Goal: Task Accomplishment & Management: Use online tool/utility

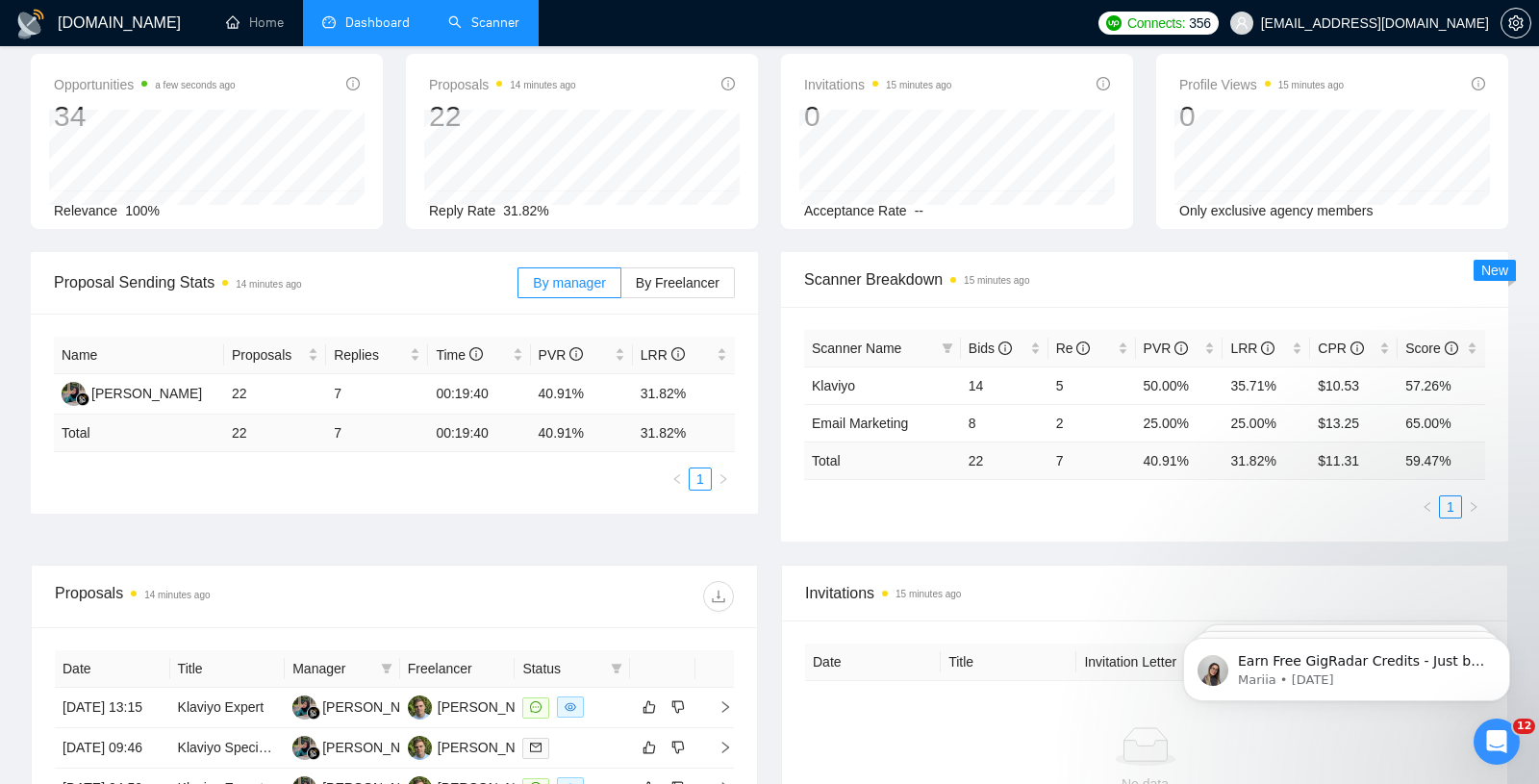
click at [491, 31] on link "Scanner" at bounding box center [484, 22] width 71 height 16
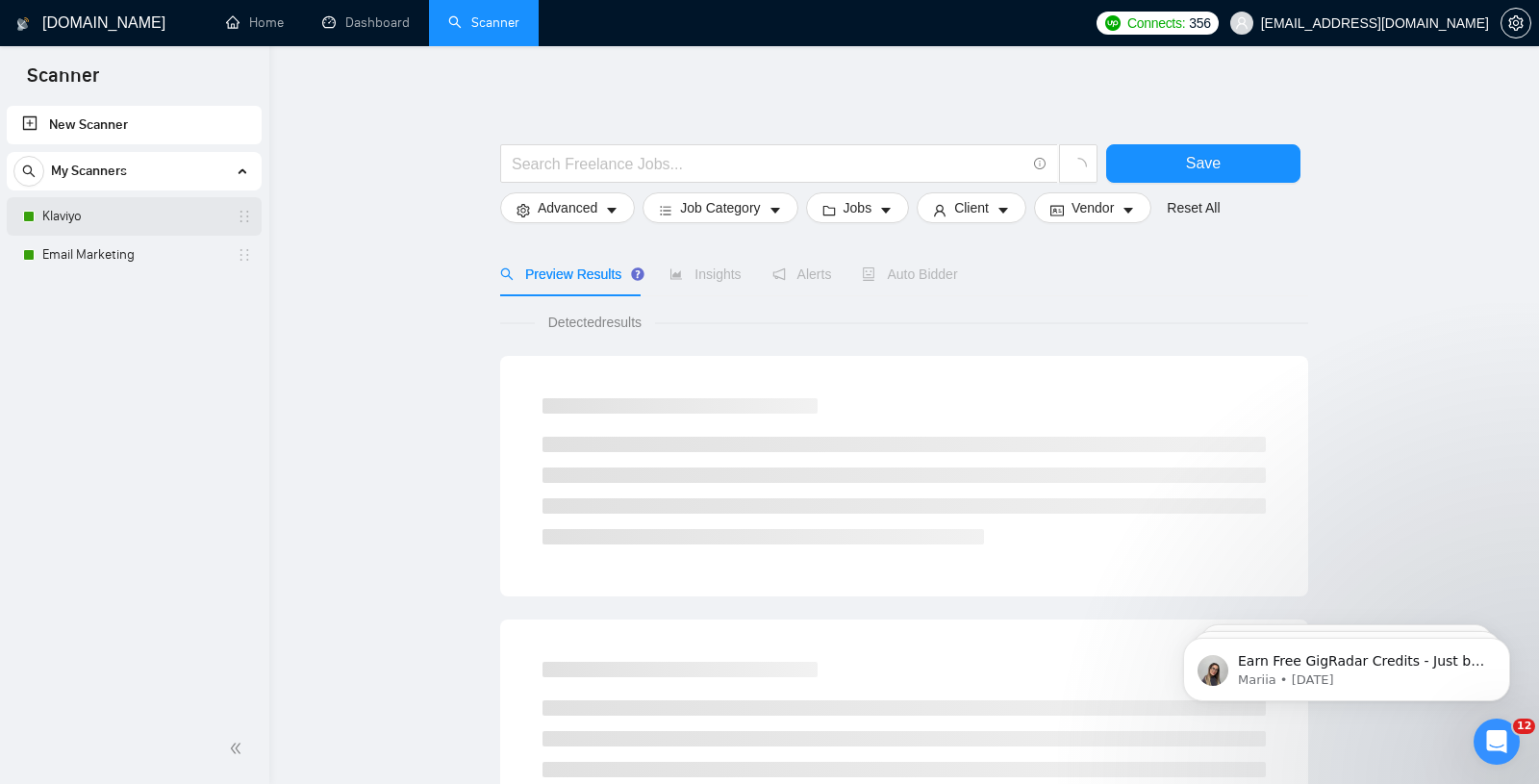
click at [88, 217] on link "Klaviyo" at bounding box center [134, 216] width 183 height 38
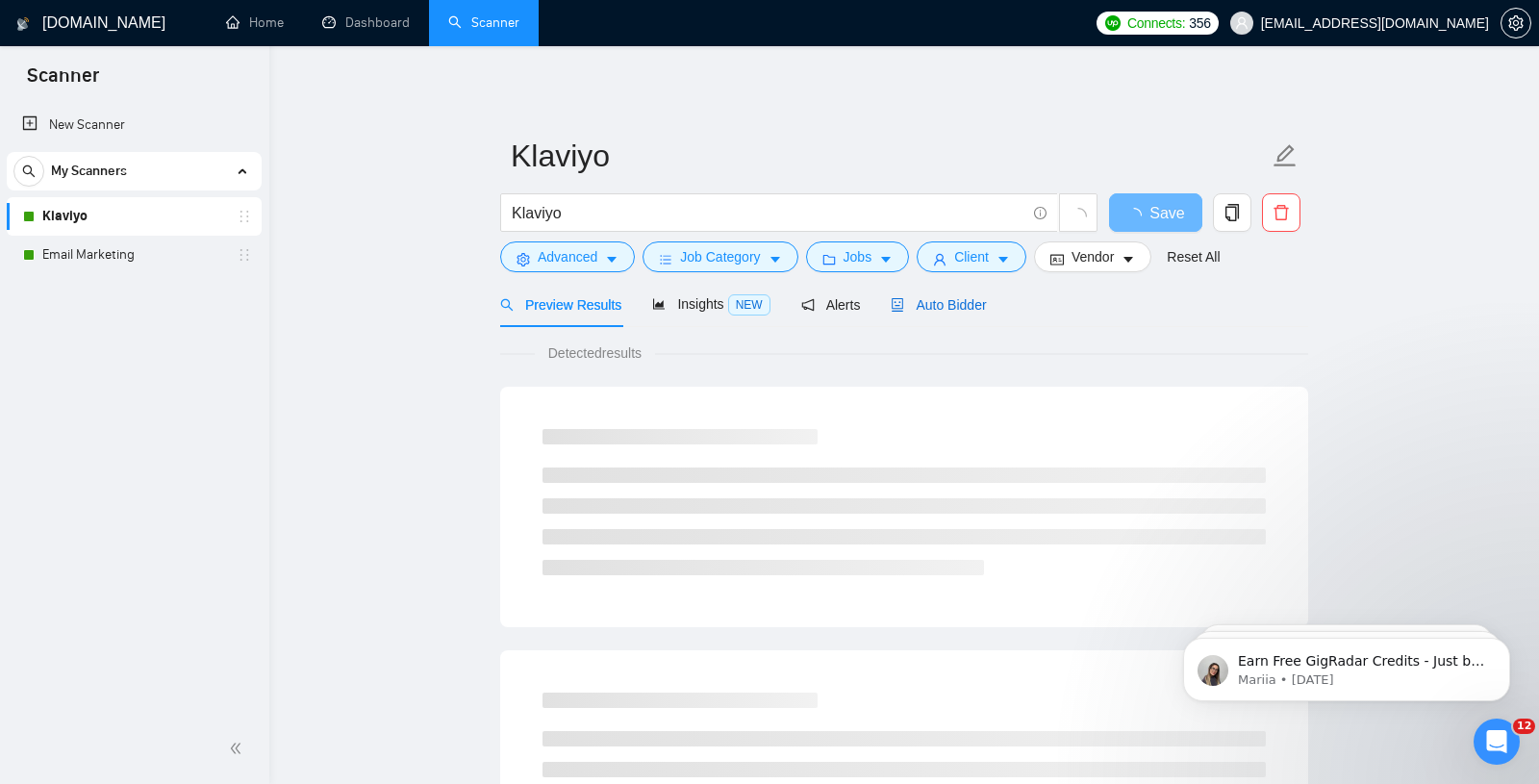
click at [976, 294] on div "Auto Bidder" at bounding box center [938, 305] width 95 height 21
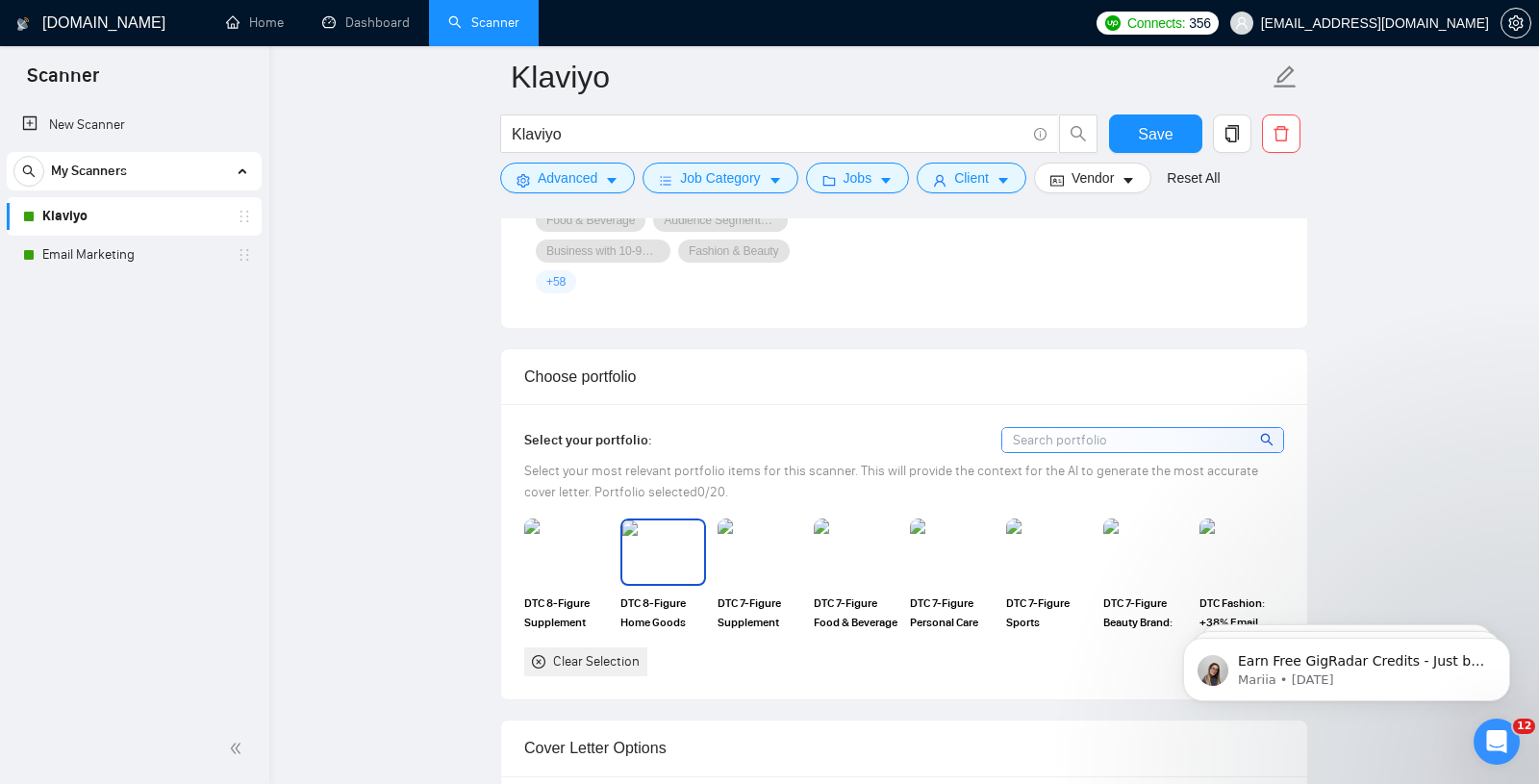
scroll to position [1786, 0]
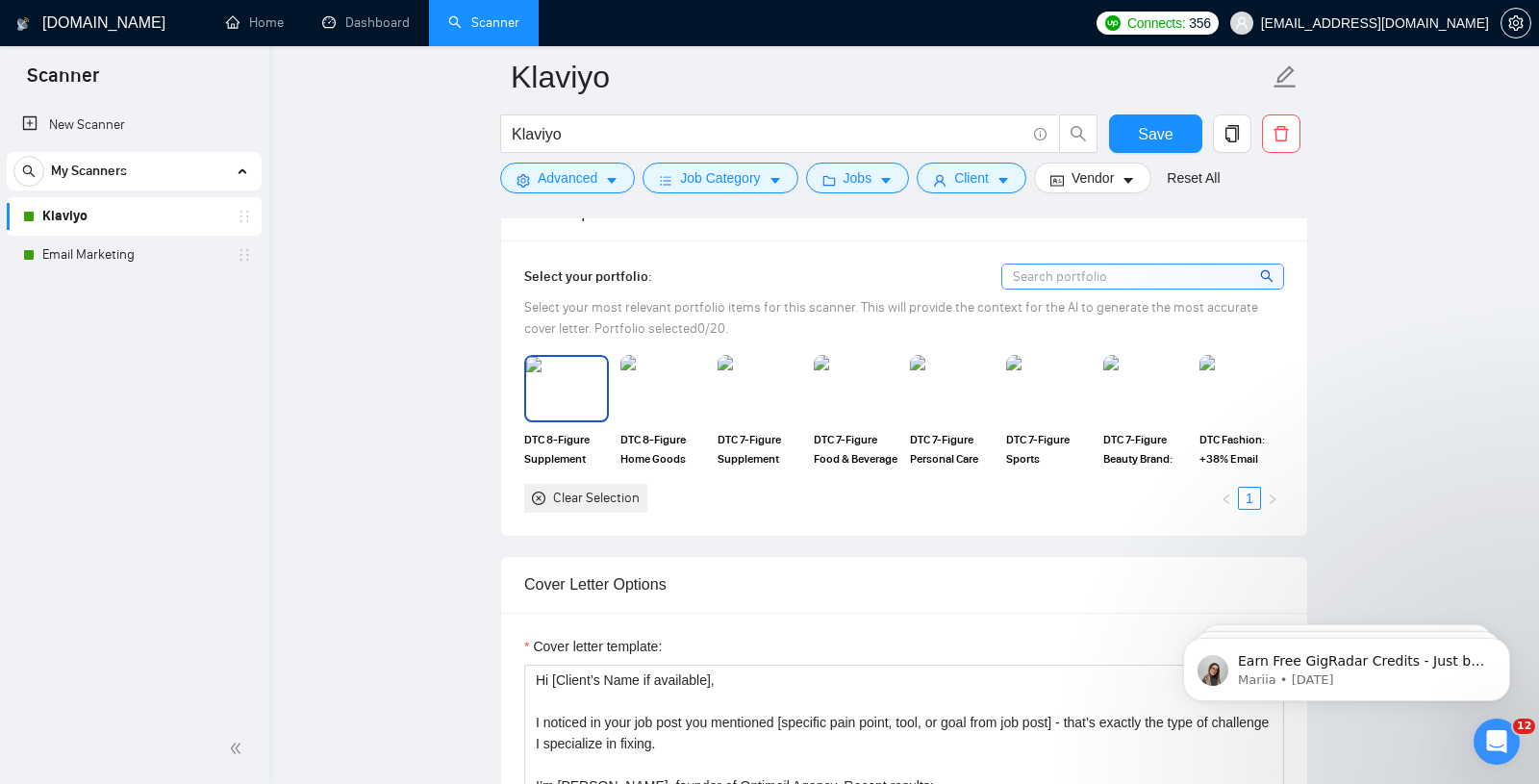
click at [561, 382] on img at bounding box center [567, 389] width 81 height 63
click at [656, 382] on img at bounding box center [663, 389] width 81 height 63
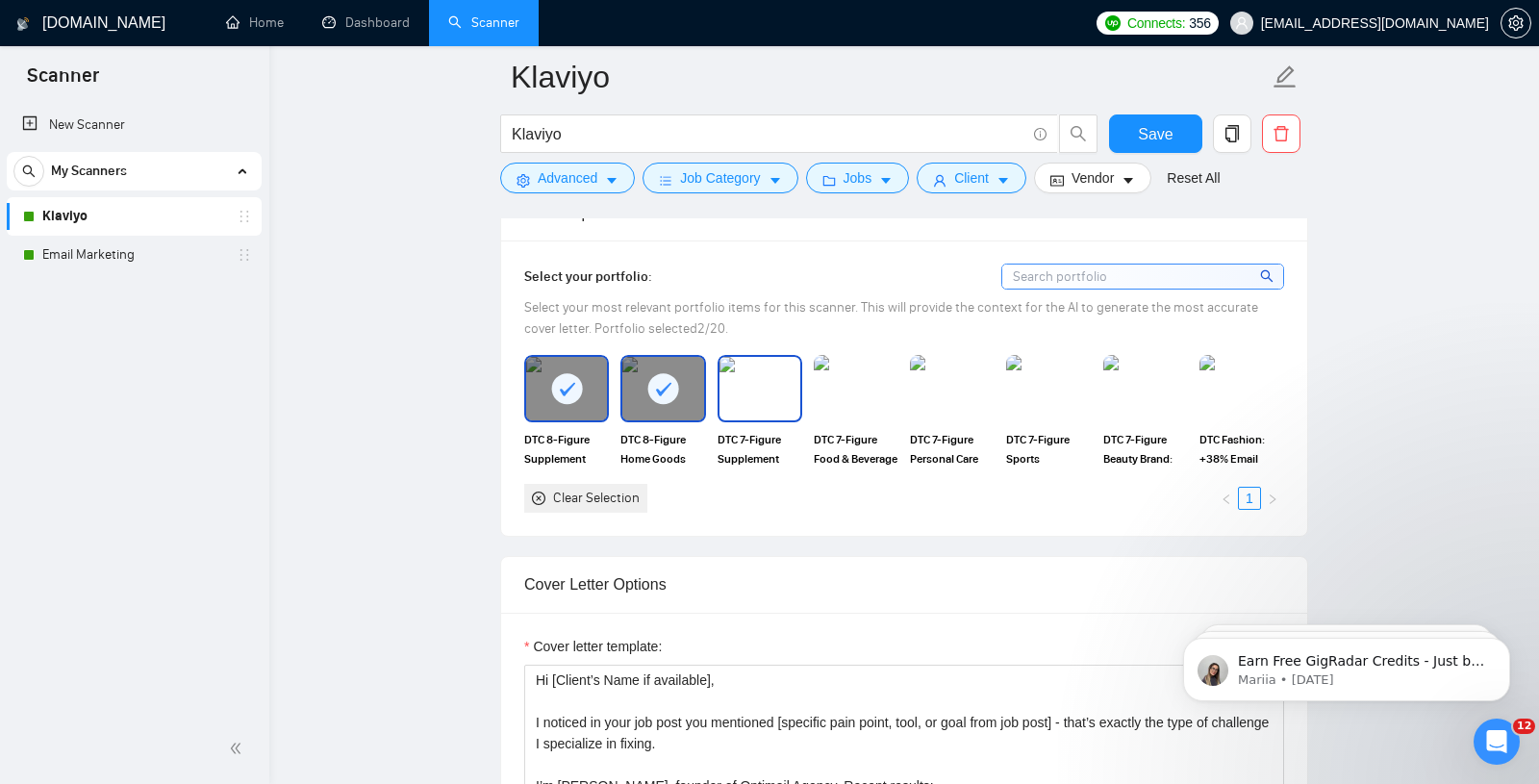
click at [784, 371] on img at bounding box center [760, 389] width 81 height 63
click at [878, 380] on img at bounding box center [857, 389] width 81 height 63
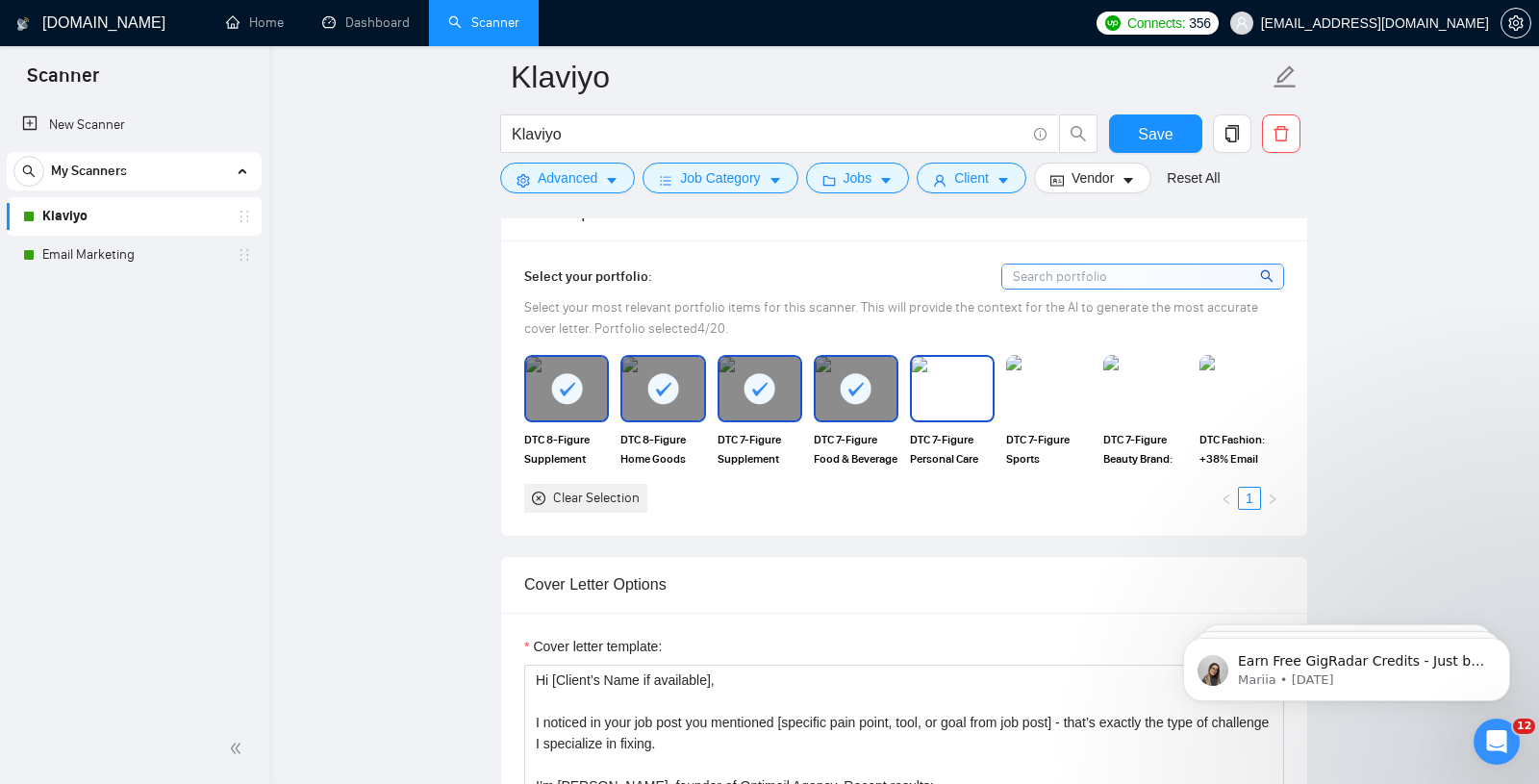
click at [947, 382] on img at bounding box center [953, 389] width 81 height 63
click at [1022, 382] on img at bounding box center [1049, 389] width 81 height 63
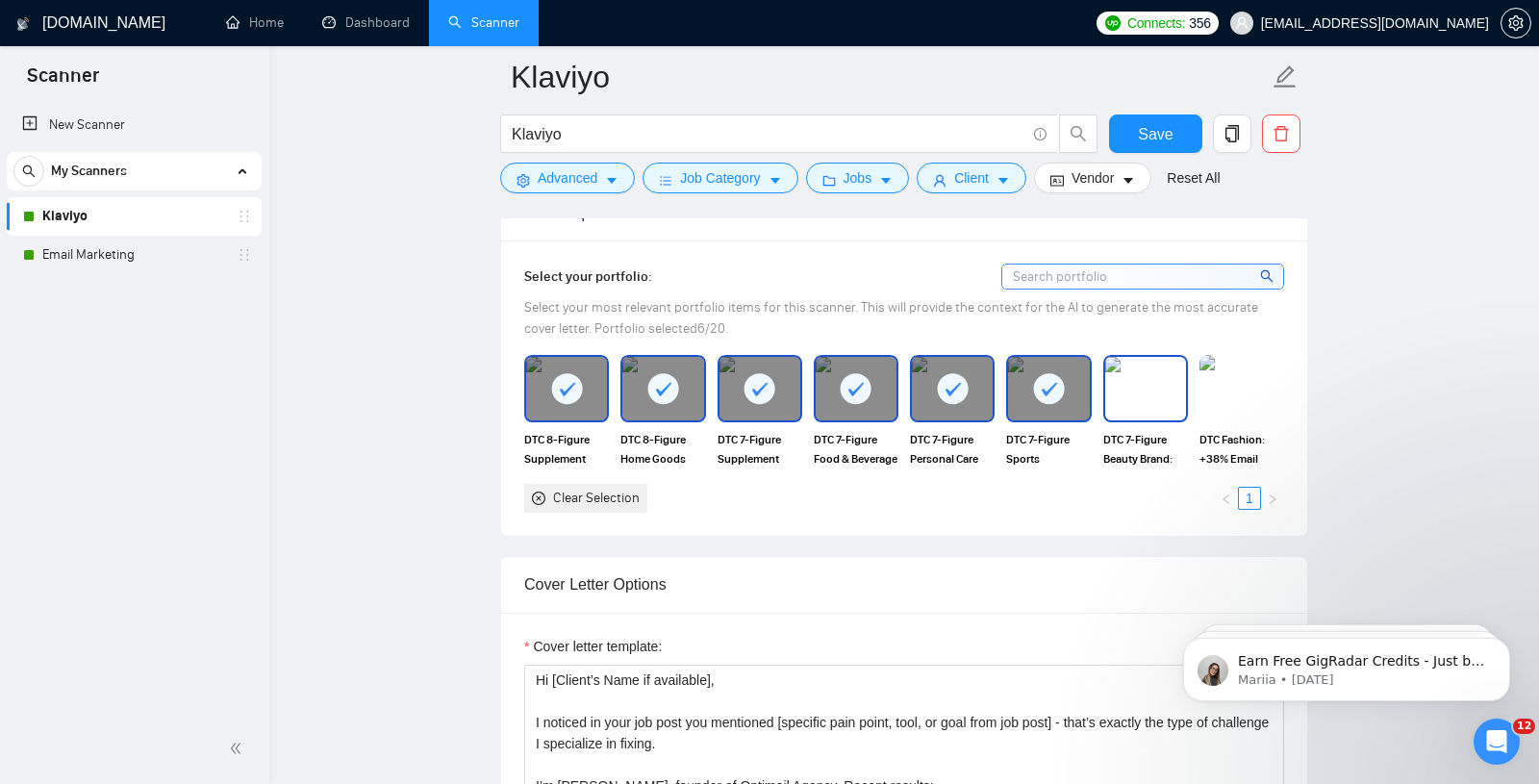
click at [1135, 386] on img at bounding box center [1146, 389] width 81 height 63
click at [1258, 386] on img at bounding box center [1243, 389] width 81 height 63
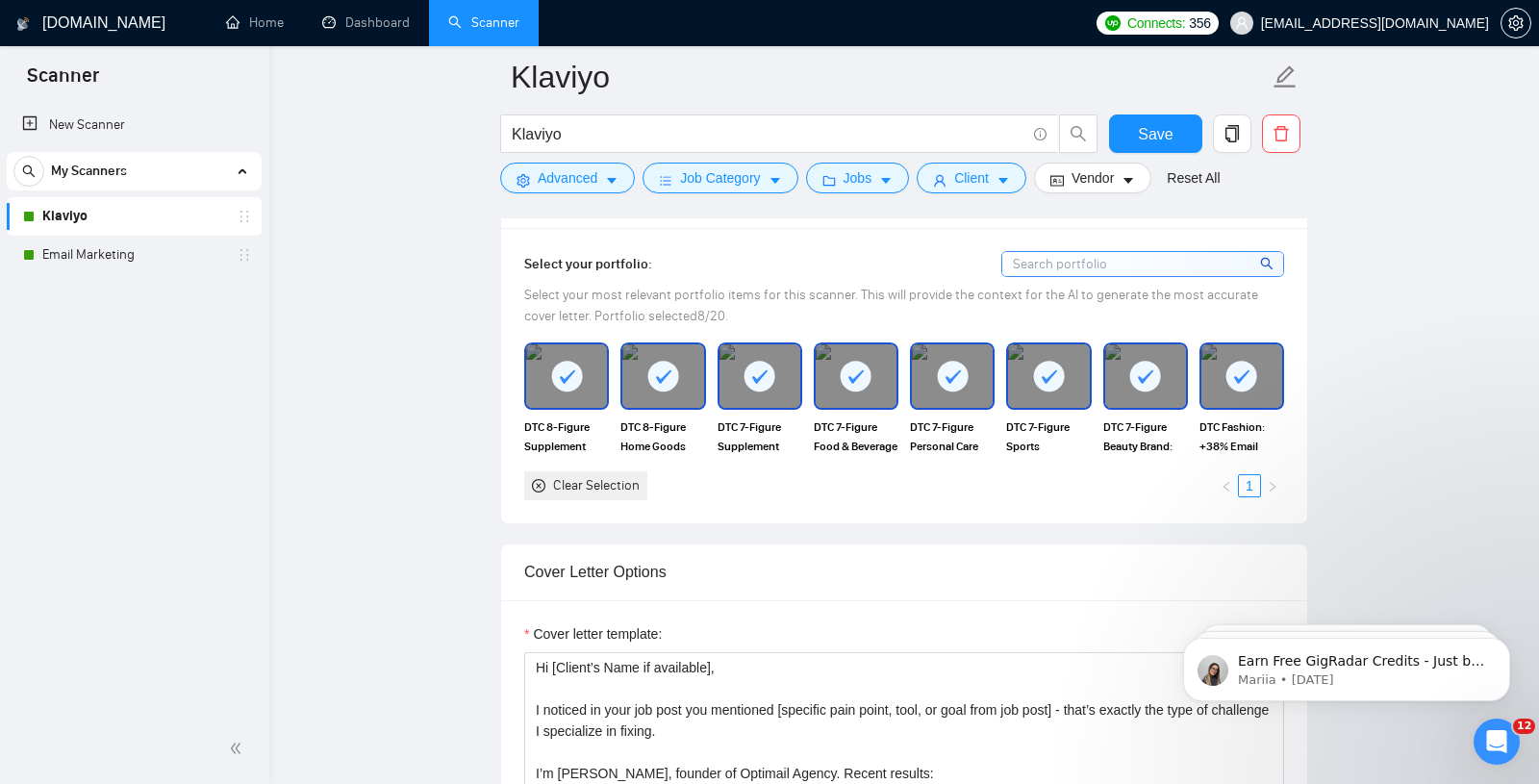
scroll to position [1801, 0]
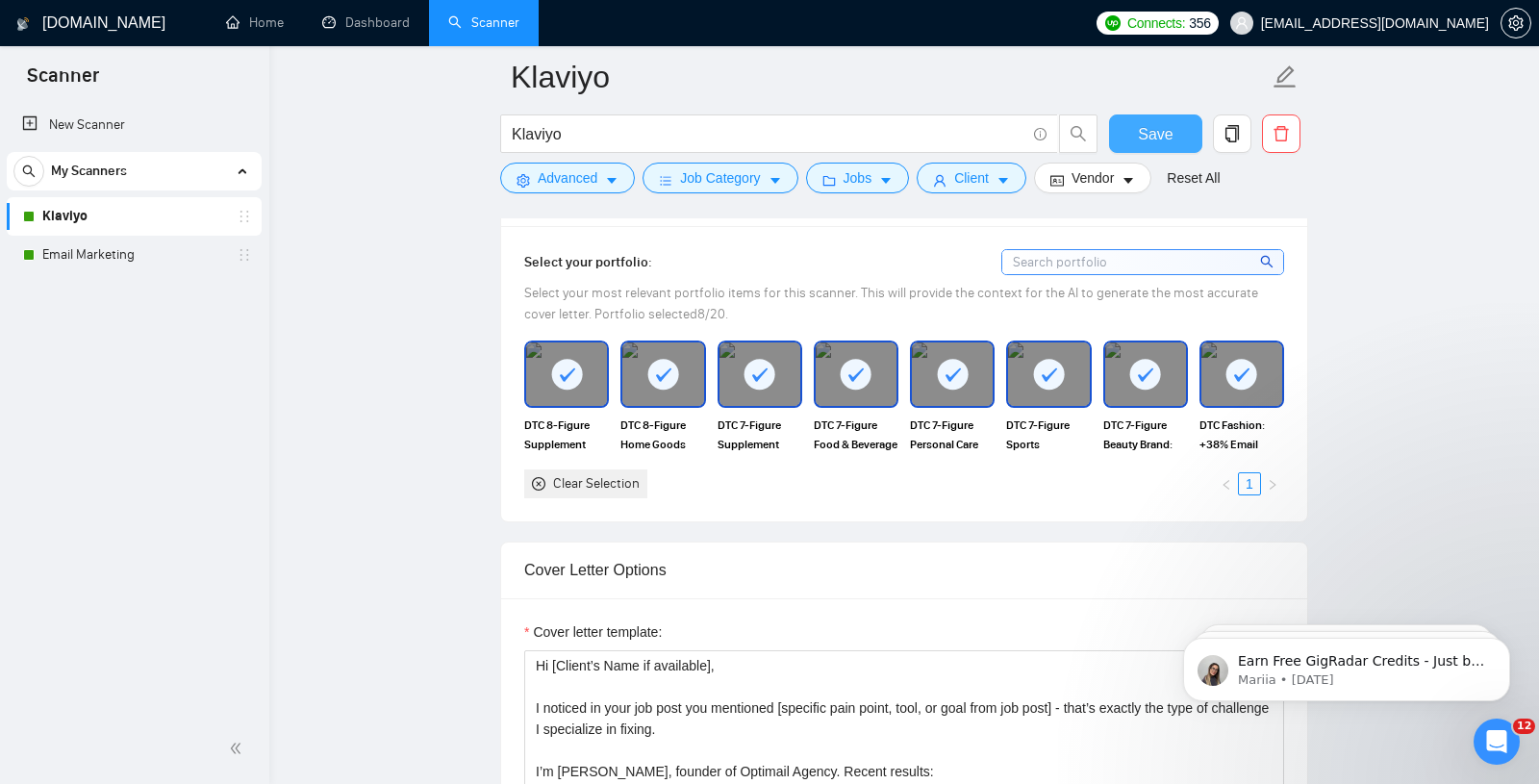
click at [1167, 140] on span "Save" at bounding box center [1156, 134] width 35 height 24
click at [102, 261] on link "Email Marketing" at bounding box center [134, 255] width 183 height 38
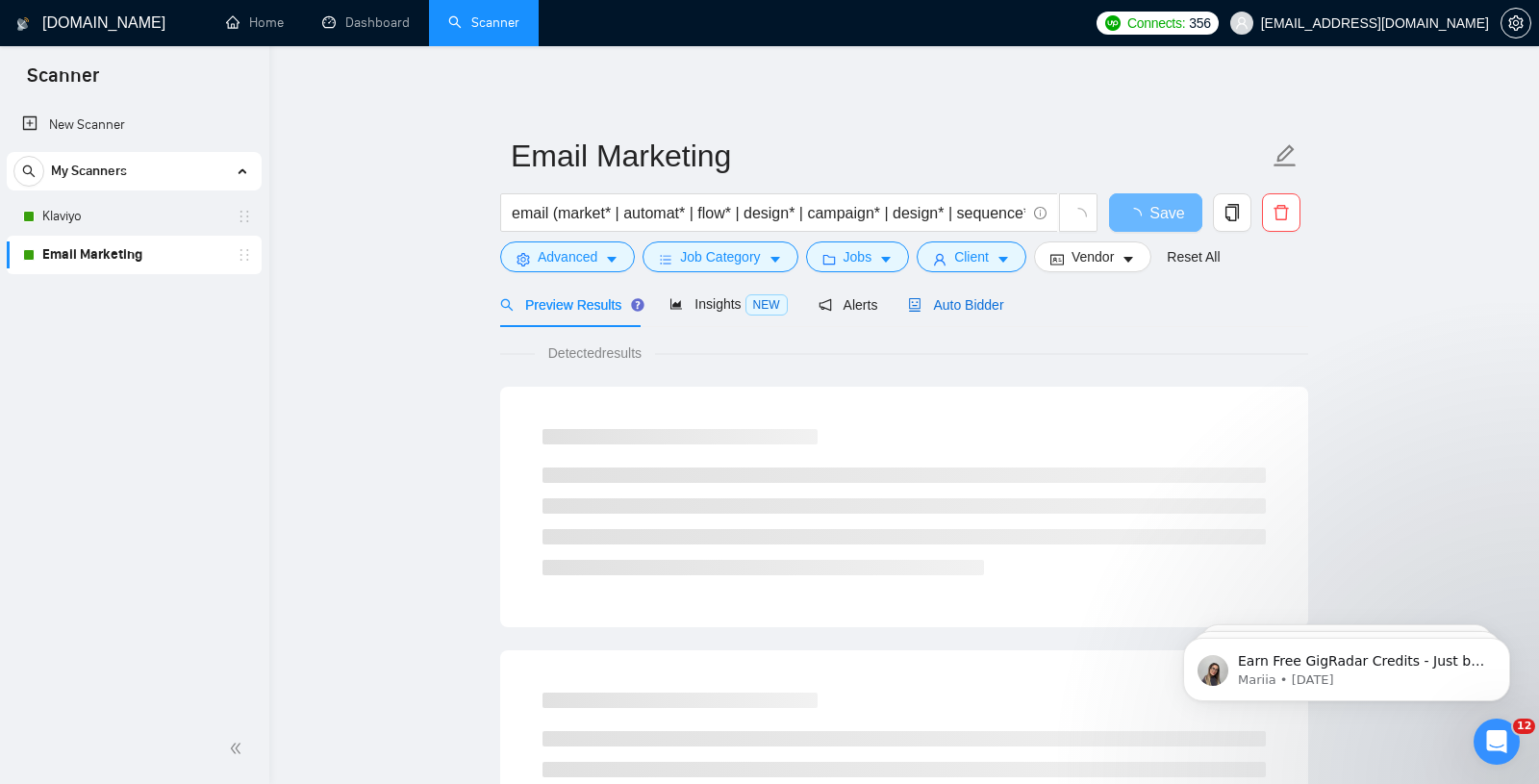
click at [964, 295] on div "Auto Bidder" at bounding box center [956, 305] width 95 height 21
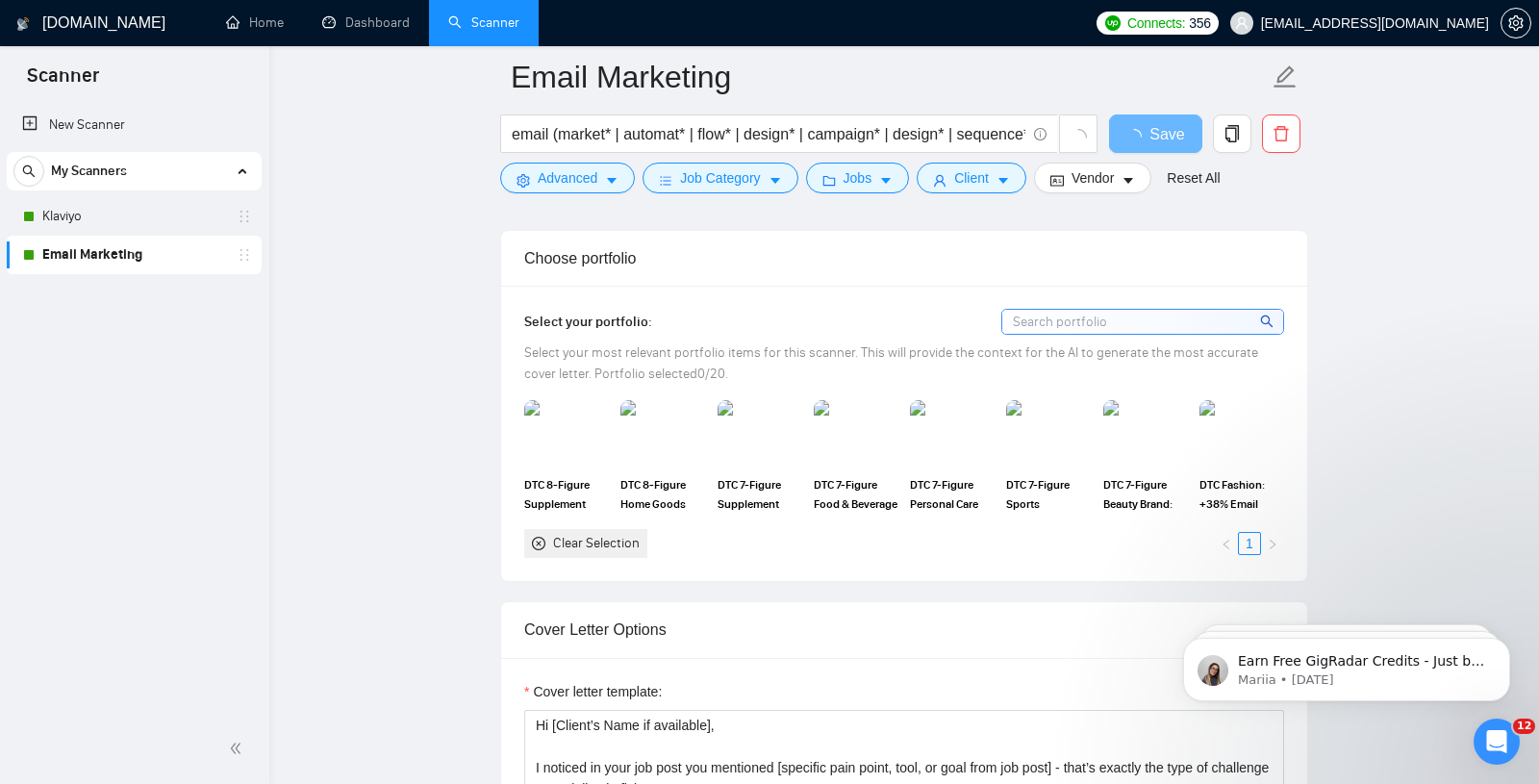
scroll to position [1617, 0]
click at [560, 410] on img at bounding box center [567, 435] width 81 height 63
click at [671, 407] on img at bounding box center [663, 435] width 81 height 63
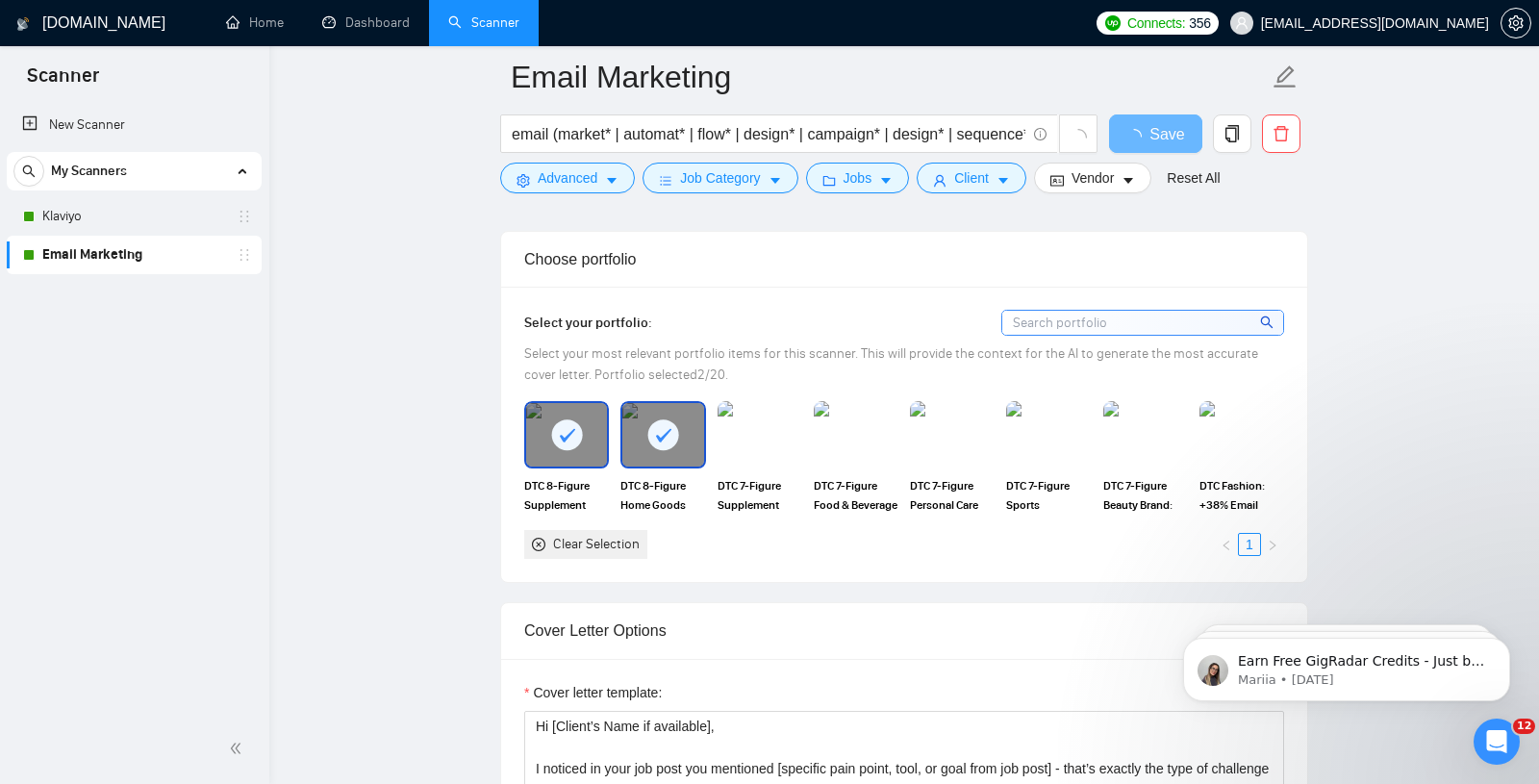
click at [808, 427] on div "DTC 7-Figure Food & Beverage Brand: Tripled Email Revenue" at bounding box center [857, 458] width 96 height 114
click at [845, 427] on img at bounding box center [857, 435] width 81 height 63
click at [759, 383] on span "Select your most relevant portfolio items for this scanner. This will provide t…" at bounding box center [891, 364] width 734 height 38
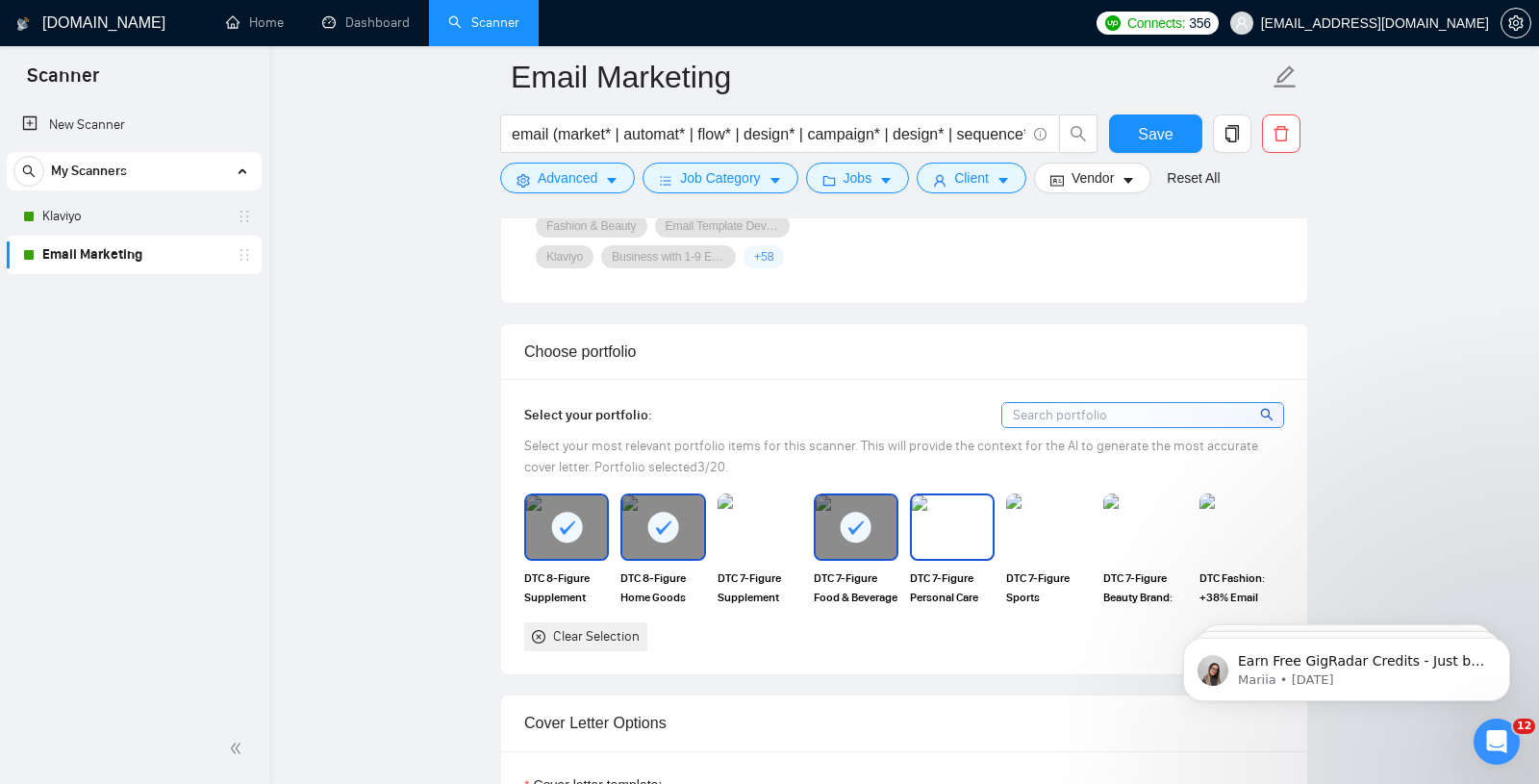
click at [934, 527] on img at bounding box center [953, 527] width 81 height 63
click at [693, 524] on div at bounding box center [663, 527] width 81 height 63
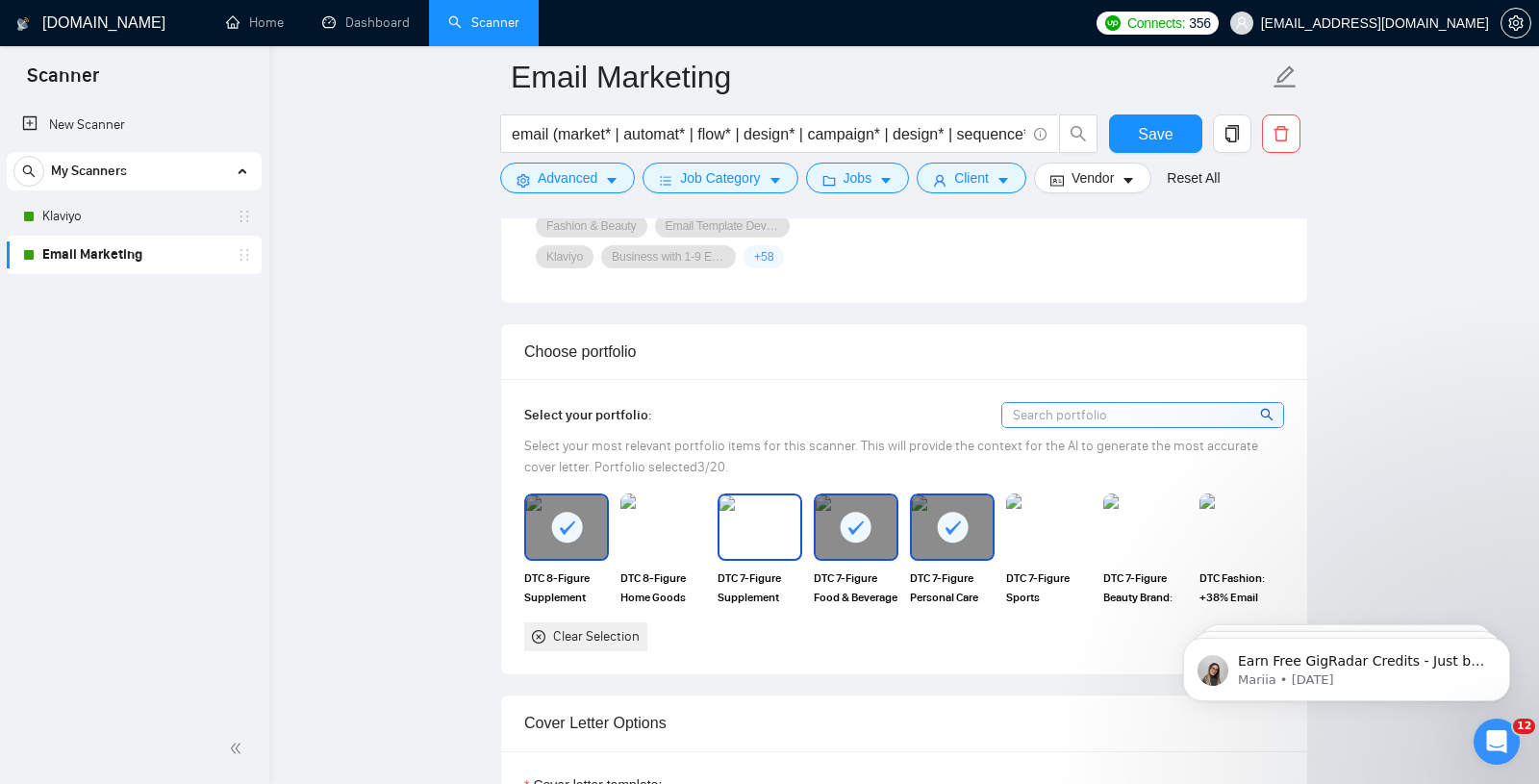
click at [745, 522] on img at bounding box center [760, 527] width 81 height 63
click at [654, 522] on img at bounding box center [663, 527] width 81 height 63
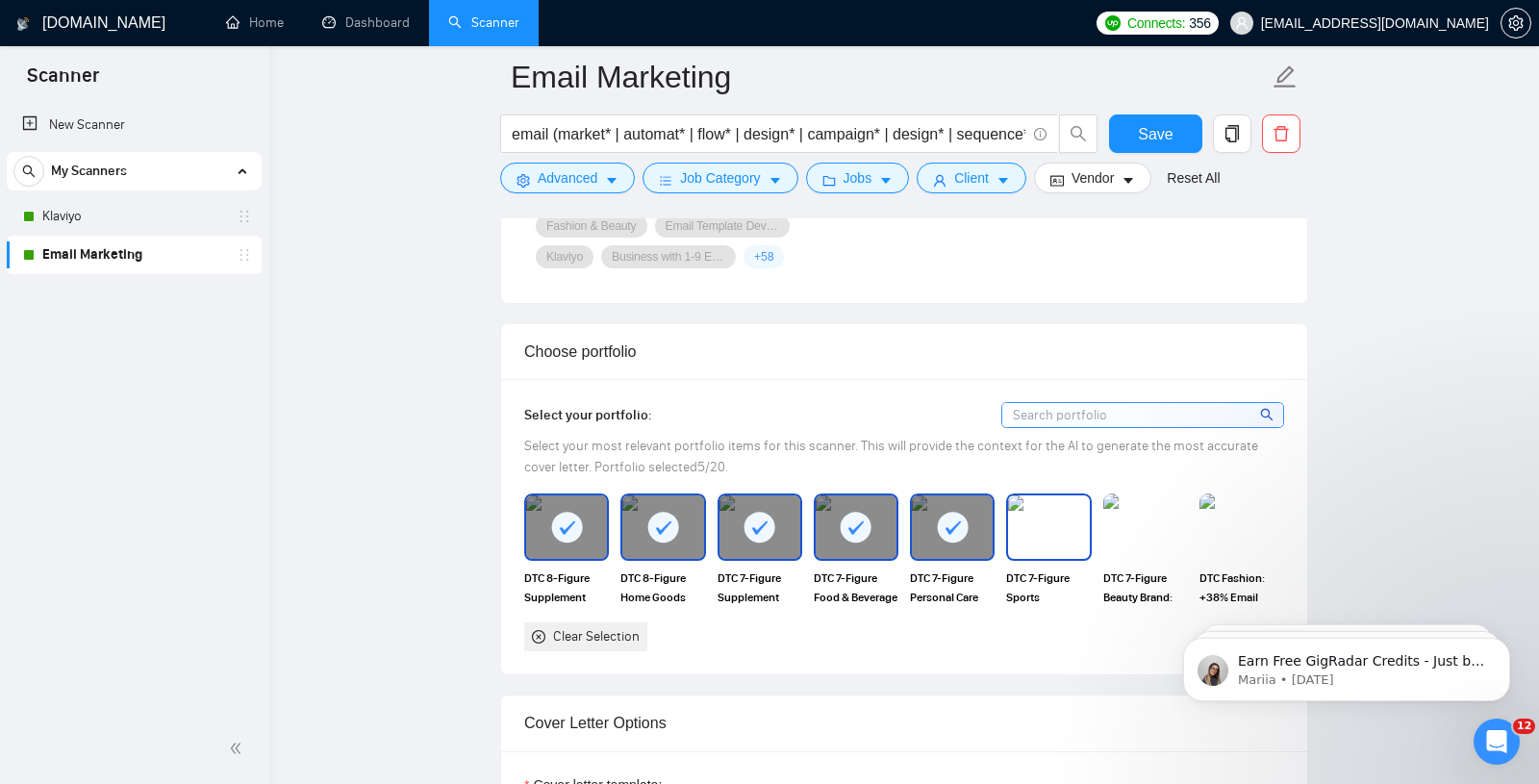
click at [1065, 516] on img at bounding box center [1049, 527] width 81 height 63
click at [1146, 530] on img at bounding box center [1146, 527] width 81 height 63
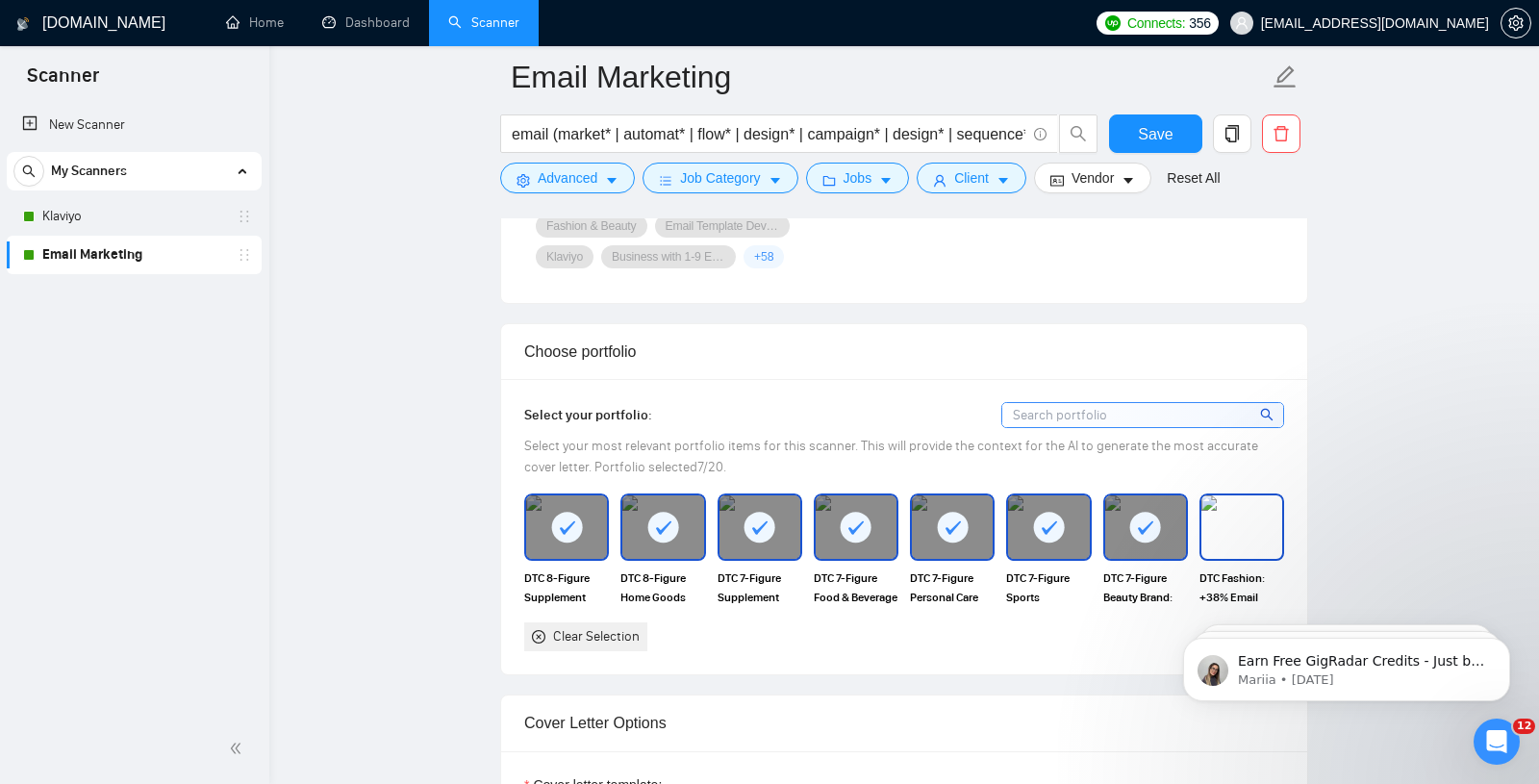
click at [1256, 523] on img at bounding box center [1243, 527] width 81 height 63
drag, startPoint x: 1141, startPoint y: 138, endPoint x: 1023, endPoint y: 125, distance: 118.7
click at [1141, 138] on span "Save" at bounding box center [1156, 134] width 35 height 24
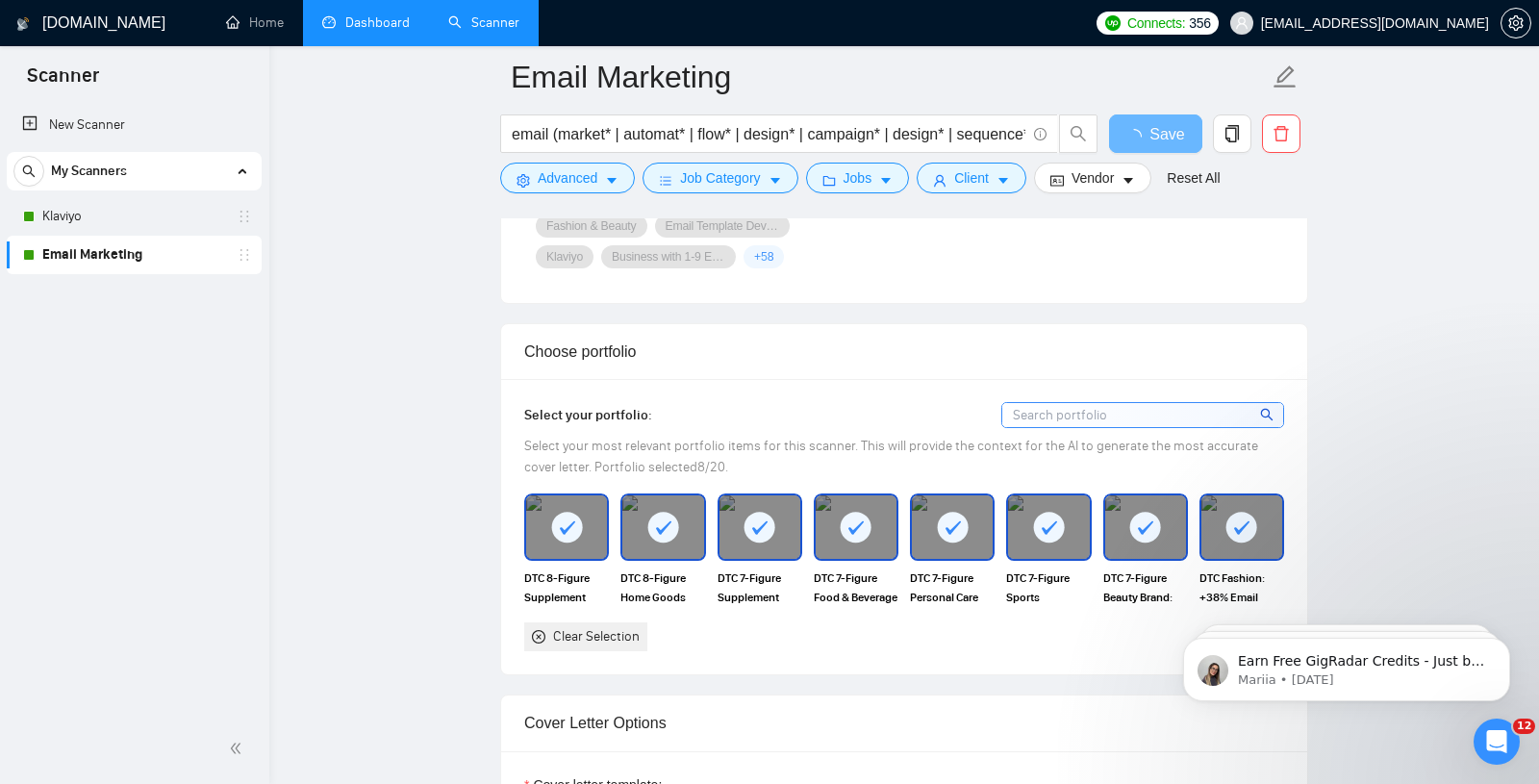
click at [376, 26] on link "Dashboard" at bounding box center [366, 22] width 88 height 16
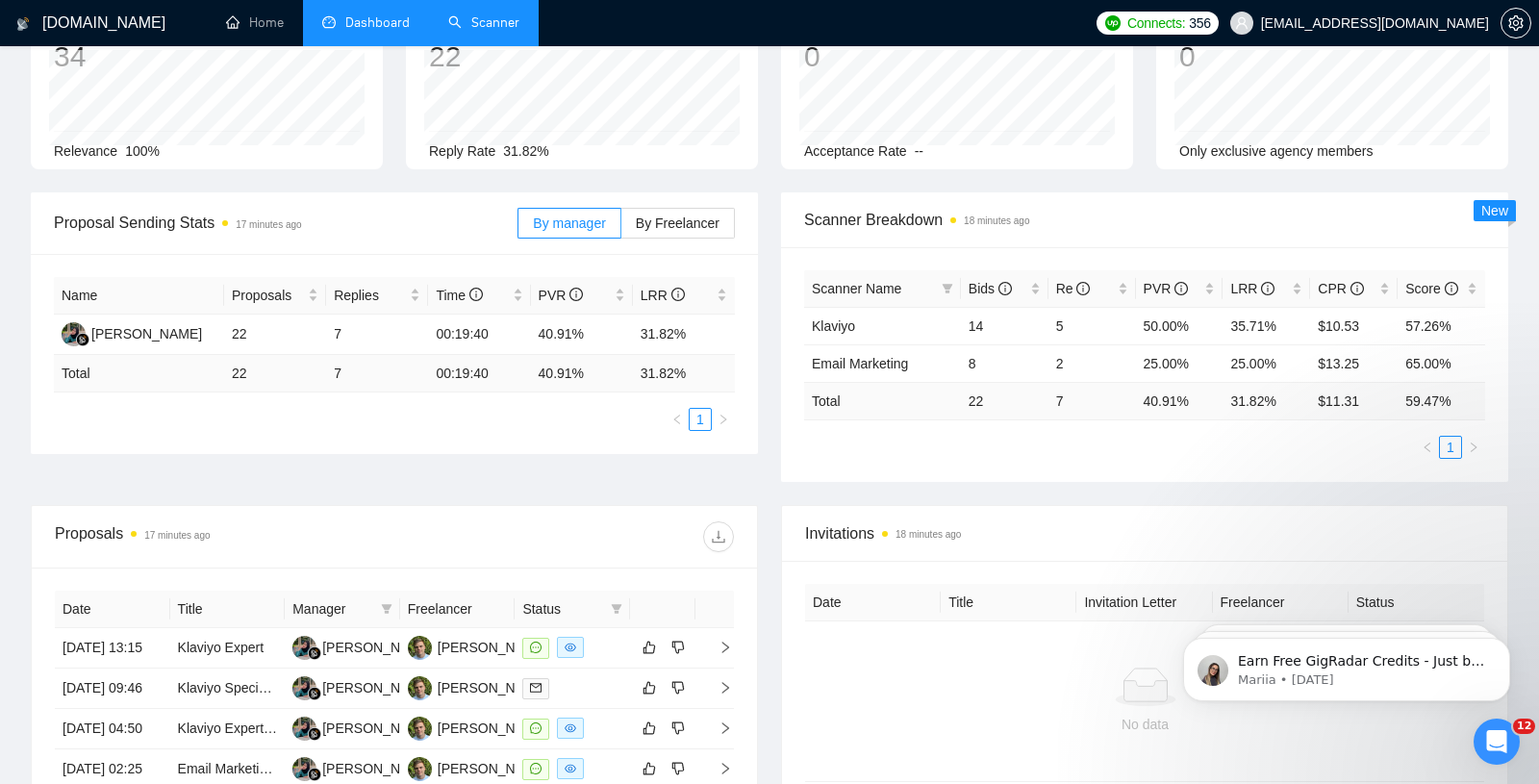
scroll to position [281, 0]
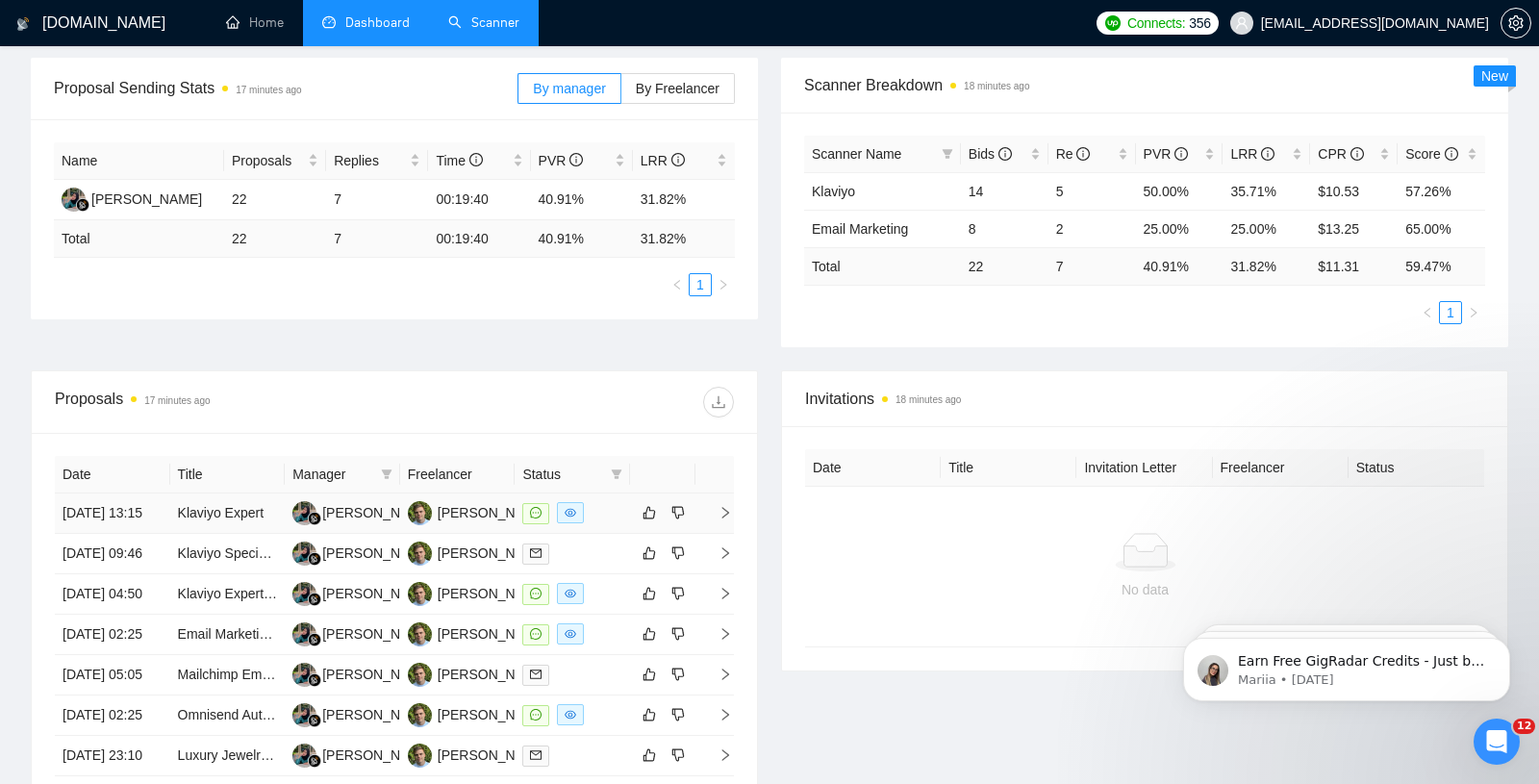
click at [196, 534] on td "Klaviyo Expert" at bounding box center [228, 514] width 115 height 40
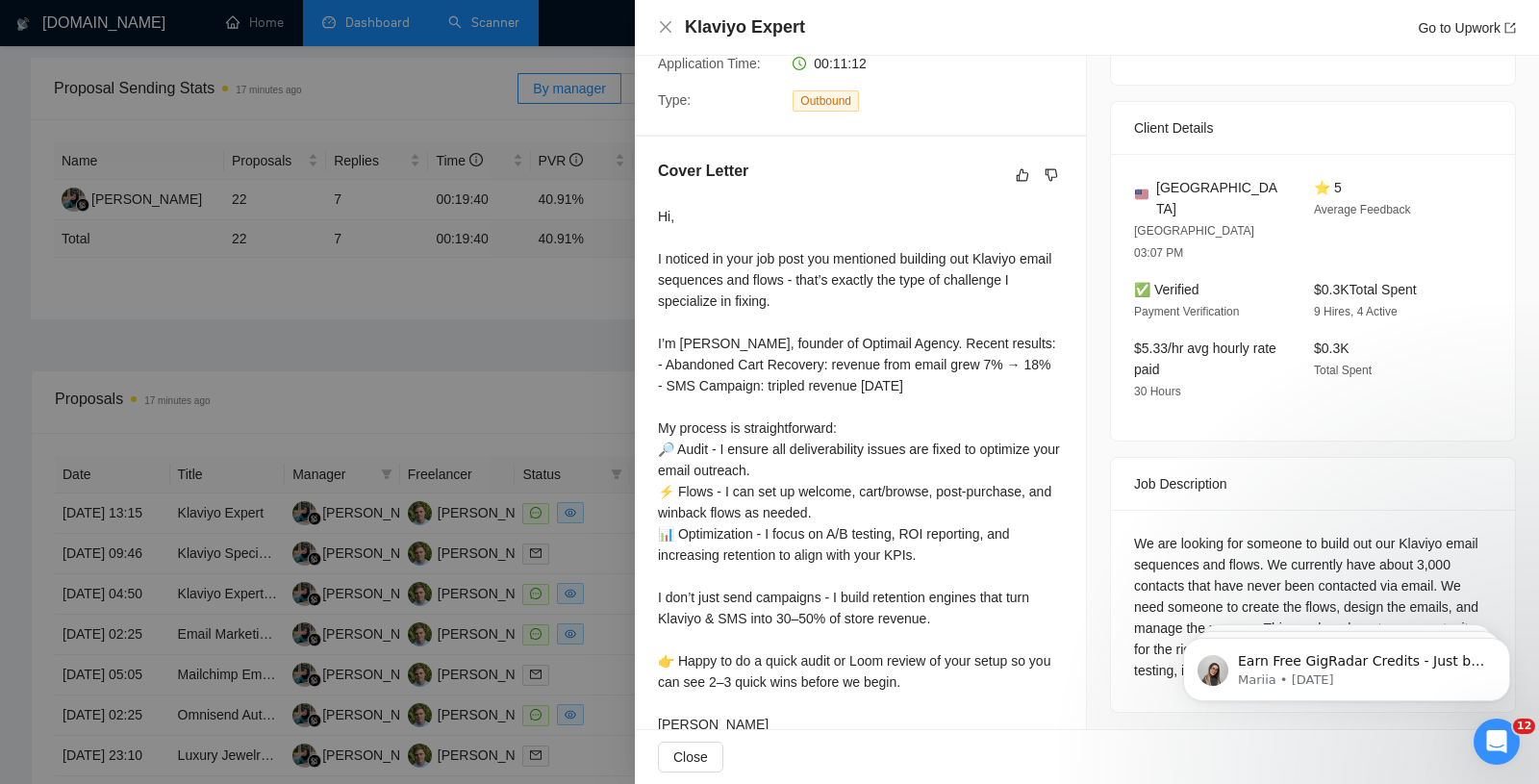
scroll to position [477, 0]
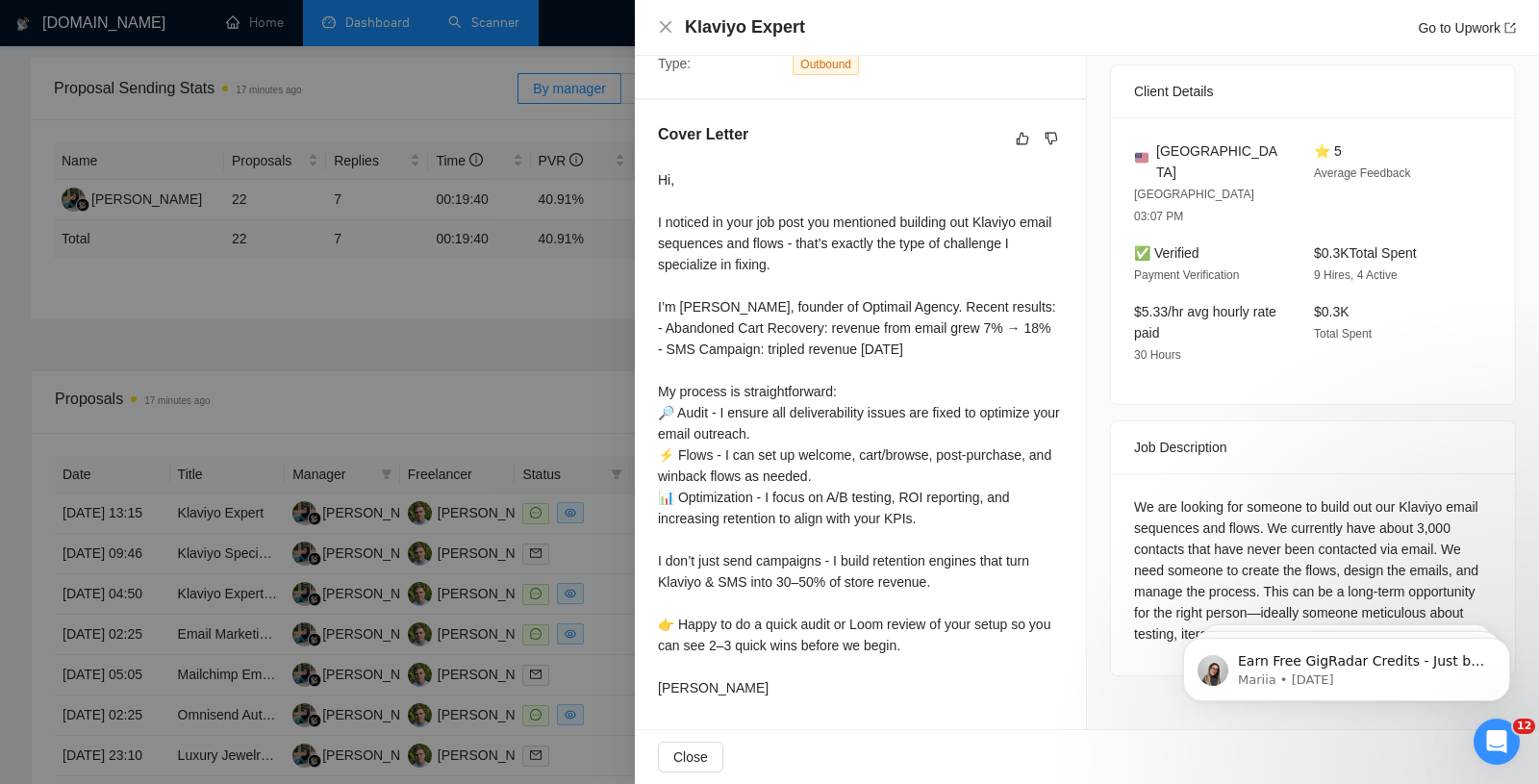
click at [579, 526] on div at bounding box center [769, 392] width 1539 height 784
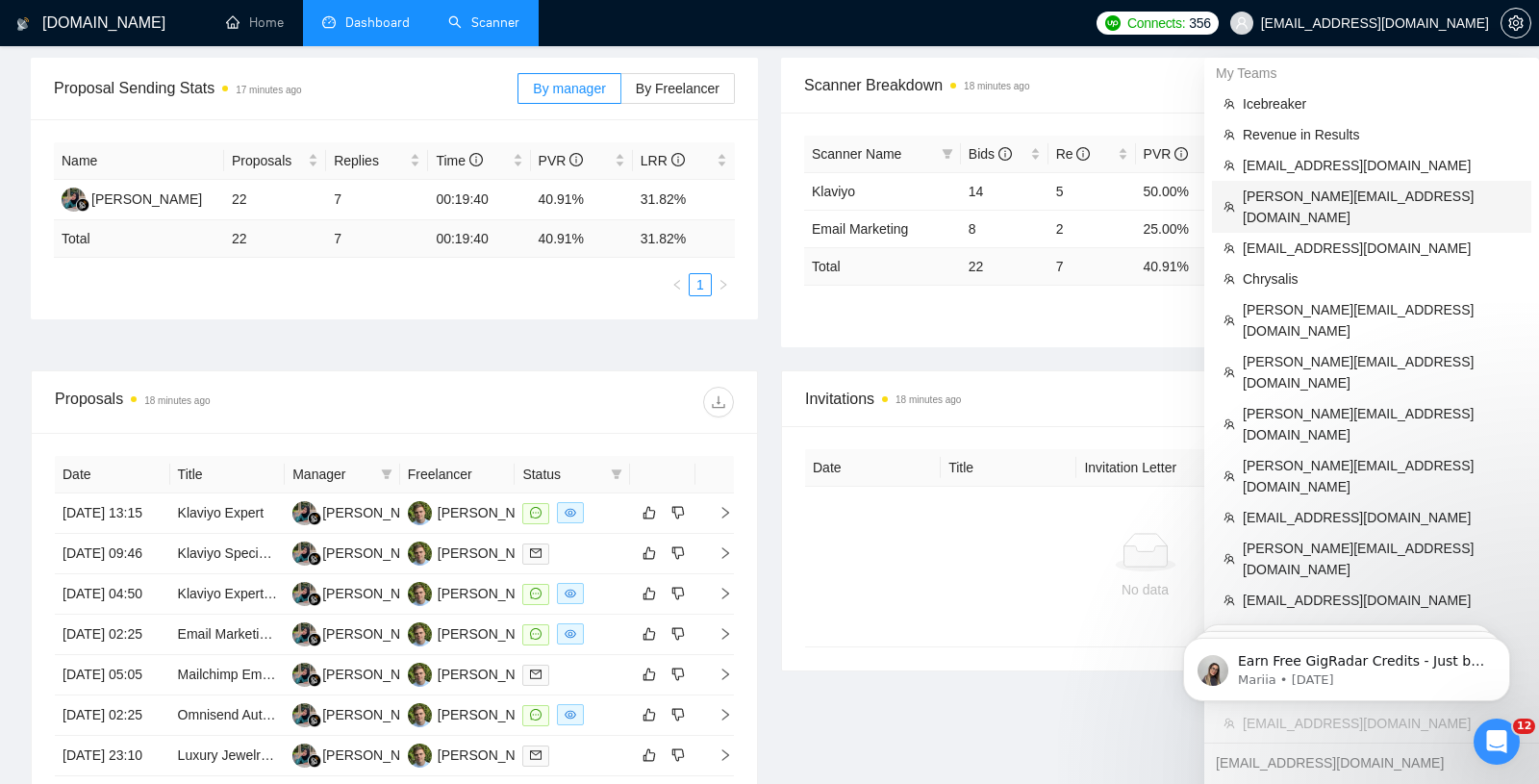
click at [1321, 194] on span "[PERSON_NAME][EMAIL_ADDRESS][DOMAIN_NAME]" at bounding box center [1382, 207] width 277 height 42
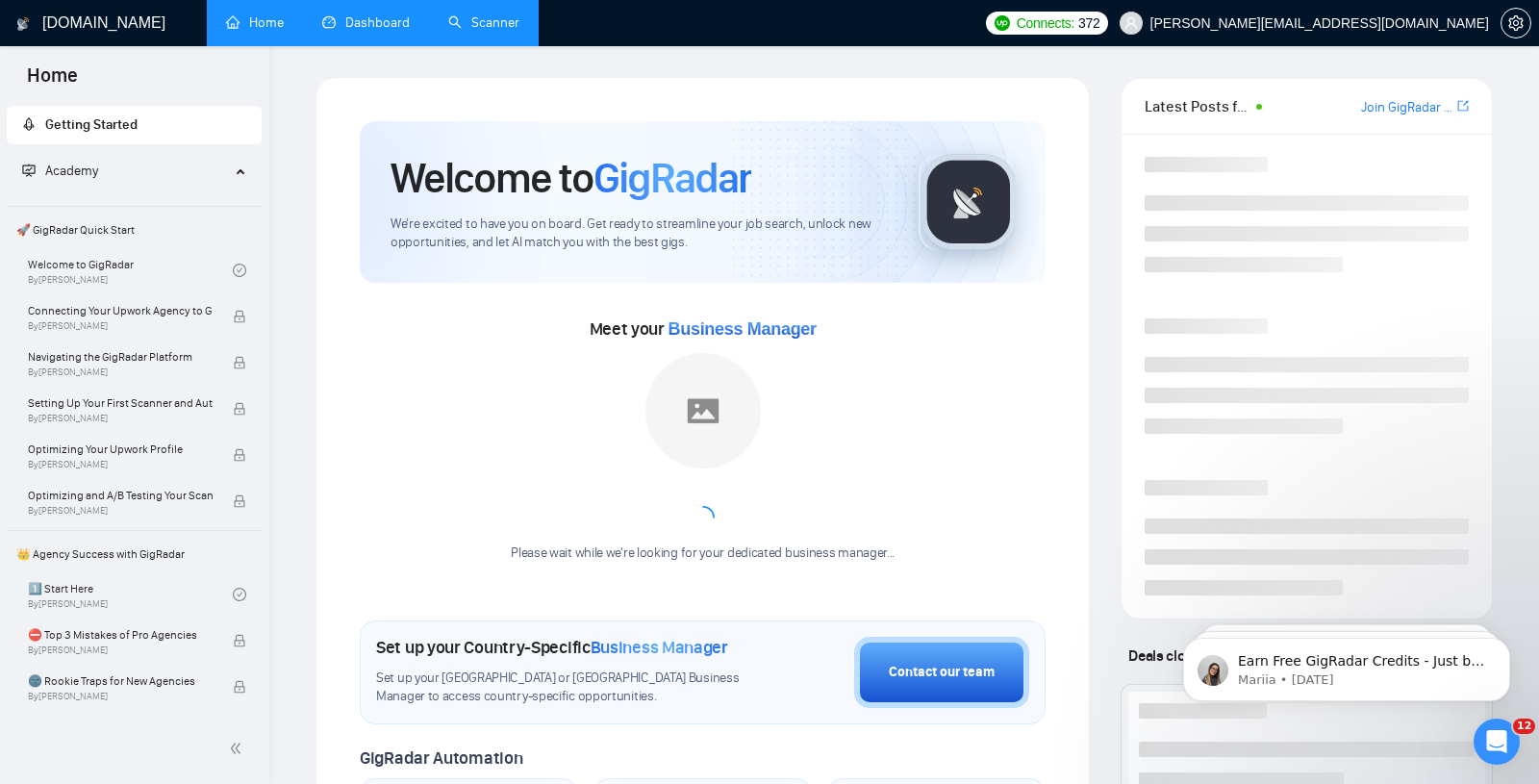
click at [491, 26] on link "Scanner" at bounding box center [484, 22] width 71 height 16
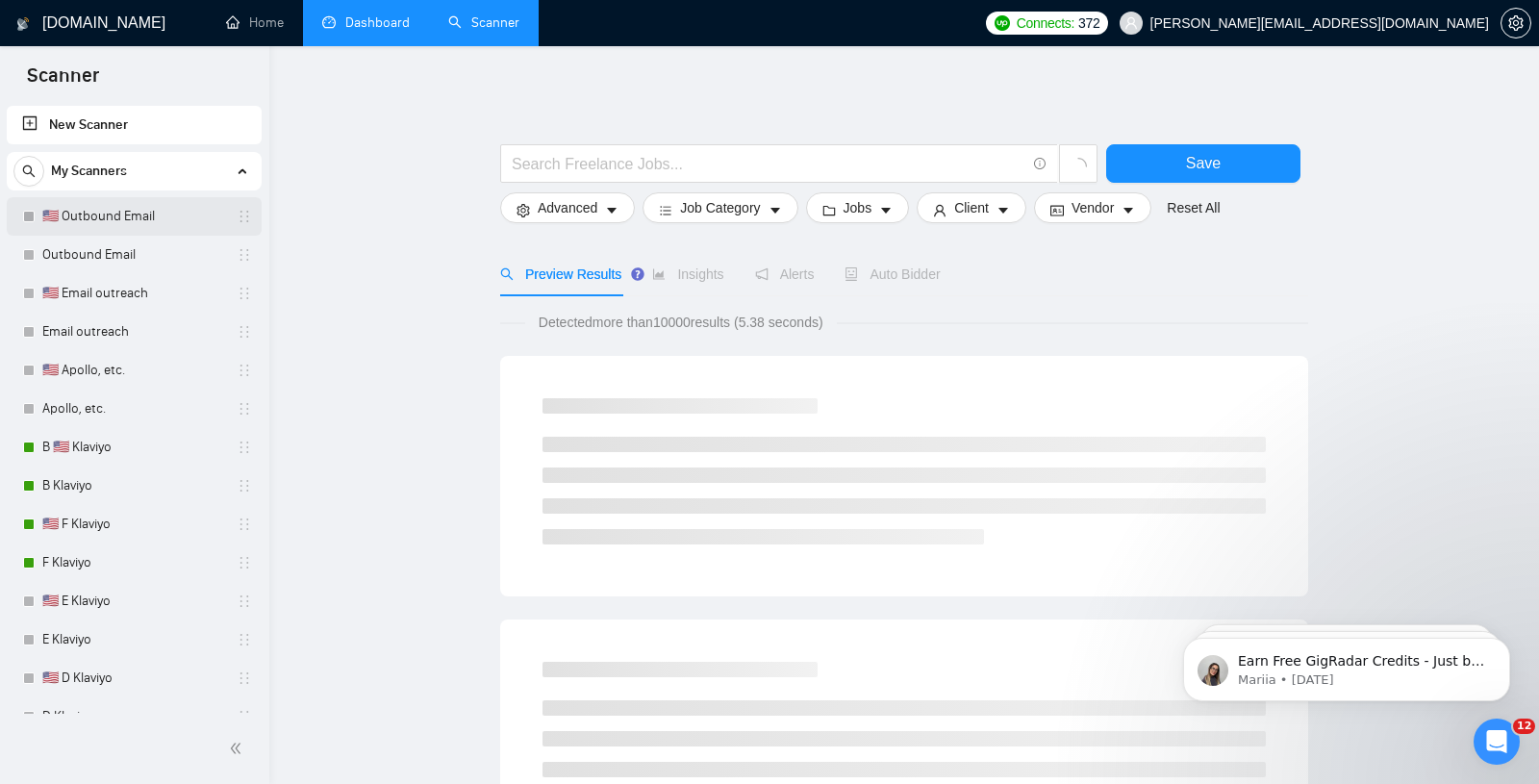
click at [141, 212] on link "🇺🇸 Outbound Email" at bounding box center [134, 216] width 183 height 38
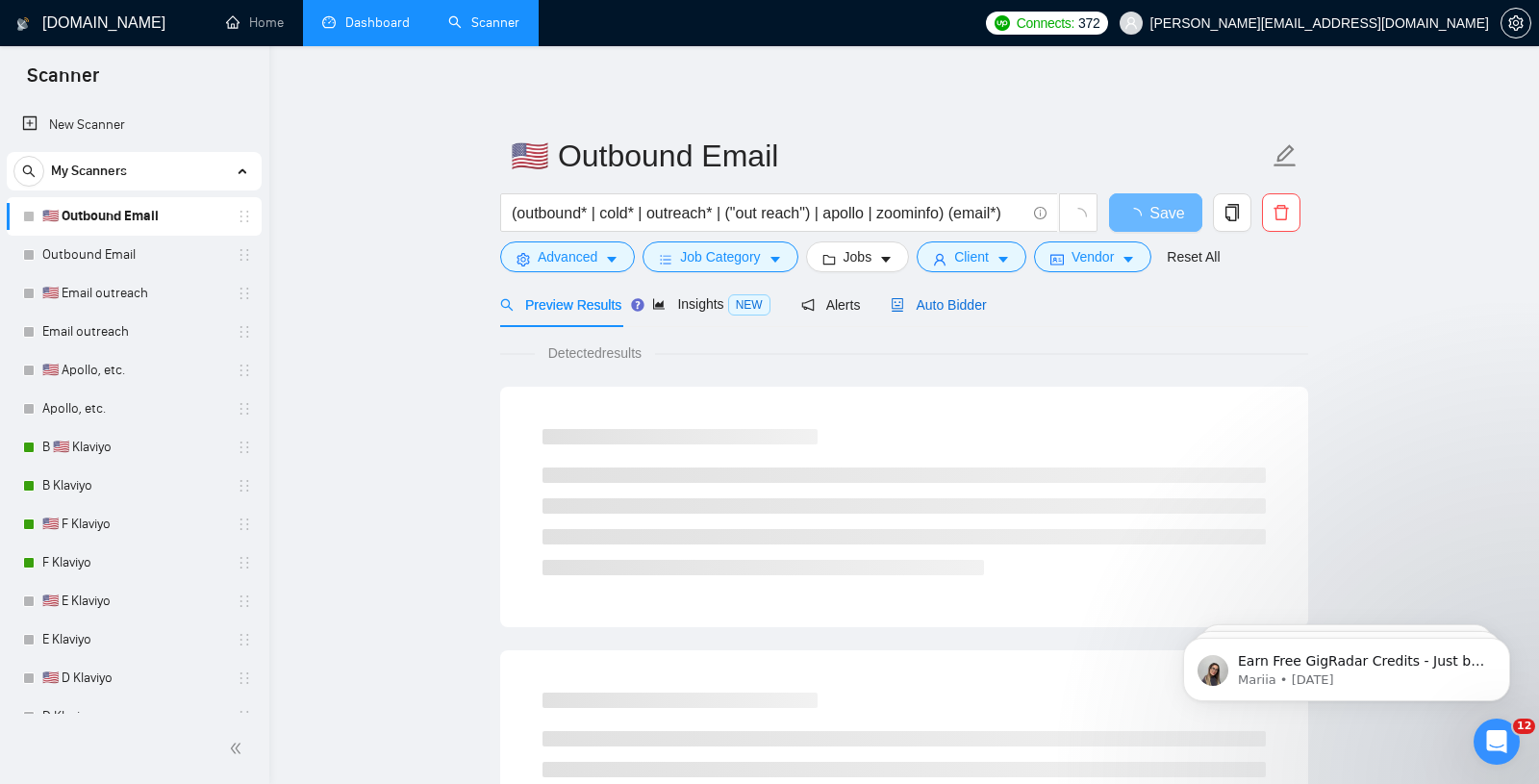
click at [936, 303] on span "Auto Bidder" at bounding box center [938, 305] width 95 height 15
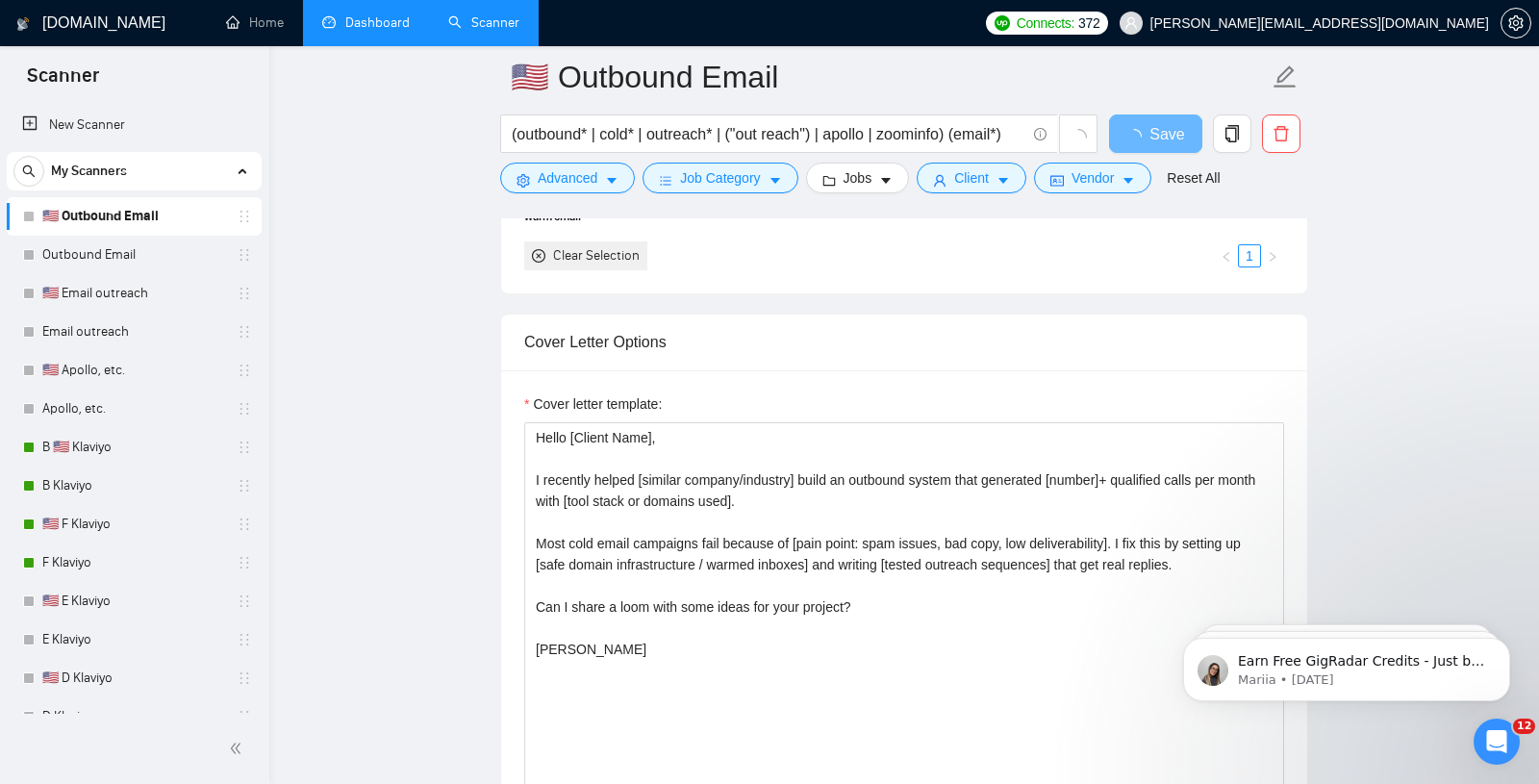
scroll to position [1909, 0]
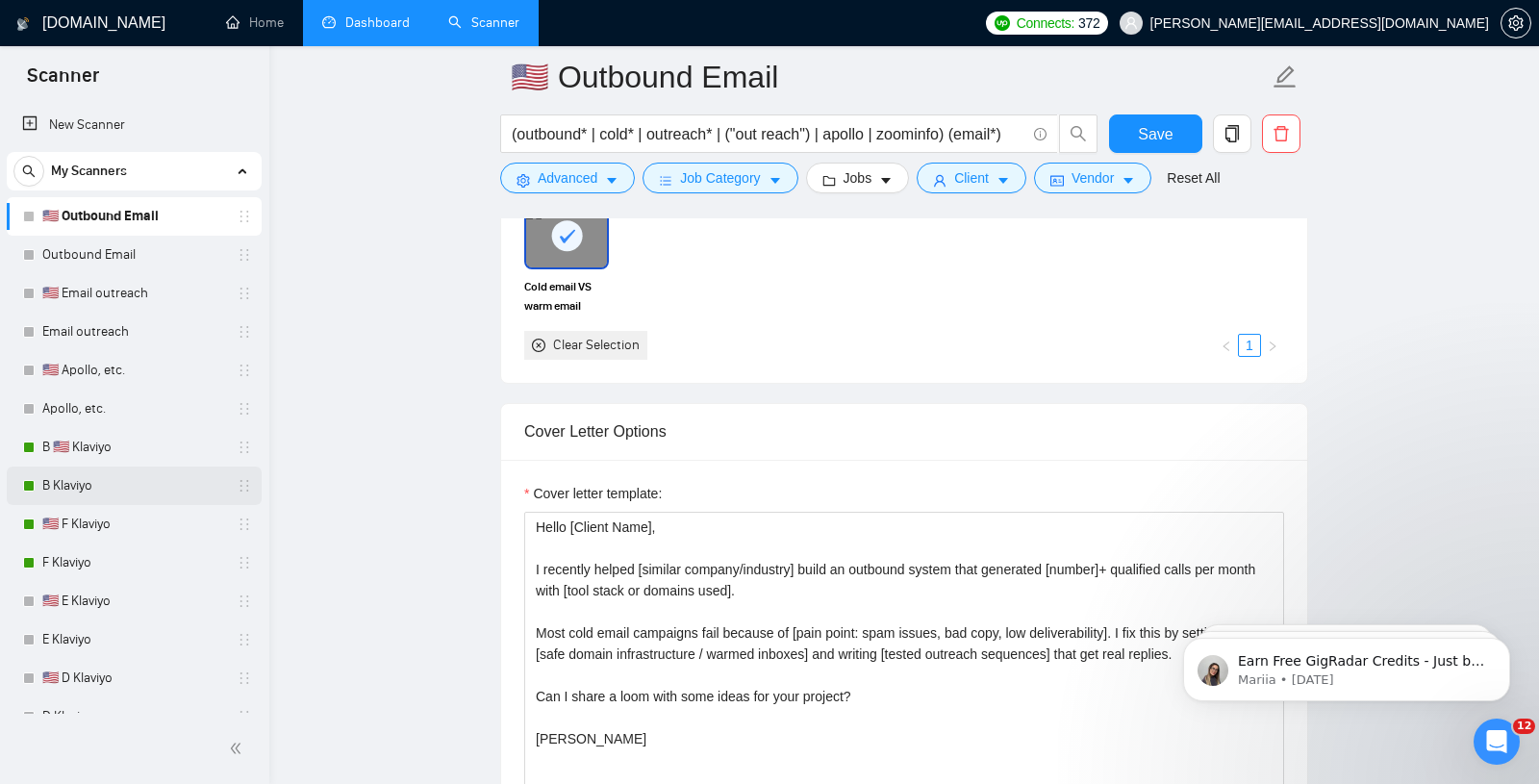
click at [120, 482] on link "B Klaviyo" at bounding box center [134, 486] width 183 height 38
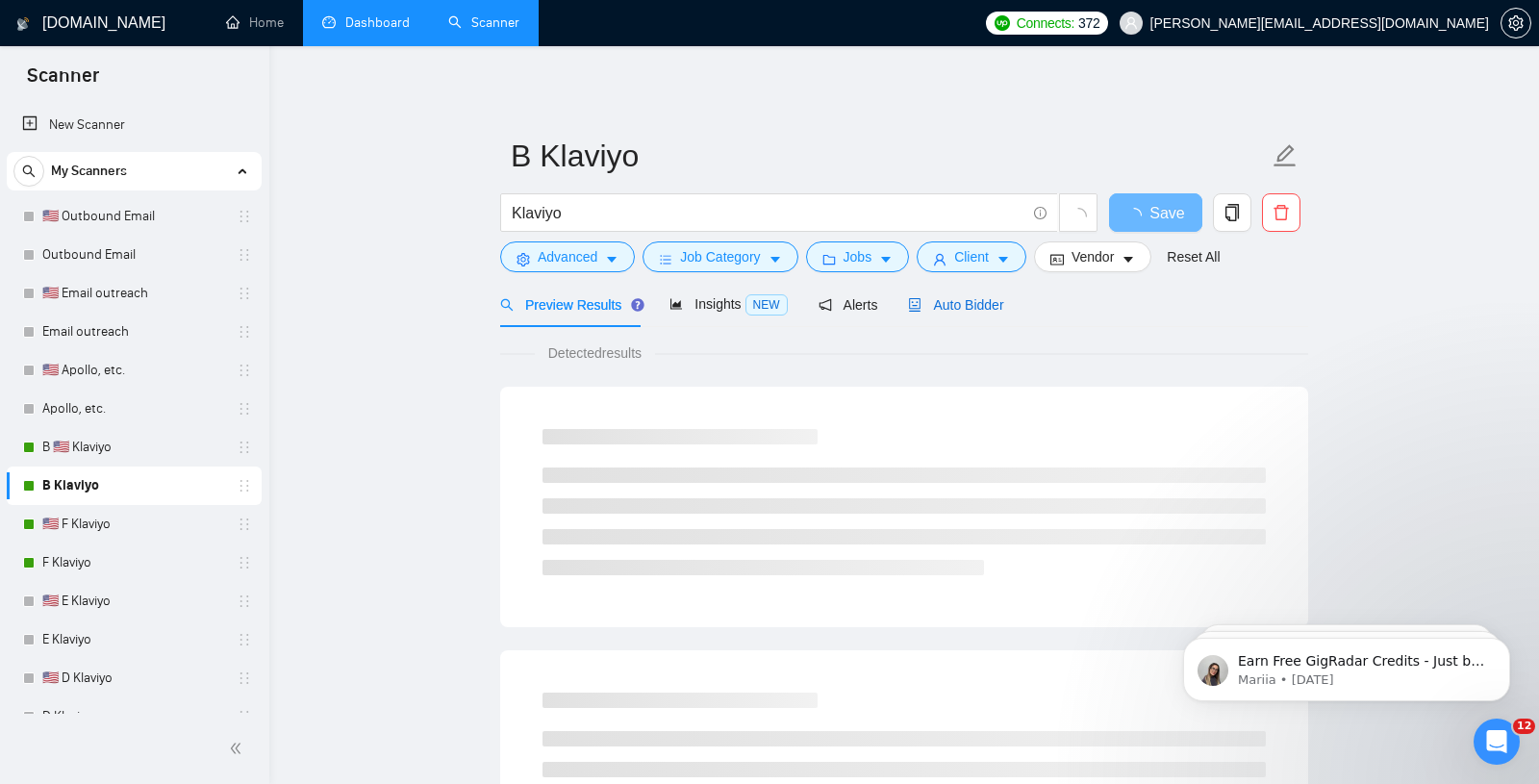
click at [961, 309] on span "Auto Bidder" at bounding box center [956, 305] width 95 height 15
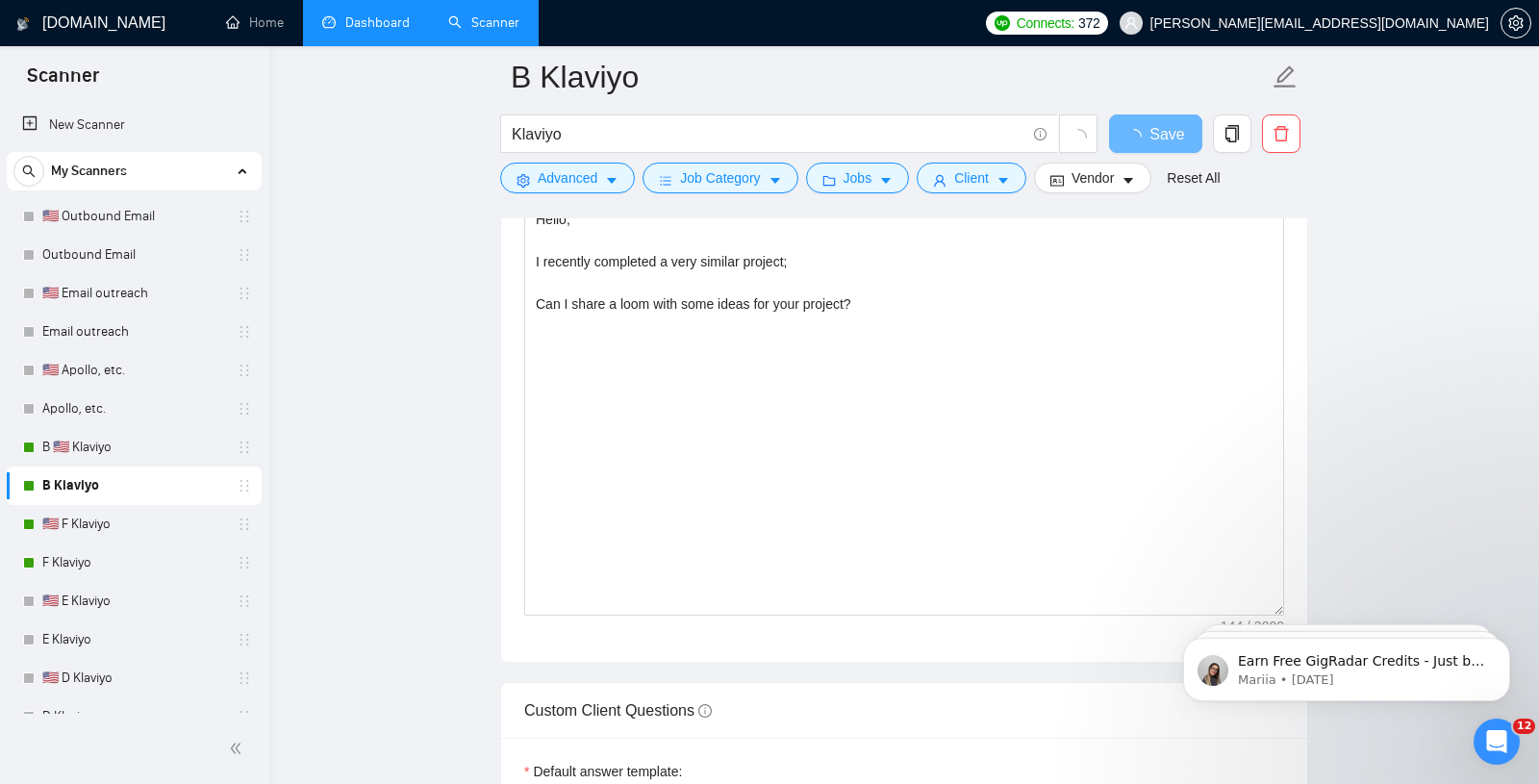
scroll to position [2263, 0]
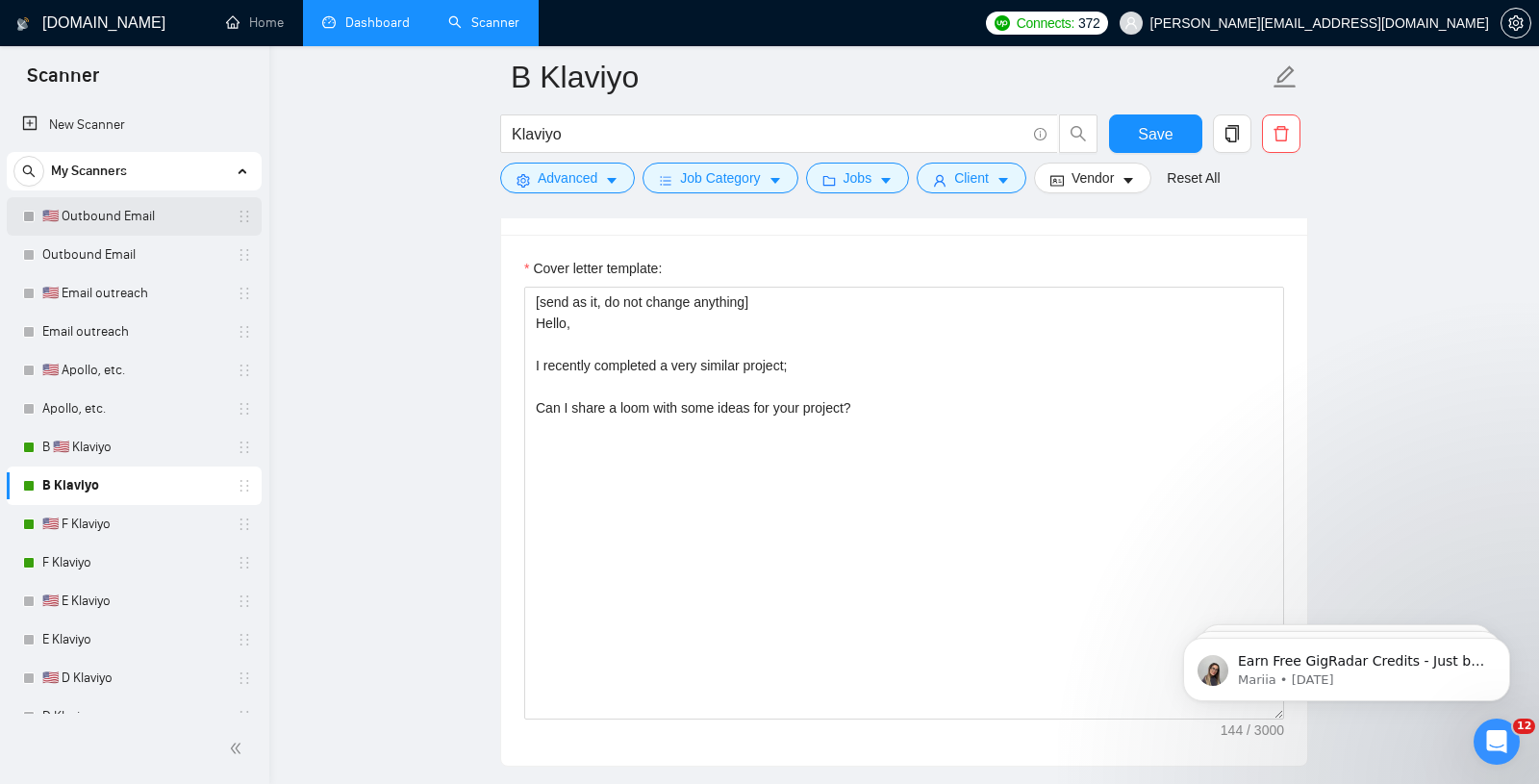
click at [93, 207] on link "🇺🇸 Outbound Email" at bounding box center [134, 216] width 183 height 38
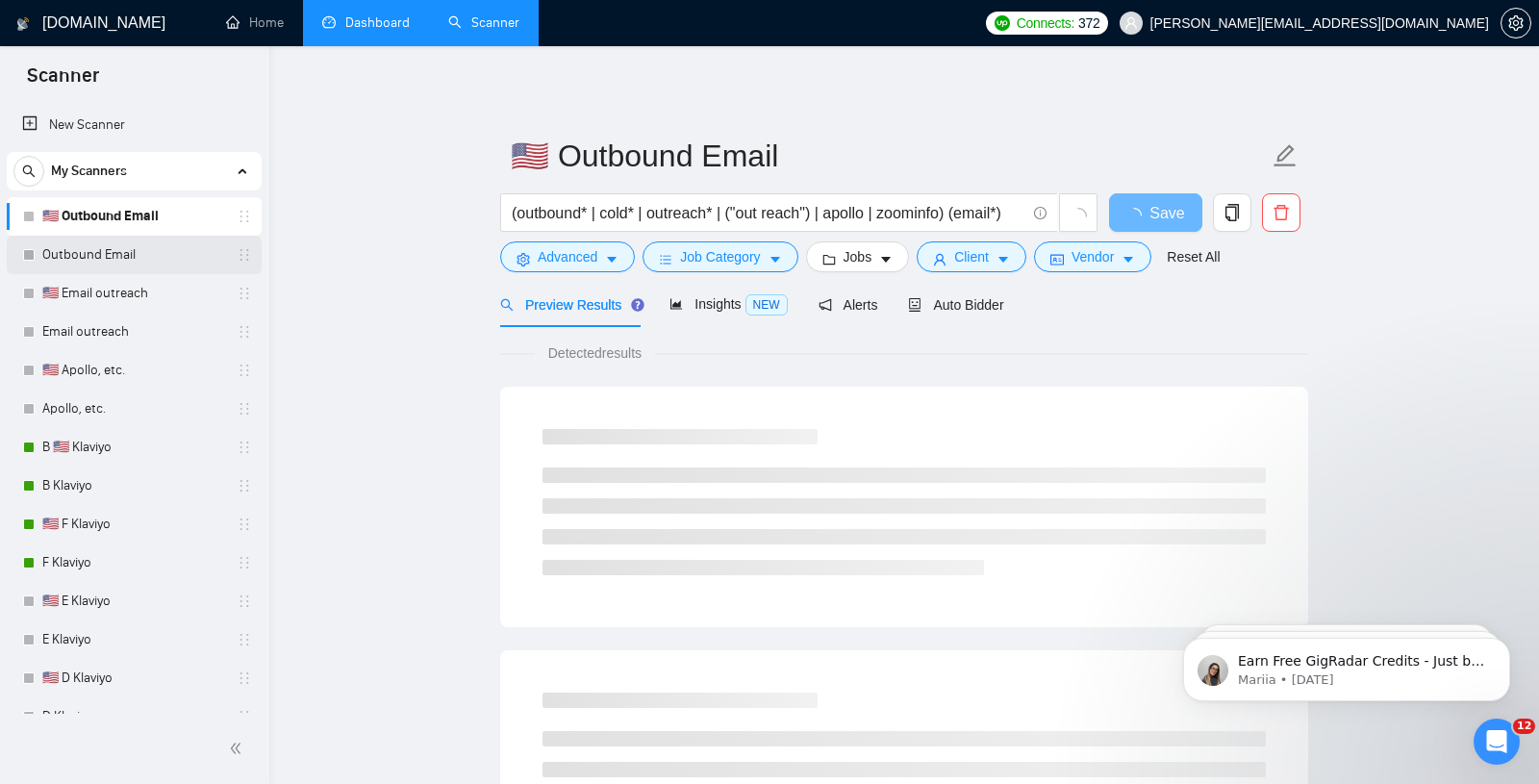
click at [89, 247] on link "Outbound Email" at bounding box center [134, 255] width 183 height 38
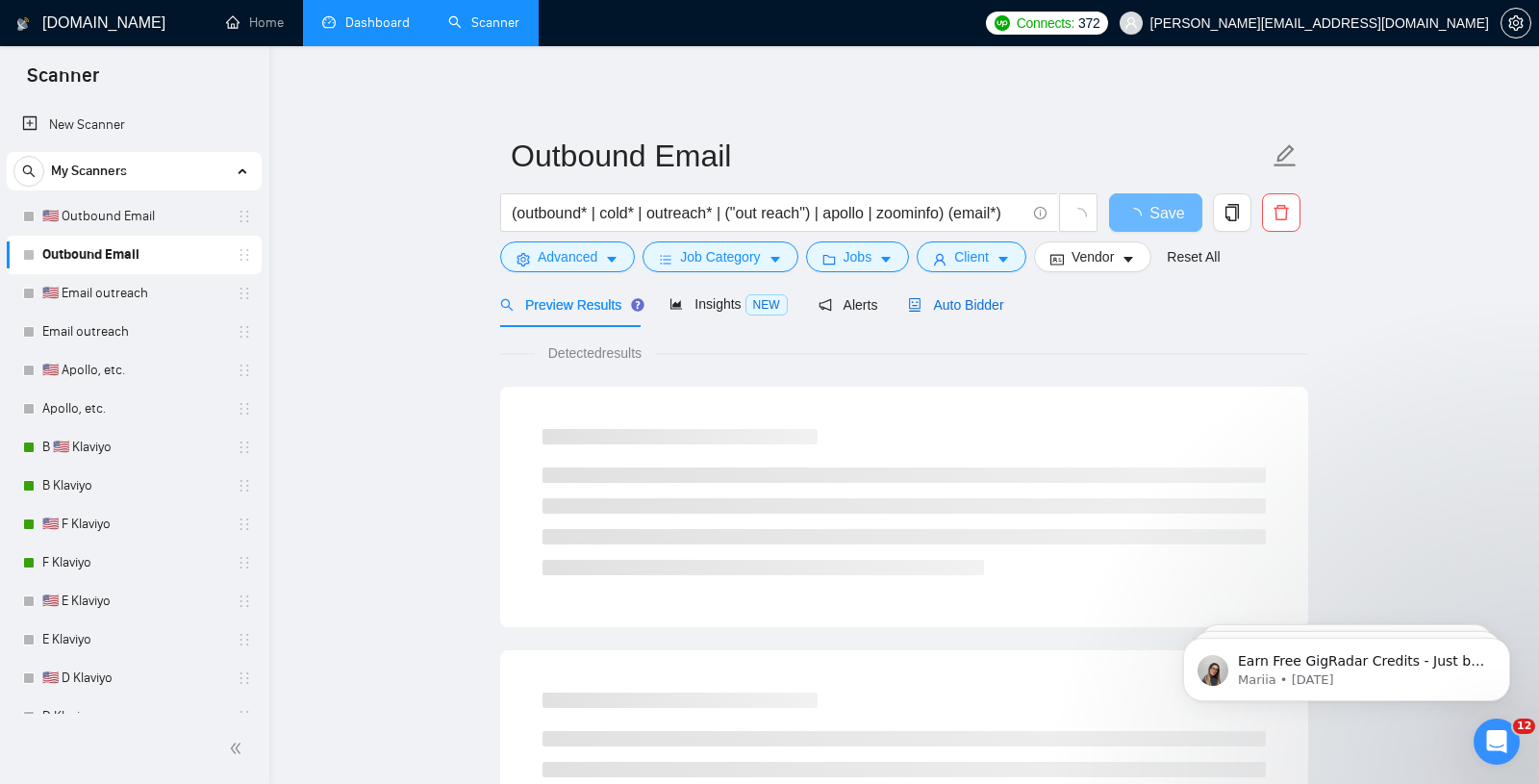
click at [969, 304] on span "Auto Bidder" at bounding box center [956, 305] width 95 height 15
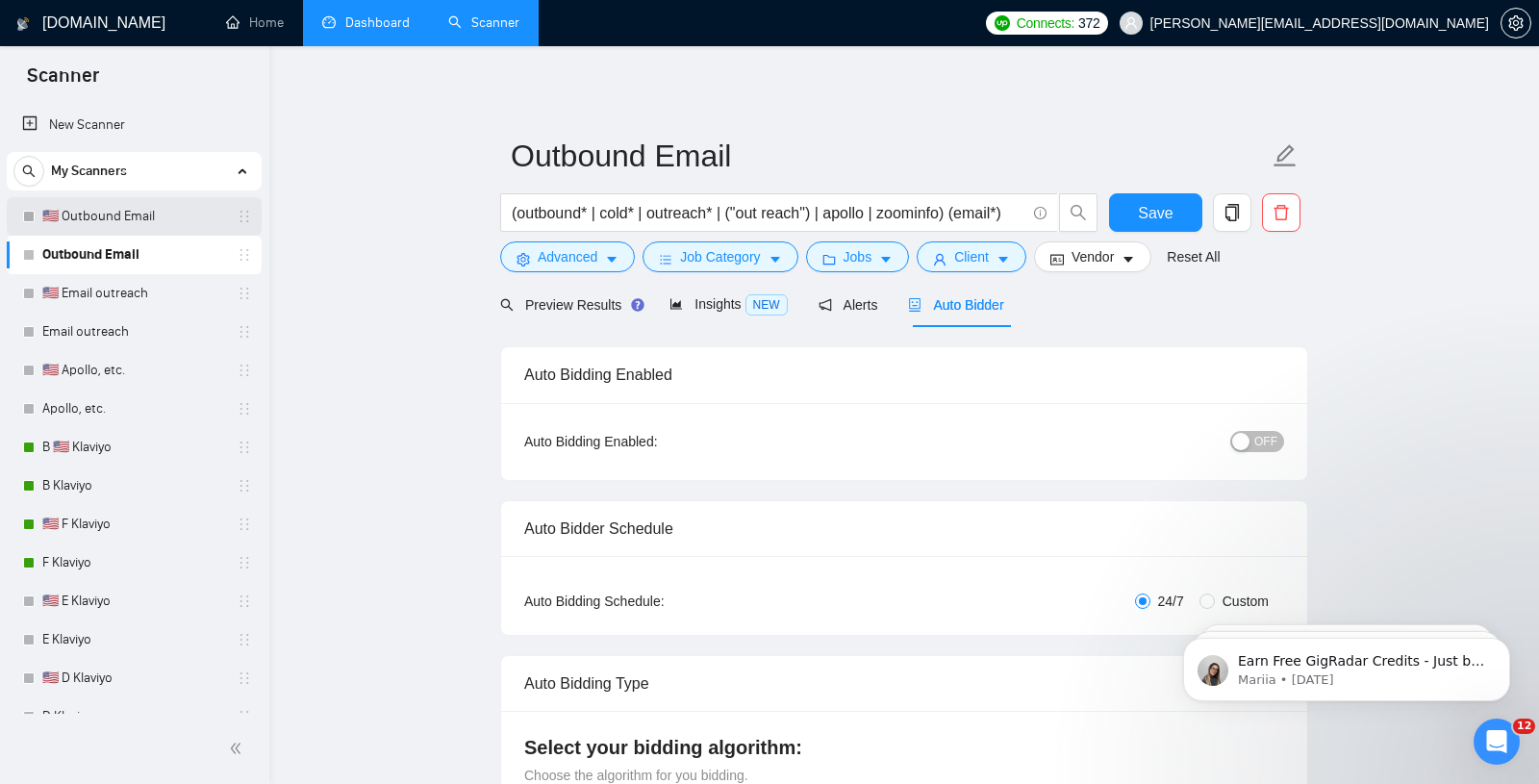
click at [90, 209] on link "🇺🇸 Outbound Email" at bounding box center [134, 216] width 183 height 38
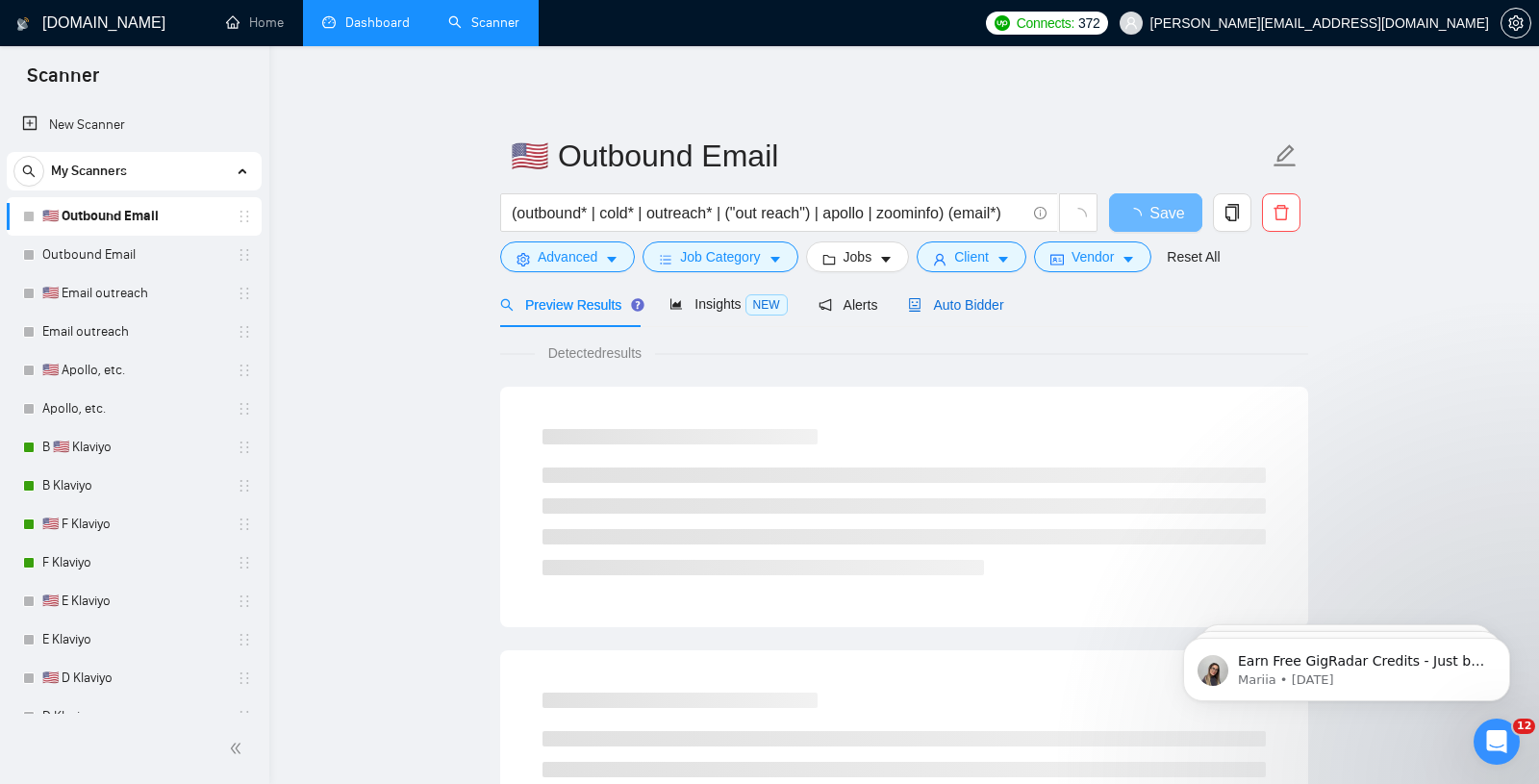
click at [986, 300] on span "Auto Bidder" at bounding box center [956, 305] width 95 height 15
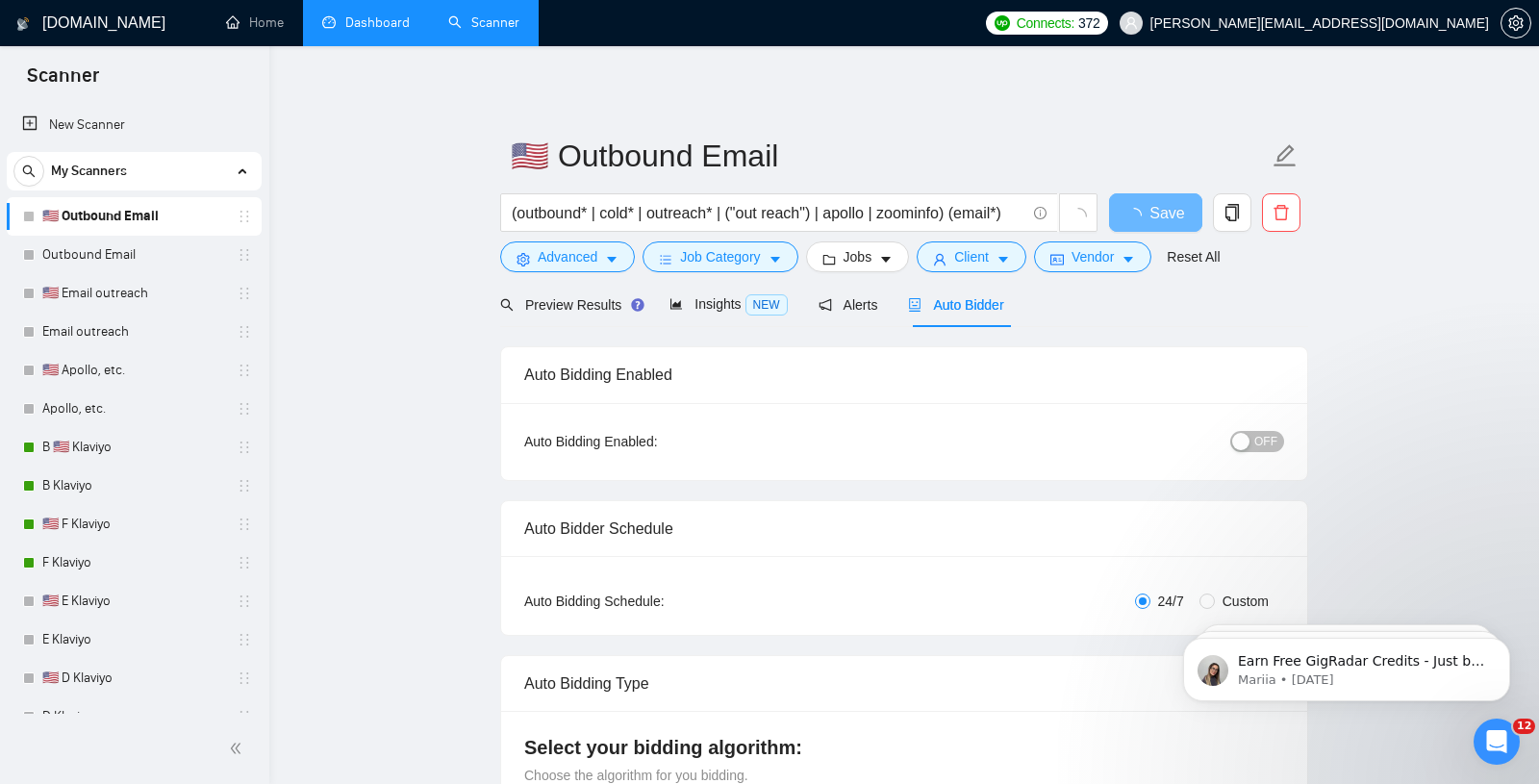
click at [1260, 446] on span "OFF" at bounding box center [1267, 442] width 23 height 21
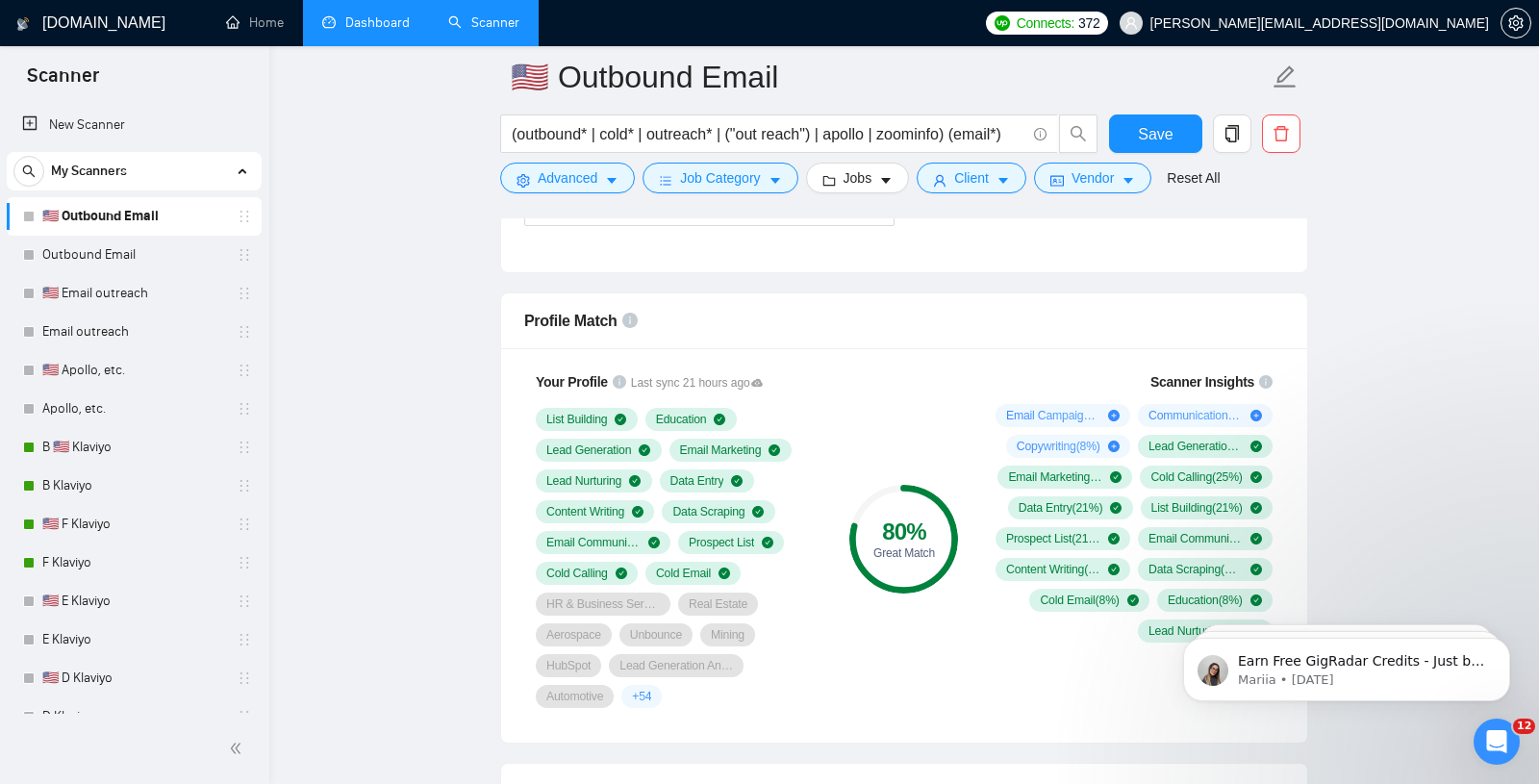
scroll to position [1191, 0]
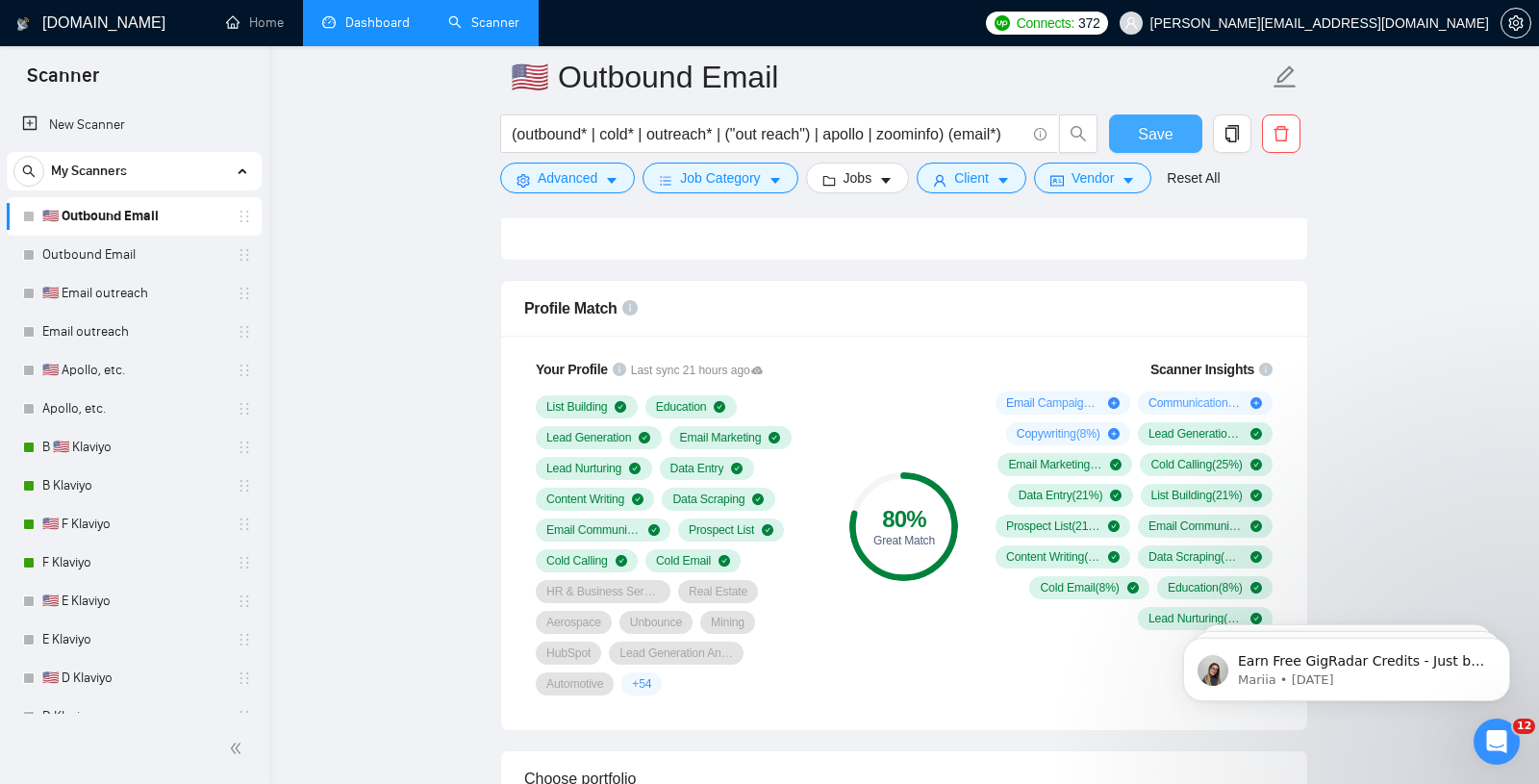
click at [1145, 137] on span "Save" at bounding box center [1156, 134] width 35 height 24
click at [122, 254] on link "Outbound Email" at bounding box center [134, 255] width 183 height 38
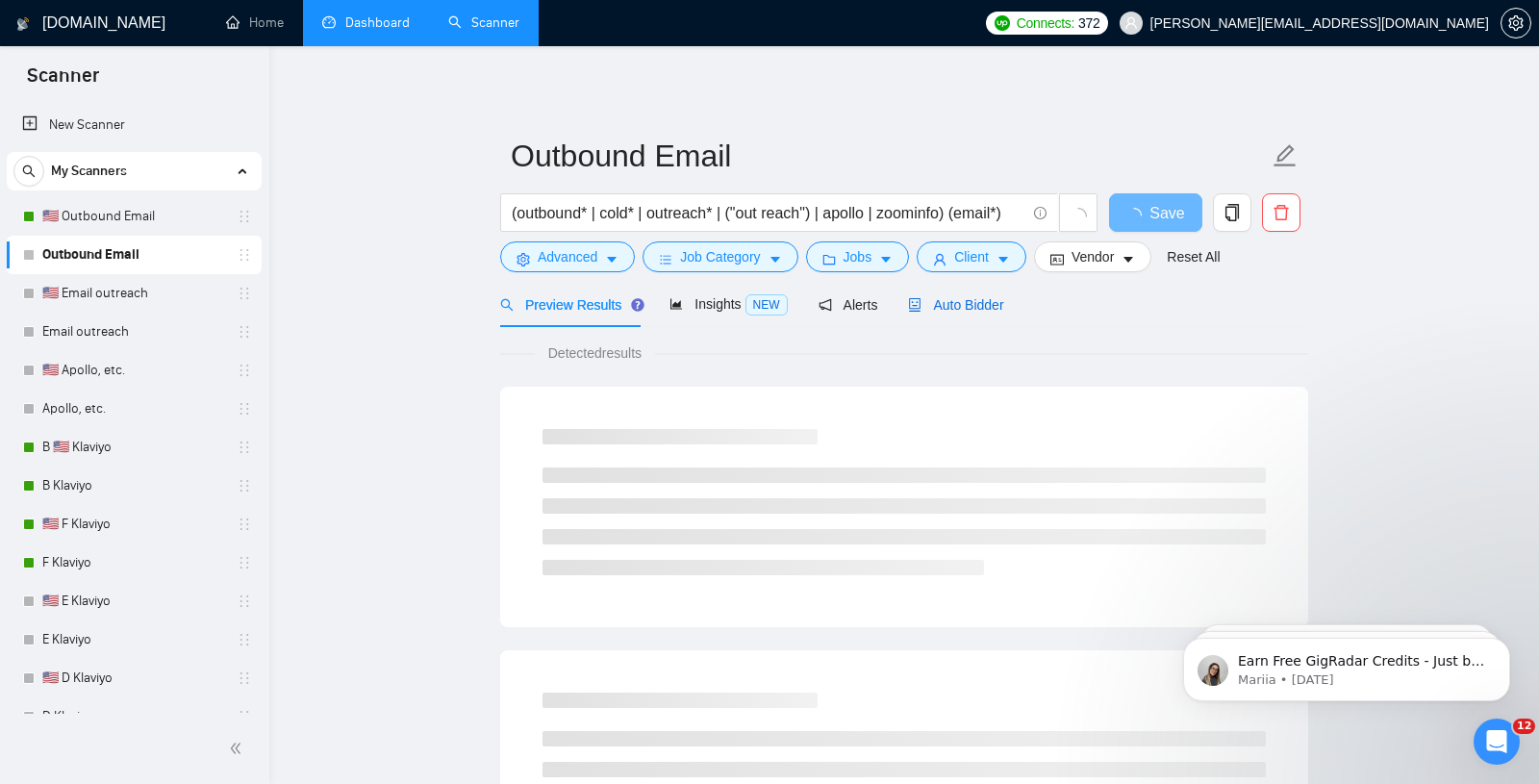
click at [961, 294] on div "Auto Bidder" at bounding box center [956, 305] width 95 height 21
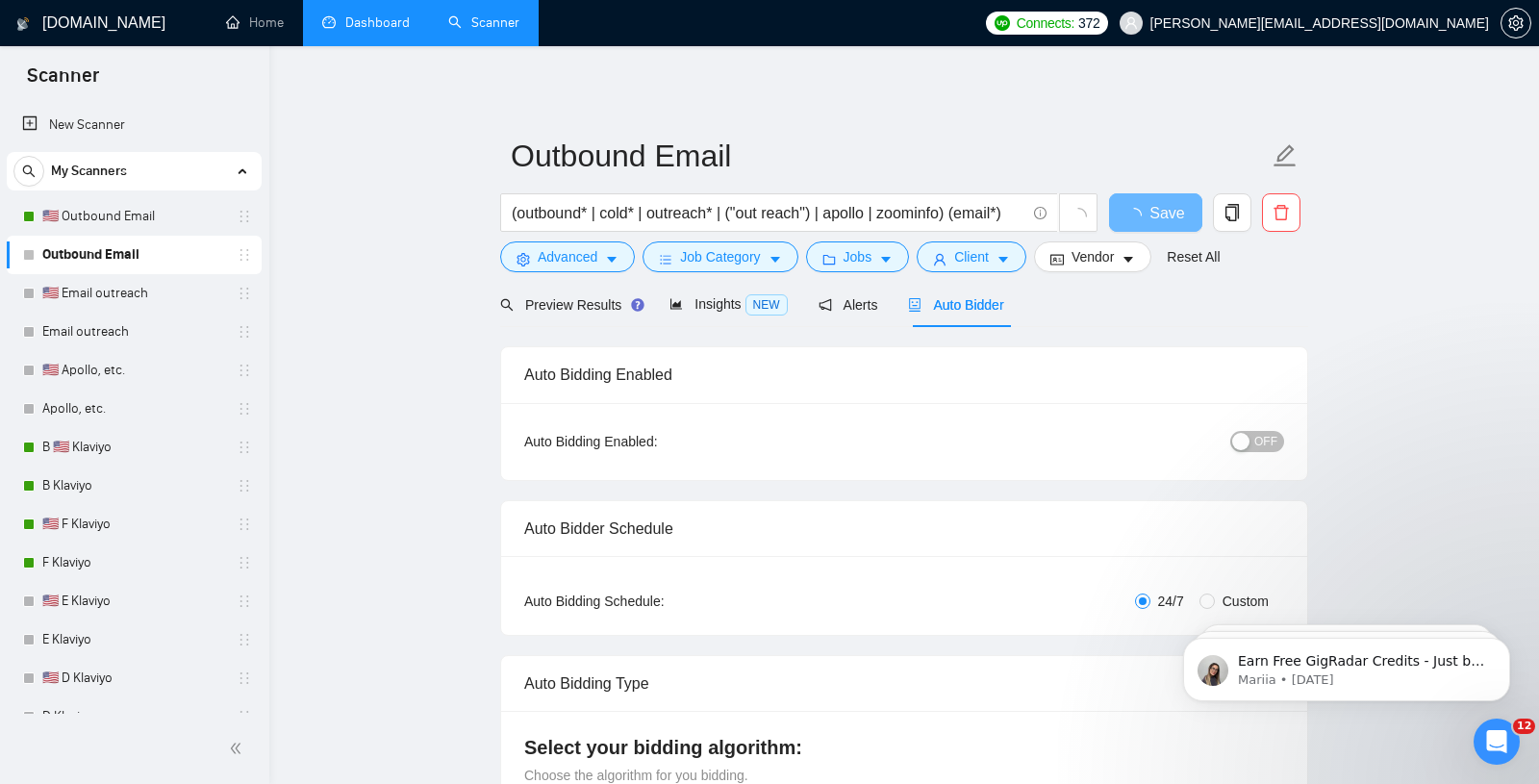
click at [1260, 426] on div "OFF" at bounding box center [1158, 442] width 253 height 31
click at [1266, 438] on span "OFF" at bounding box center [1267, 442] width 23 height 21
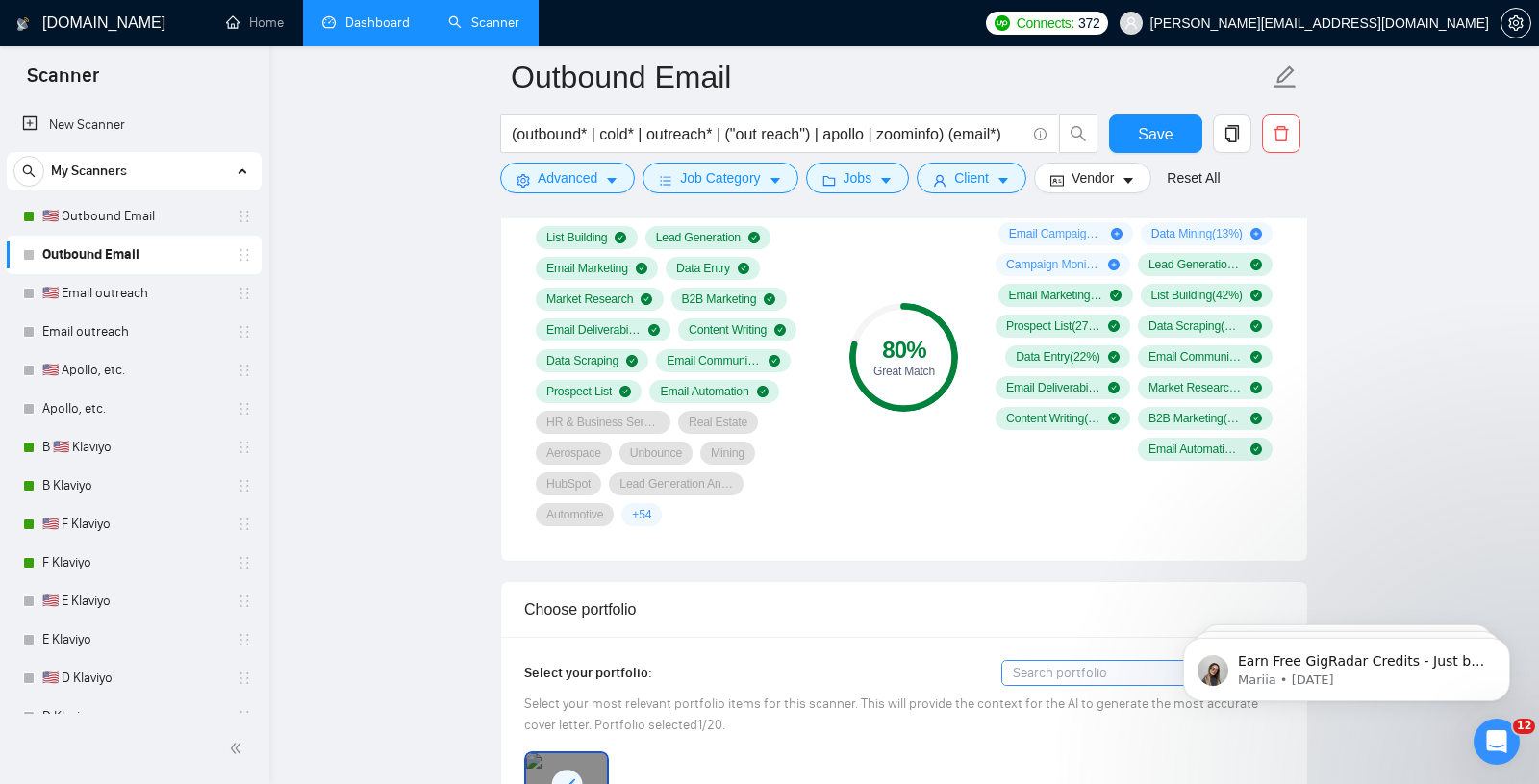
scroll to position [1349, 0]
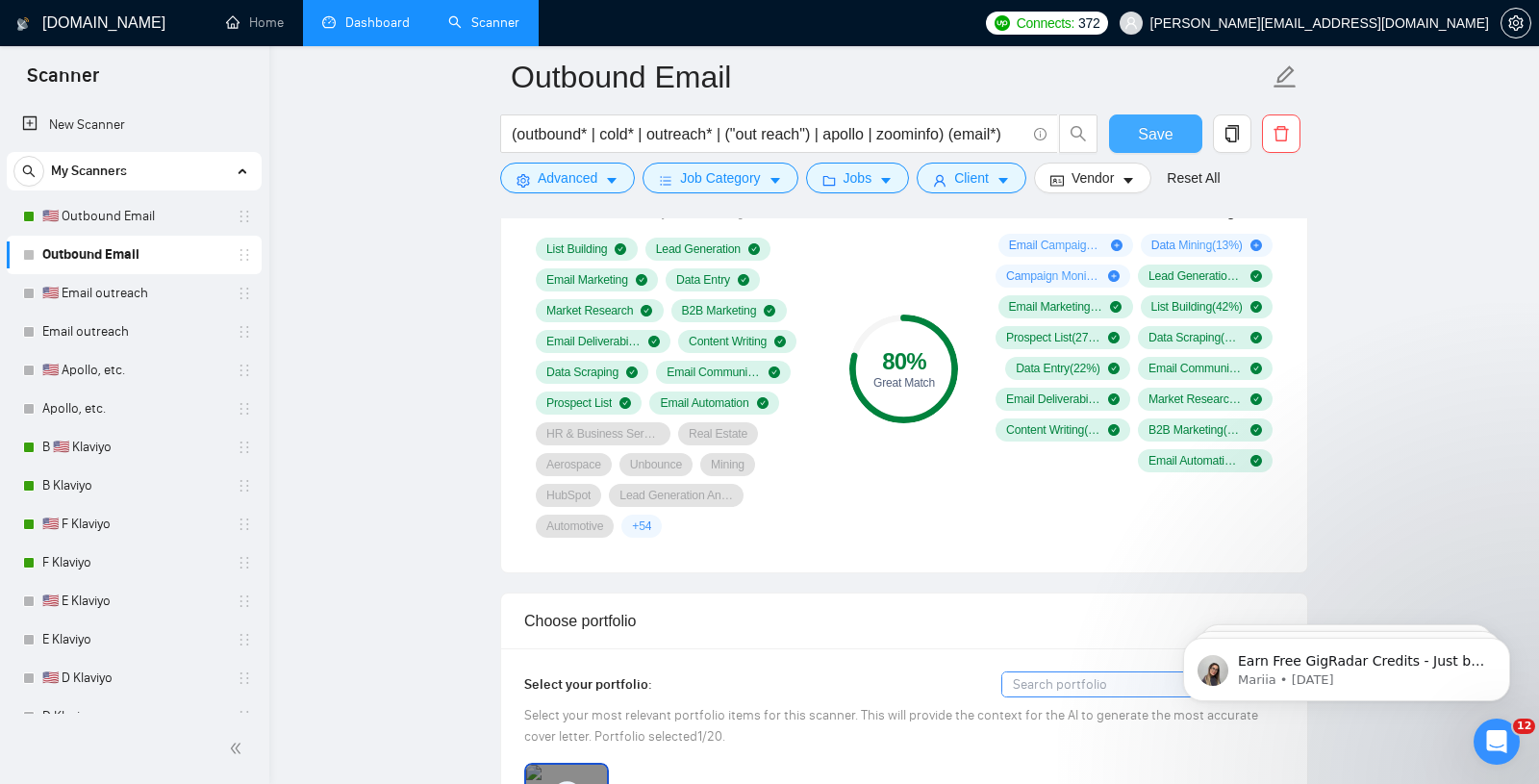
click at [1155, 140] on span "Save" at bounding box center [1156, 134] width 35 height 24
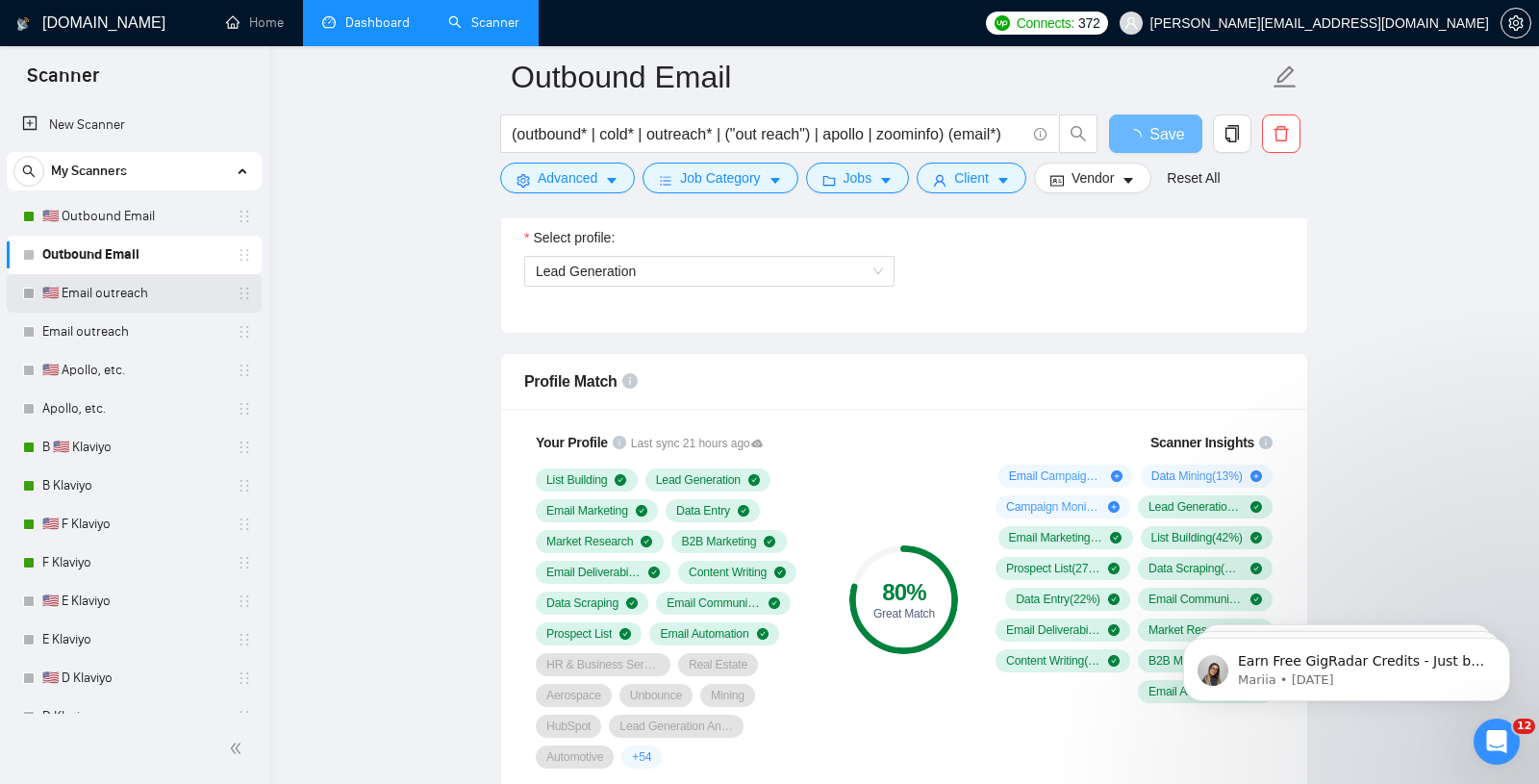
click at [115, 284] on link "🇺🇸 Email outreach" at bounding box center [134, 293] width 183 height 38
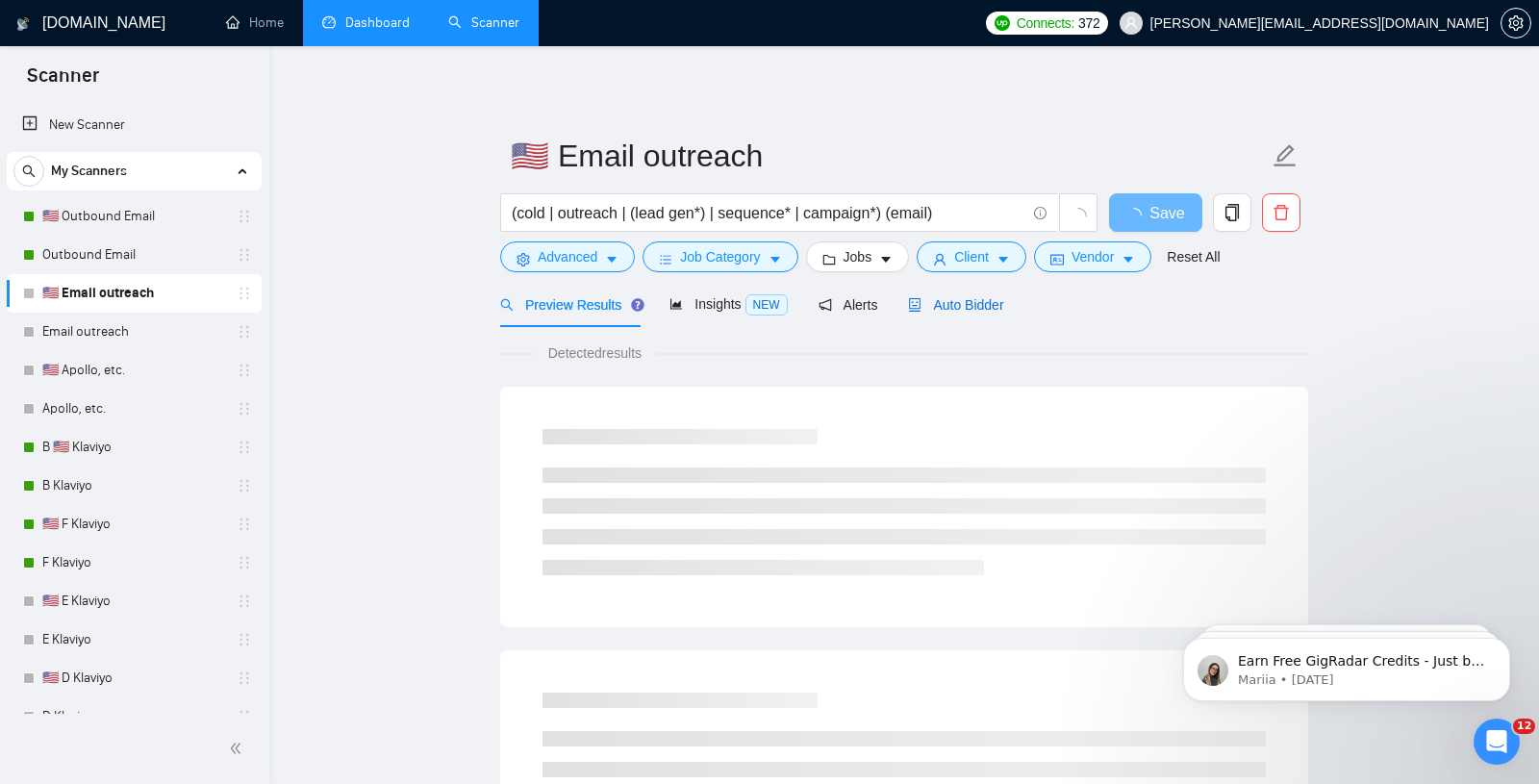
click at [965, 300] on span "Auto Bidder" at bounding box center [956, 305] width 95 height 15
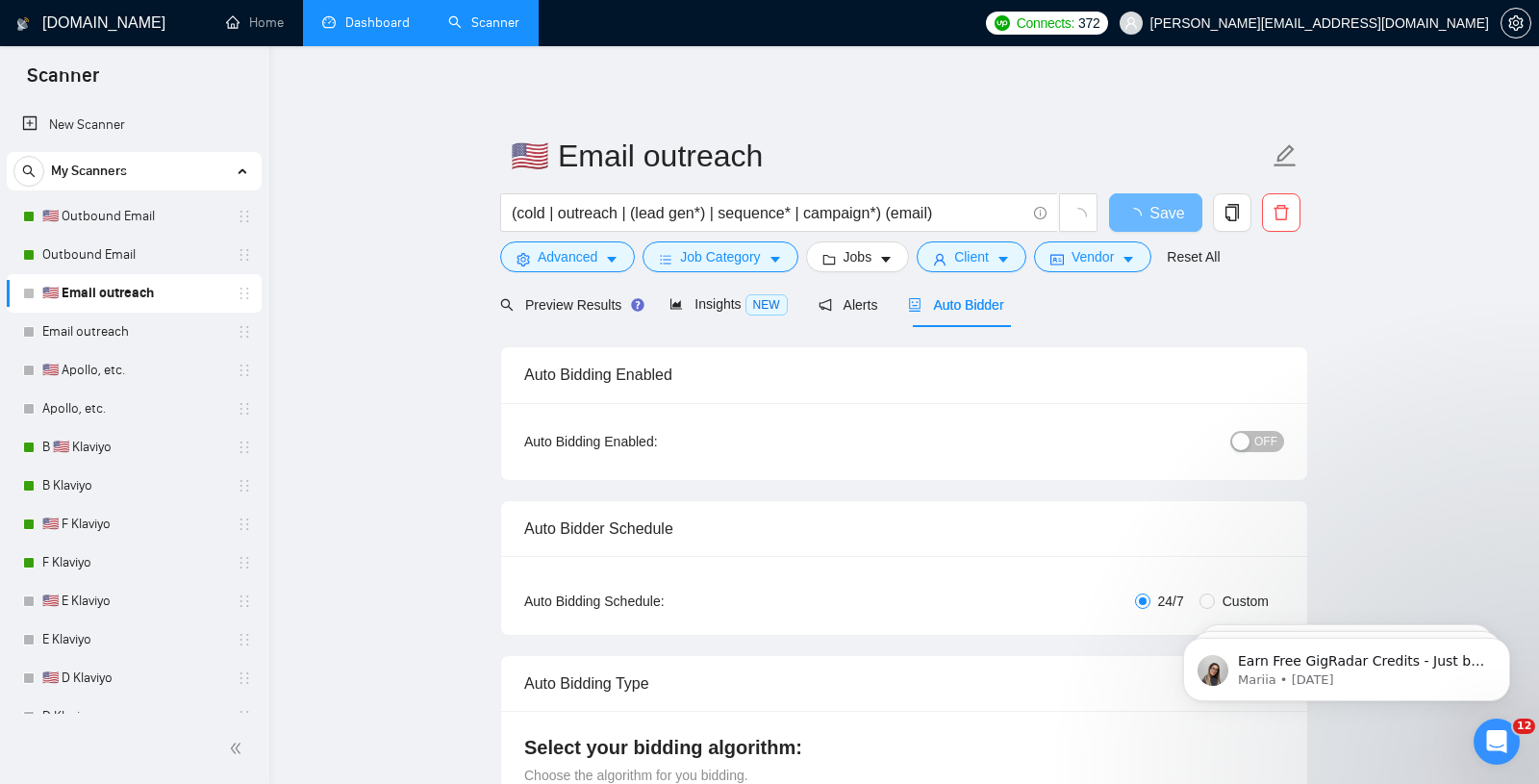
click at [1265, 439] on span "OFF" at bounding box center [1267, 442] width 23 height 21
click at [1162, 216] on span "Save" at bounding box center [1156, 213] width 35 height 24
click at [102, 332] on link "Email outreach" at bounding box center [134, 332] width 183 height 38
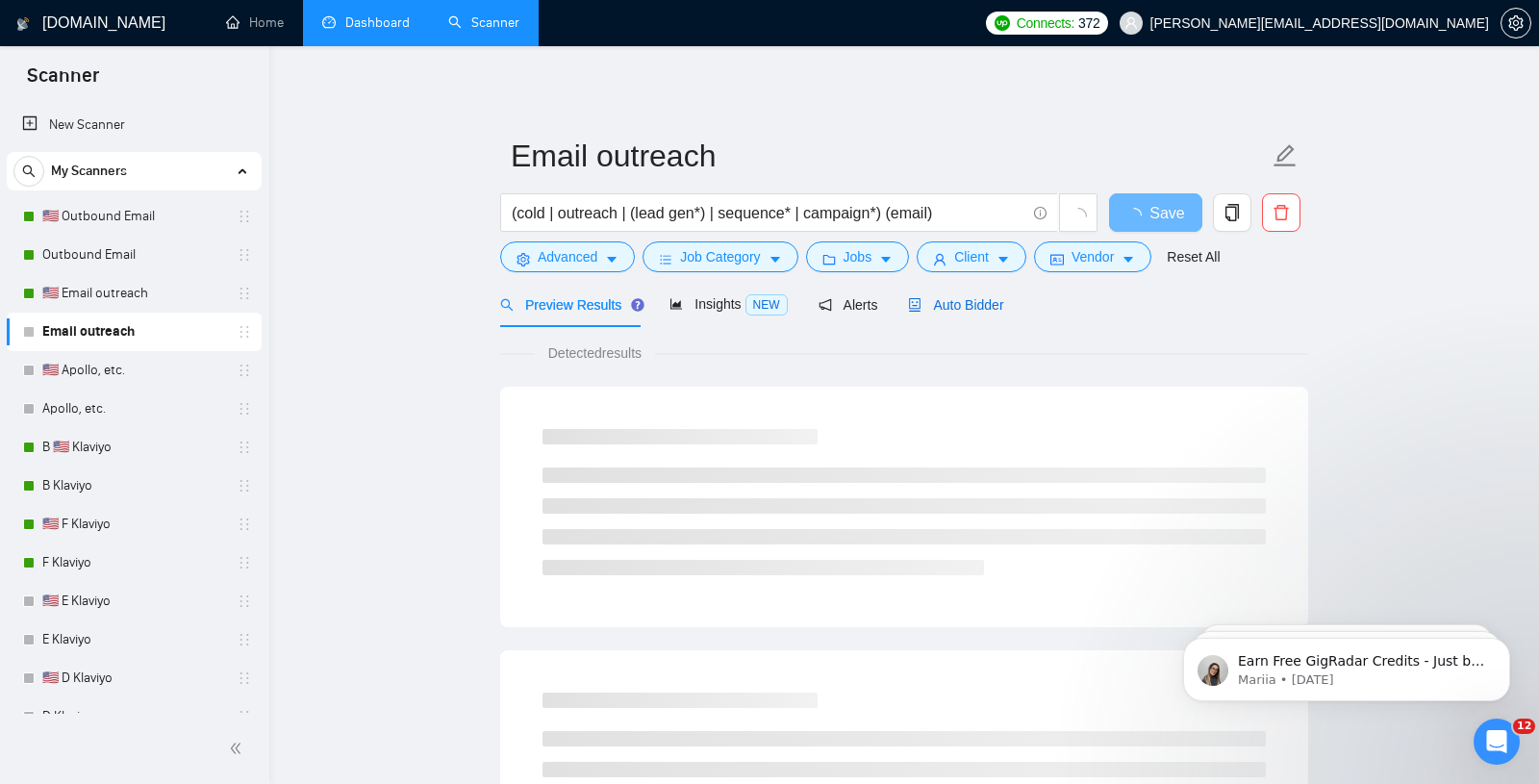
click at [973, 309] on span "Auto Bidder" at bounding box center [956, 305] width 95 height 15
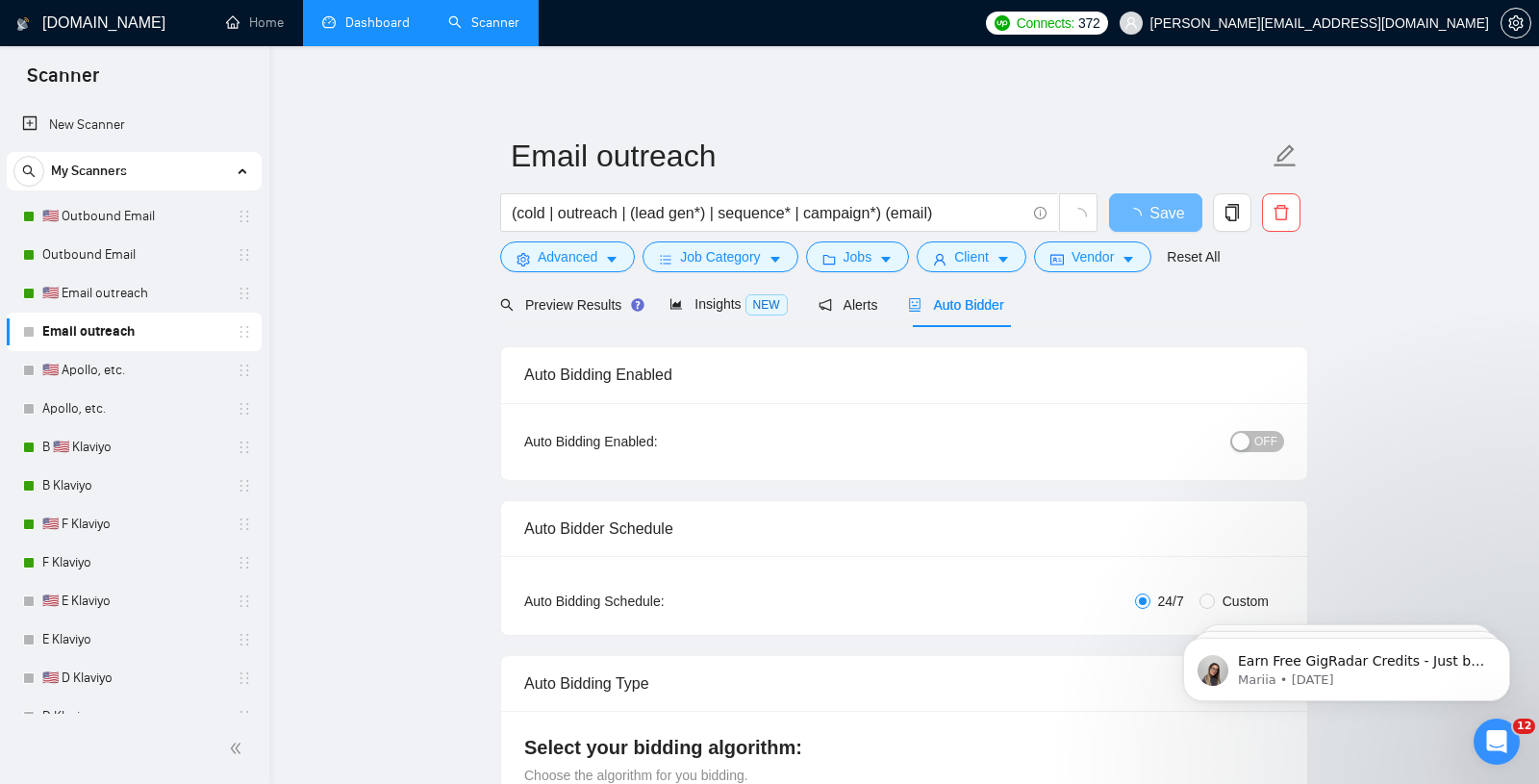
click at [1258, 443] on span "OFF" at bounding box center [1267, 442] width 23 height 21
click at [1135, 203] on button "Save" at bounding box center [1156, 213] width 93 height 38
click at [100, 367] on link "🇺🇸 Apollo, etc." at bounding box center [134, 370] width 183 height 38
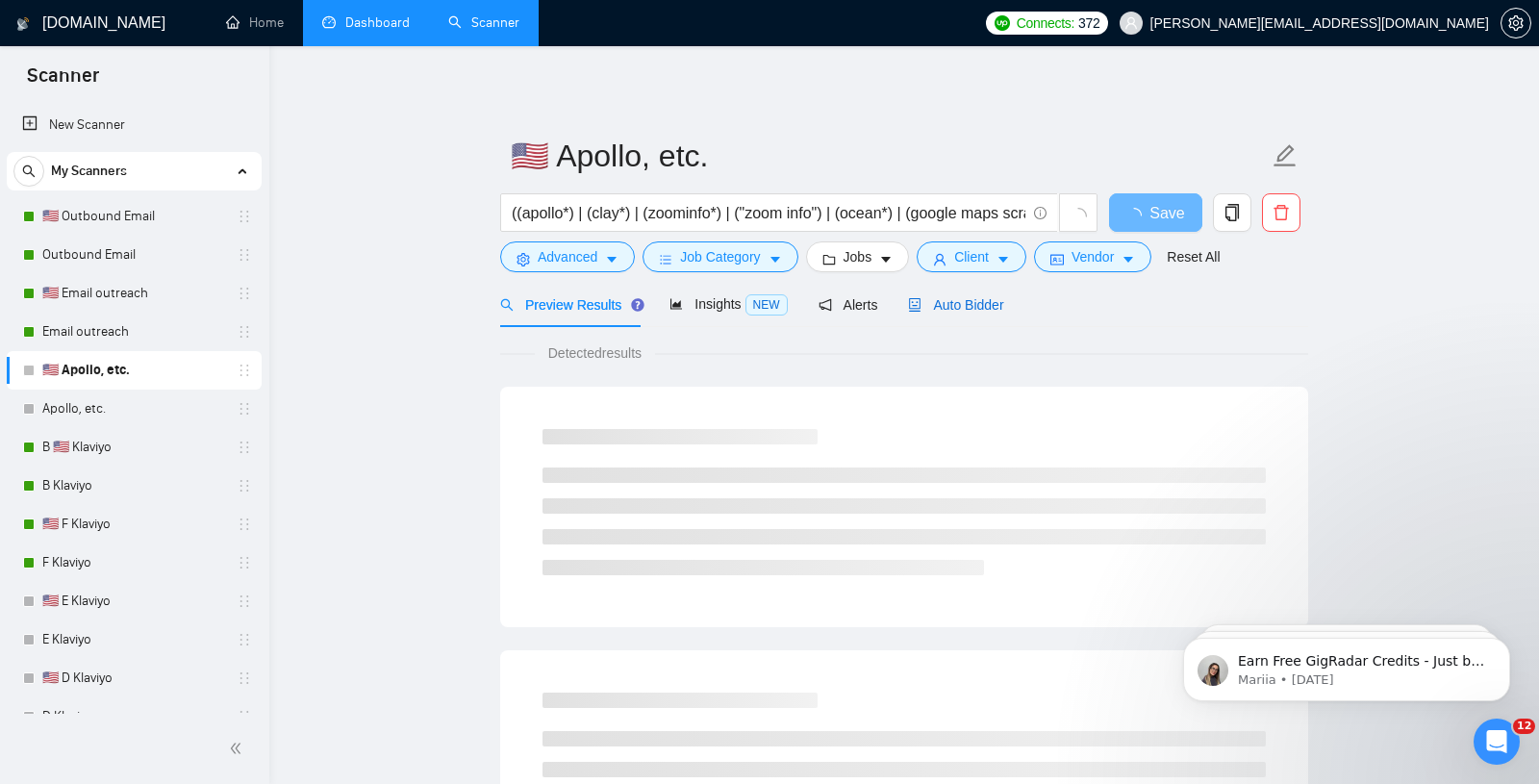
drag, startPoint x: 956, startPoint y: 304, endPoint x: 995, endPoint y: 308, distance: 39.2
click at [955, 304] on span "Auto Bidder" at bounding box center [956, 305] width 95 height 15
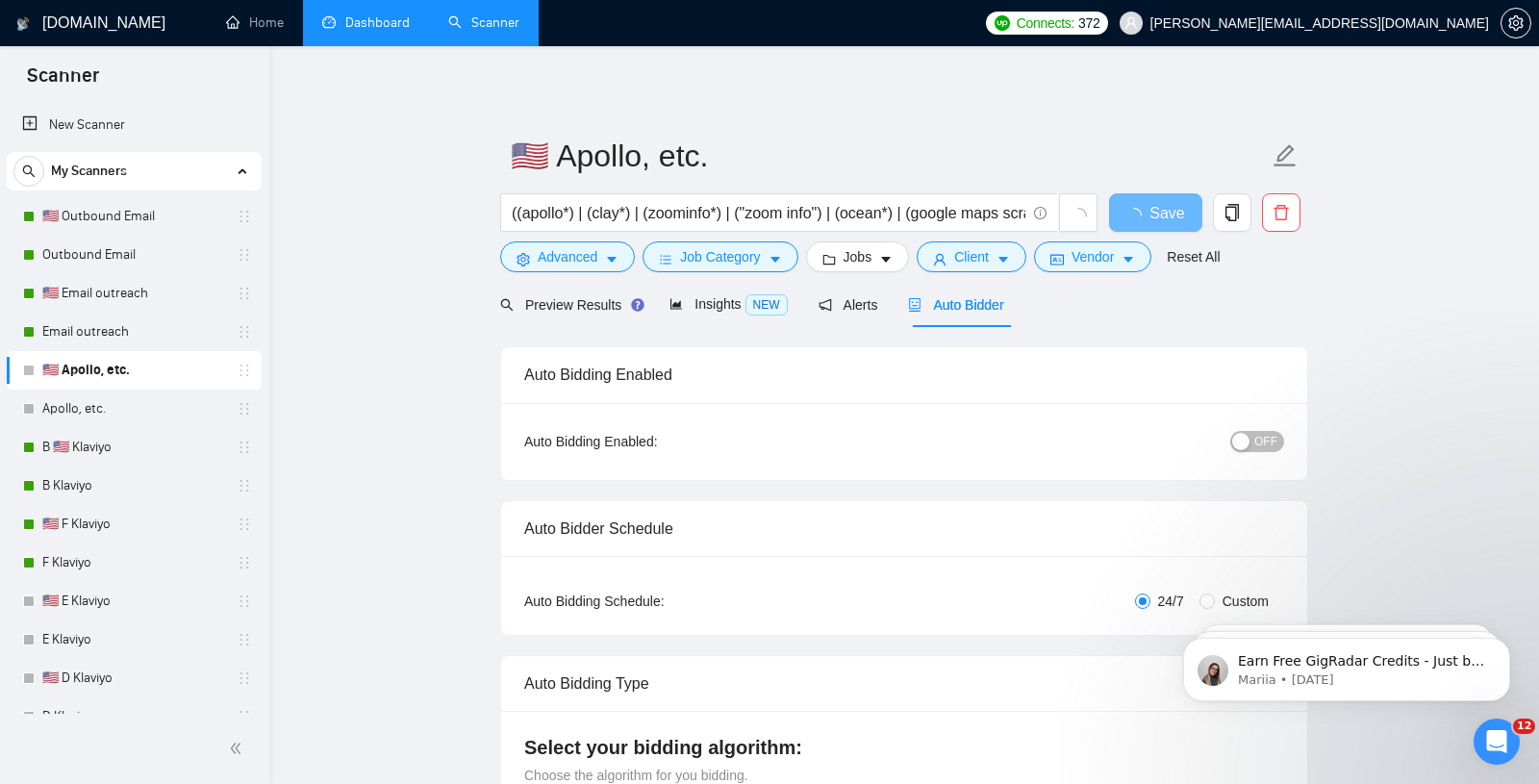
click at [1256, 438] on span "OFF" at bounding box center [1267, 442] width 23 height 21
click at [109, 400] on link "Apollo, etc." at bounding box center [134, 409] width 183 height 38
click at [336, 27] on link "Dashboard" at bounding box center [366, 22] width 88 height 16
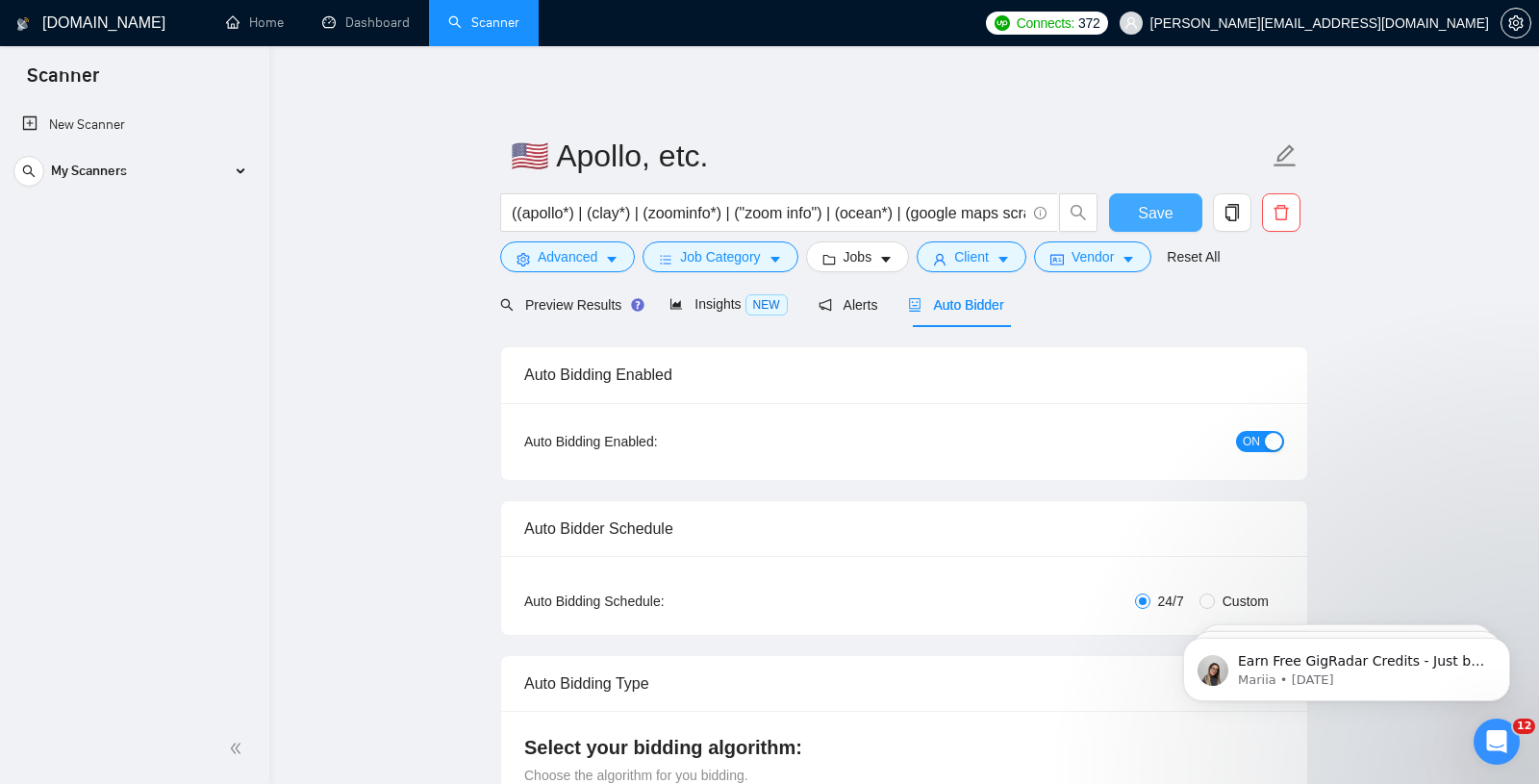
click at [1140, 208] on span "Save" at bounding box center [1156, 213] width 35 height 24
click at [242, 167] on div "My Scanners" at bounding box center [134, 171] width 242 height 38
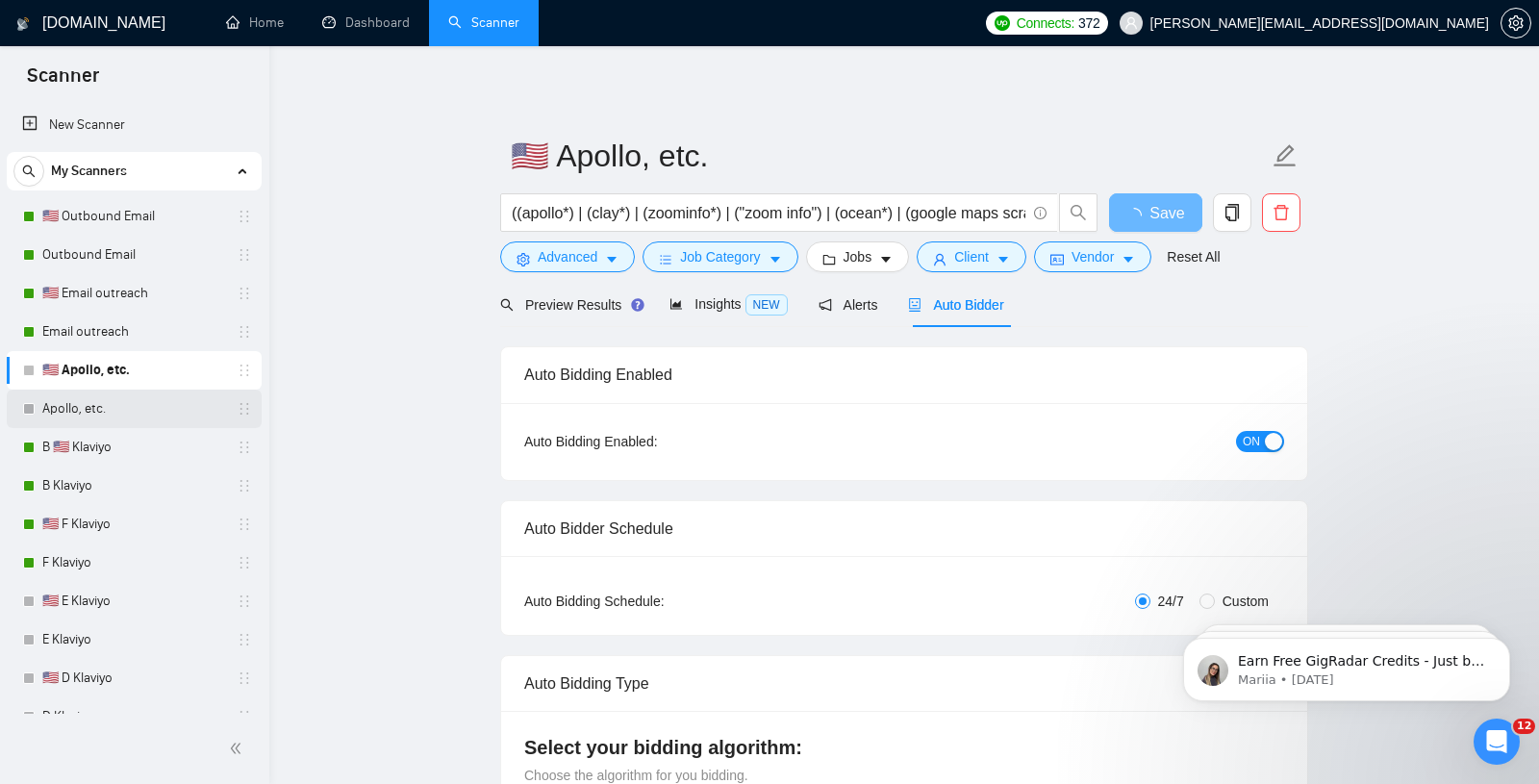
click at [101, 419] on link "Apollo, etc." at bounding box center [134, 409] width 183 height 38
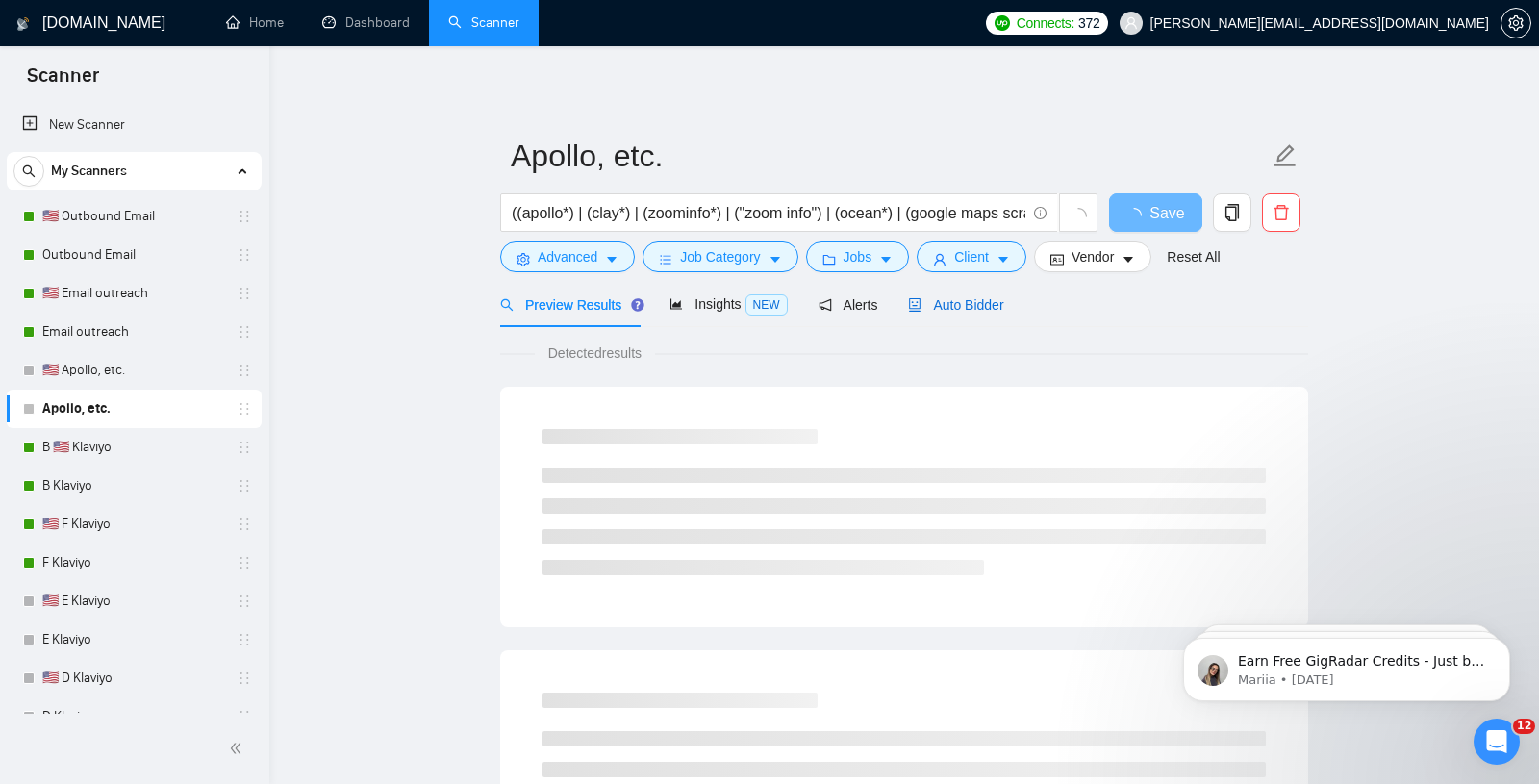
drag, startPoint x: 959, startPoint y: 301, endPoint x: 969, endPoint y: 301, distance: 10.0
click at [960, 301] on span "Auto Bidder" at bounding box center [956, 305] width 95 height 15
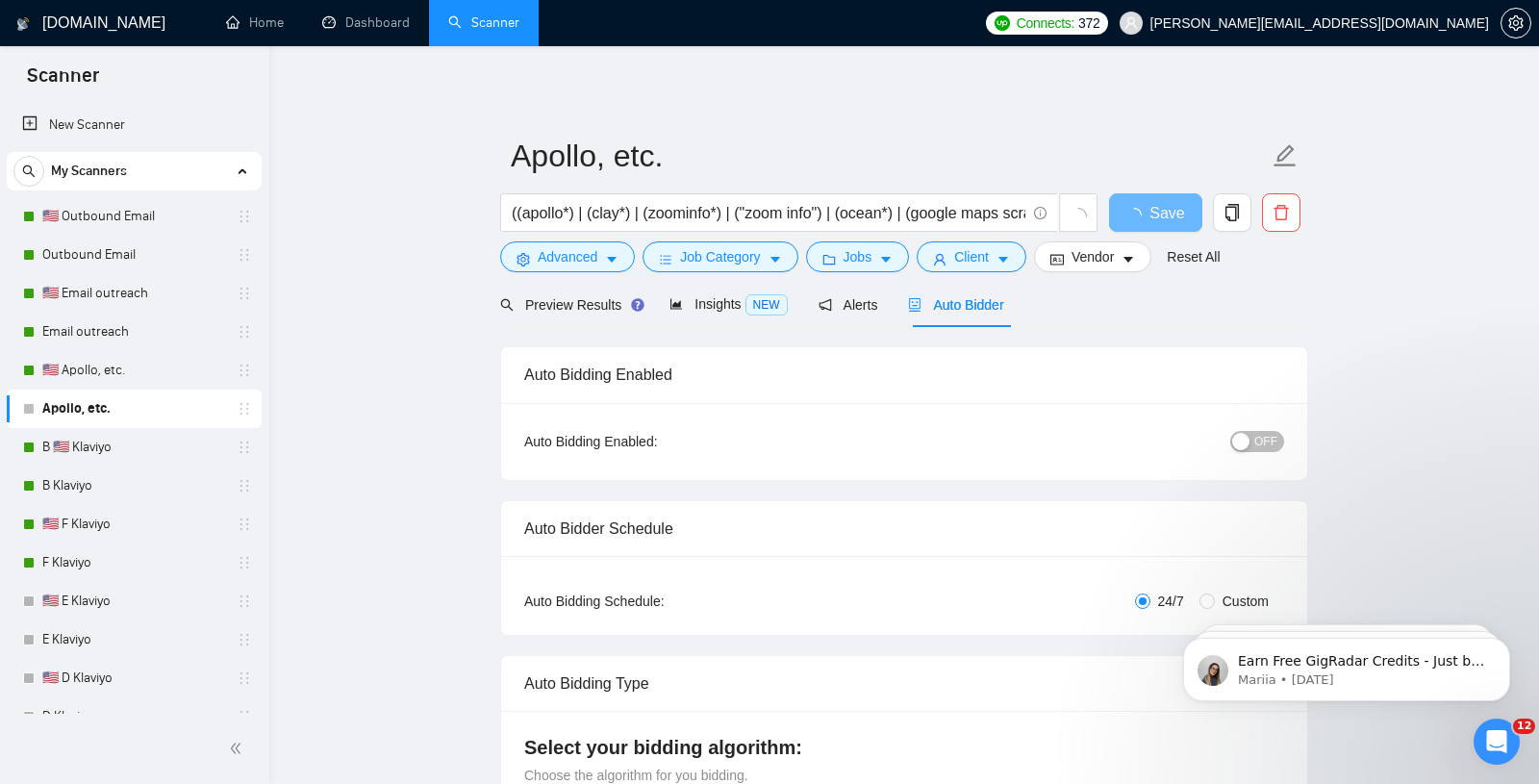
click at [1270, 434] on span "OFF" at bounding box center [1267, 442] width 23 height 21
click at [1177, 220] on div "Reset all filters" at bounding box center [1199, 220] width 104 height 33
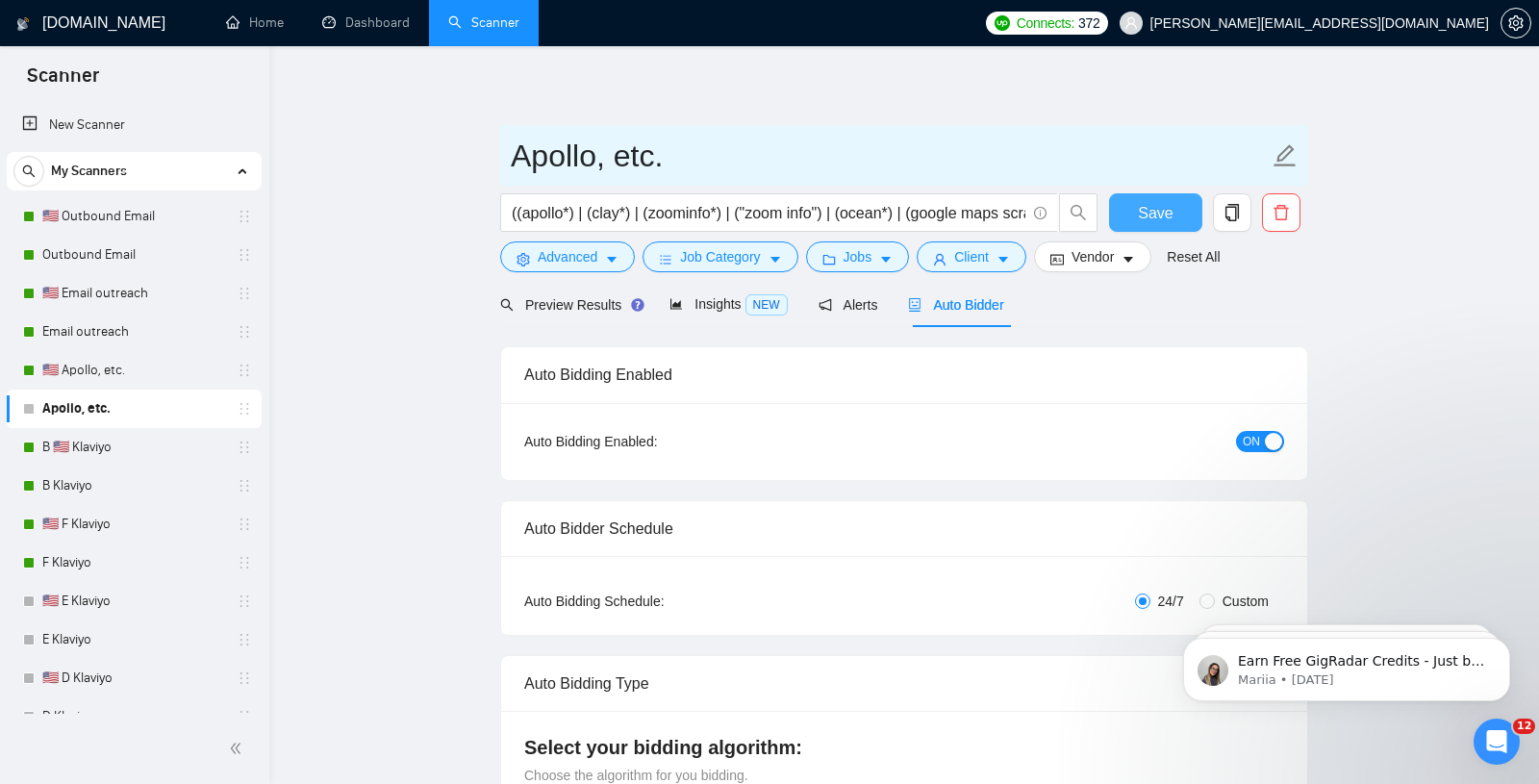
drag, startPoint x: 1151, startPoint y: 216, endPoint x: 983, endPoint y: 164, distance: 175.9
click at [1151, 216] on span "Save" at bounding box center [1156, 213] width 35 height 24
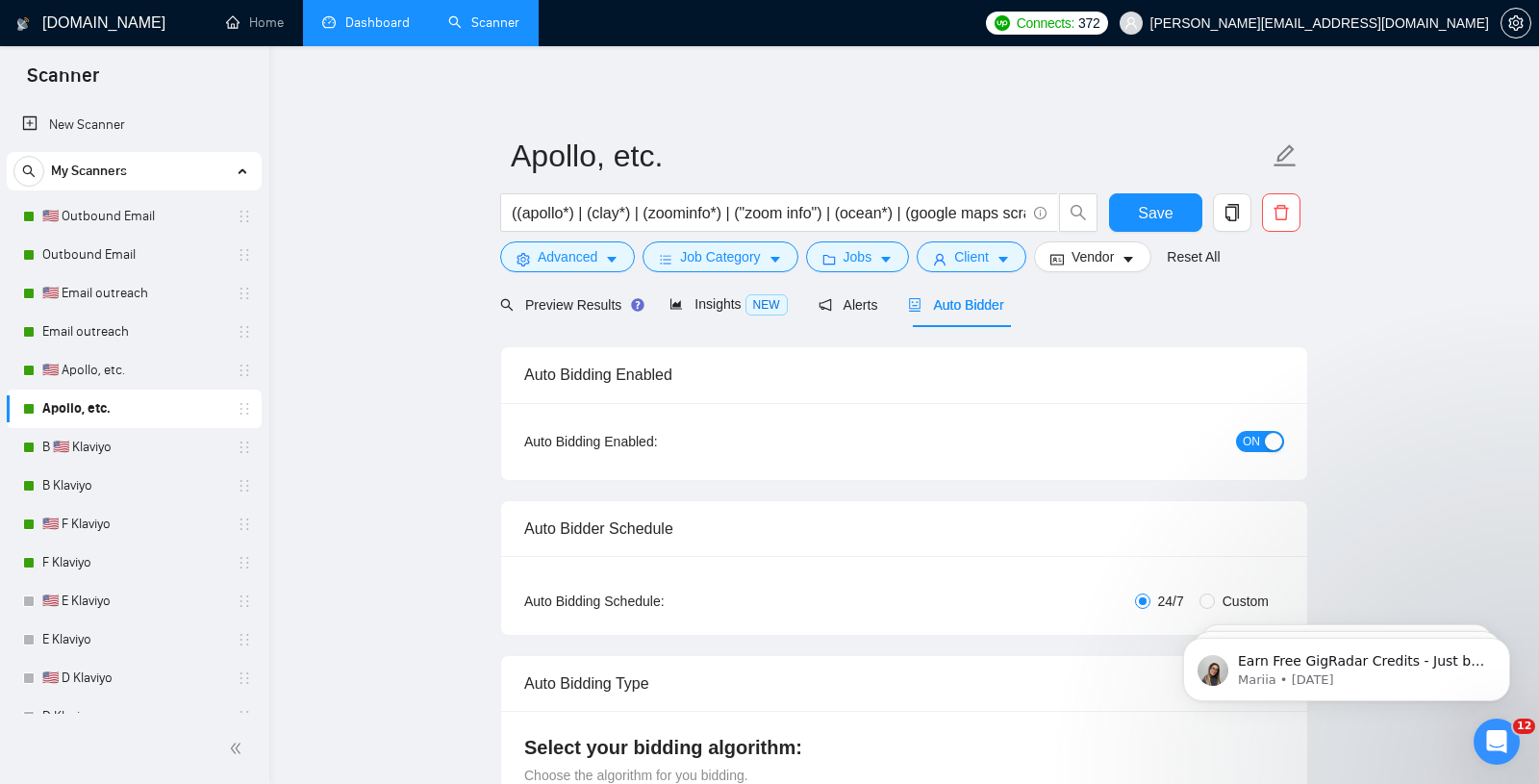
click at [372, 14] on link "Dashboard" at bounding box center [366, 22] width 88 height 16
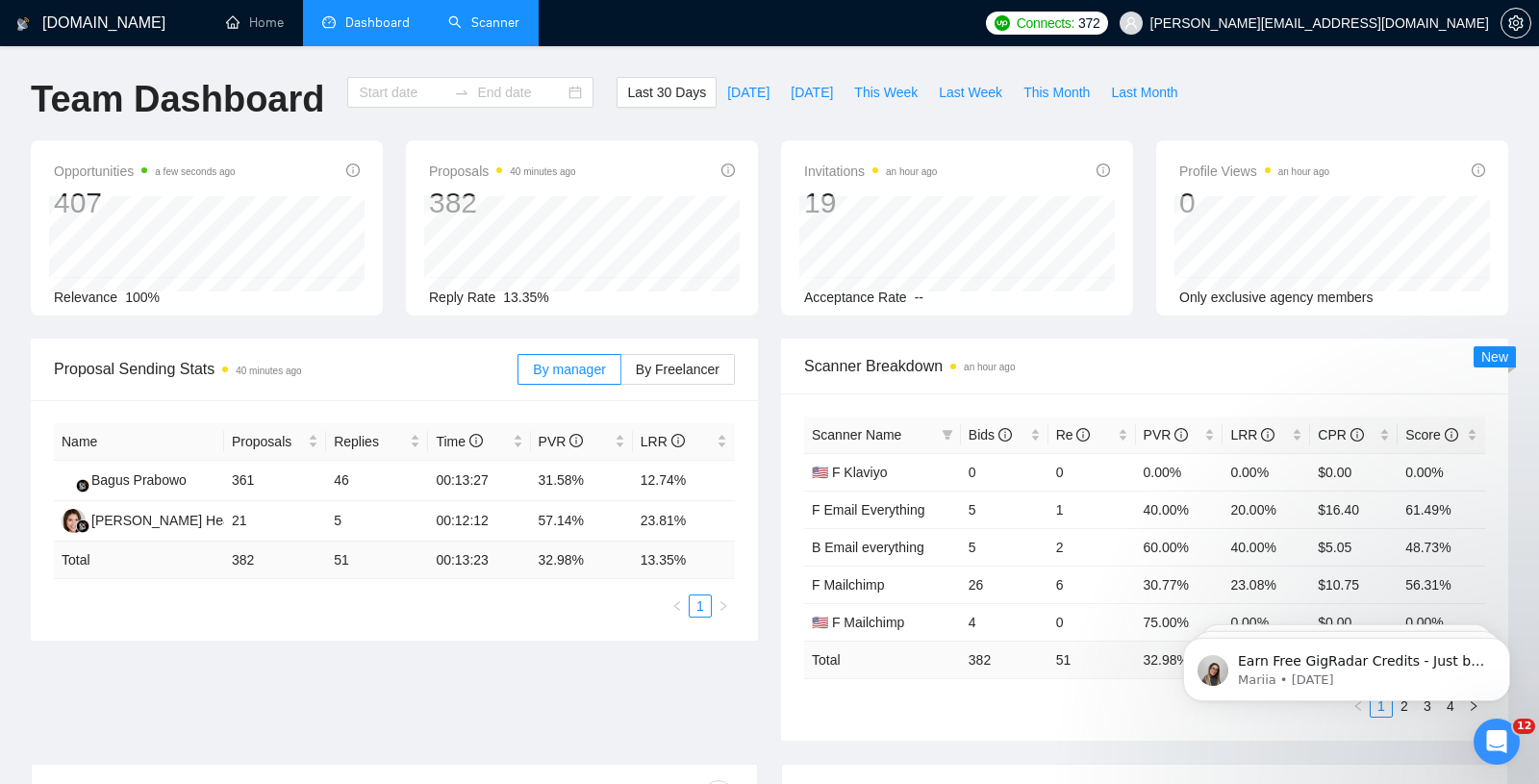
type input "[DATE]"
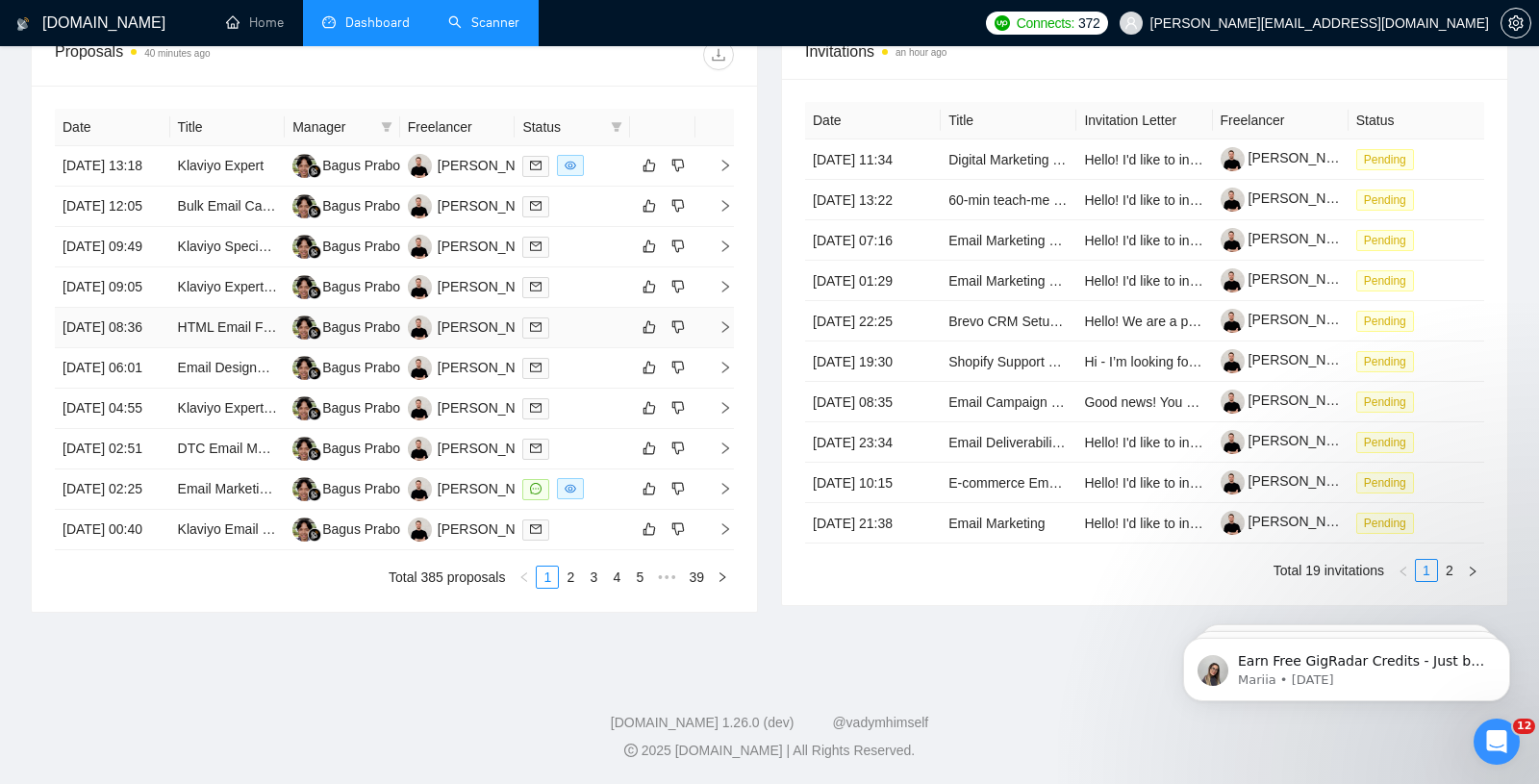
scroll to position [912, 0]
click at [122, 476] on td "[DATE] 02:25" at bounding box center [113, 490] width 115 height 40
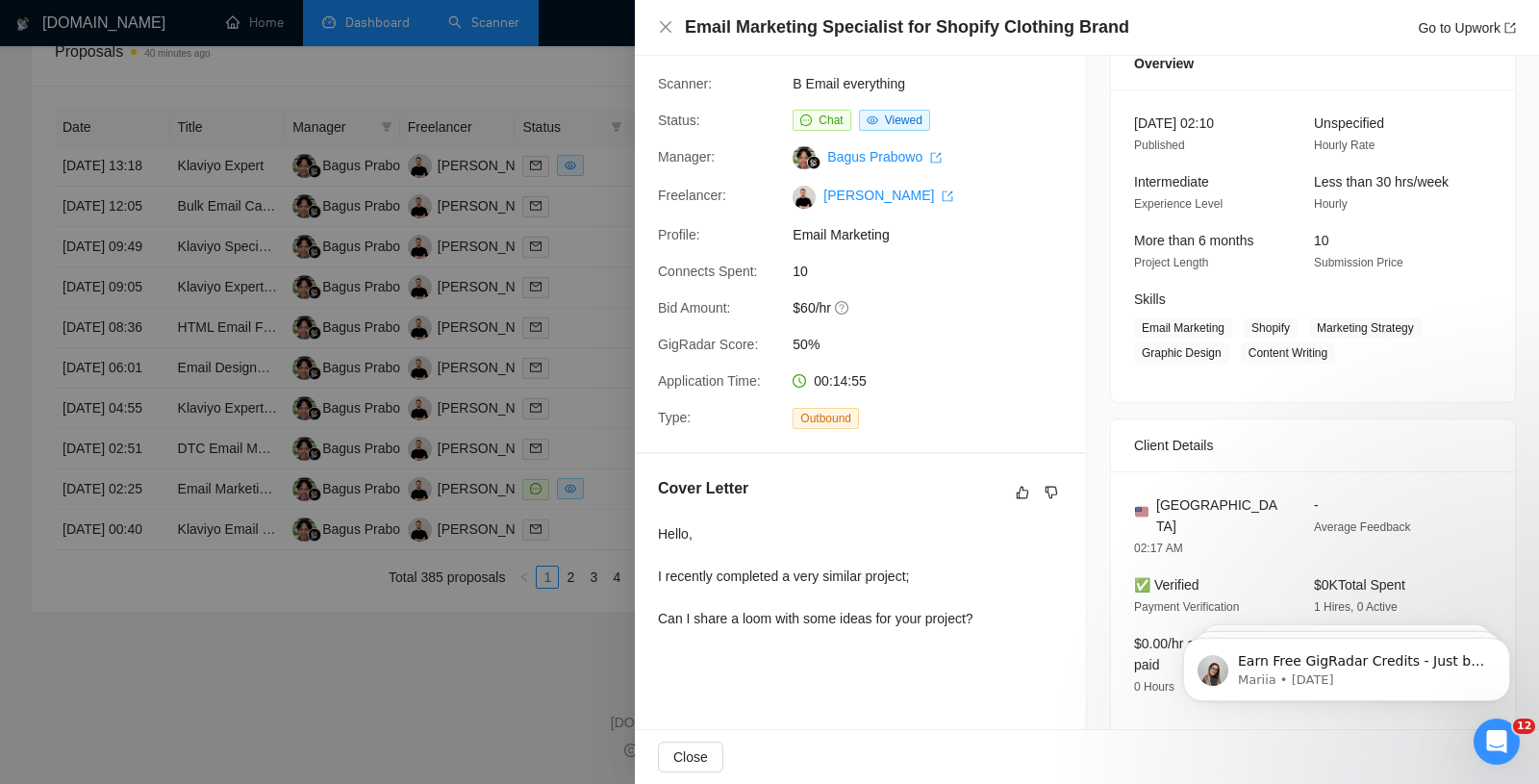
scroll to position [103, 0]
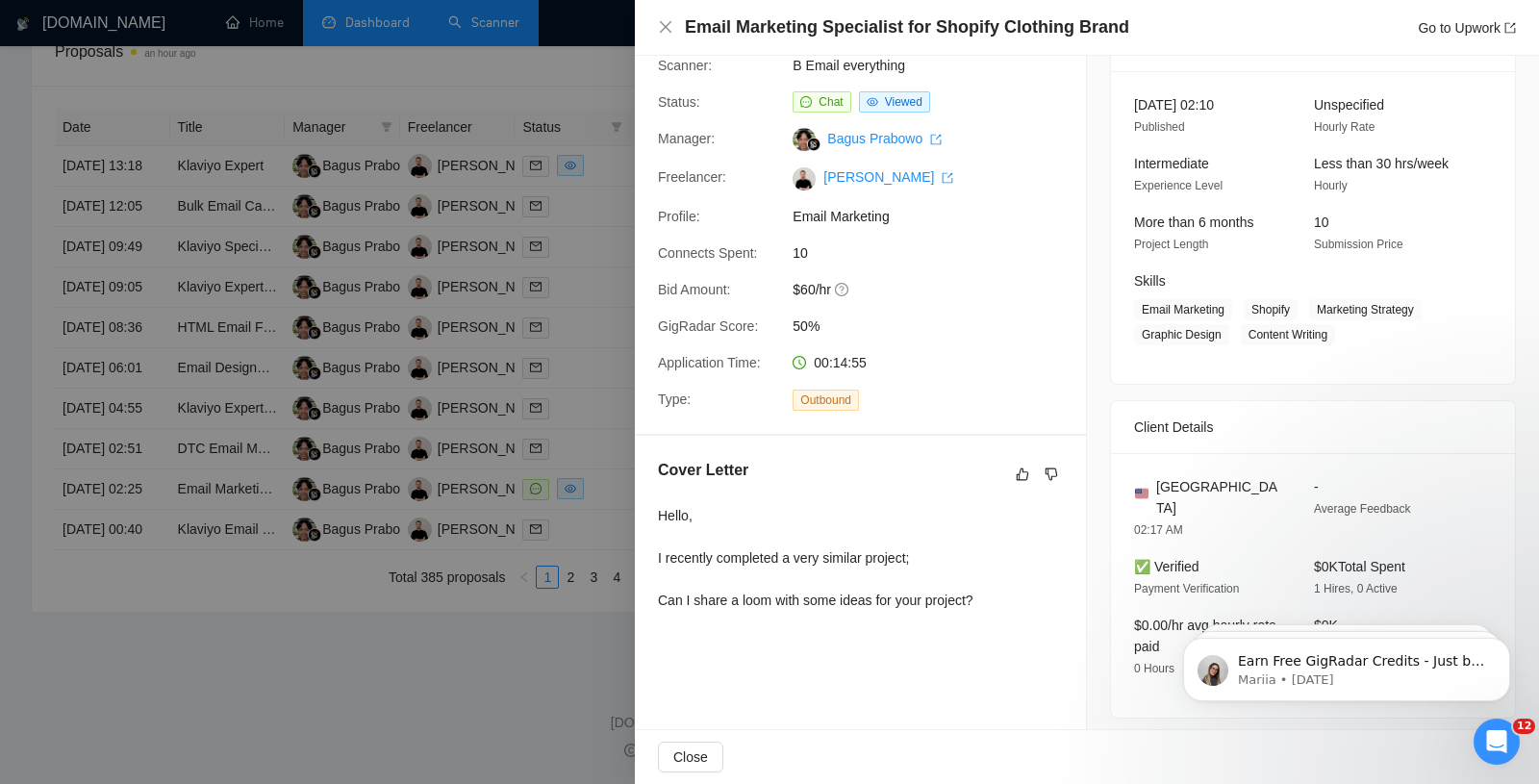
click at [459, 459] on div at bounding box center [769, 392] width 1539 height 784
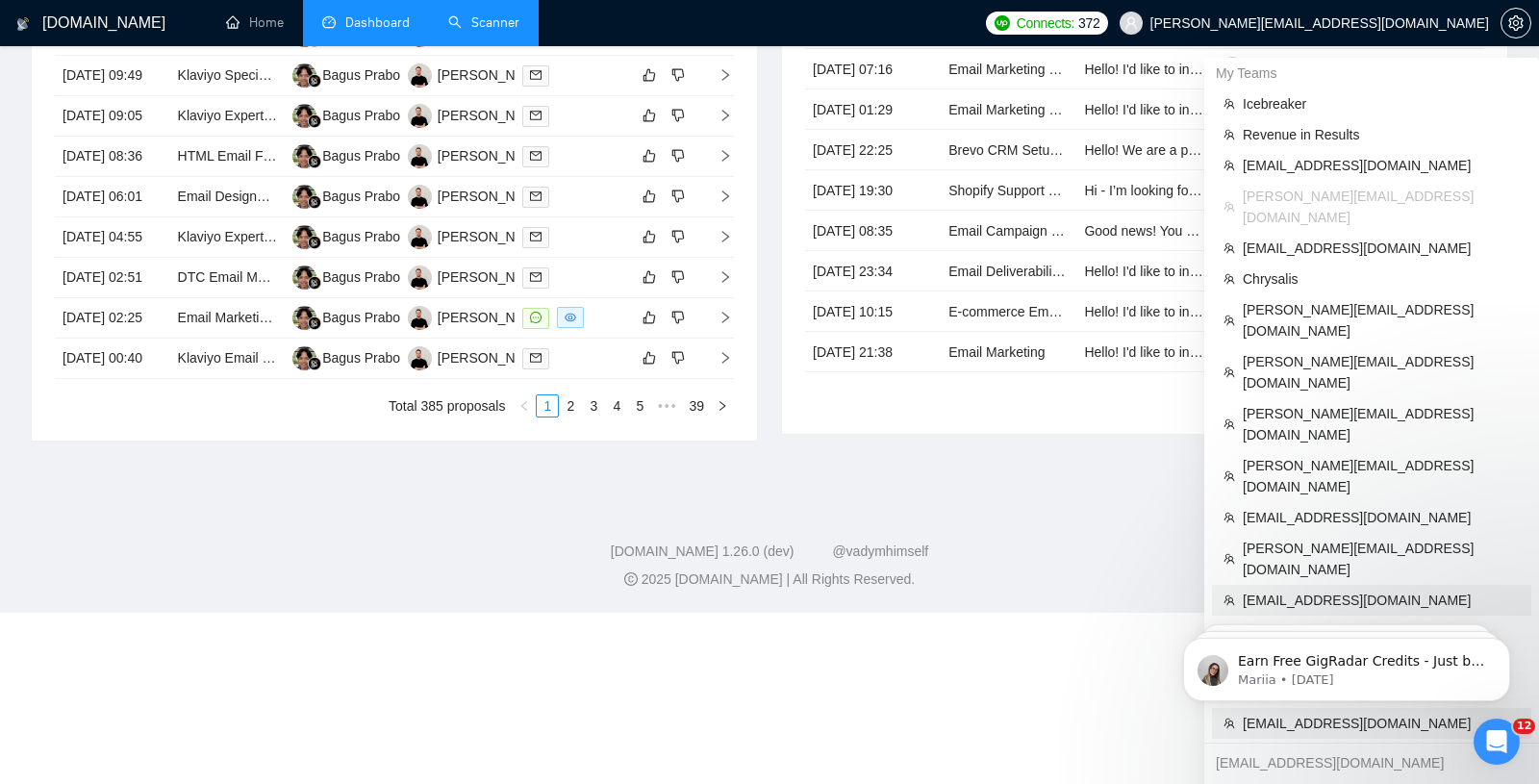
drag, startPoint x: 1310, startPoint y: 589, endPoint x: 1287, endPoint y: 576, distance: 26.4
click at [1310, 713] on span "[EMAIL_ADDRESS][DOMAIN_NAME]" at bounding box center [1382, 723] width 277 height 21
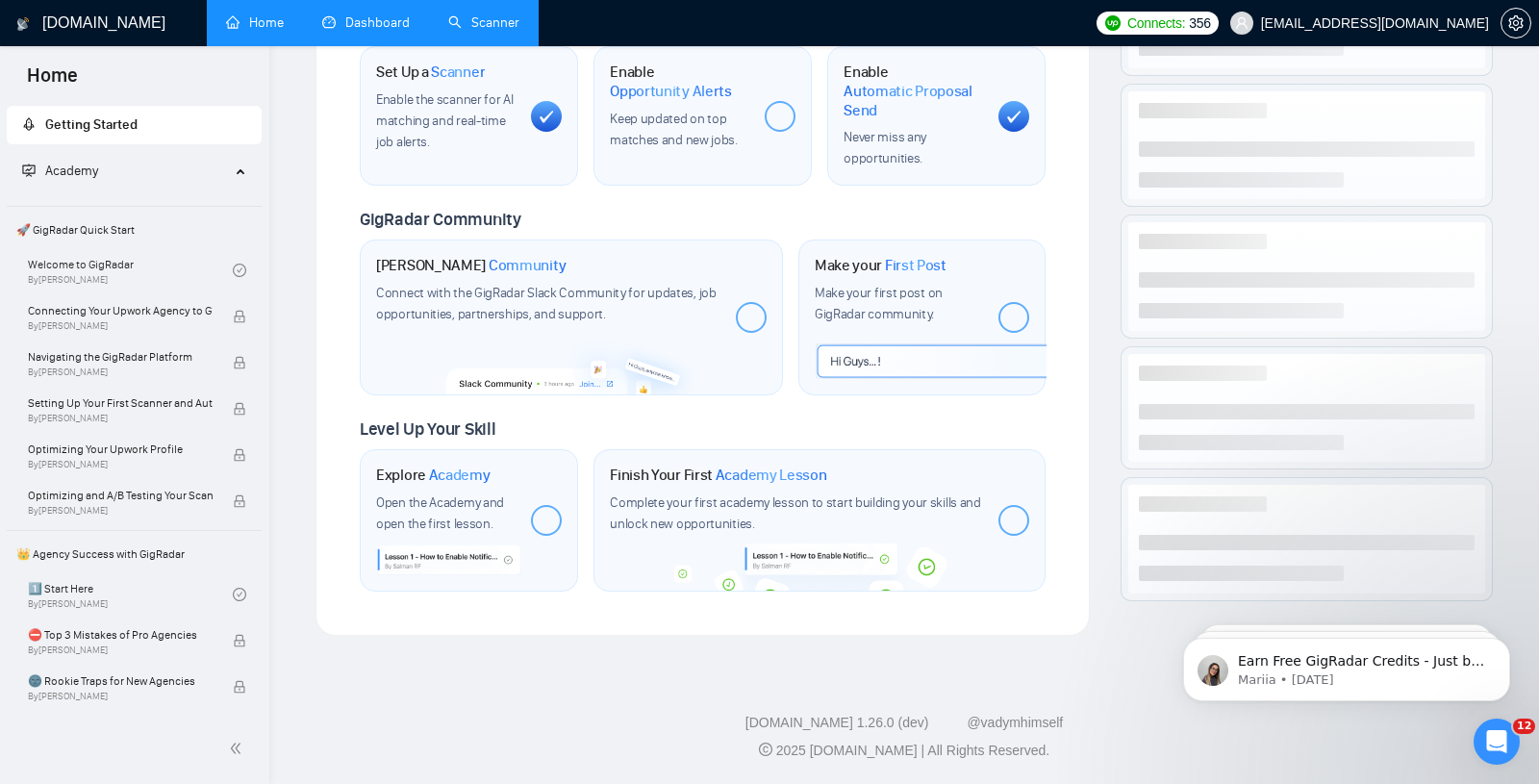
scroll to position [723, 0]
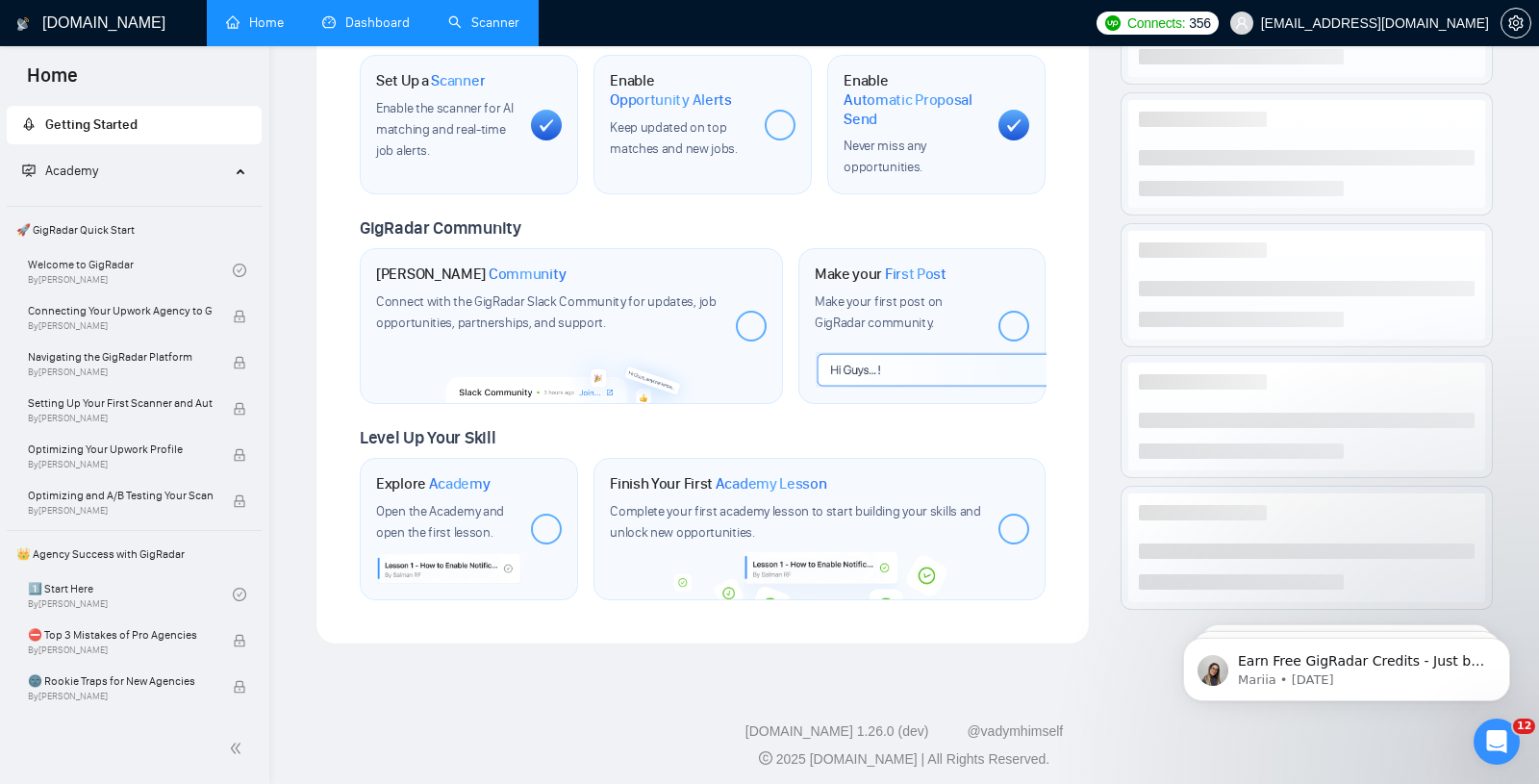
click at [470, 27] on link "Scanner" at bounding box center [484, 22] width 71 height 16
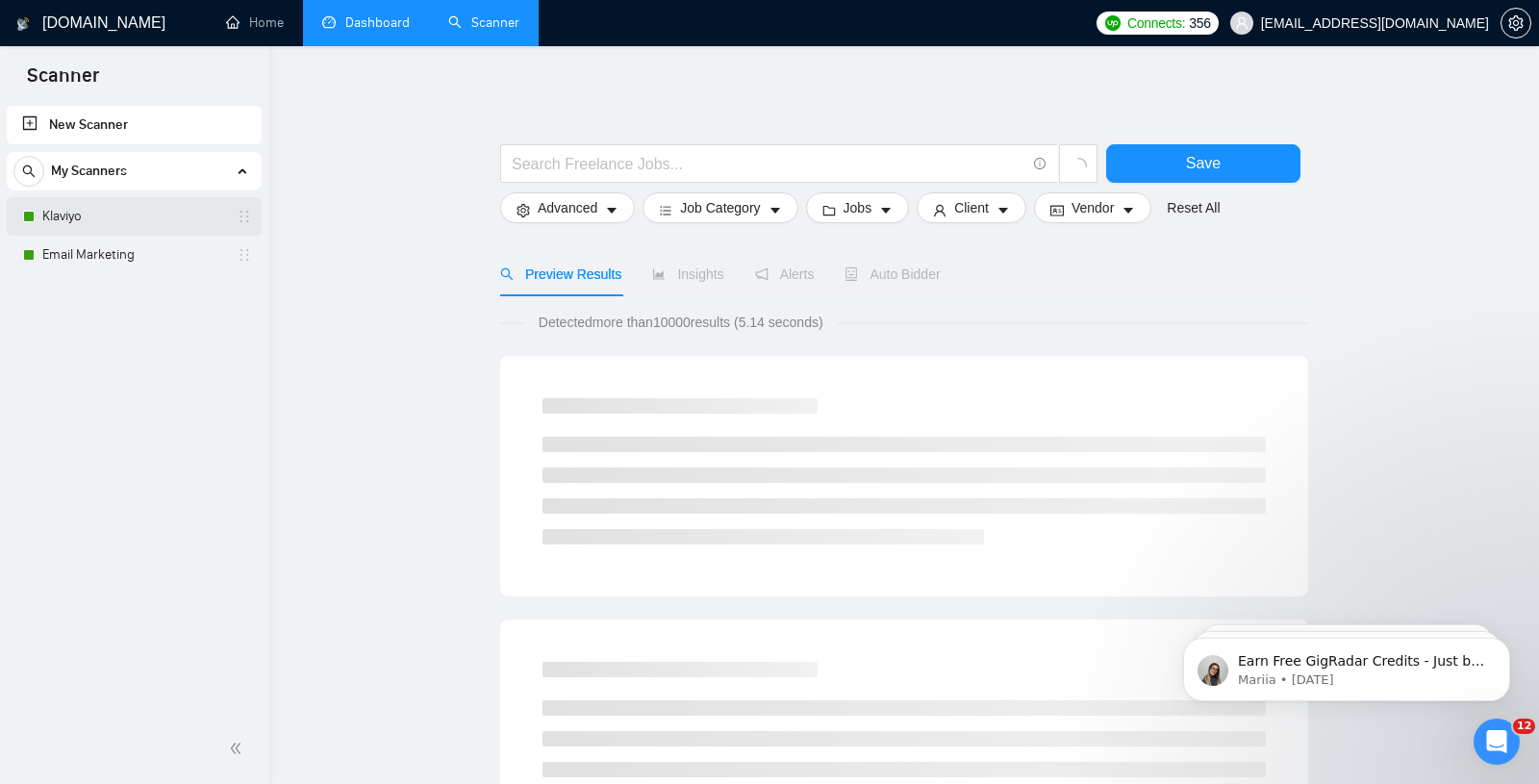
click at [71, 215] on link "Klaviyo" at bounding box center [134, 216] width 183 height 38
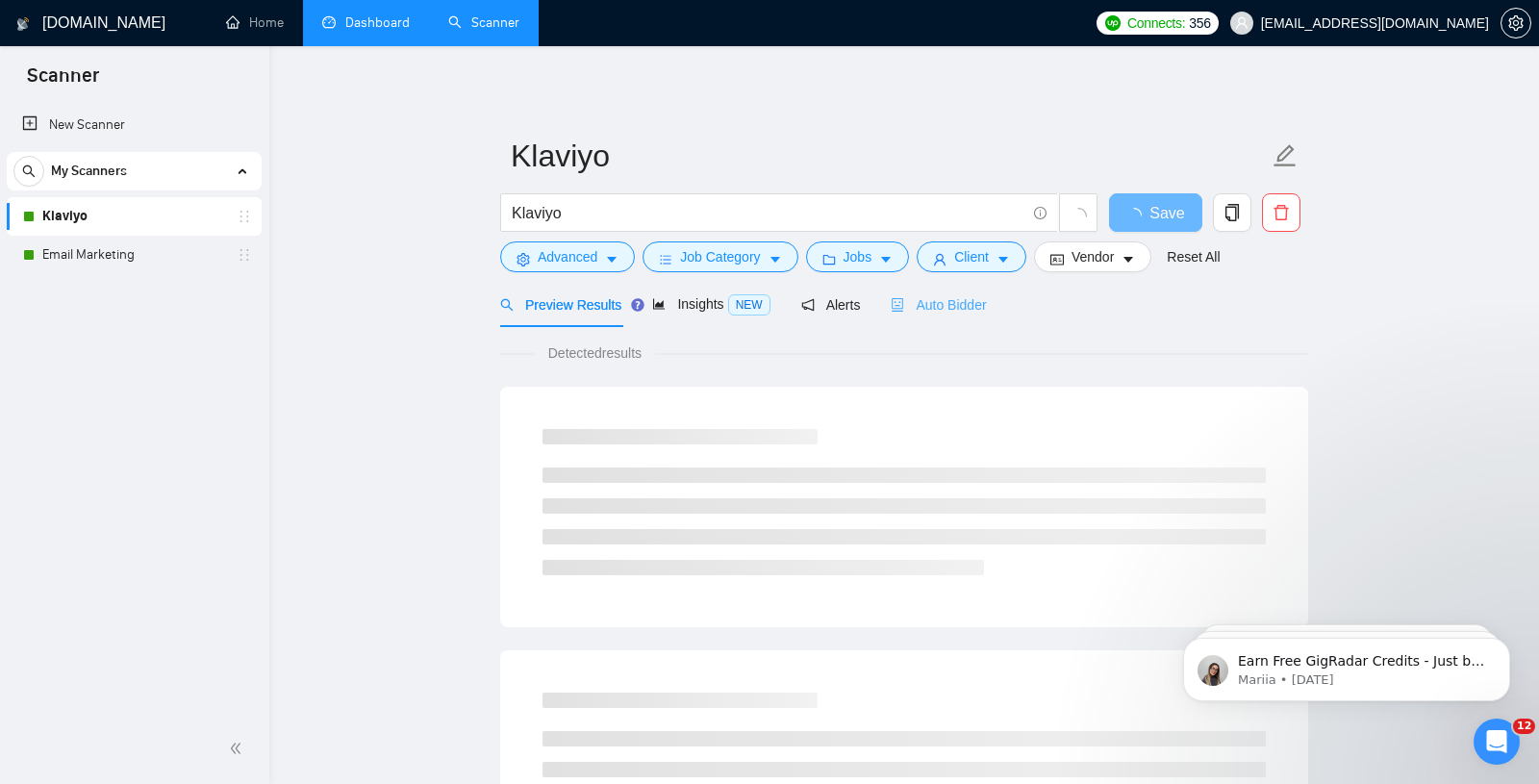
click at [977, 317] on div "Auto Bidder" at bounding box center [938, 304] width 95 height 45
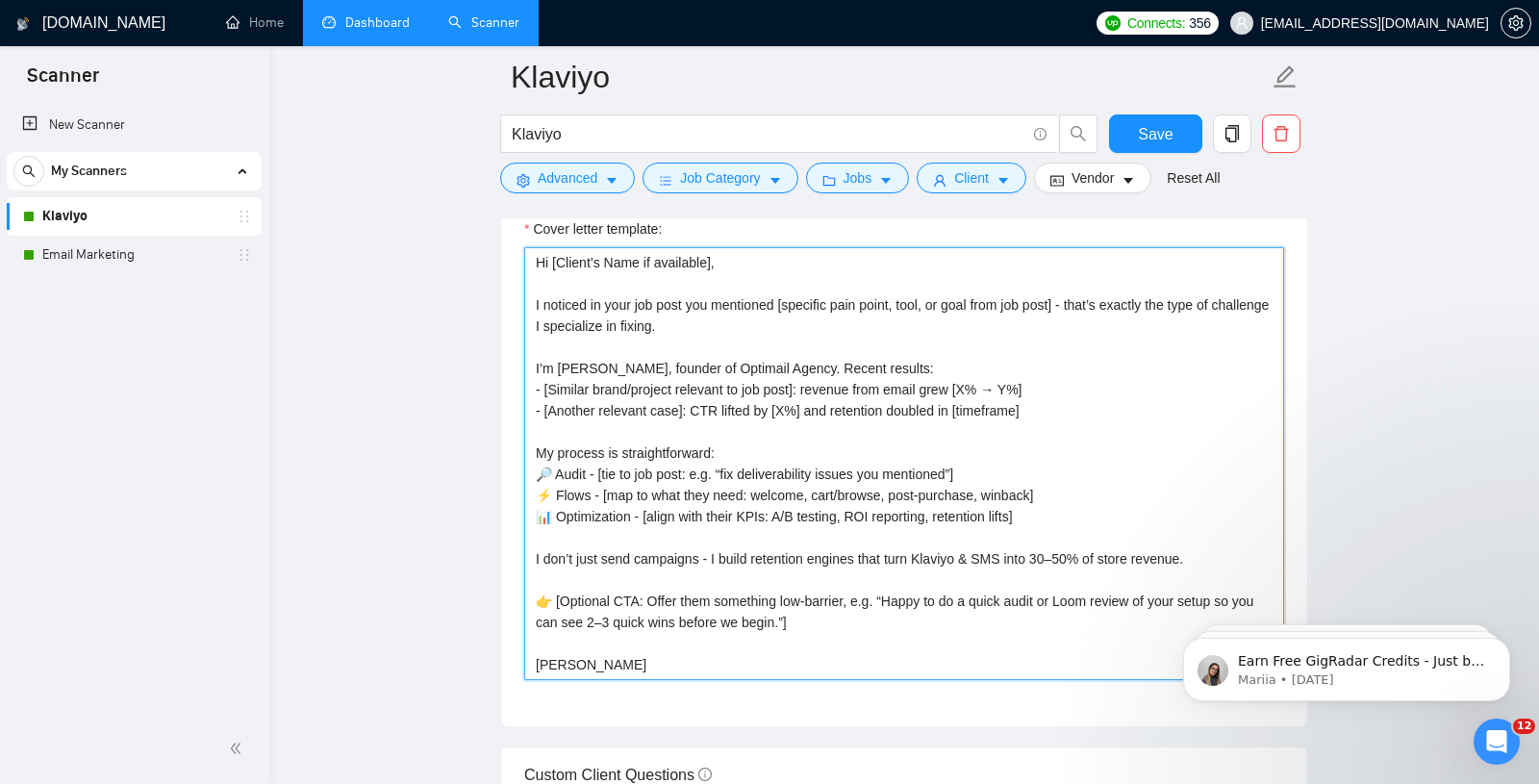
click at [852, 536] on textarea "Hi [Client’s Name if available], I noticed in your job post you mentioned [spec…" at bounding box center [905, 464] width 760 height 433
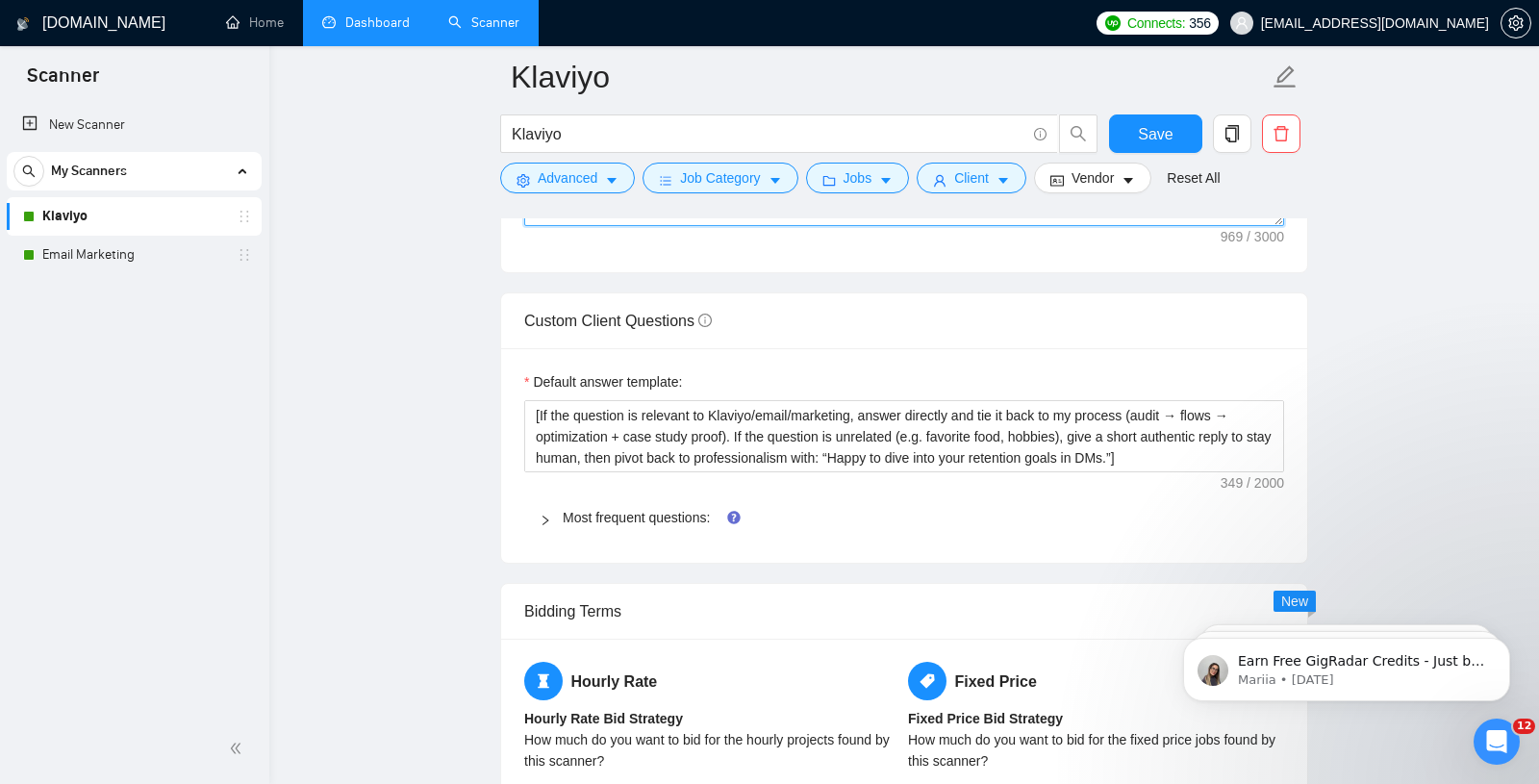
scroll to position [2657, 0]
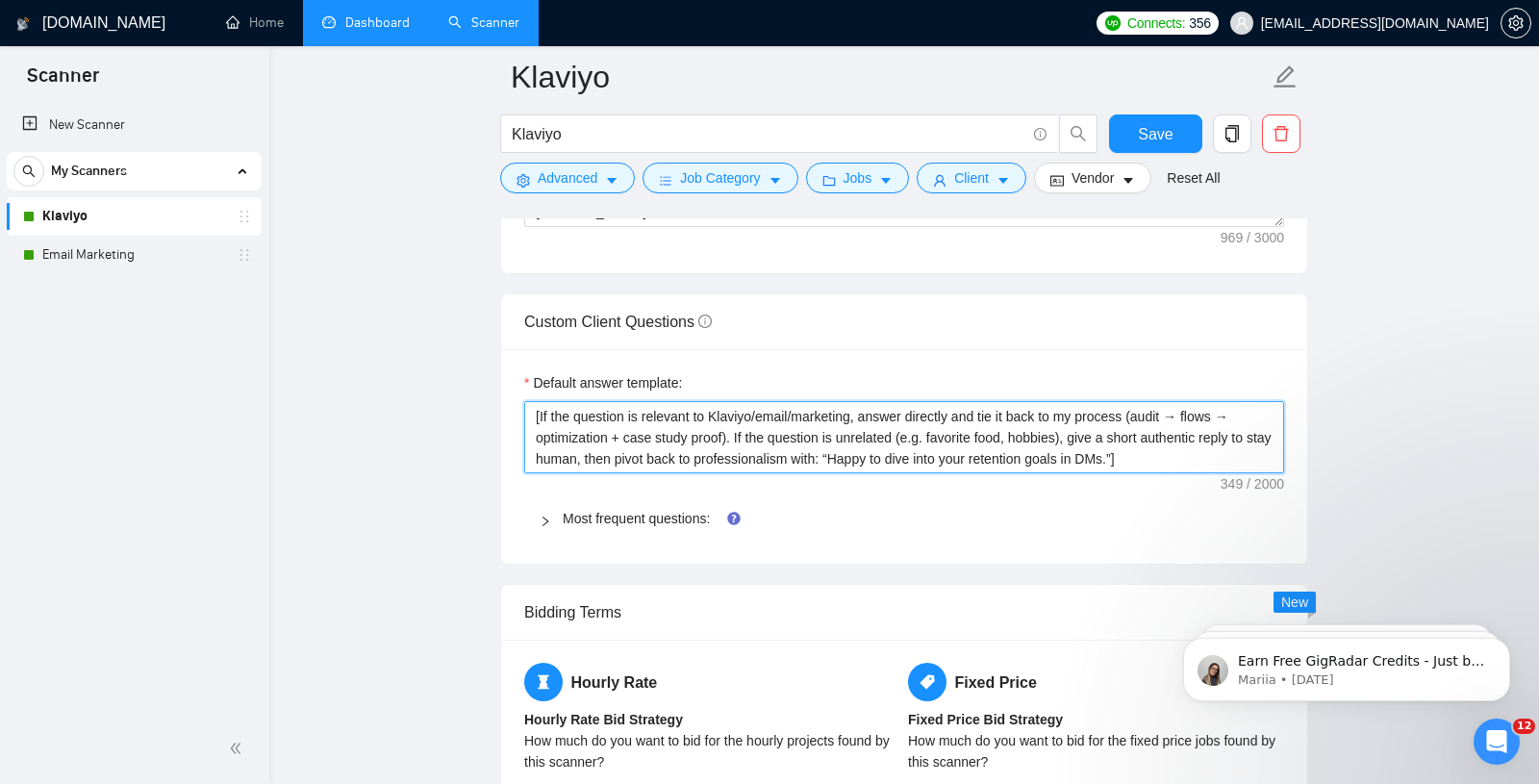
click at [660, 431] on textarea "[If the question is relevant to Klaviyo/email/marketing, answer directly and ti…" at bounding box center [905, 437] width 760 height 72
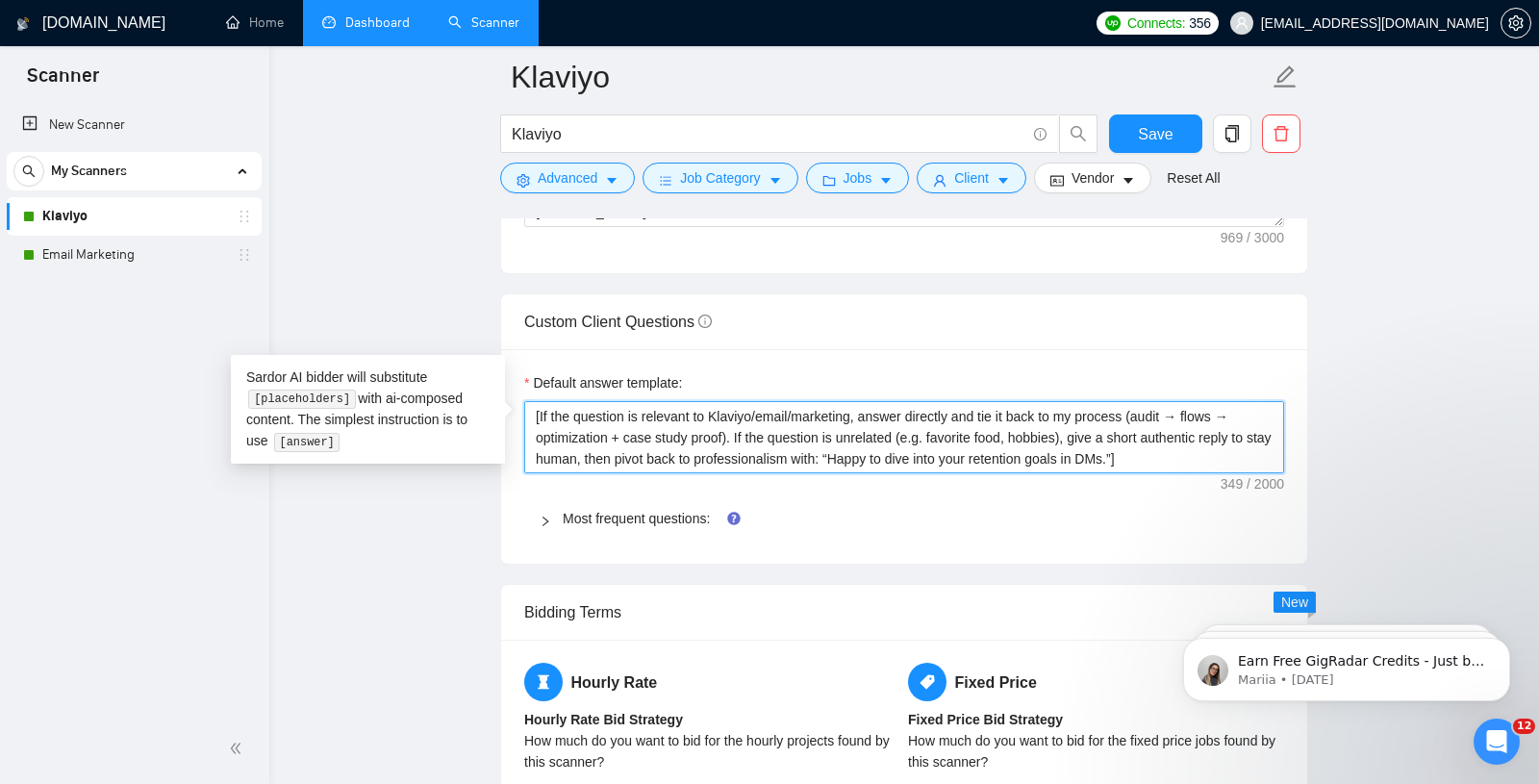
scroll to position [2783, 0]
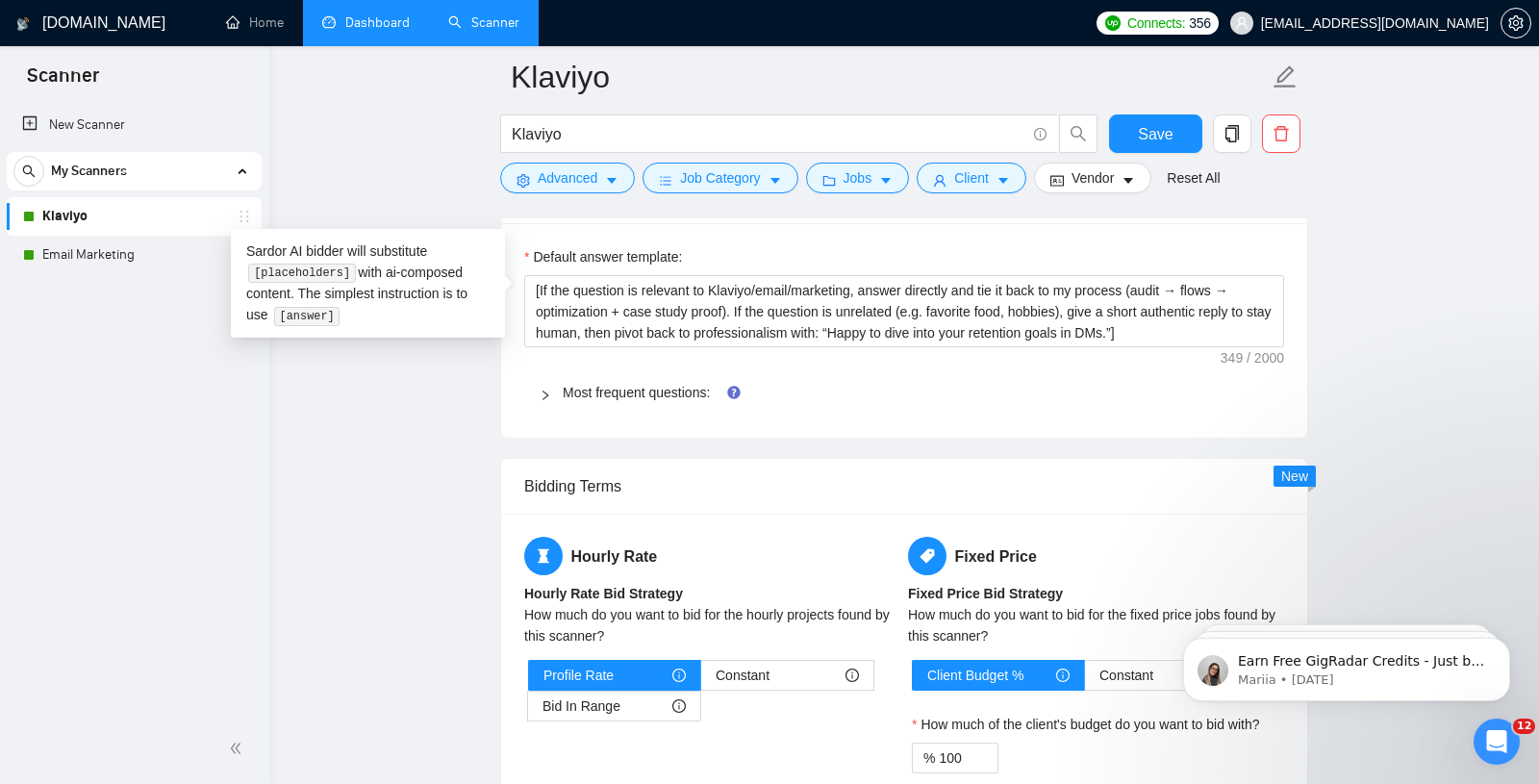
click at [606, 370] on div "Most frequent questions:" at bounding box center [905, 392] width 760 height 44
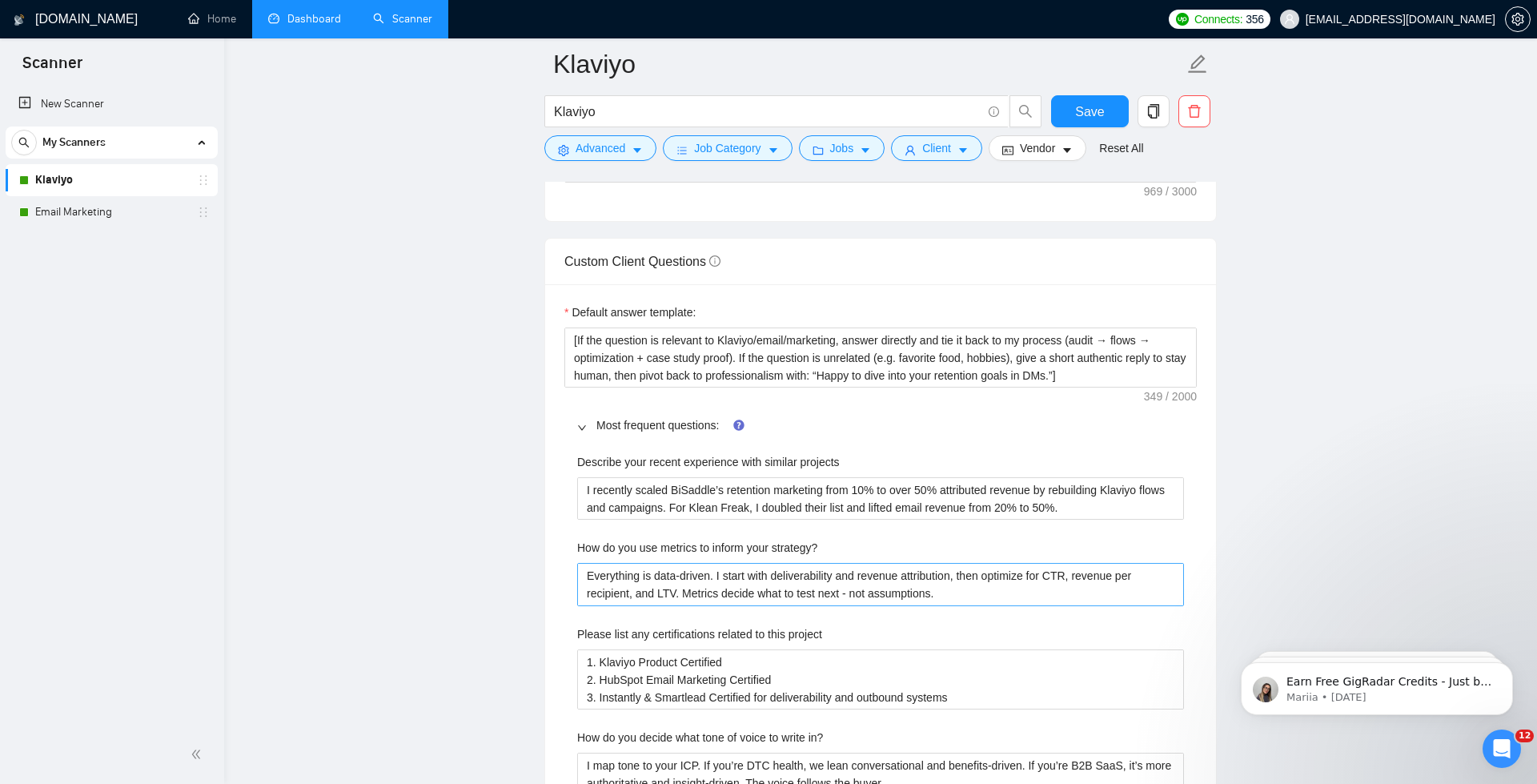
scroll to position [2532, 0]
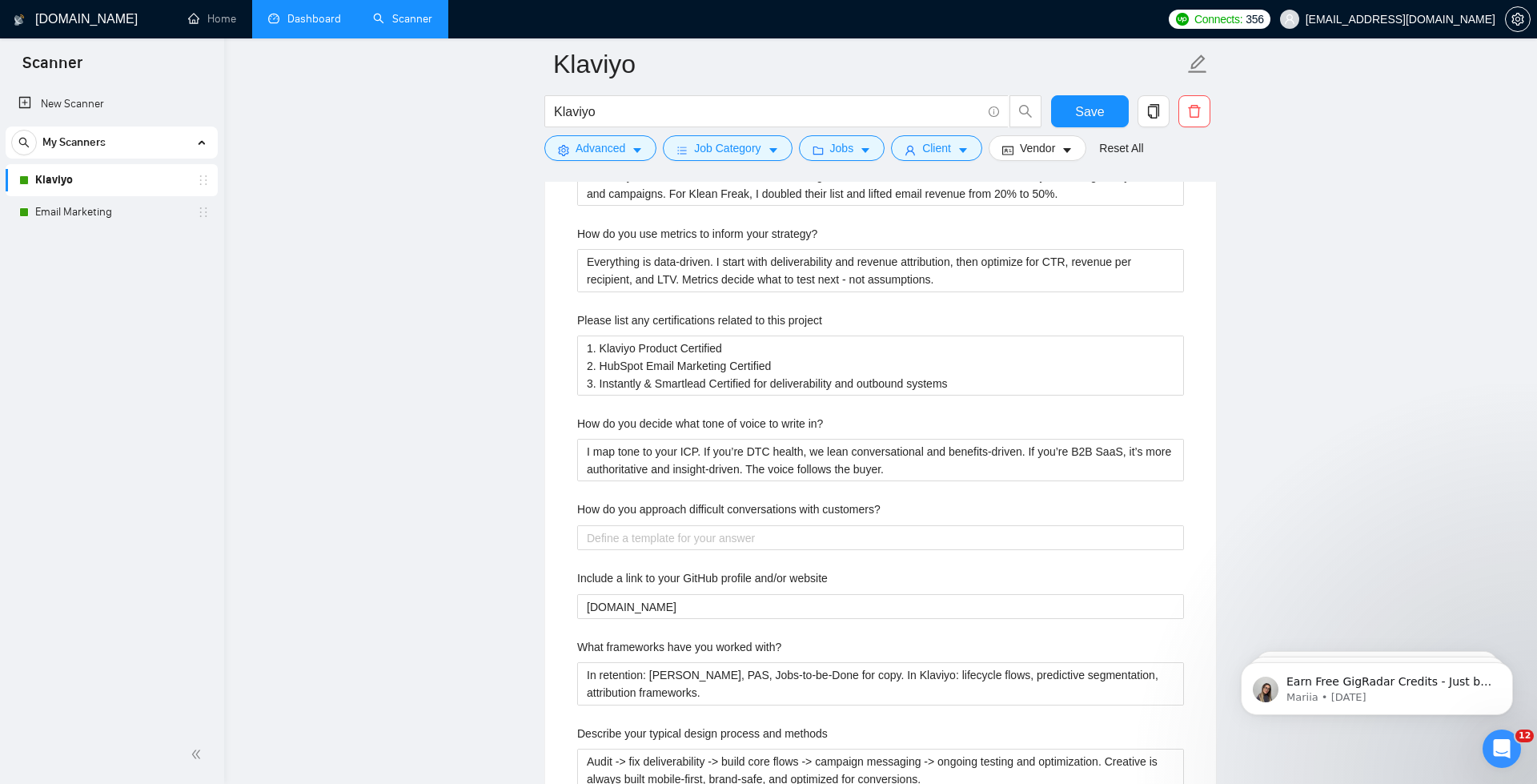
click at [623, 502] on label "How do you approach difficult conversations with customers?" at bounding box center [729, 509] width 304 height 18
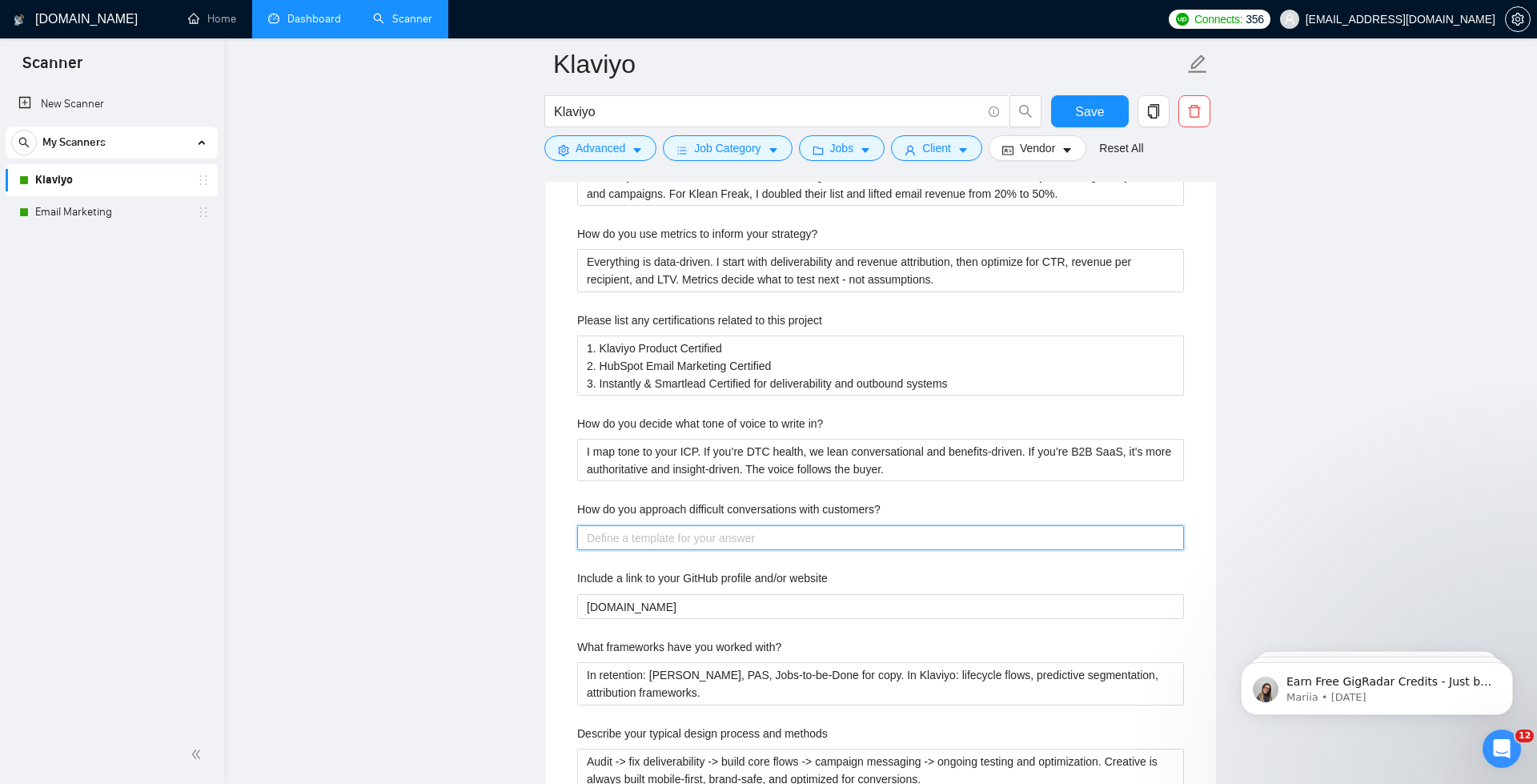
click at [623, 525] on customers\? "How do you approach difficult conversations with customers?" at bounding box center [881, 537] width 607 height 25
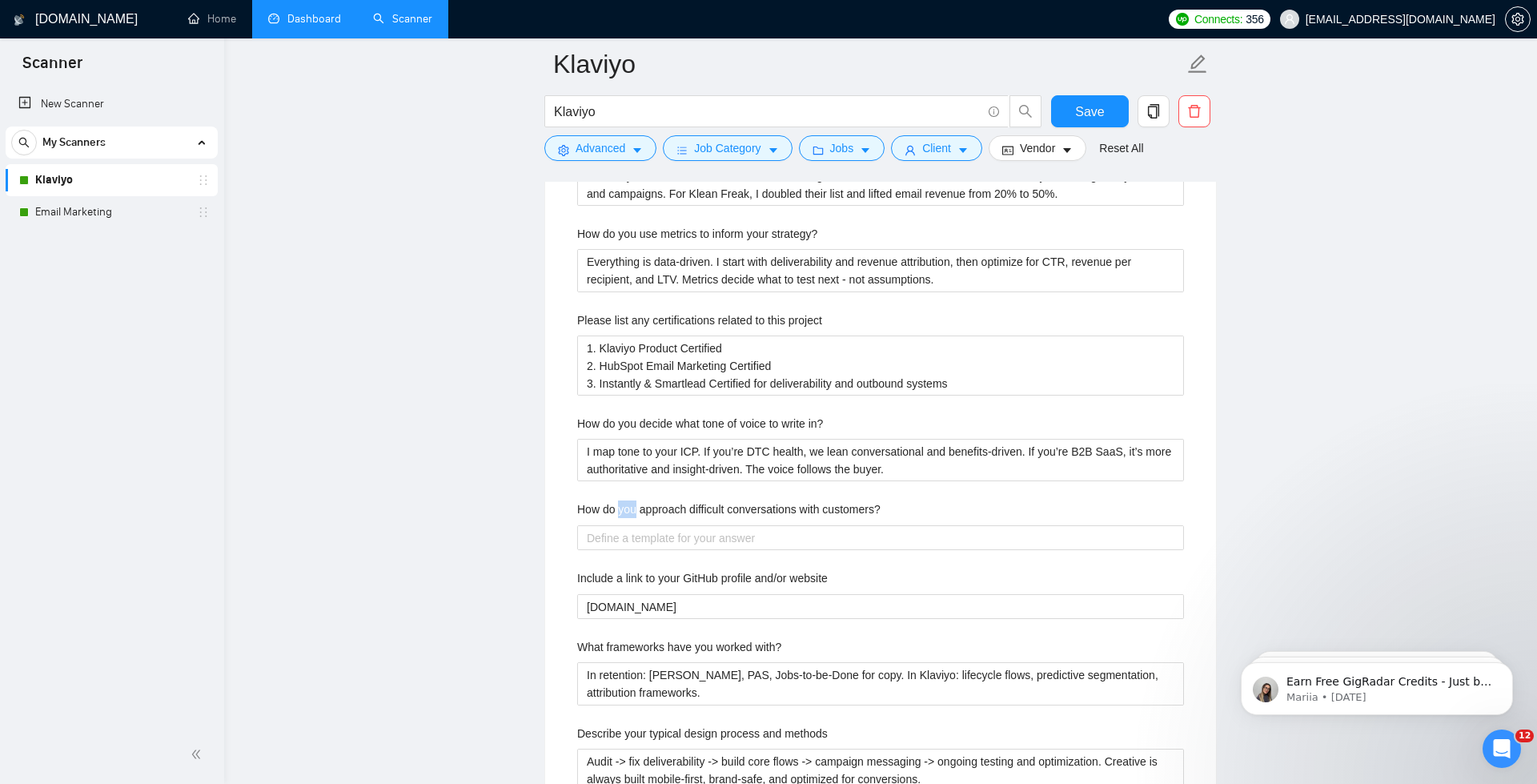
click at [623, 502] on label "How do you approach difficult conversations with customers?" at bounding box center [729, 509] width 304 height 18
click at [623, 525] on customers\? "How do you approach difficult conversations with customers?" at bounding box center [881, 537] width 607 height 25
click at [623, 502] on label "How do you approach difficult conversations with customers?" at bounding box center [729, 509] width 304 height 18
click at [623, 525] on customers\? "How do you approach difficult conversations with customers?" at bounding box center [881, 537] width 607 height 25
copy label "How do you approach difficult conversations with customers?"
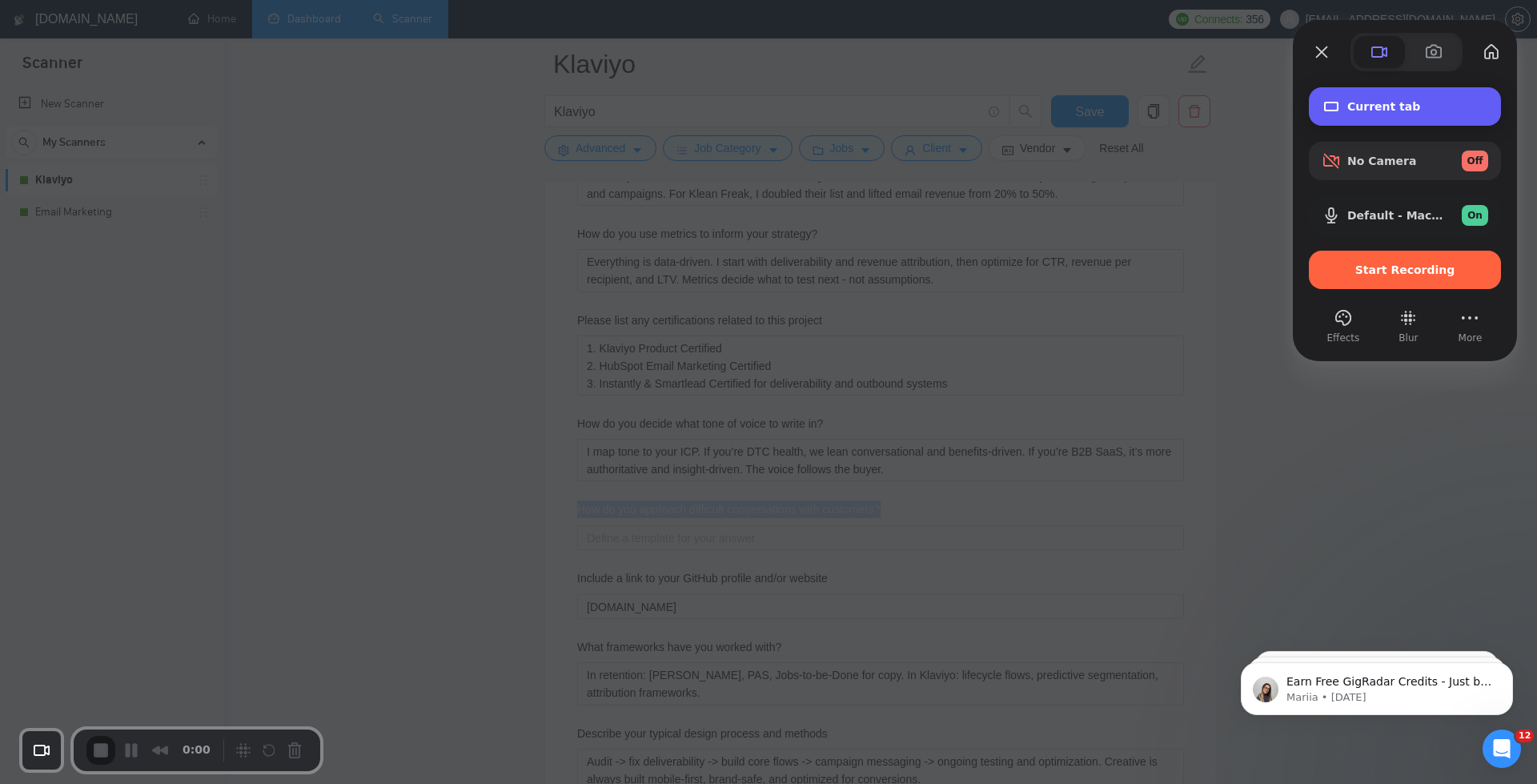
click at [1280, 115] on div "Current tab" at bounding box center [1405, 107] width 192 height 38
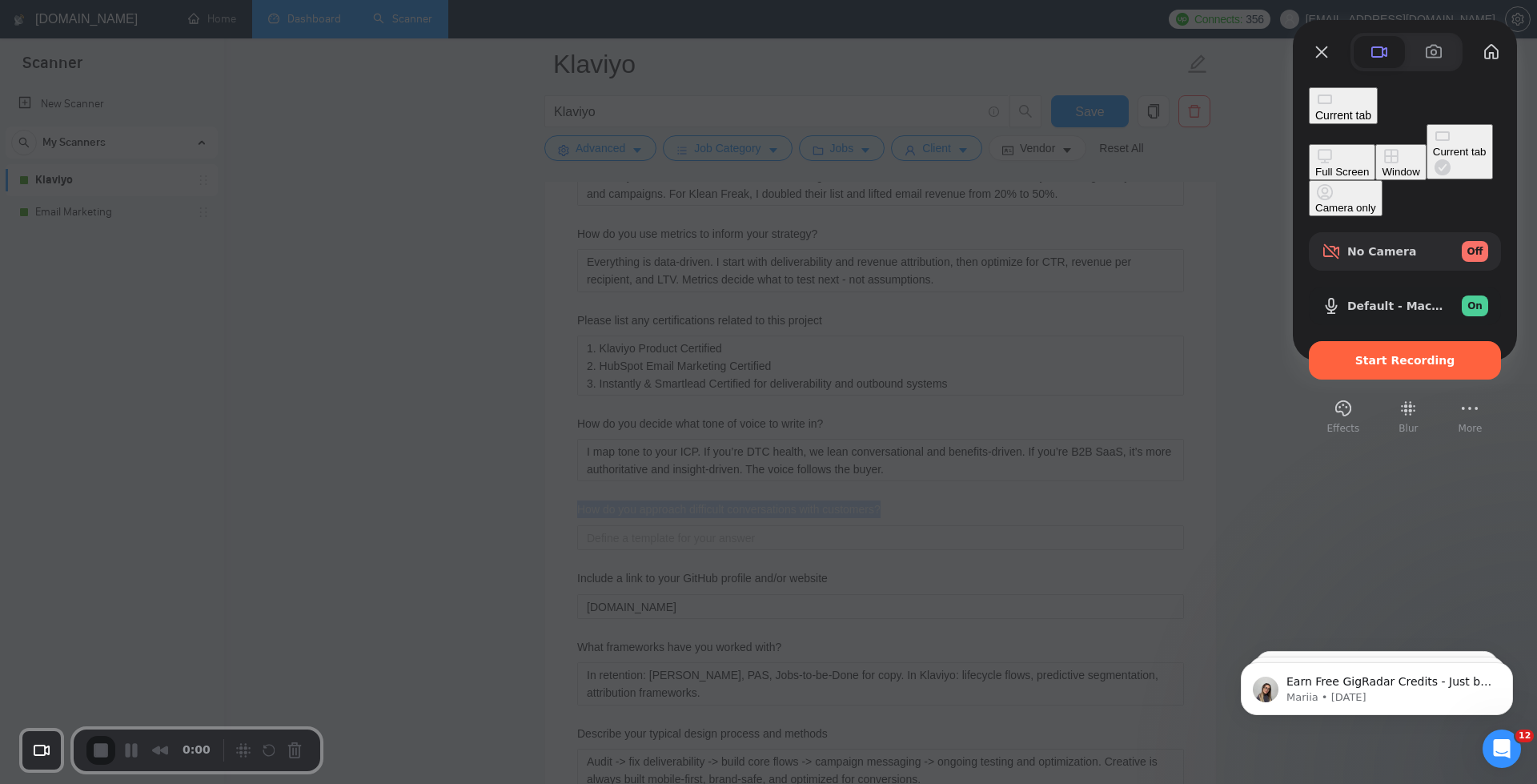
click at [1280, 166] on div "Full Screen" at bounding box center [1342, 171] width 54 height 12
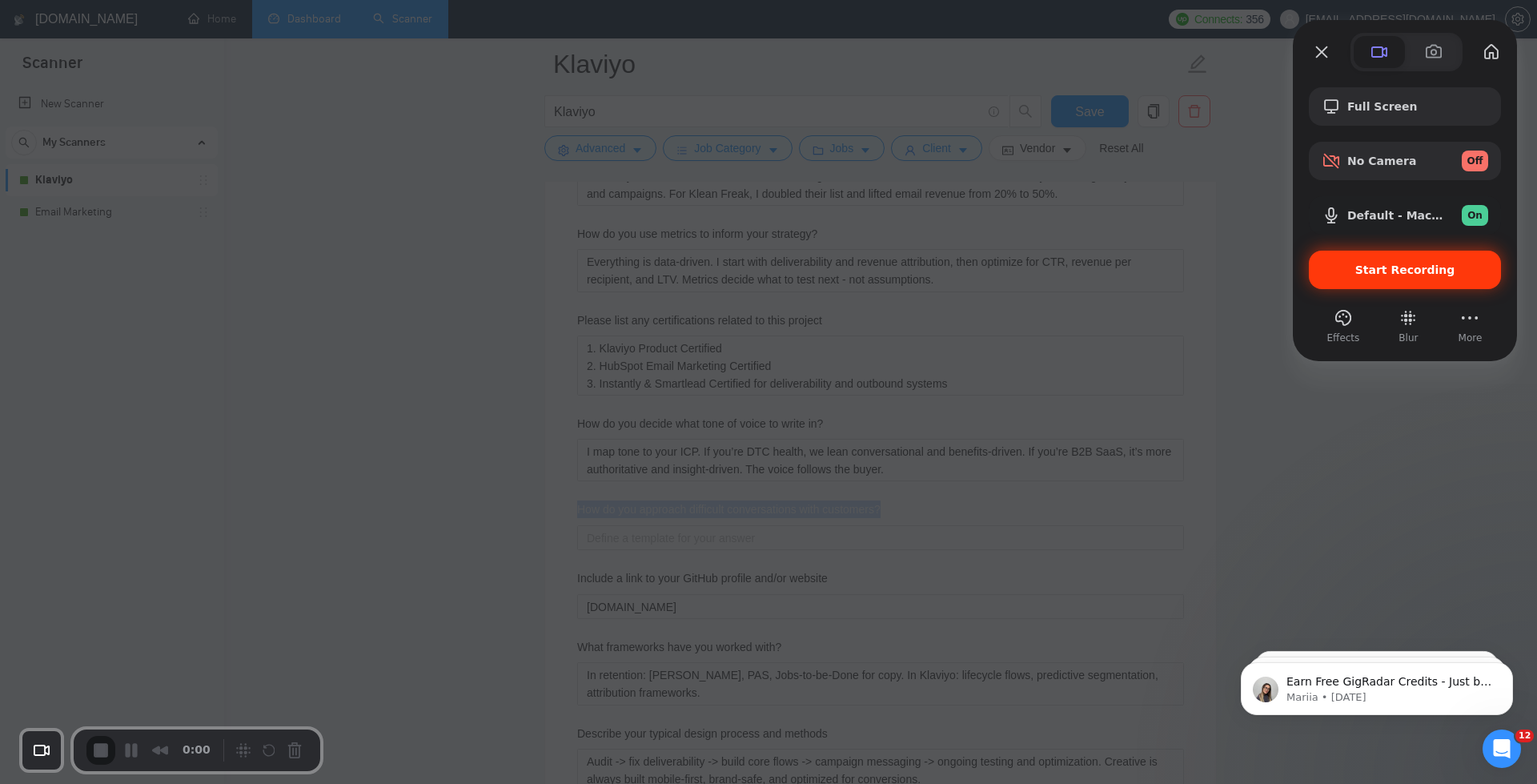
click at [1280, 270] on span "Start Recording" at bounding box center [1405, 270] width 100 height 13
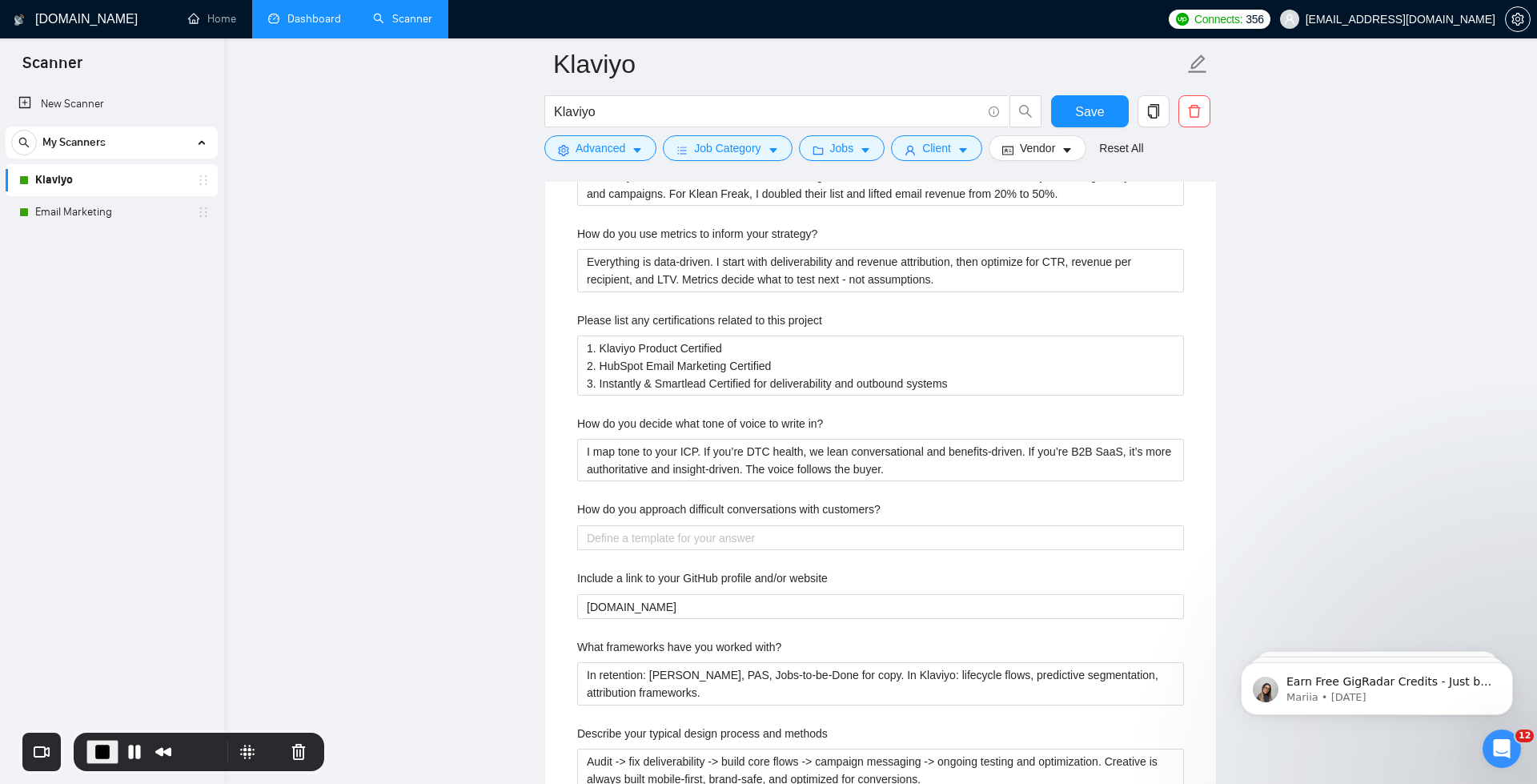
click at [1280, 432] on main "Klaviyo Klaviyo Save Advanced Job Category Jobs Client Vendor Reset All Preview…" at bounding box center [880, 336] width 1261 height 5608
click at [590, 501] on label "How do you approach difficult conversations with customers?" at bounding box center [729, 509] width 304 height 18
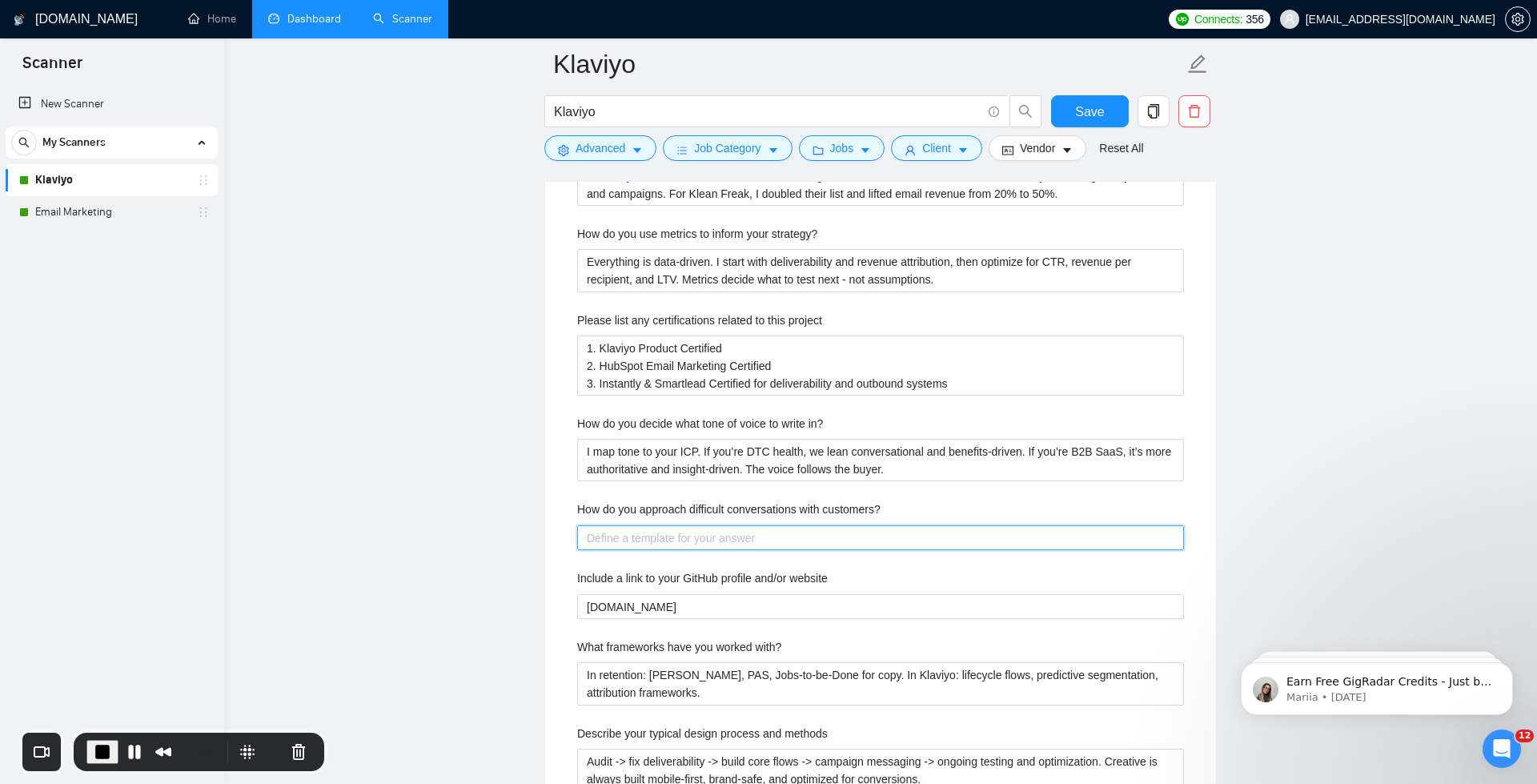
click at [590, 525] on customers\? "How do you approach difficult conversations with customers?" at bounding box center [881, 537] width 607 height 25
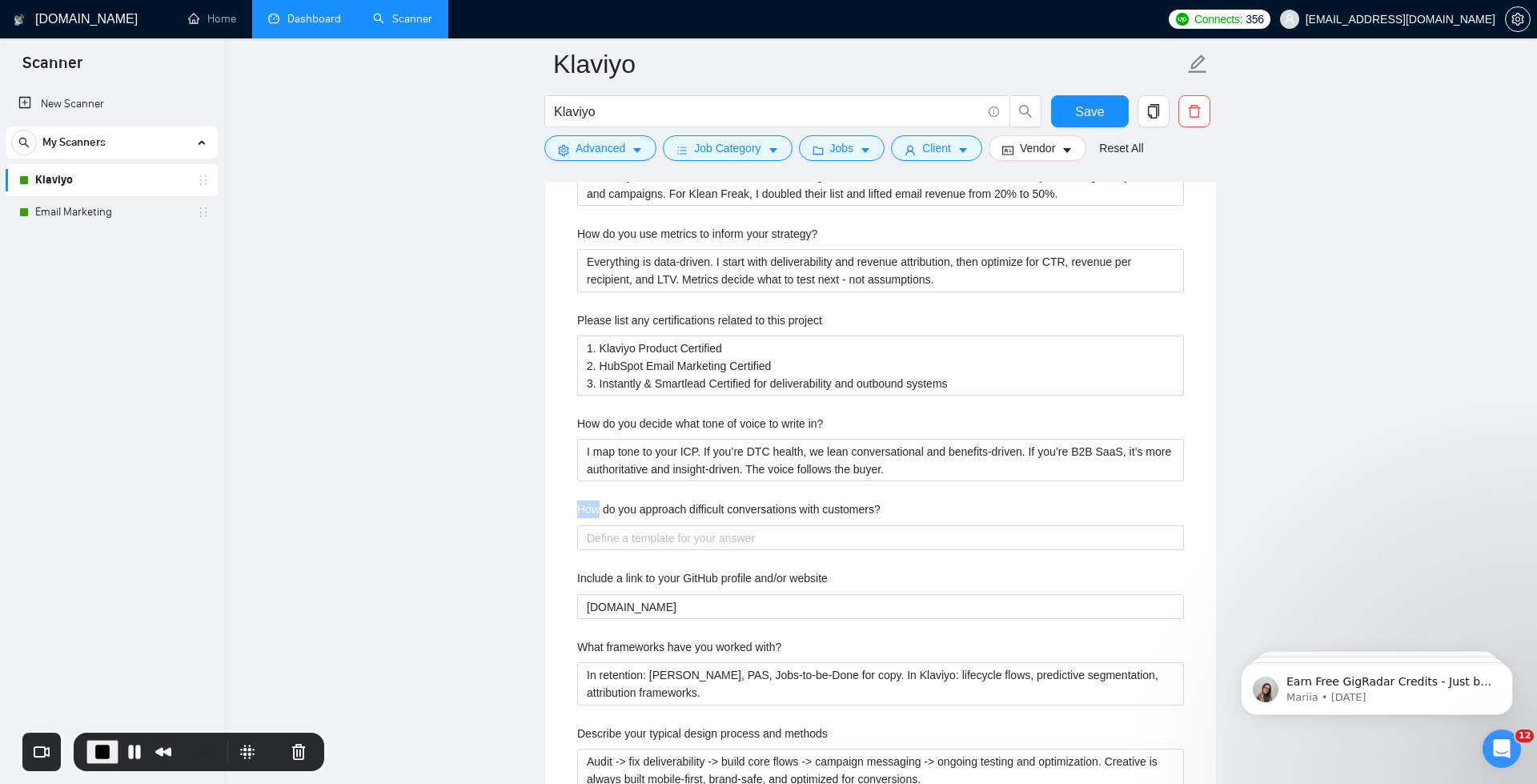
click at [590, 501] on label "How do you approach difficult conversations with customers?" at bounding box center [729, 509] width 304 height 18
click at [590, 525] on customers\? "How do you approach difficult conversations with customers?" at bounding box center [881, 537] width 607 height 25
click at [590, 501] on label "How do you approach difficult conversations with customers?" at bounding box center [729, 509] width 304 height 18
click at [590, 525] on customers\? "How do you approach difficult conversations with customers?" at bounding box center [881, 537] width 607 height 25
copy label "How do you approach difficult conversations with customers?"
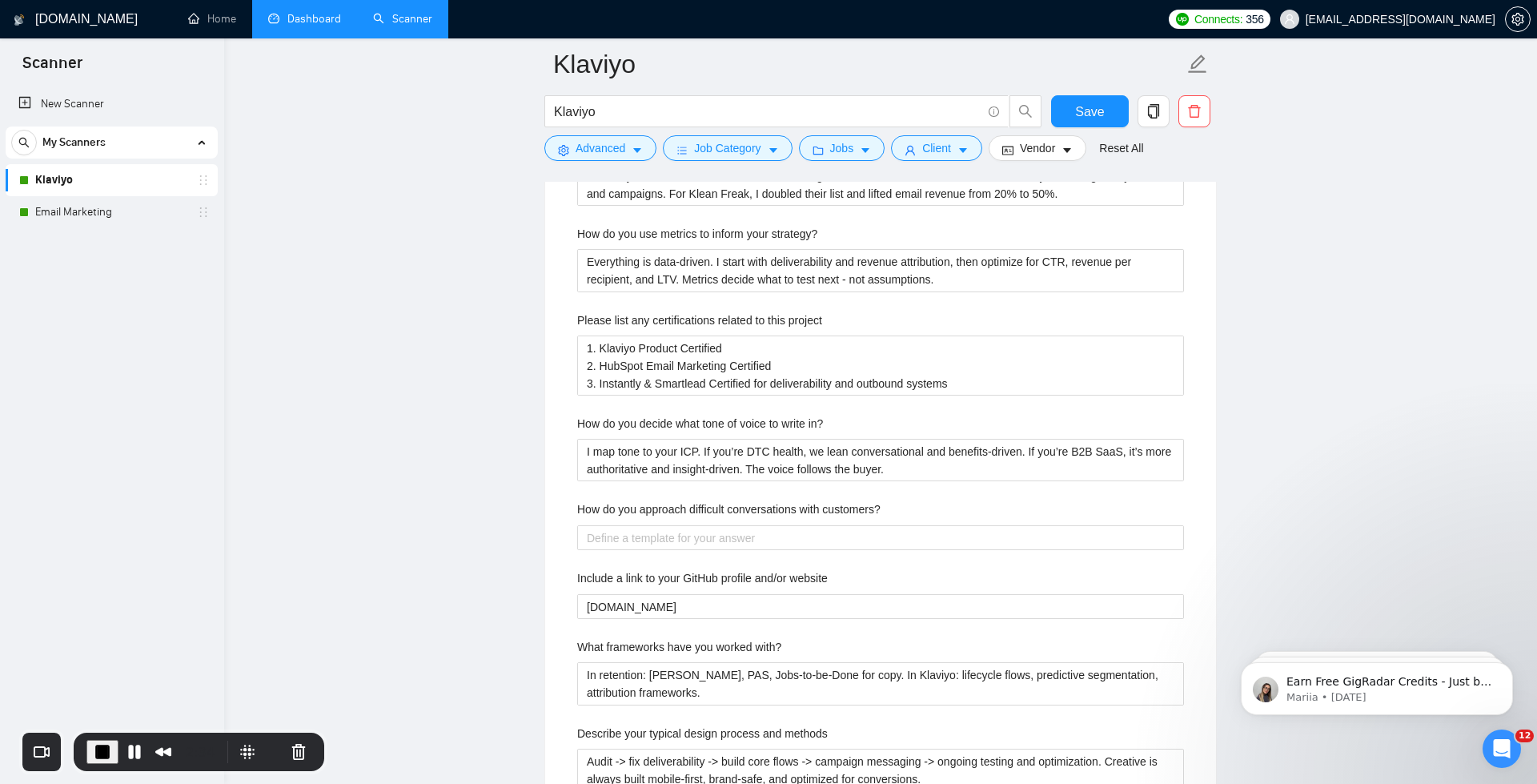
click at [660, 543] on div "Describe your recent experience with similar projects I recently scaled BiSaddl…" at bounding box center [881, 655] width 633 height 1051
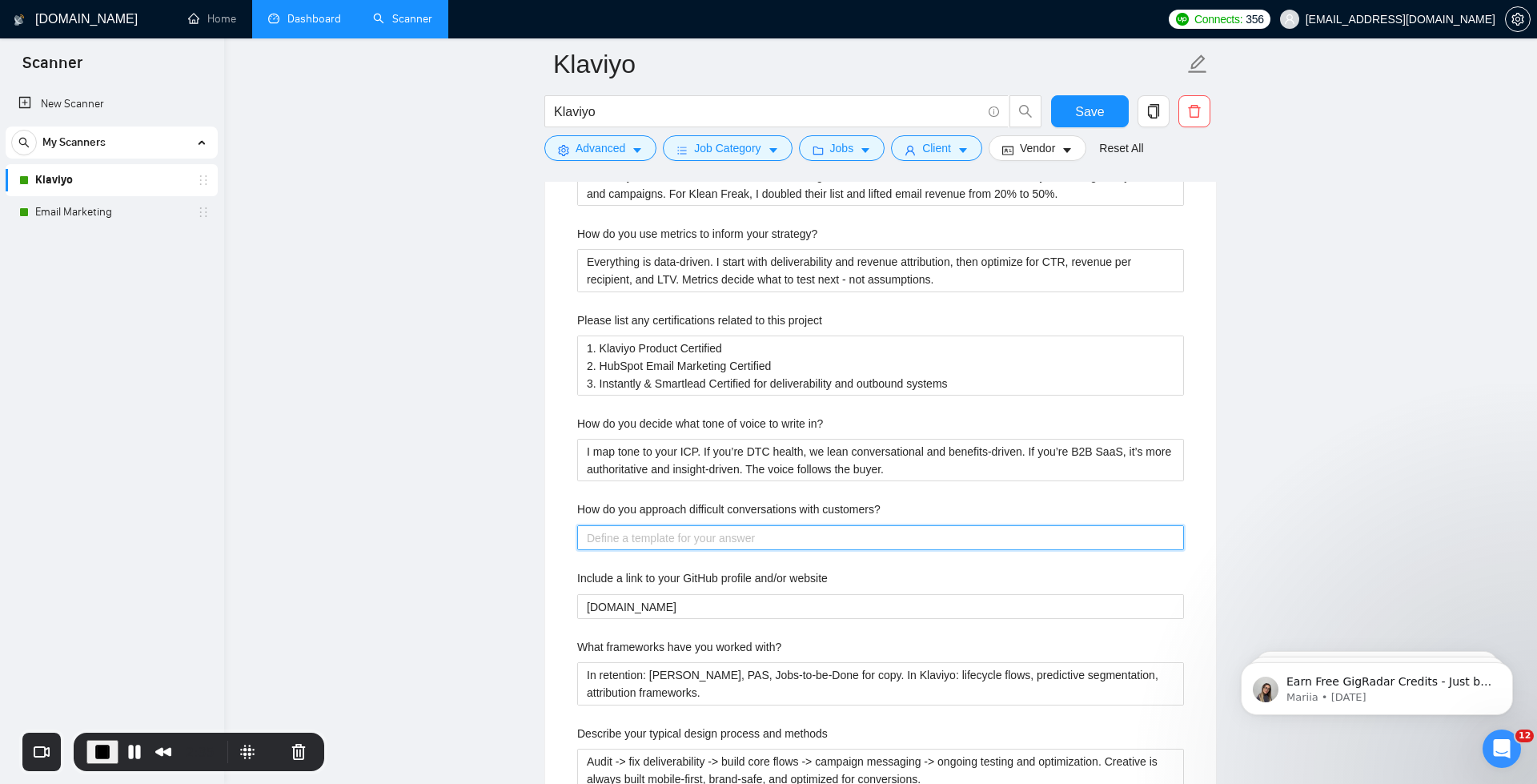
click at [658, 527] on customers\? "How do you approach difficult conversations with customers?" at bounding box center [881, 537] width 607 height 25
paste customers\? "I approach difficult conversations with customers by being transparent and solu…"
type customers\? "I approach difficult conversations with customers by being transparent and solu…"
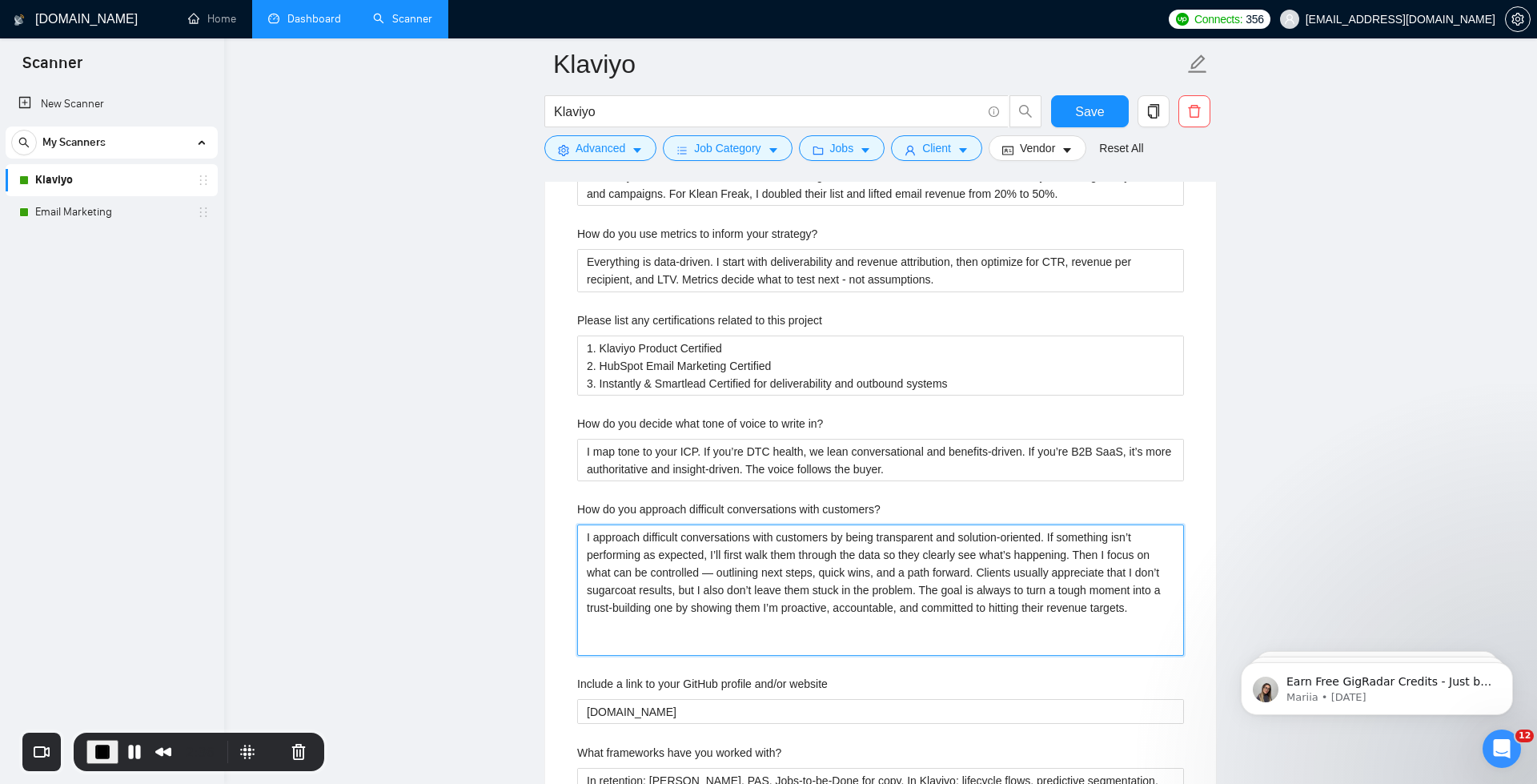
type customers\? "I approach difficult conversations with customers by being transparent and solu…"
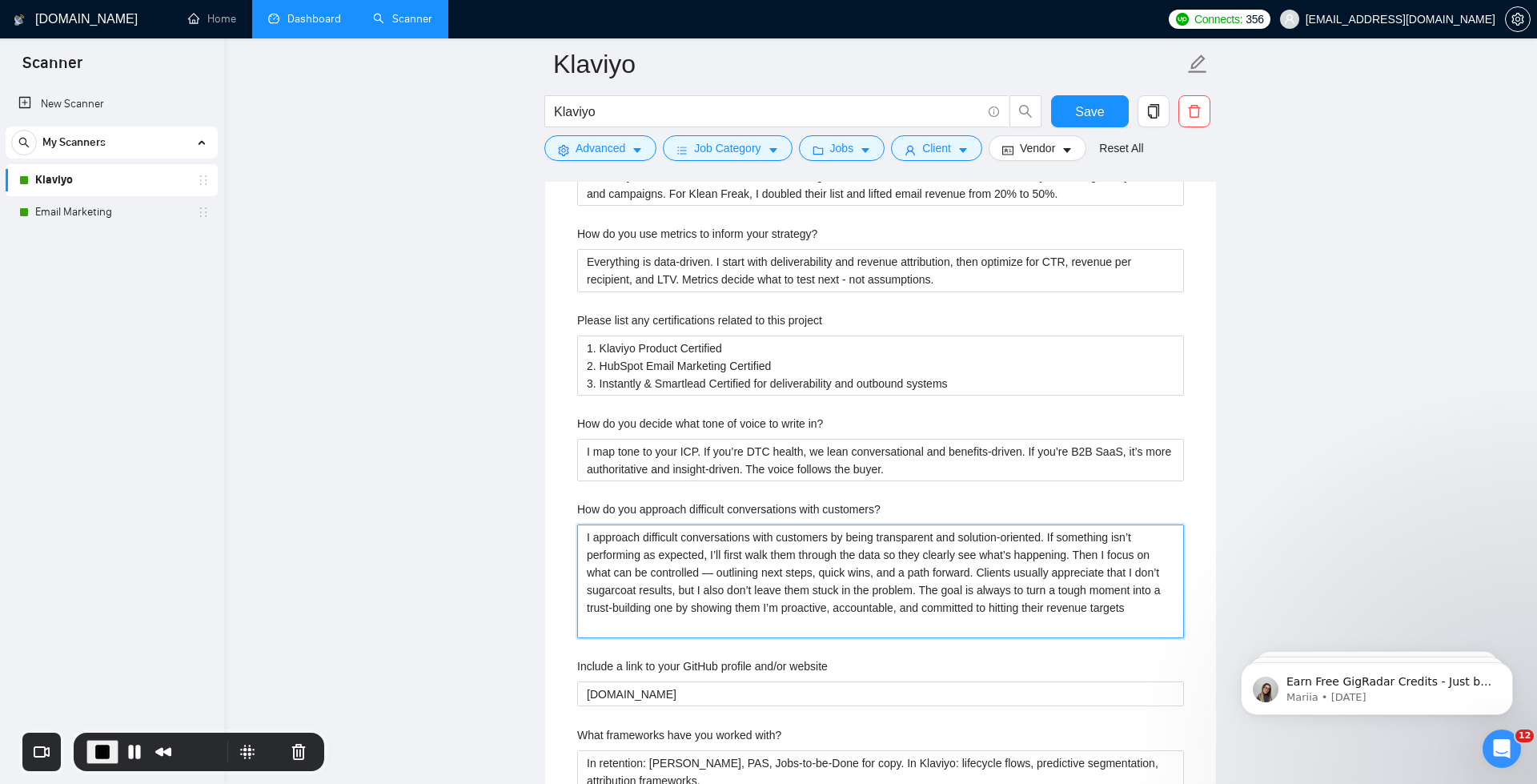
type customers\? "I approach difficult conversations with customers by being transparent and solu…"
click at [714, 566] on customers\? "I approach difficult conversations with customers by being transparent and solu…" at bounding box center [881, 581] width 607 height 113
type customers\? "I approach difficult conversations with customers by being transparent and solu…"
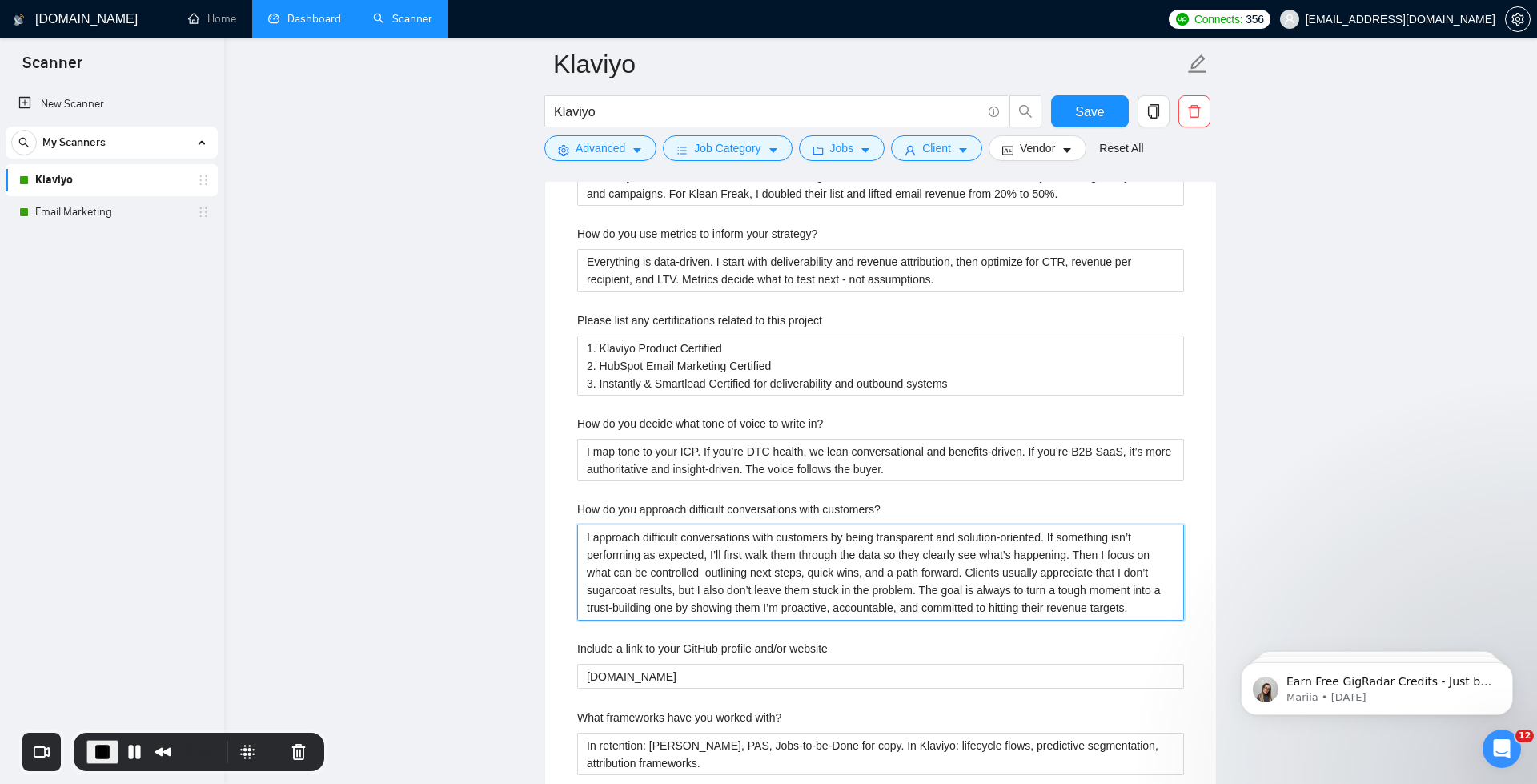
type customers\? "I approach difficult conversations with customers by being transparent and solu…"
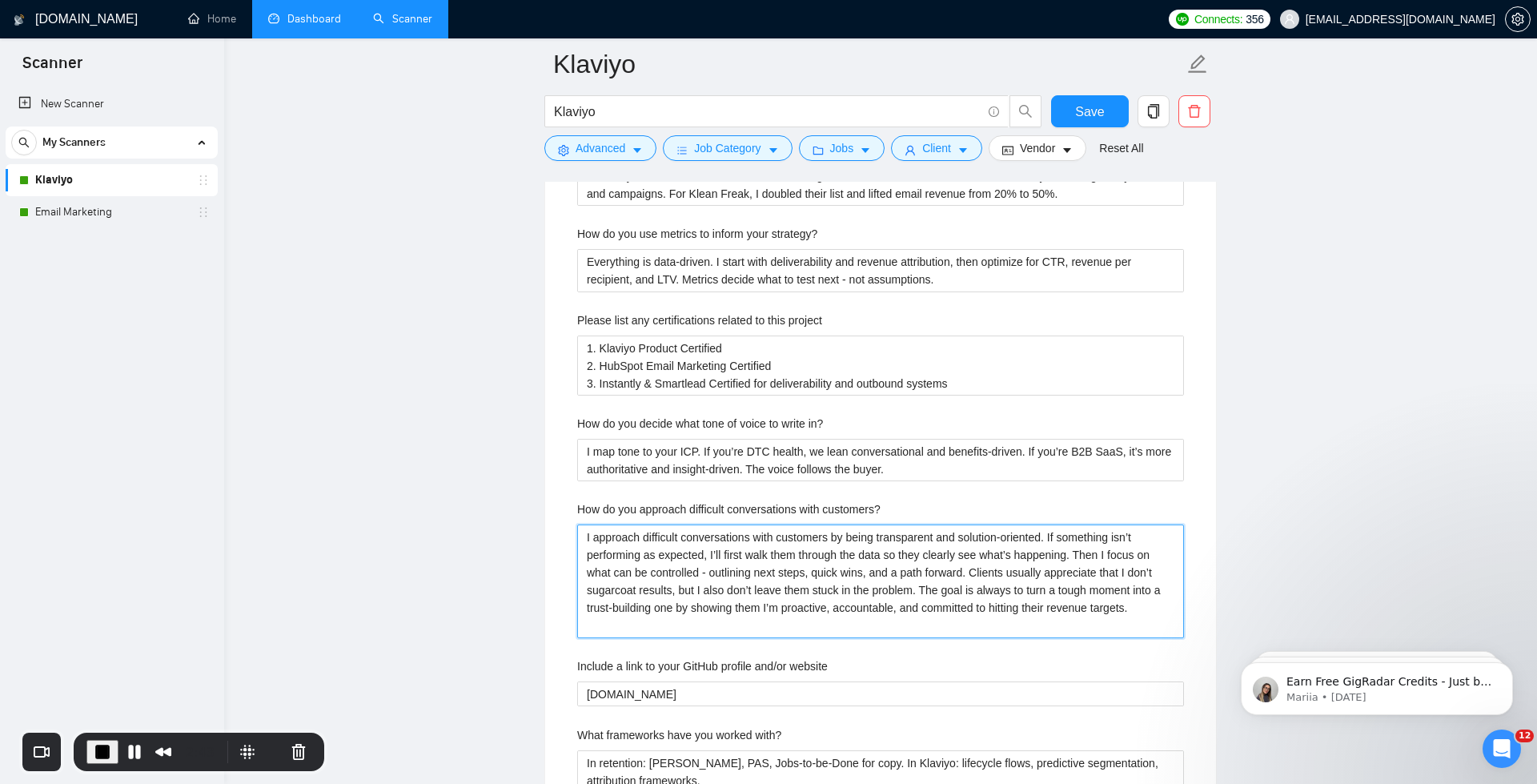
drag, startPoint x: 676, startPoint y: 623, endPoint x: 421, endPoint y: 302, distance: 410.0
click at [421, 302] on main "Klaviyo Klaviyo Save Advanced Job Category Jobs Client Vendor Reset All Preview…" at bounding box center [880, 380] width 1261 height 5696
type customers\? "I approach difficult conversations with customers by being transparent and solu…"
click at [1083, 111] on span "Save" at bounding box center [1090, 111] width 29 height 20
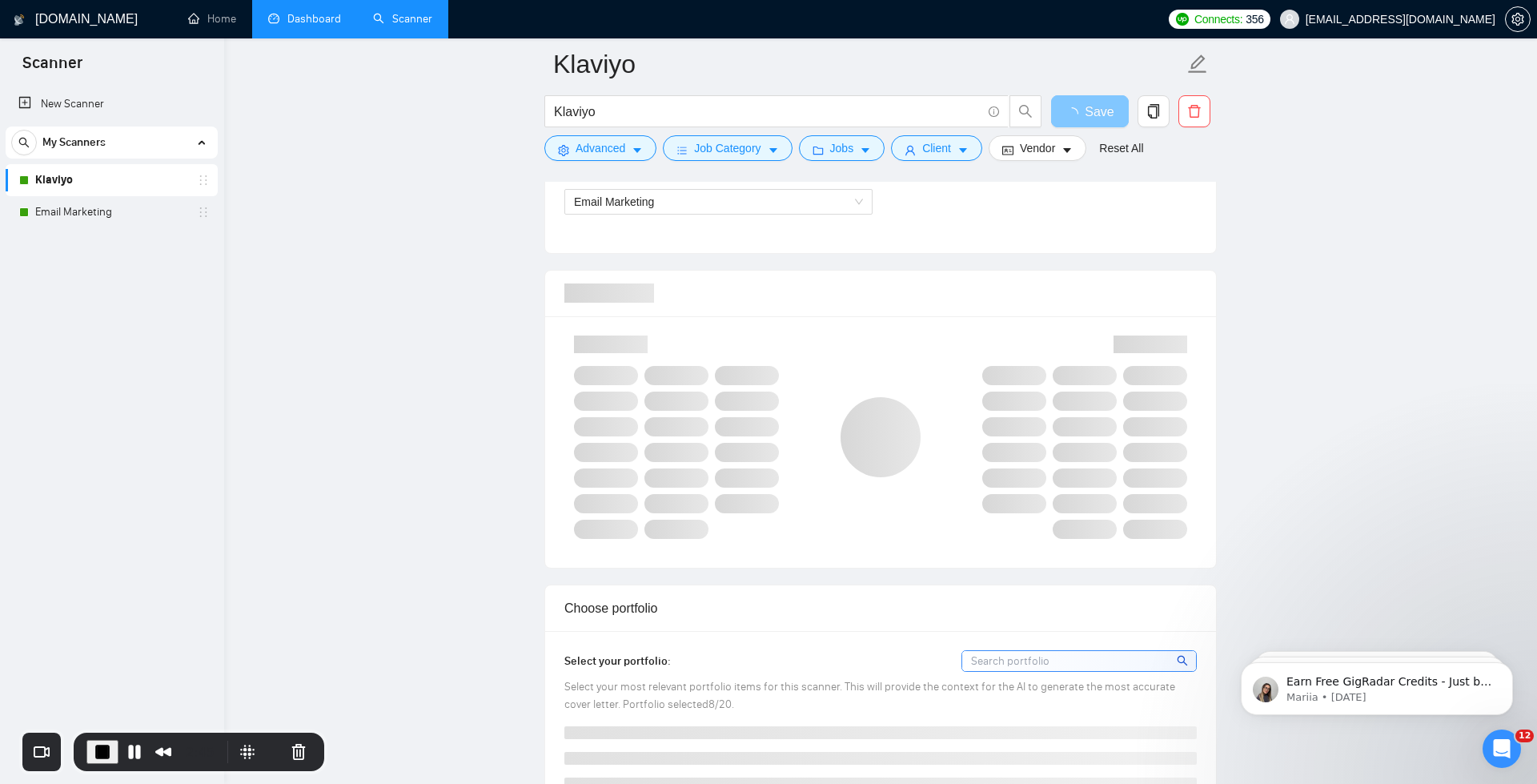
scroll to position [546, 0]
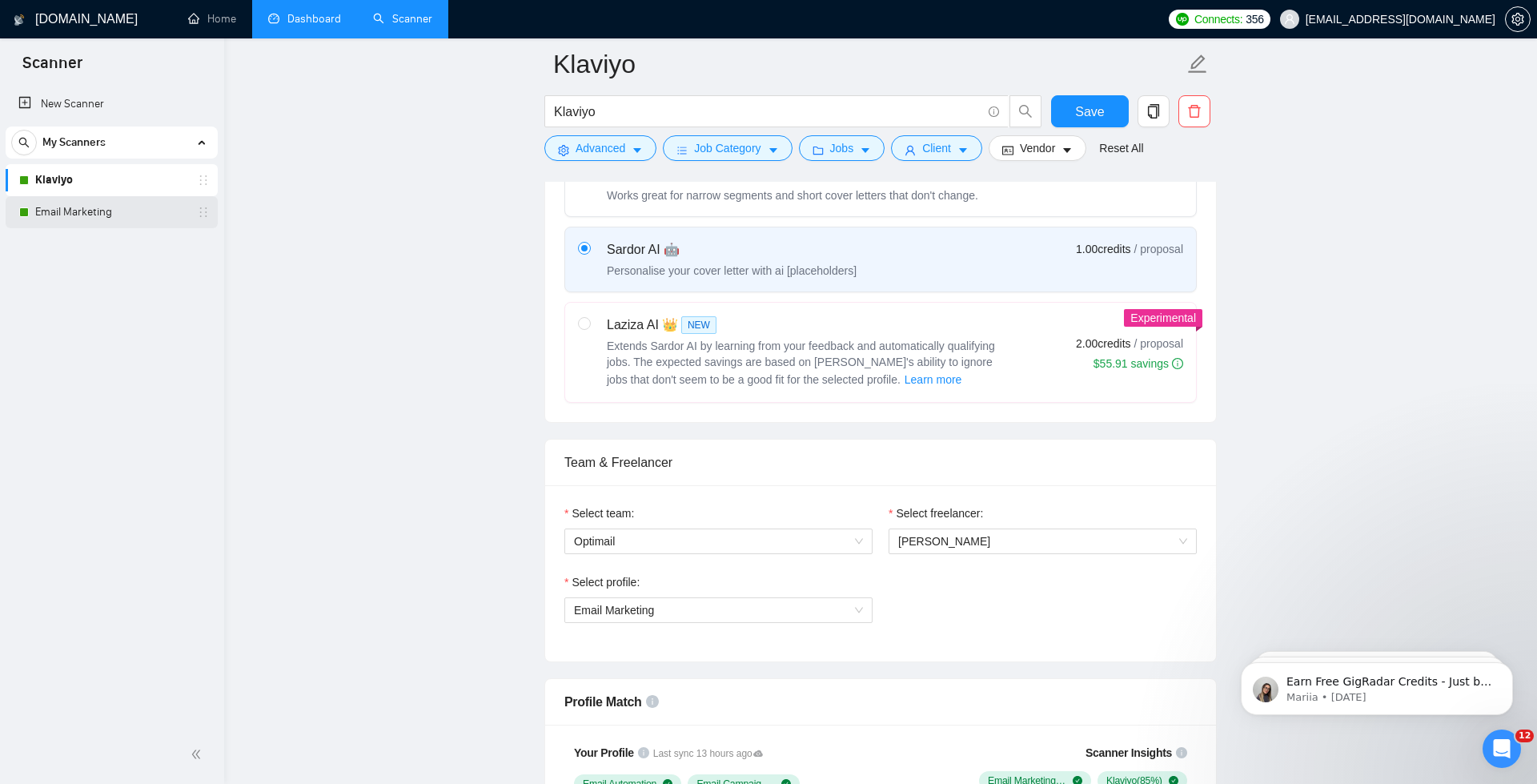
click at [62, 207] on link "Email Marketing" at bounding box center [111, 212] width 152 height 32
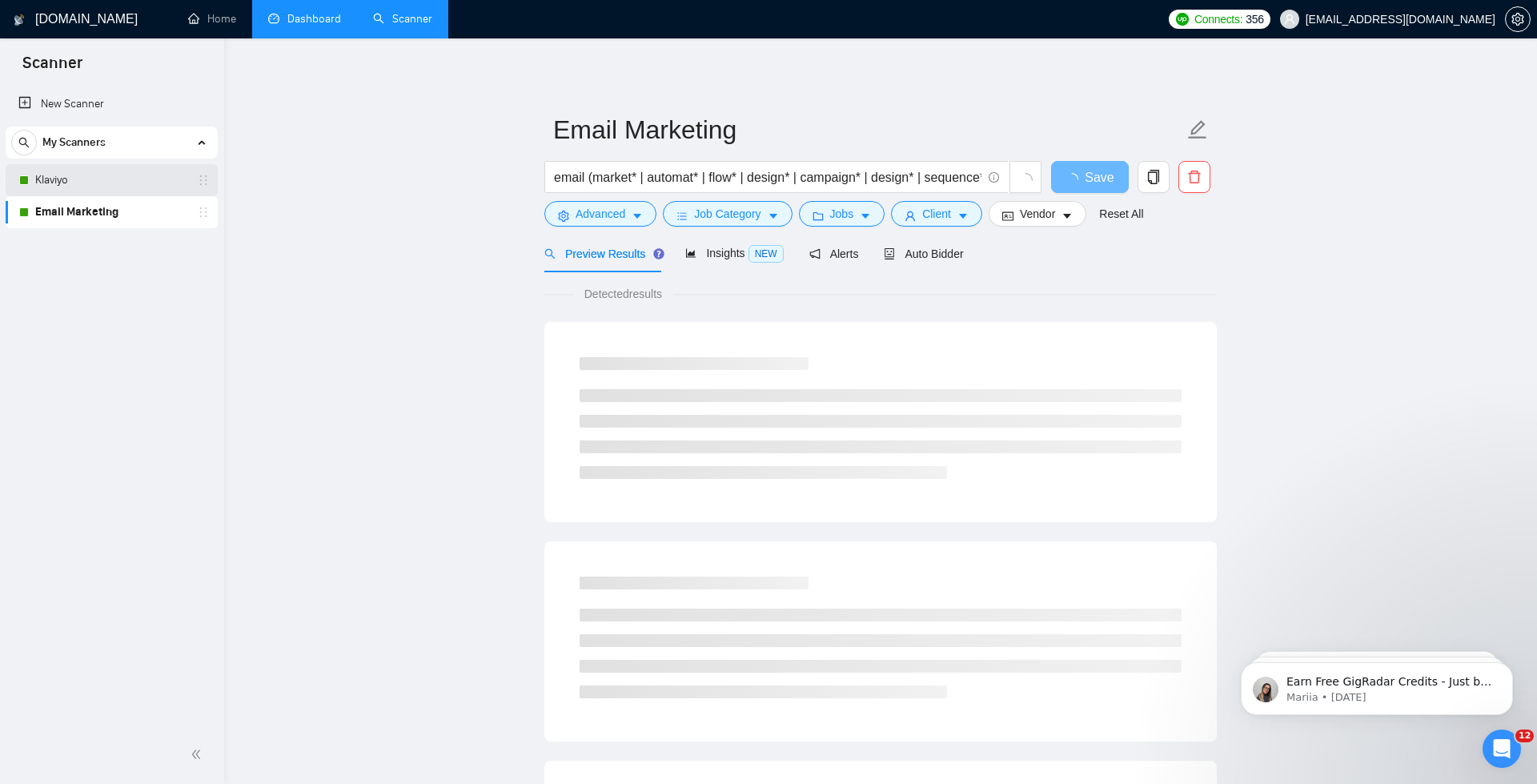
click at [38, 177] on link "Klaviyo" at bounding box center [111, 180] width 152 height 32
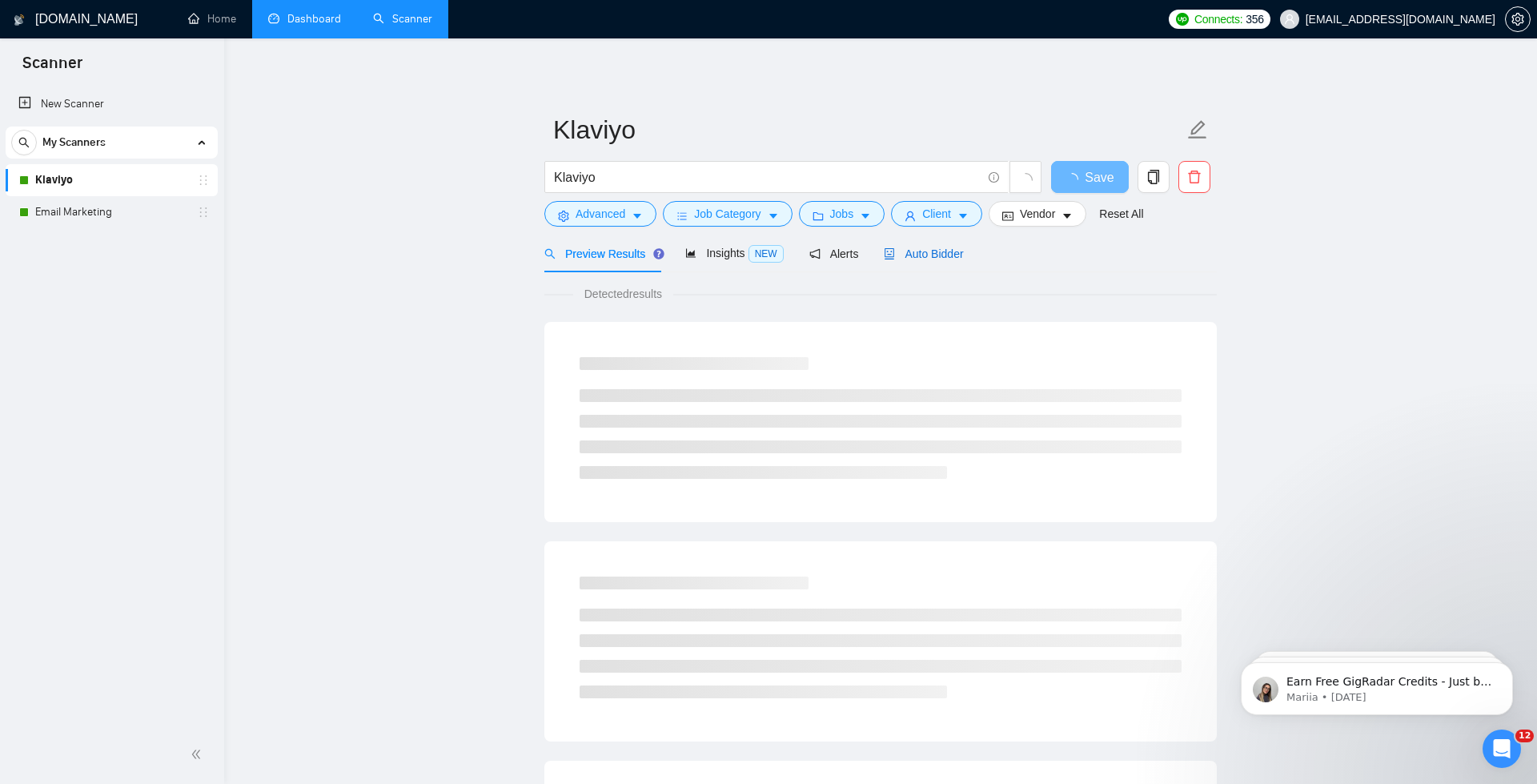
click at [923, 258] on span "Auto Bidder" at bounding box center [923, 254] width 79 height 13
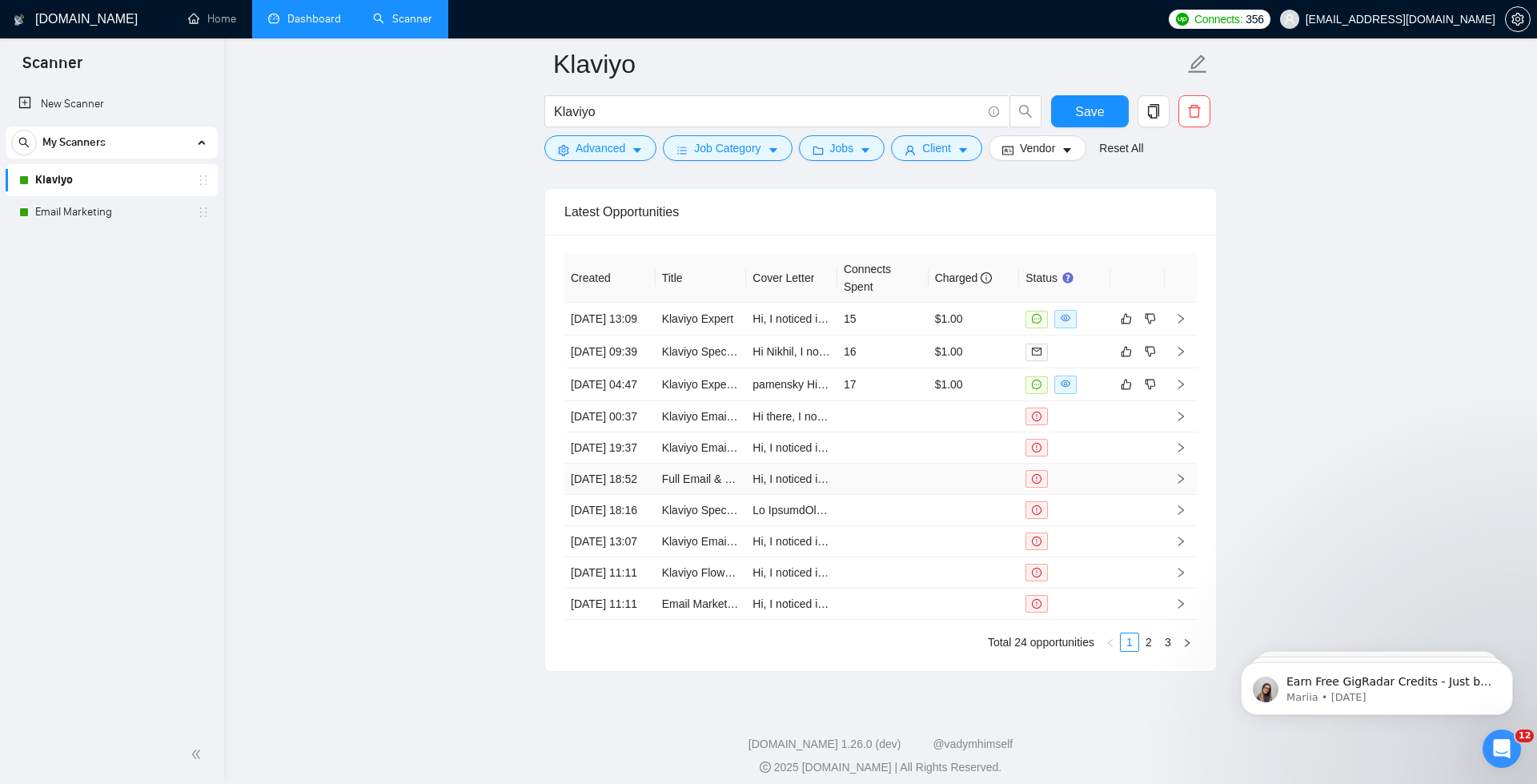
scroll to position [4116, 0]
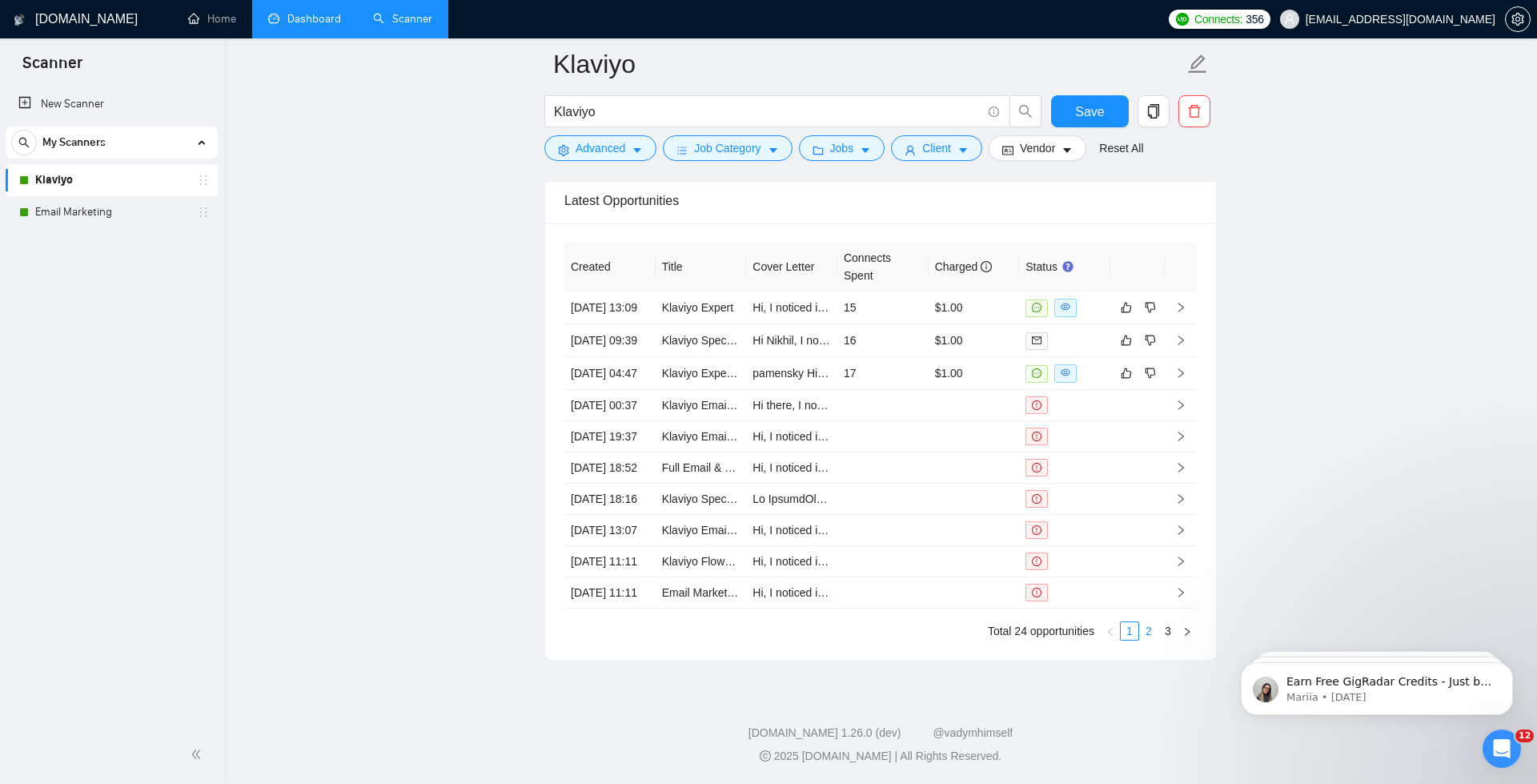
click at [1150, 628] on link "2" at bounding box center [1149, 631] width 18 height 18
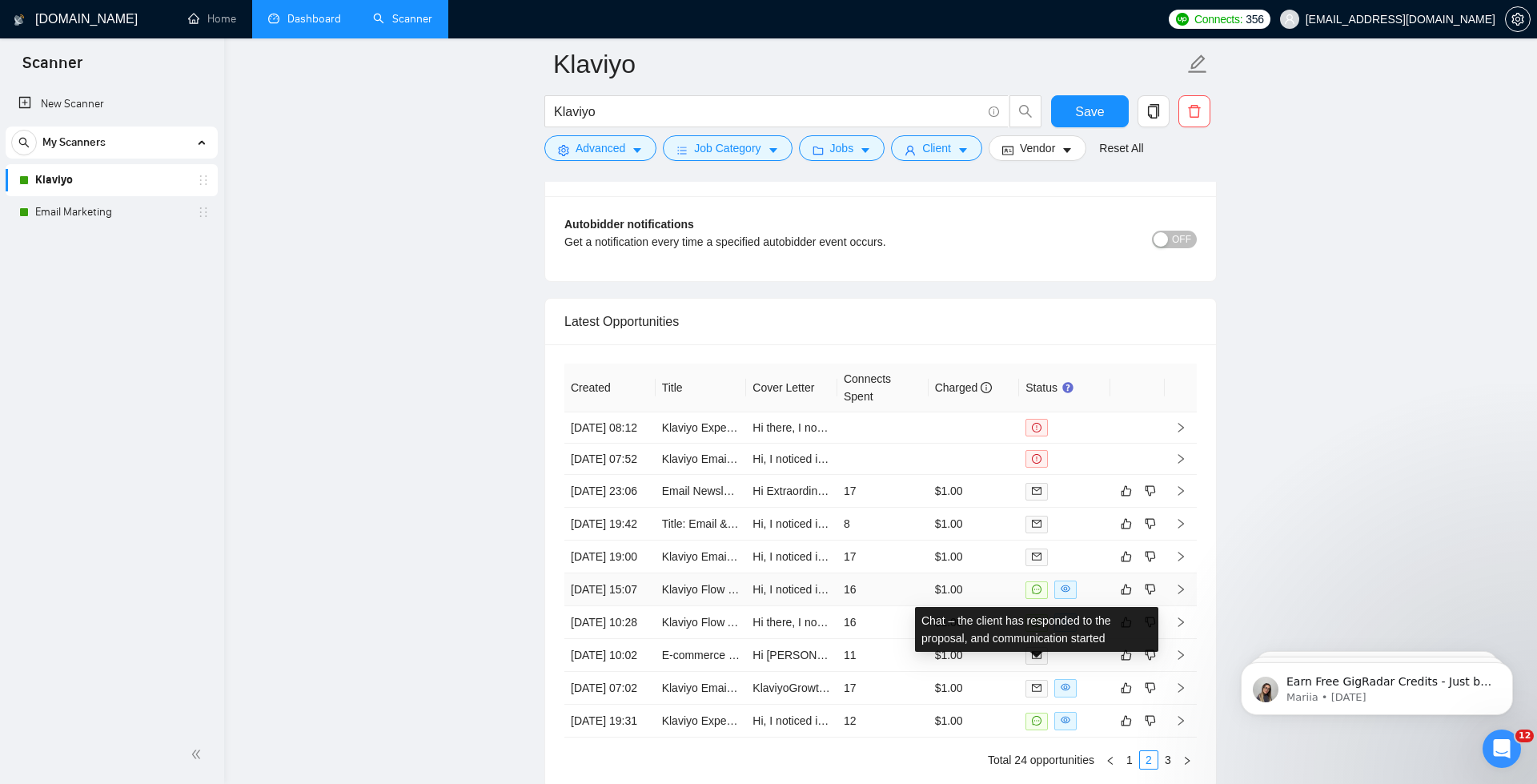
scroll to position [3797, 0]
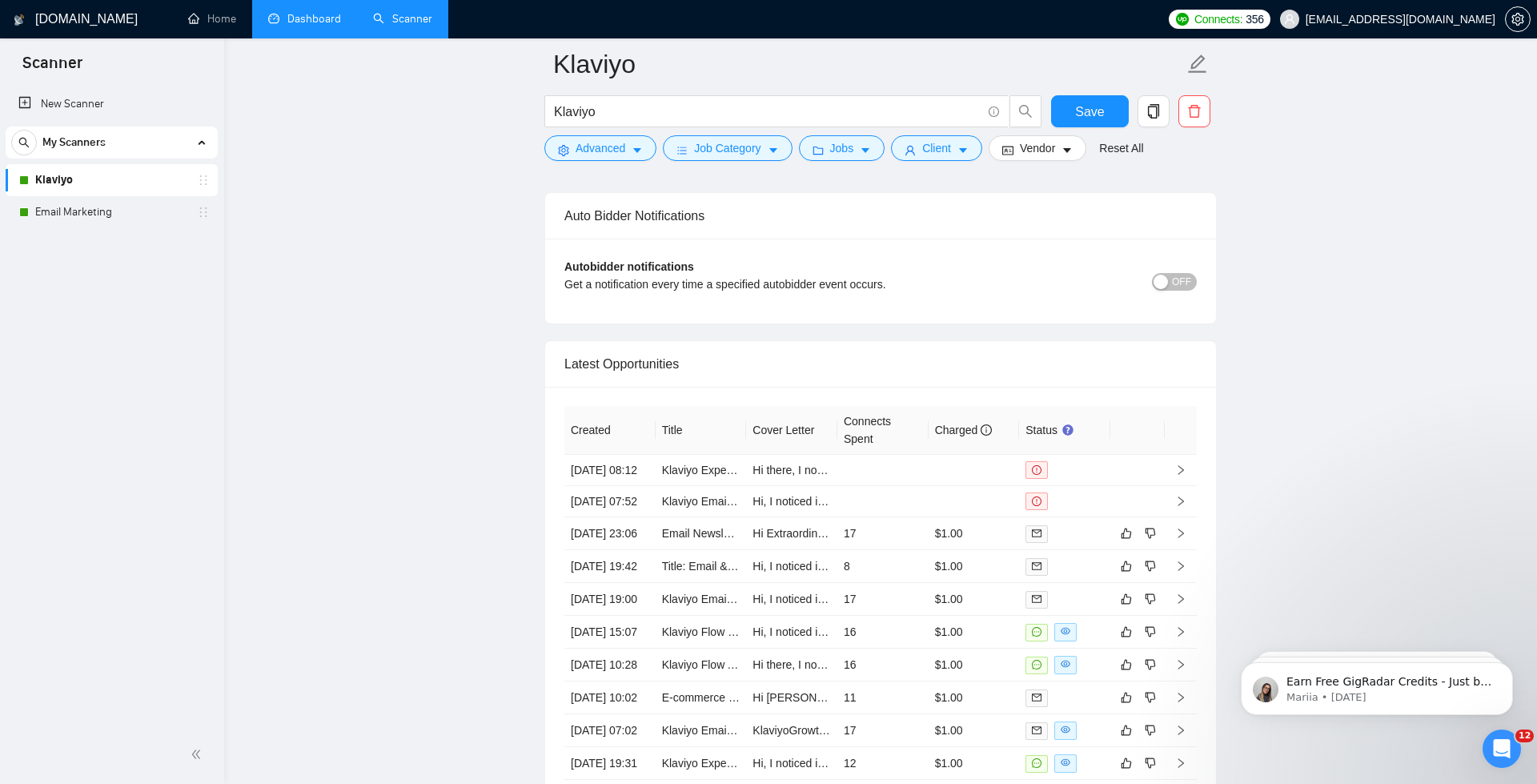
click at [293, 12] on link "Dashboard" at bounding box center [304, 18] width 73 height 14
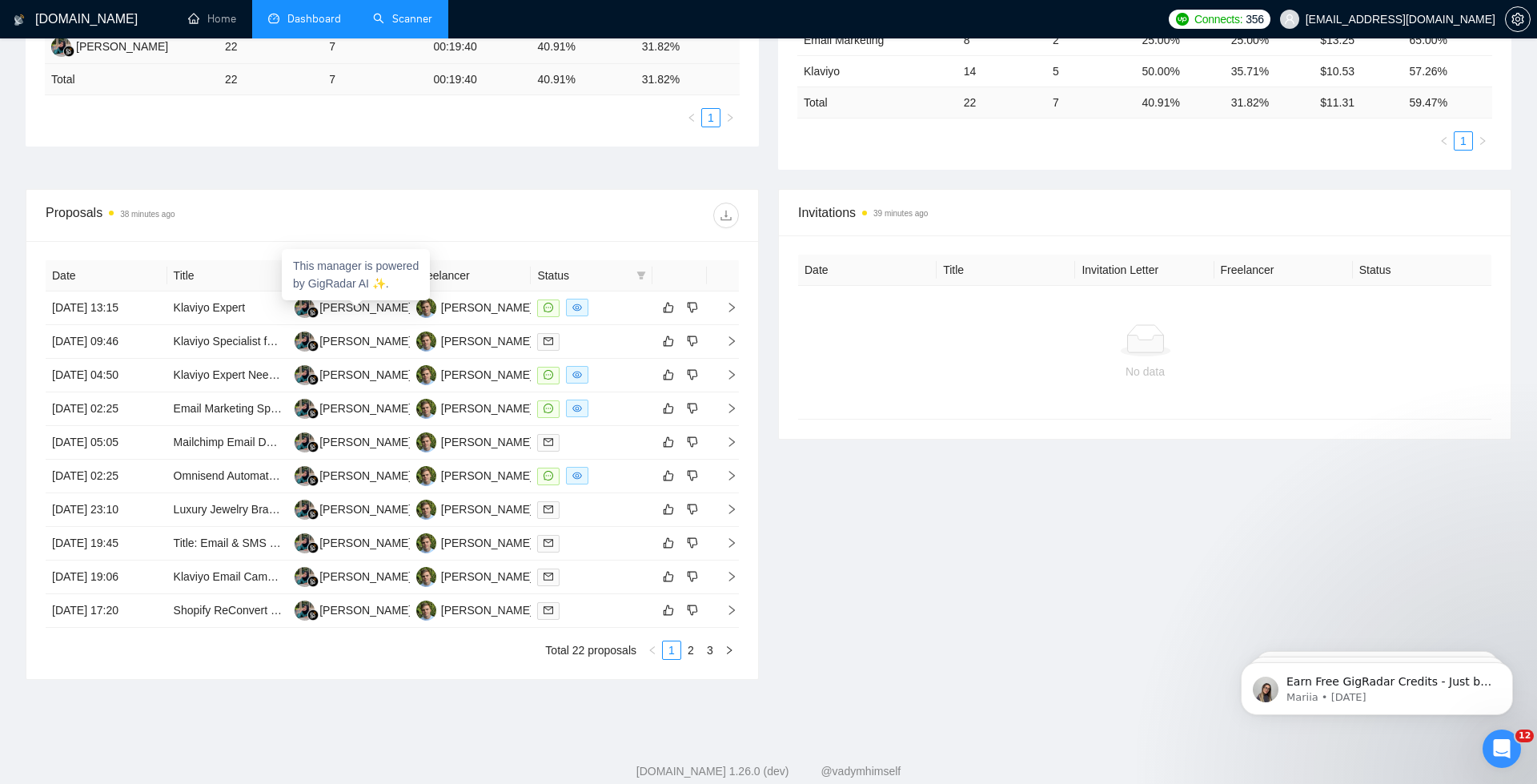
scroll to position [386, 0]
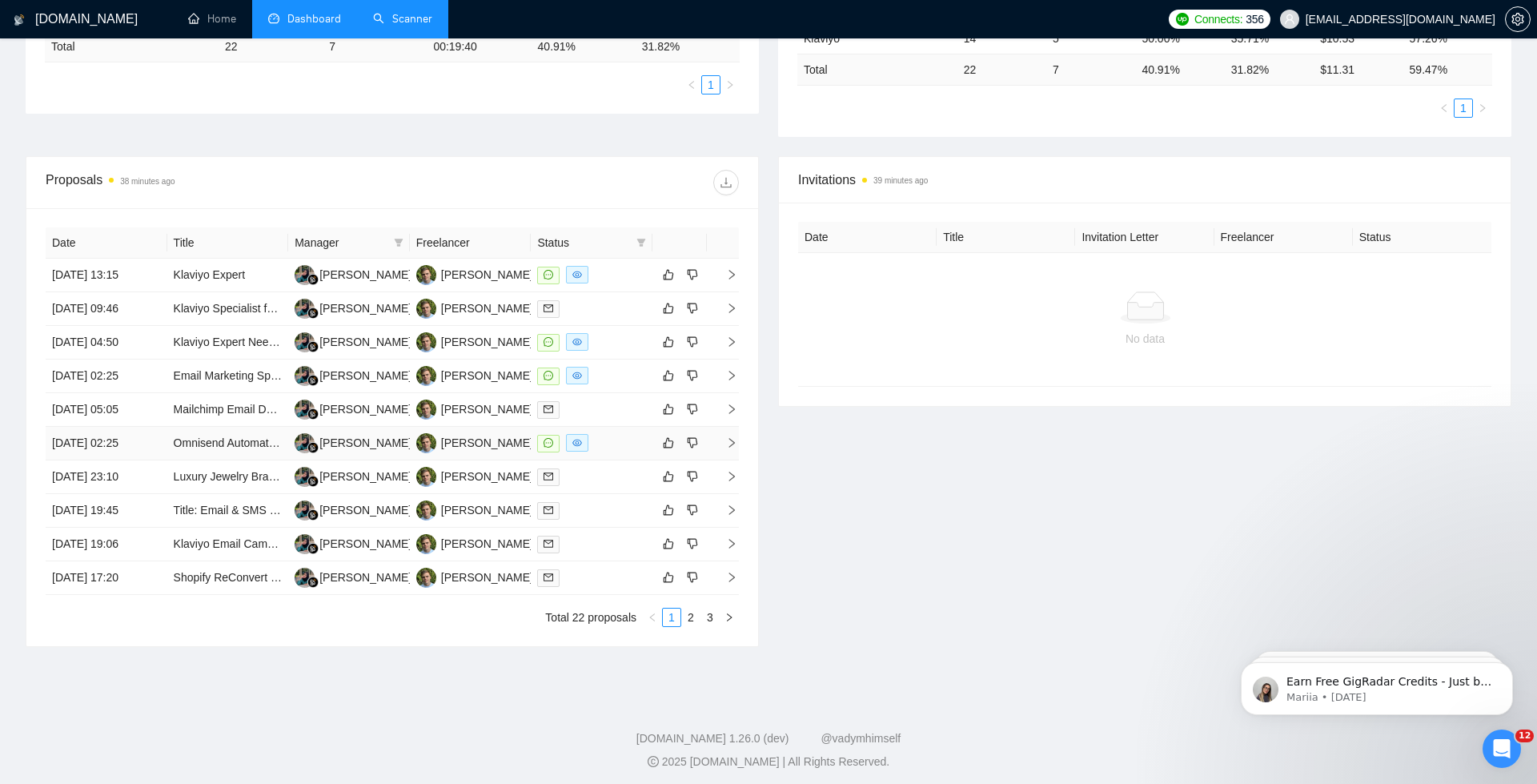
click at [108, 443] on td "[DATE] 02:25" at bounding box center [107, 444] width 122 height 34
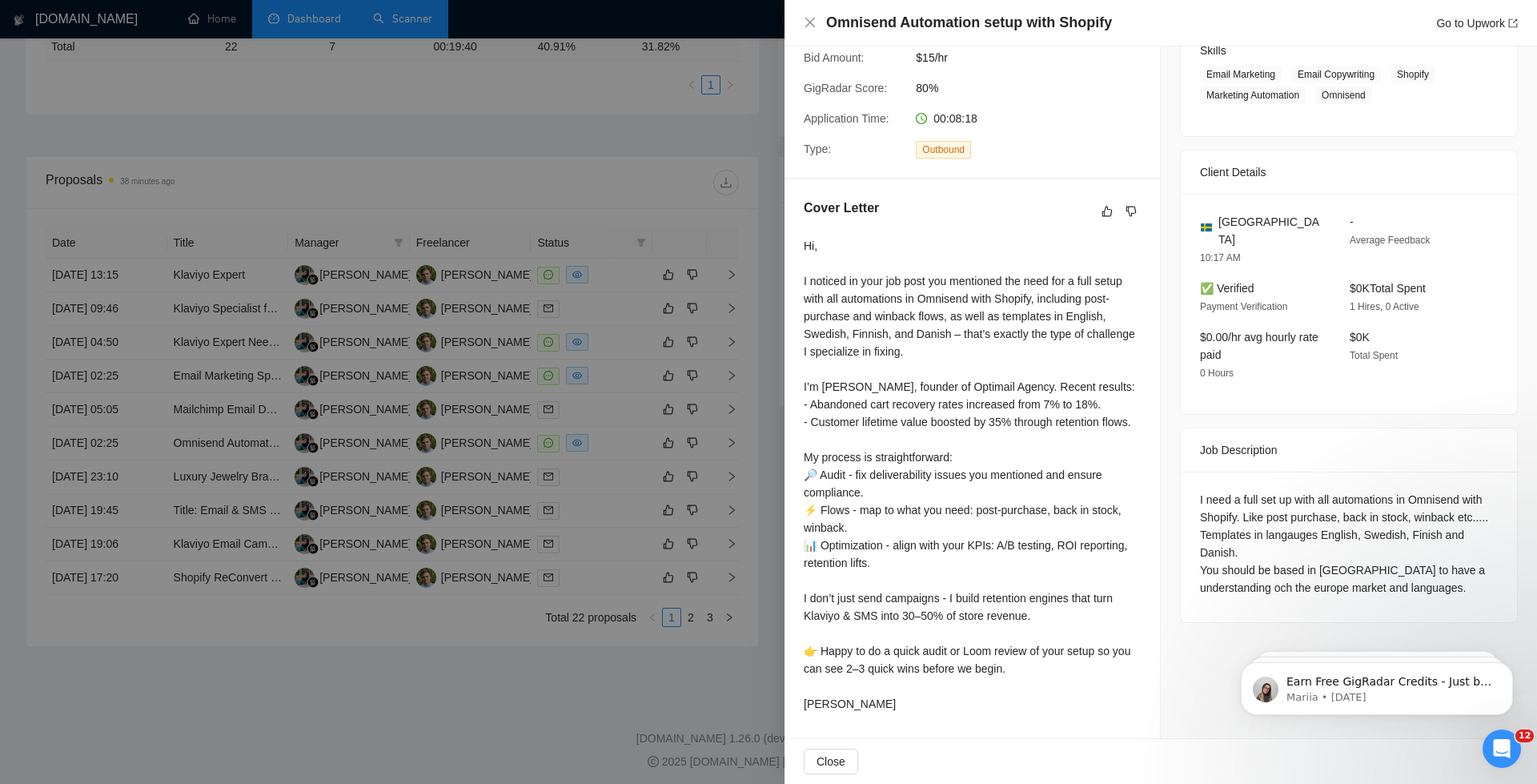
scroll to position [303, 0]
click at [598, 404] on div at bounding box center [768, 392] width 1537 height 784
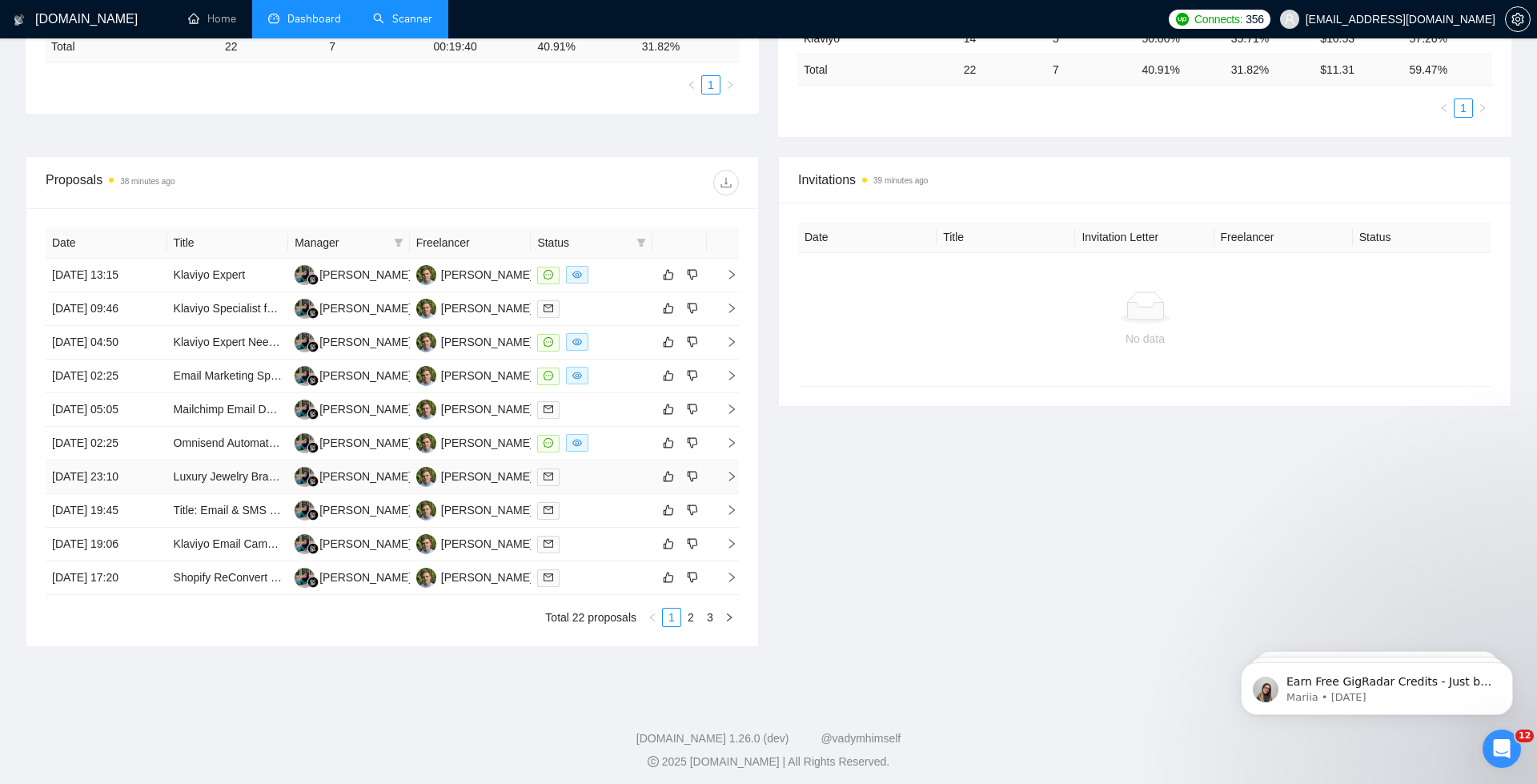
scroll to position [0, 0]
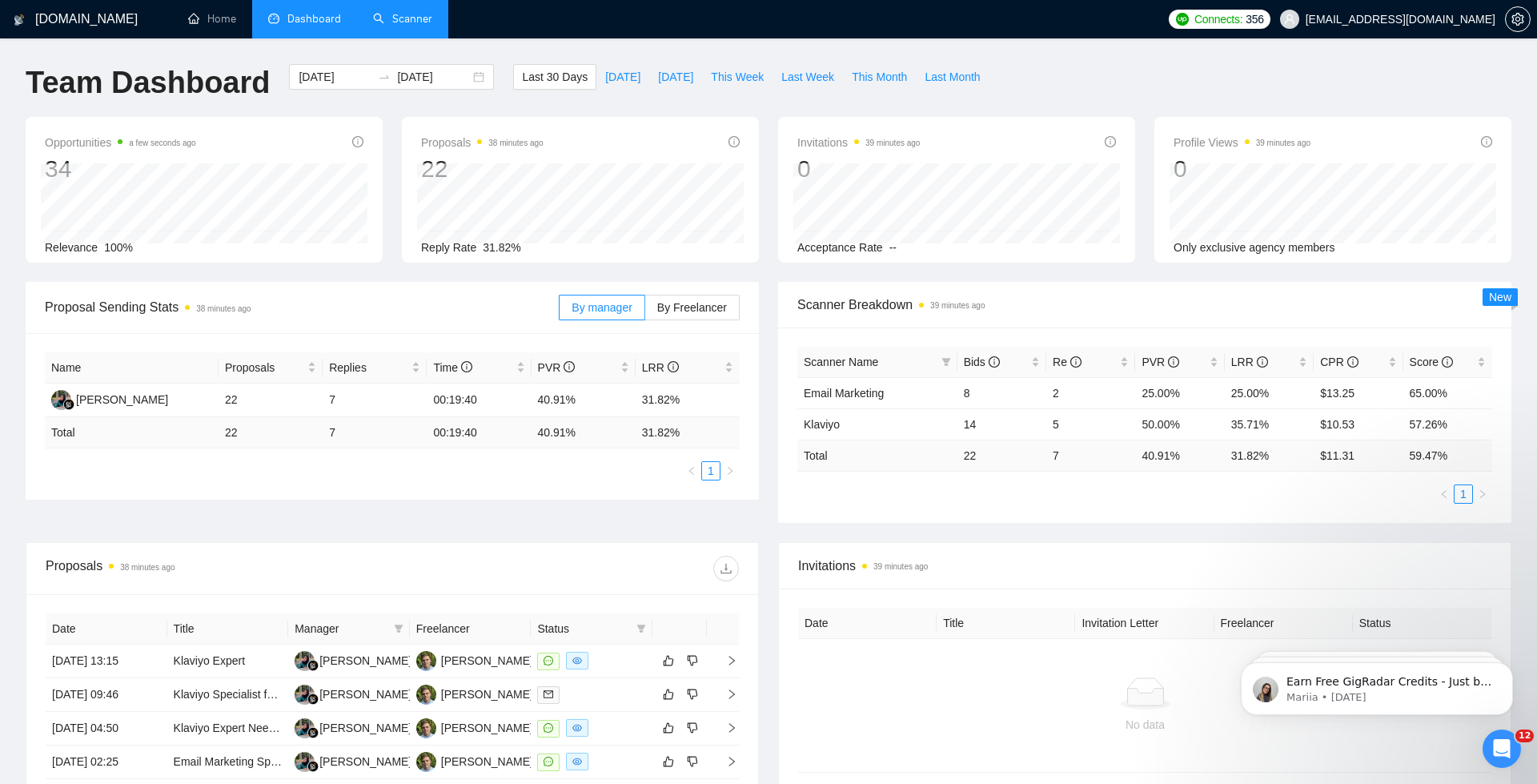
click at [316, 20] on span "Dashboard" at bounding box center [314, 18] width 54 height 14
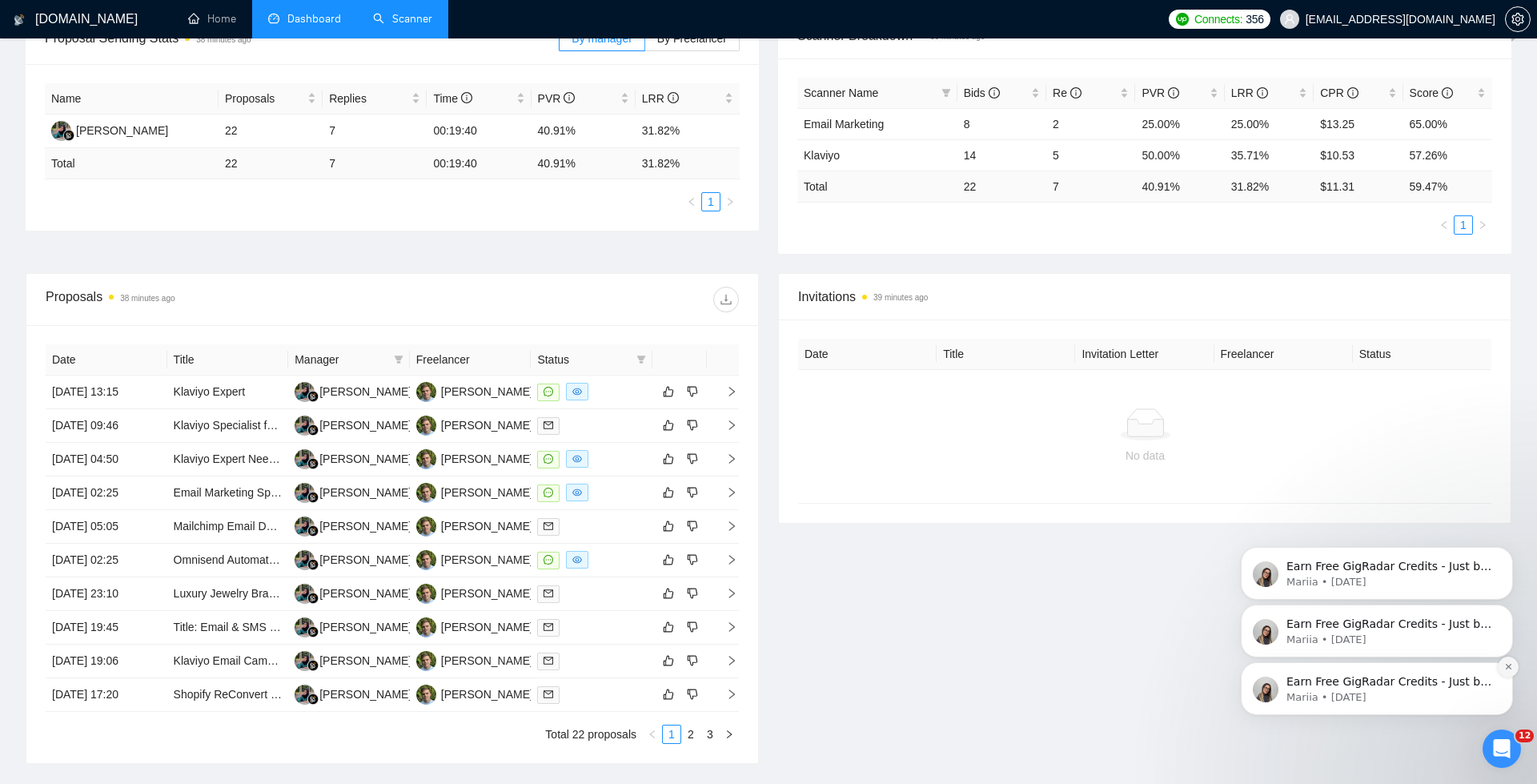
click at [1280, 652] on icon "Dismiss notification" at bounding box center [1508, 666] width 9 height 9
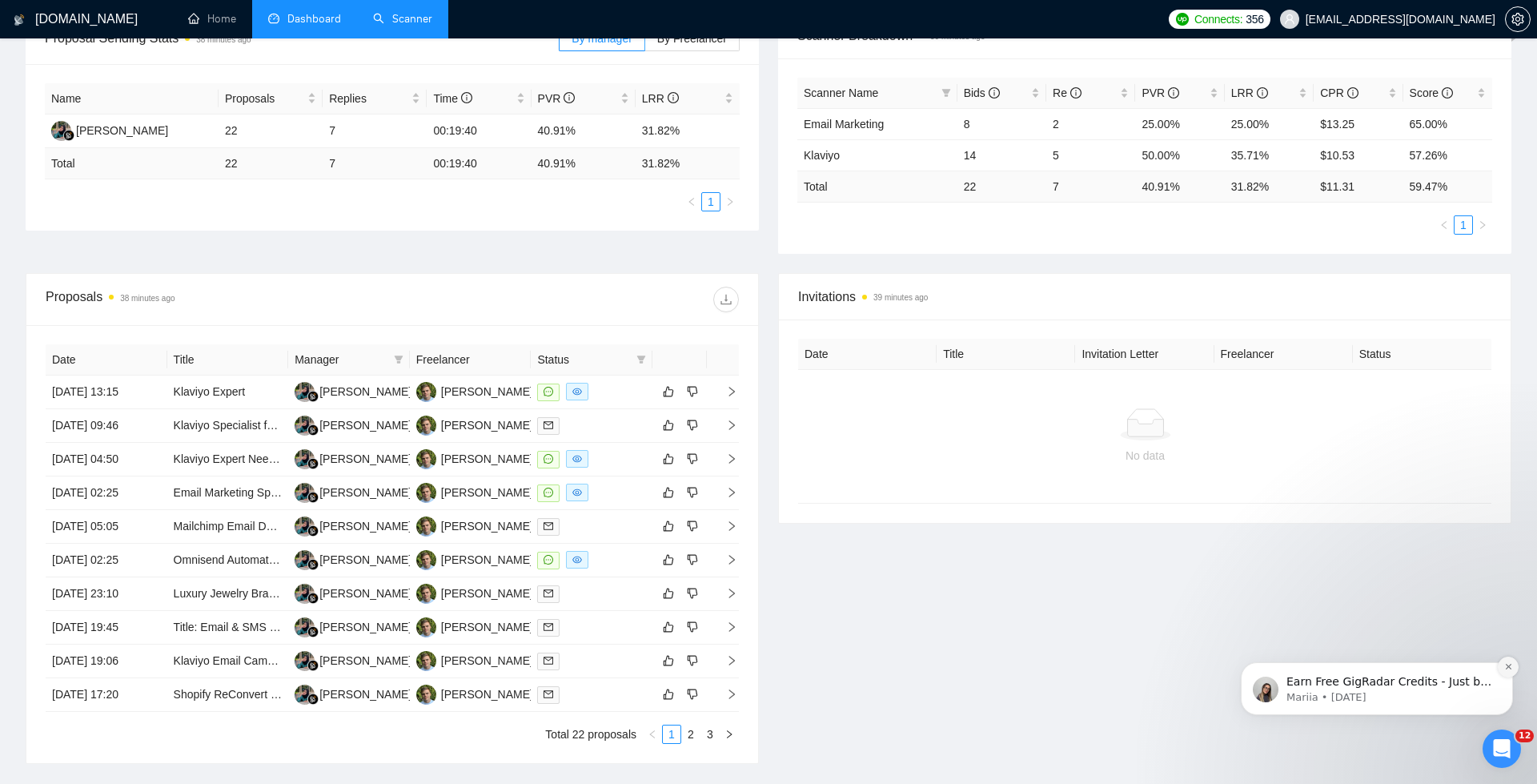
click at [1280, 652] on icon "Dismiss notification" at bounding box center [1508, 666] width 9 height 9
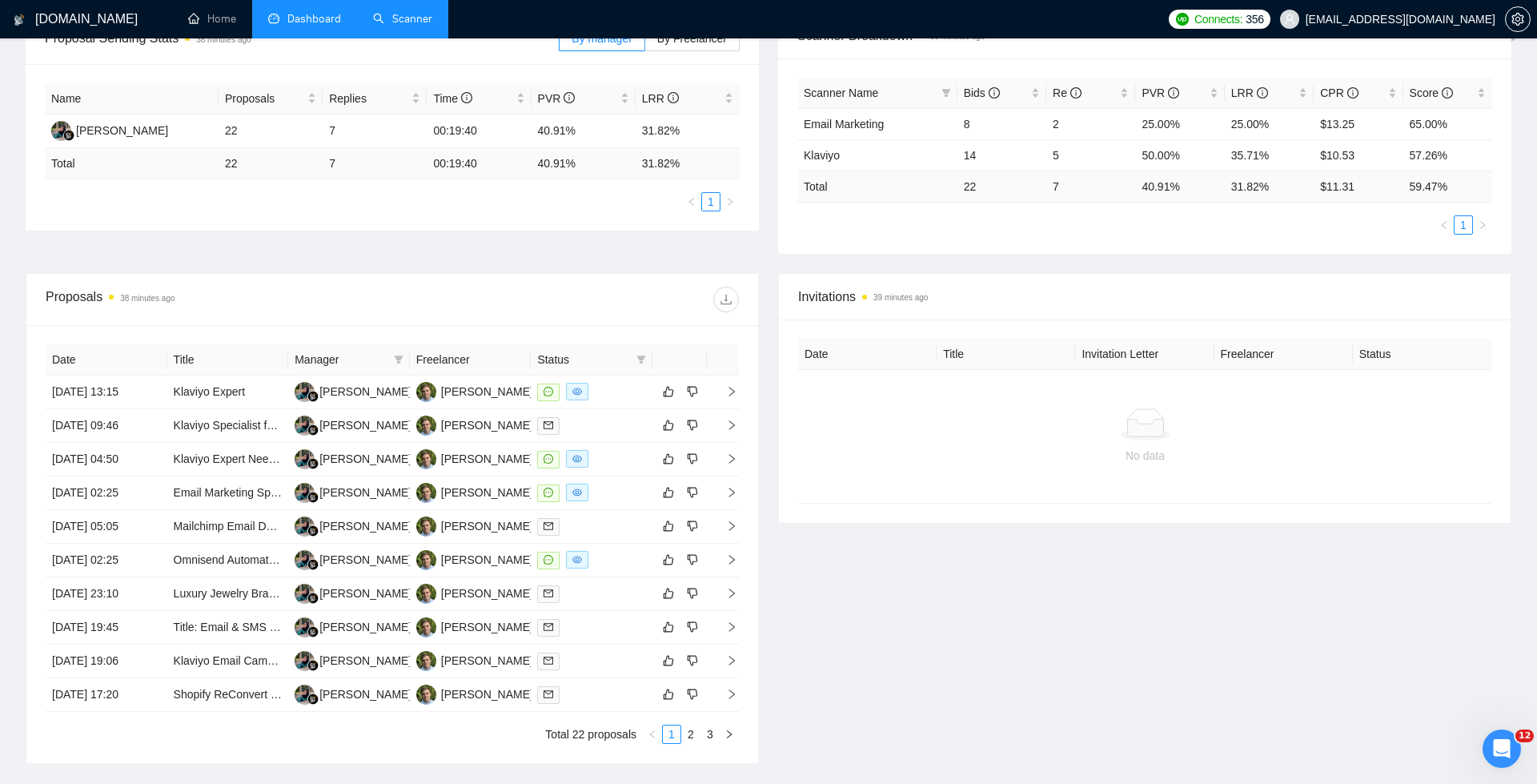
scroll to position [0, 0]
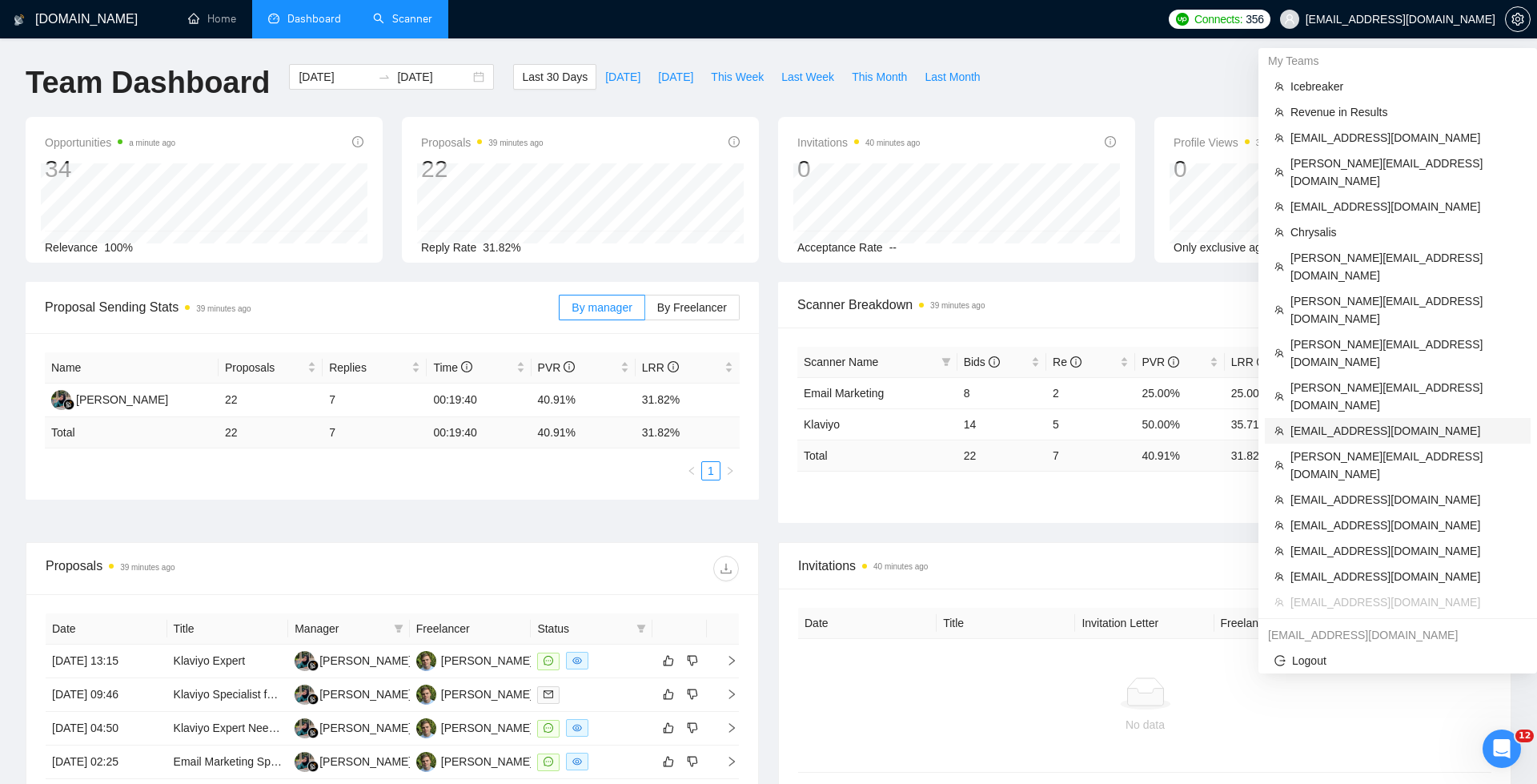
click at [1280, 422] on span "[EMAIL_ADDRESS][DOMAIN_NAME]" at bounding box center [1406, 431] width 231 height 18
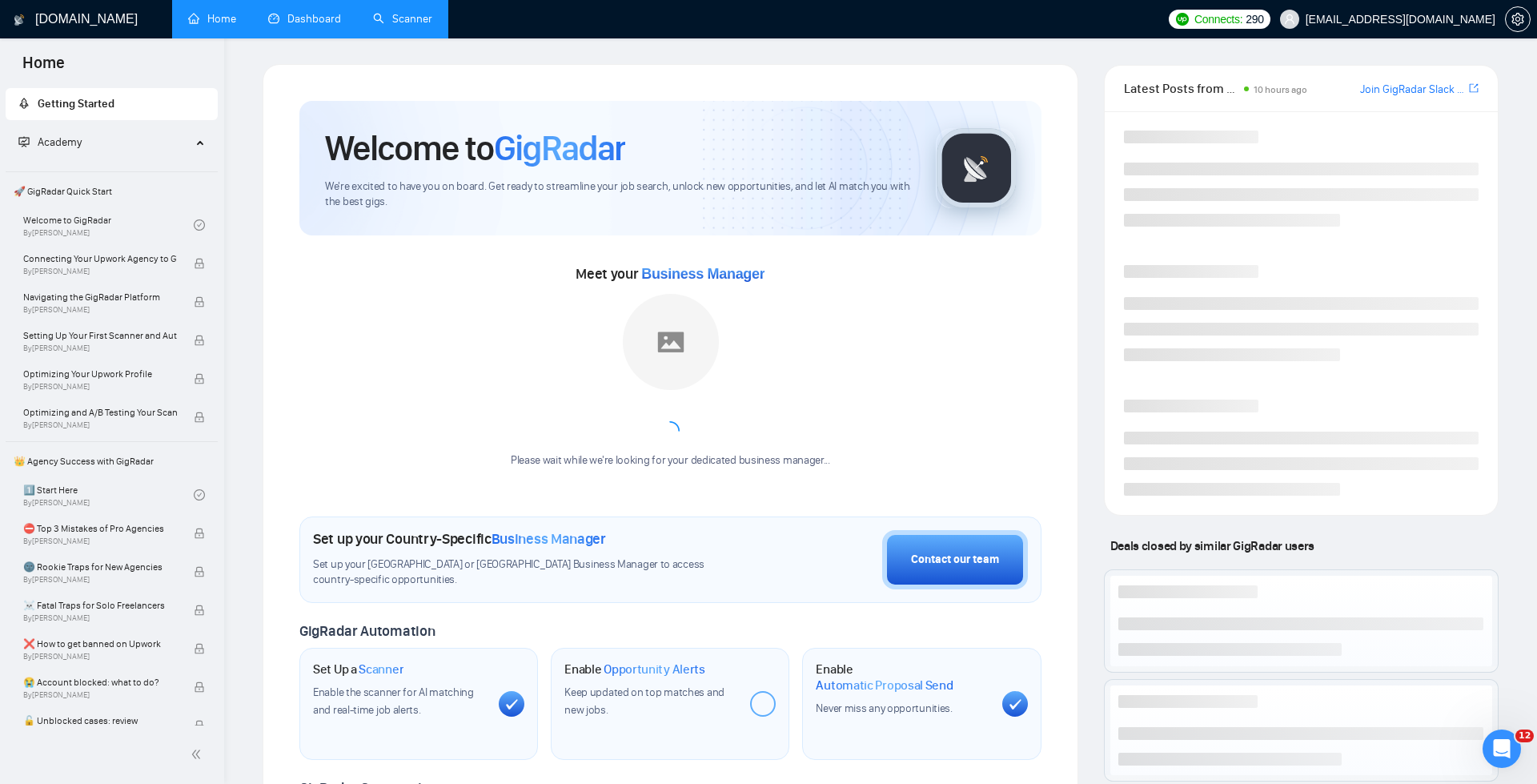
click at [276, 12] on link "Dashboard" at bounding box center [304, 18] width 73 height 14
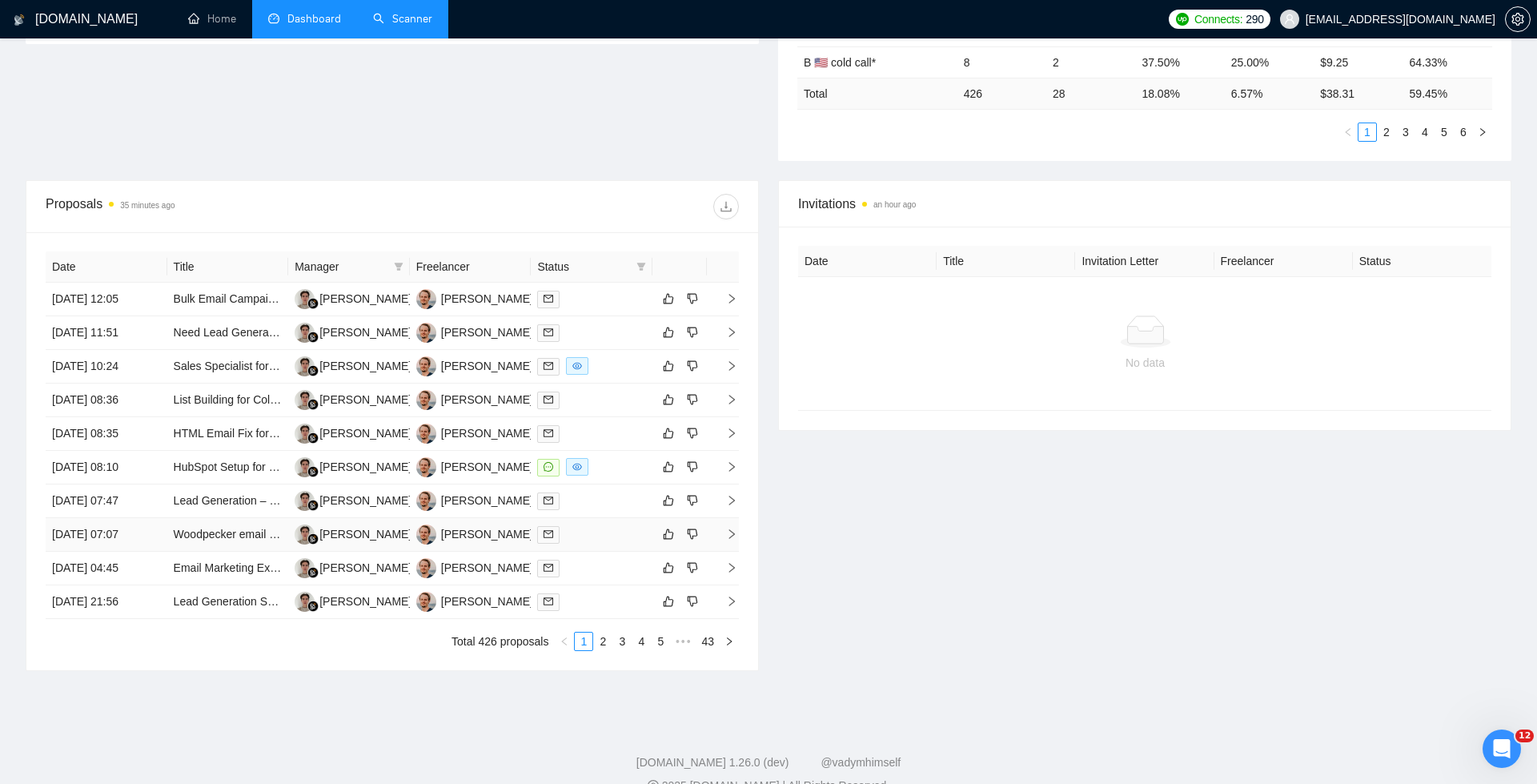
scroll to position [453, 0]
click at [91, 472] on td "[DATE] 08:10" at bounding box center [107, 470] width 122 height 34
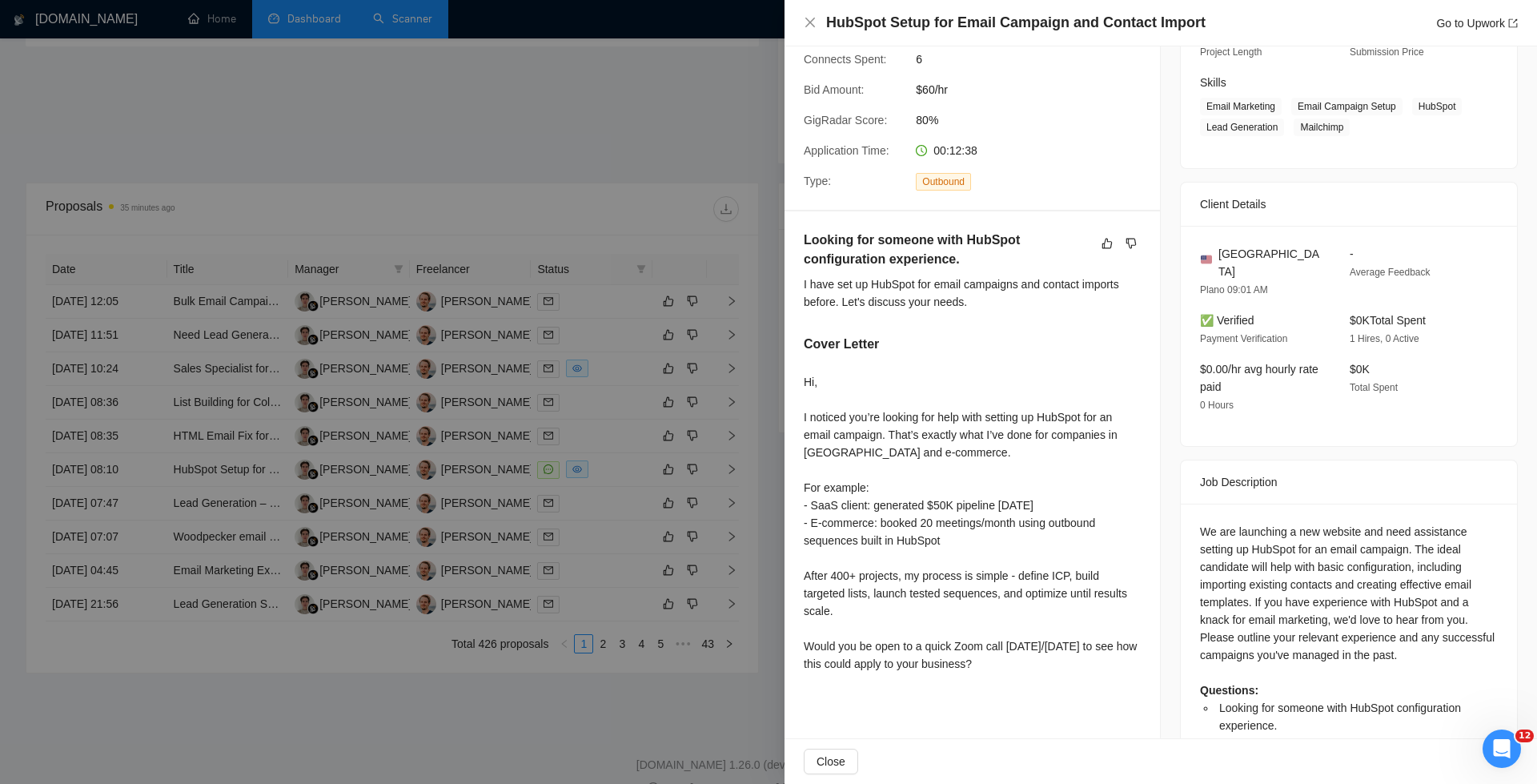
scroll to position [261, 0]
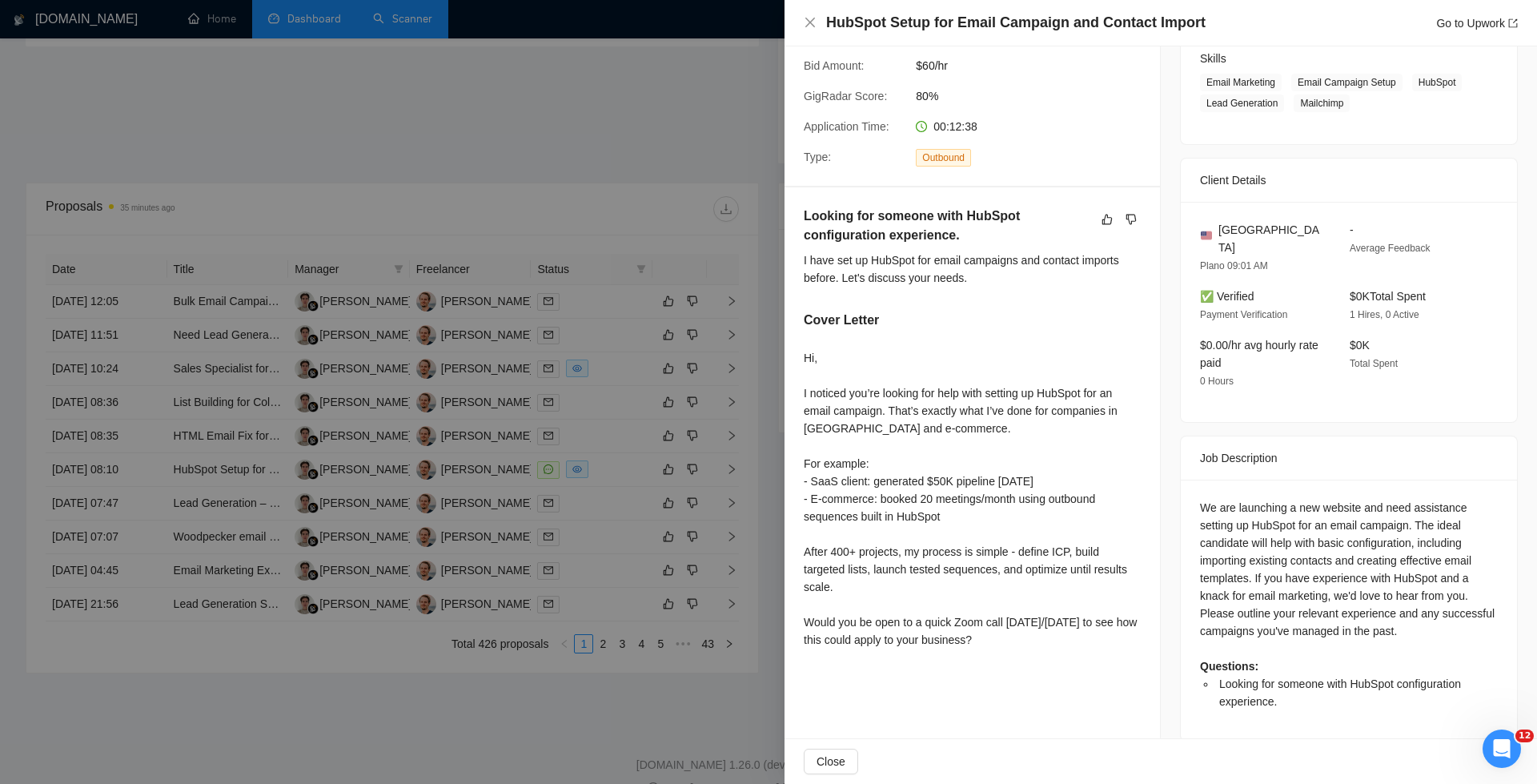
click at [576, 651] on div at bounding box center [768, 392] width 1537 height 784
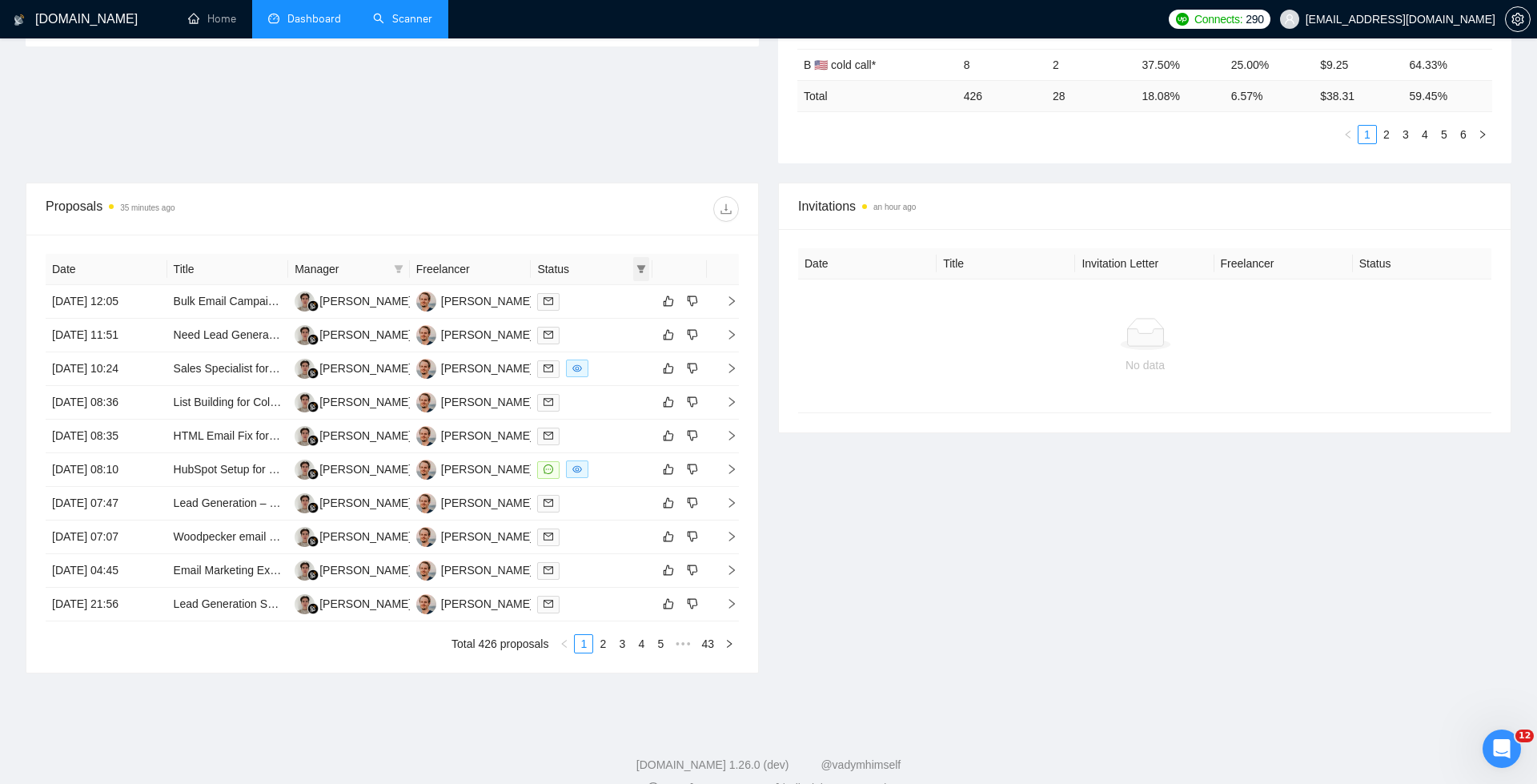
click at [646, 264] on icon "filter" at bounding box center [642, 269] width 10 height 10
click at [574, 292] on input "checkbox" at bounding box center [569, 297] width 13 height 13
checkbox input "true"
click at [628, 354] on span "OK" at bounding box center [629, 355] width 16 height 18
click at [461, 291] on div "1068725965" at bounding box center [453, 277] width 85 height 34
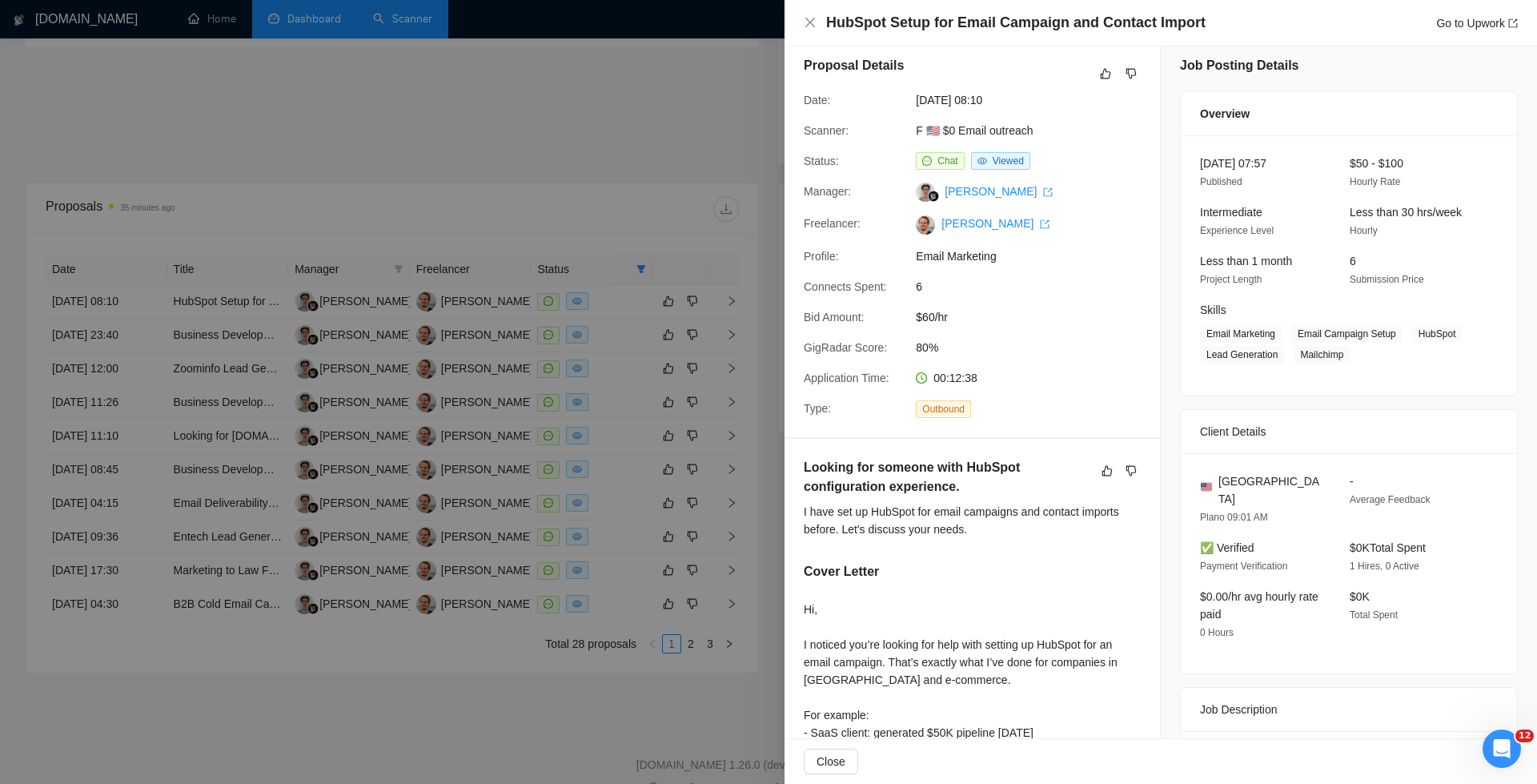
scroll to position [7, 0]
click at [624, 288] on div at bounding box center [768, 392] width 1537 height 784
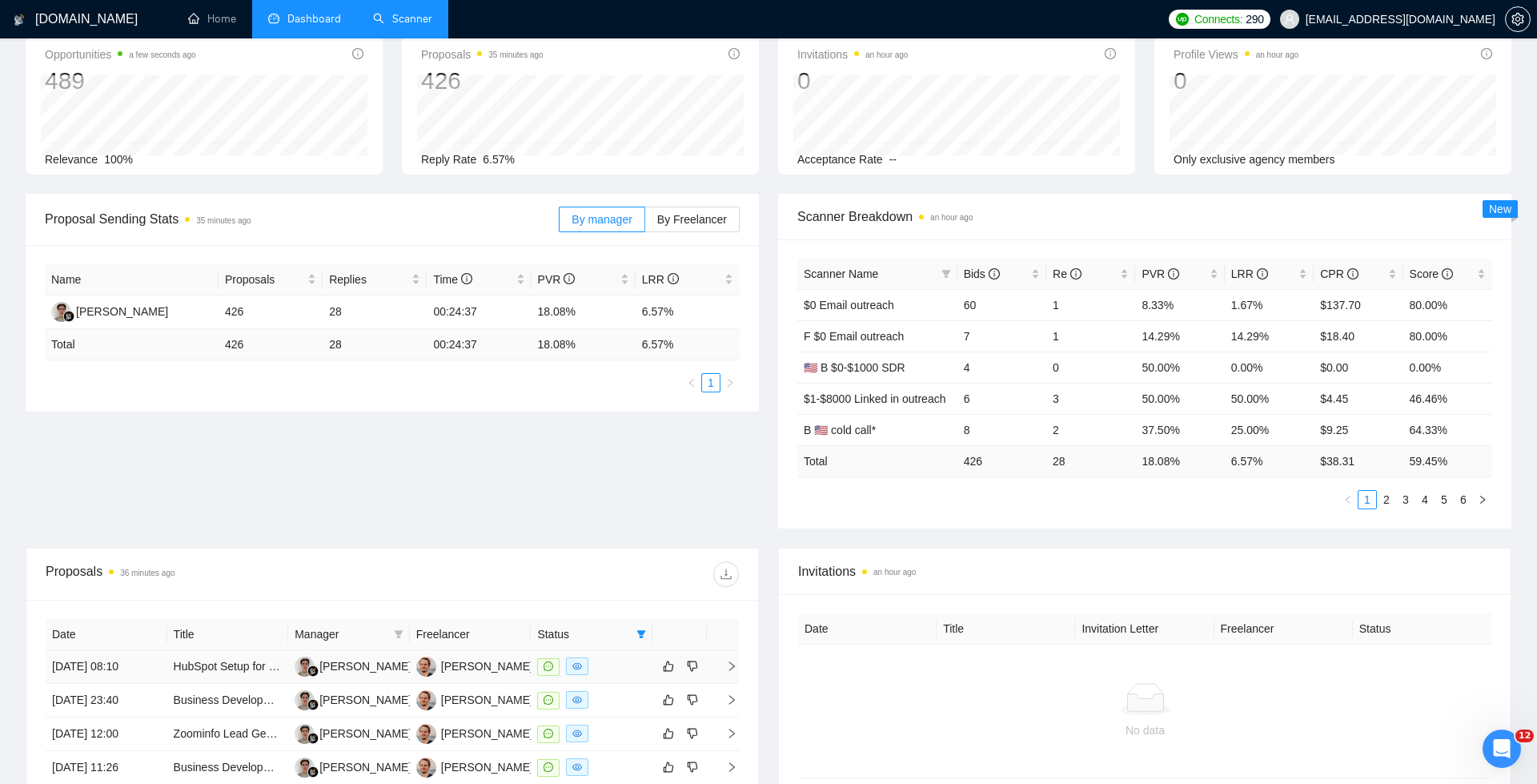
scroll to position [0, 0]
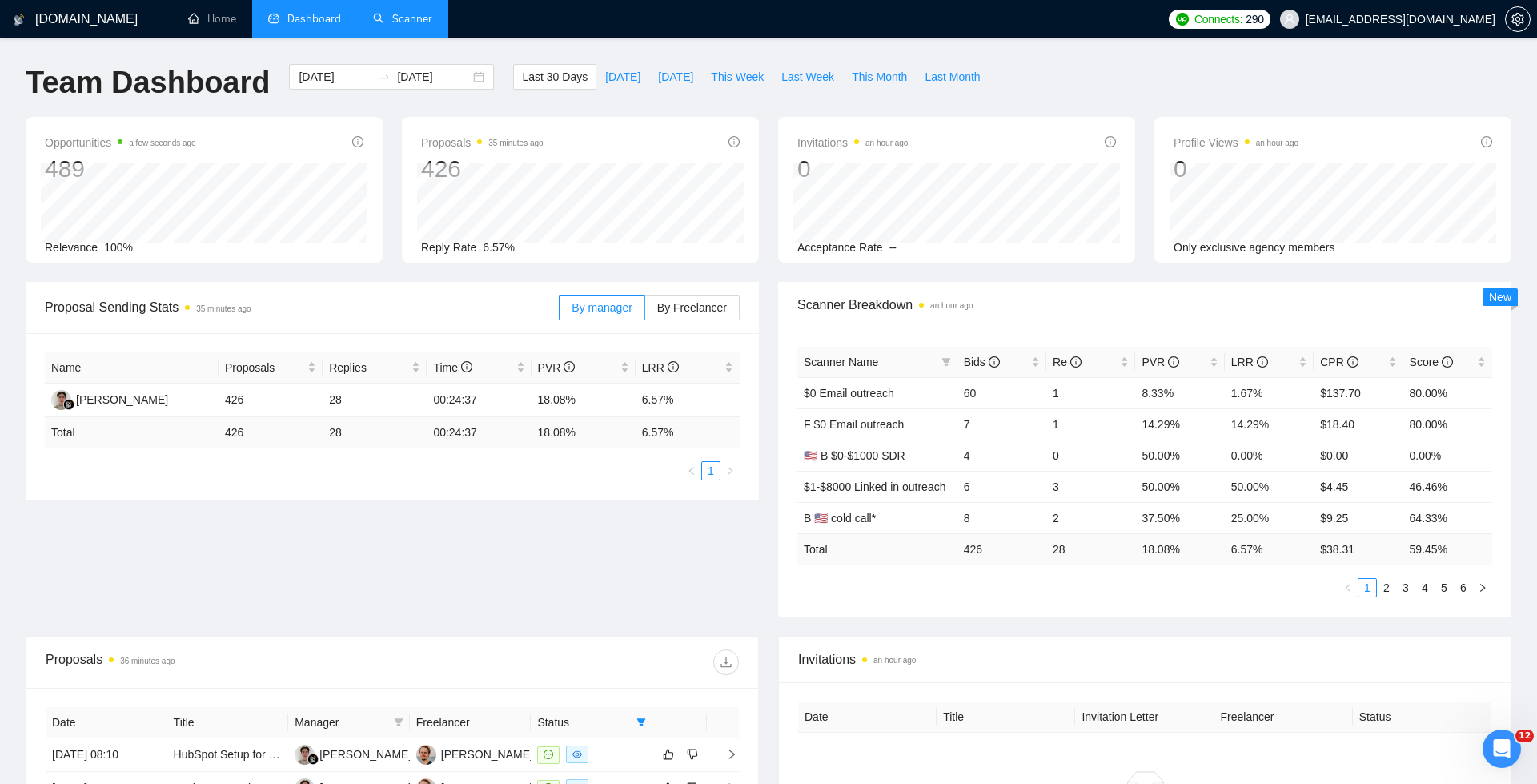
click at [408, 12] on link "Scanner" at bounding box center [403, 18] width 59 height 14
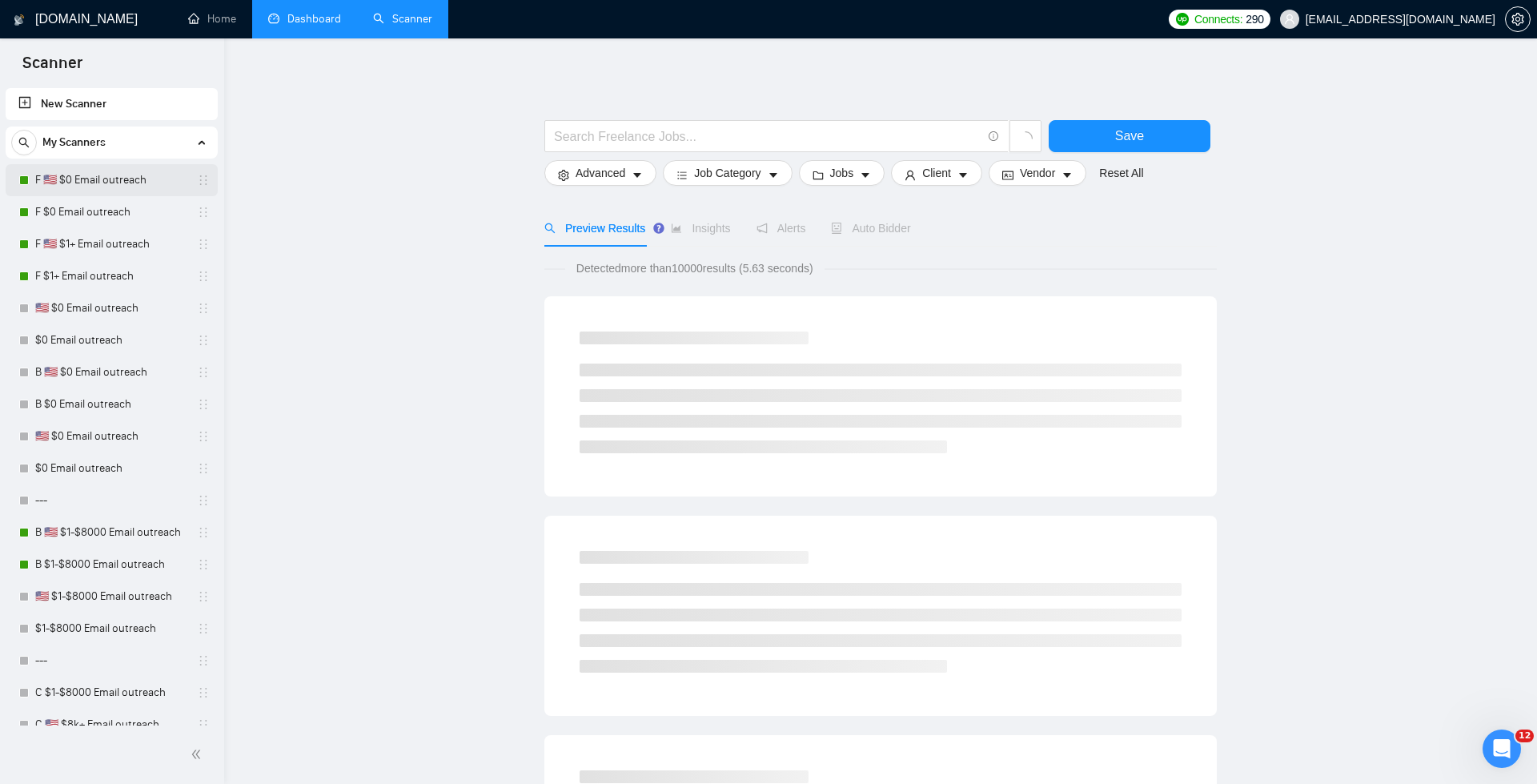
click at [103, 171] on link "F 🇺🇸 $0 Email outreach" at bounding box center [111, 180] width 152 height 32
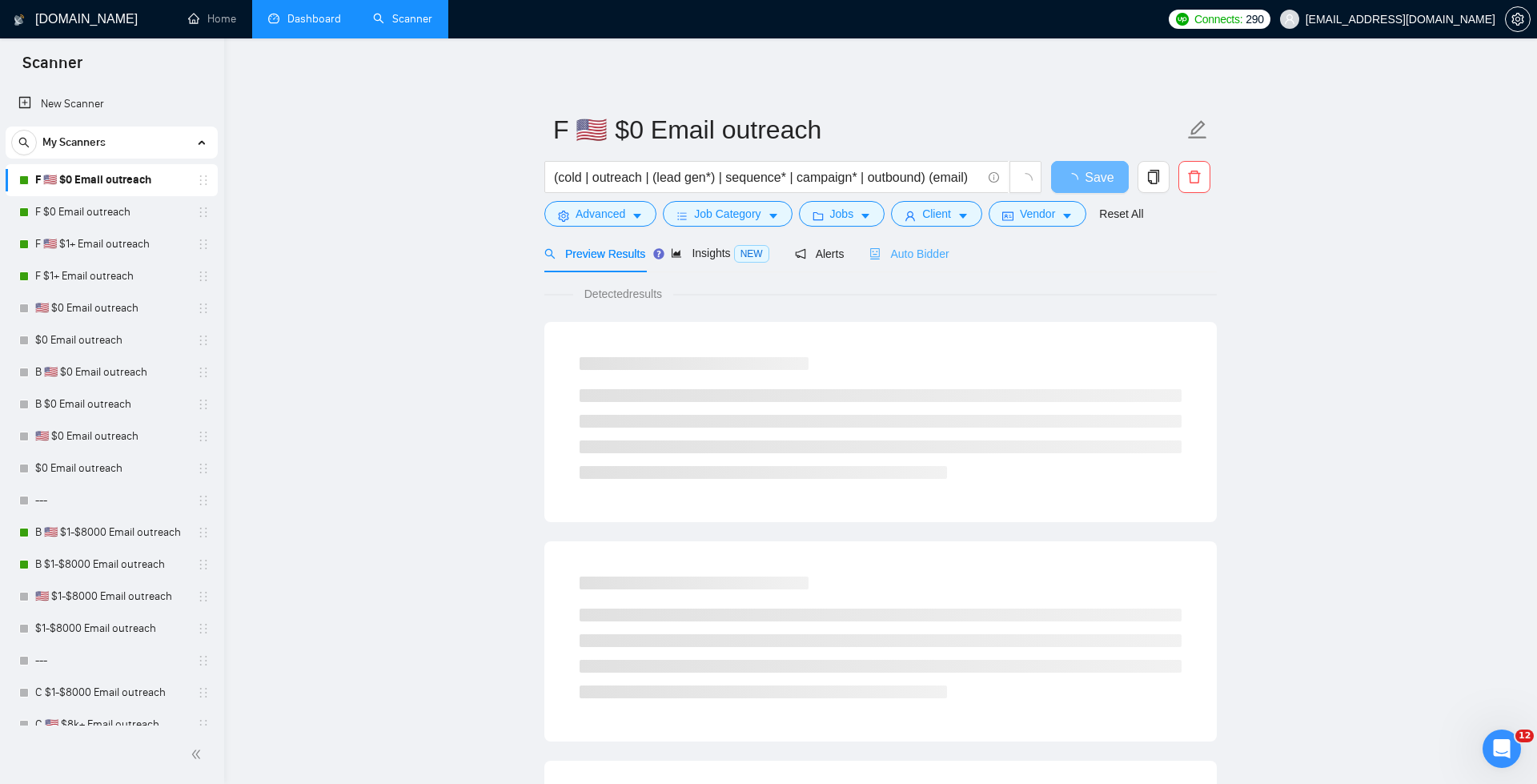
click at [905, 240] on div "Auto Bidder" at bounding box center [909, 253] width 79 height 38
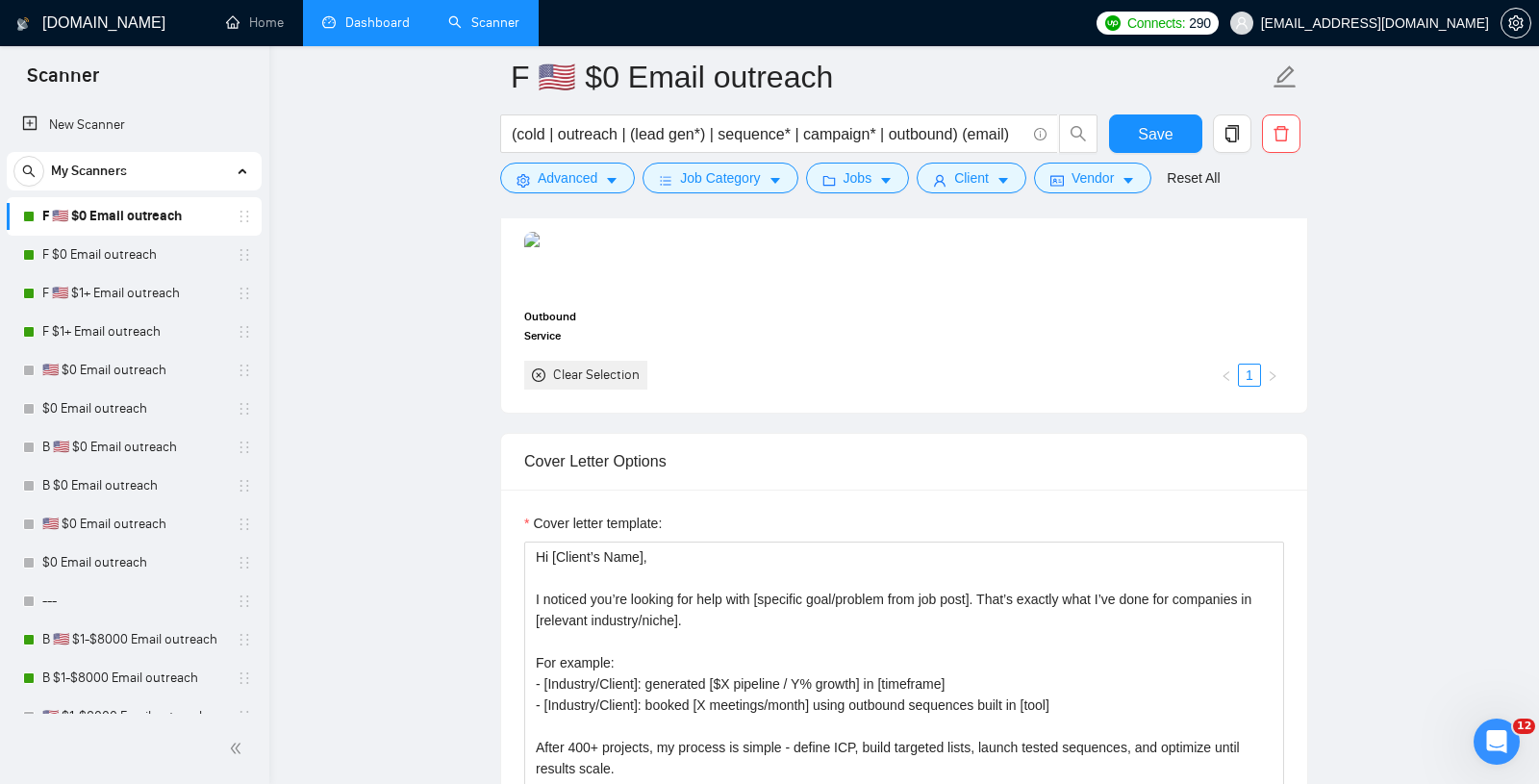
scroll to position [1910, 0]
click at [570, 254] on img at bounding box center [567, 265] width 81 height 63
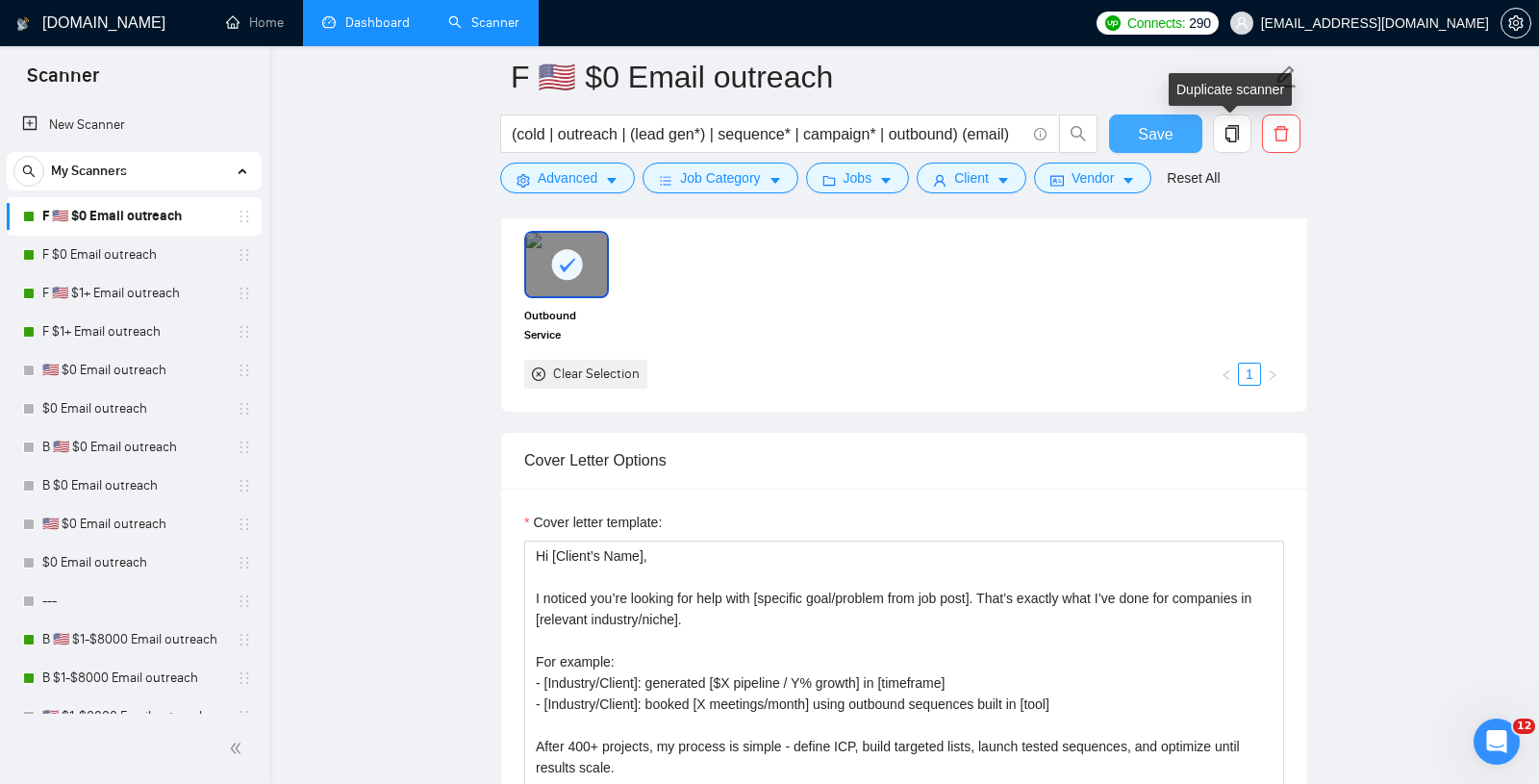
click at [1175, 139] on button "Save" at bounding box center [1156, 134] width 93 height 38
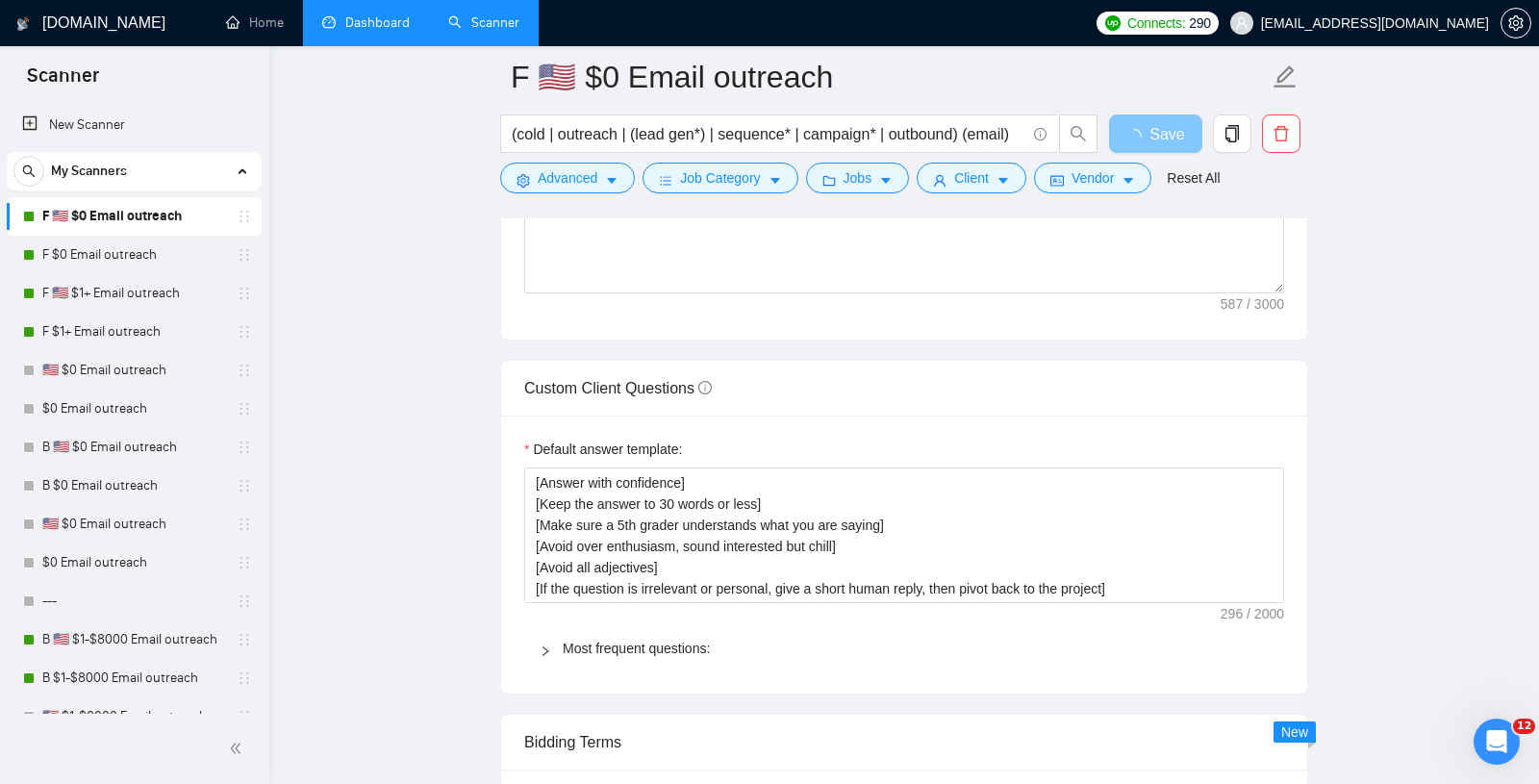
scroll to position [2598, 0]
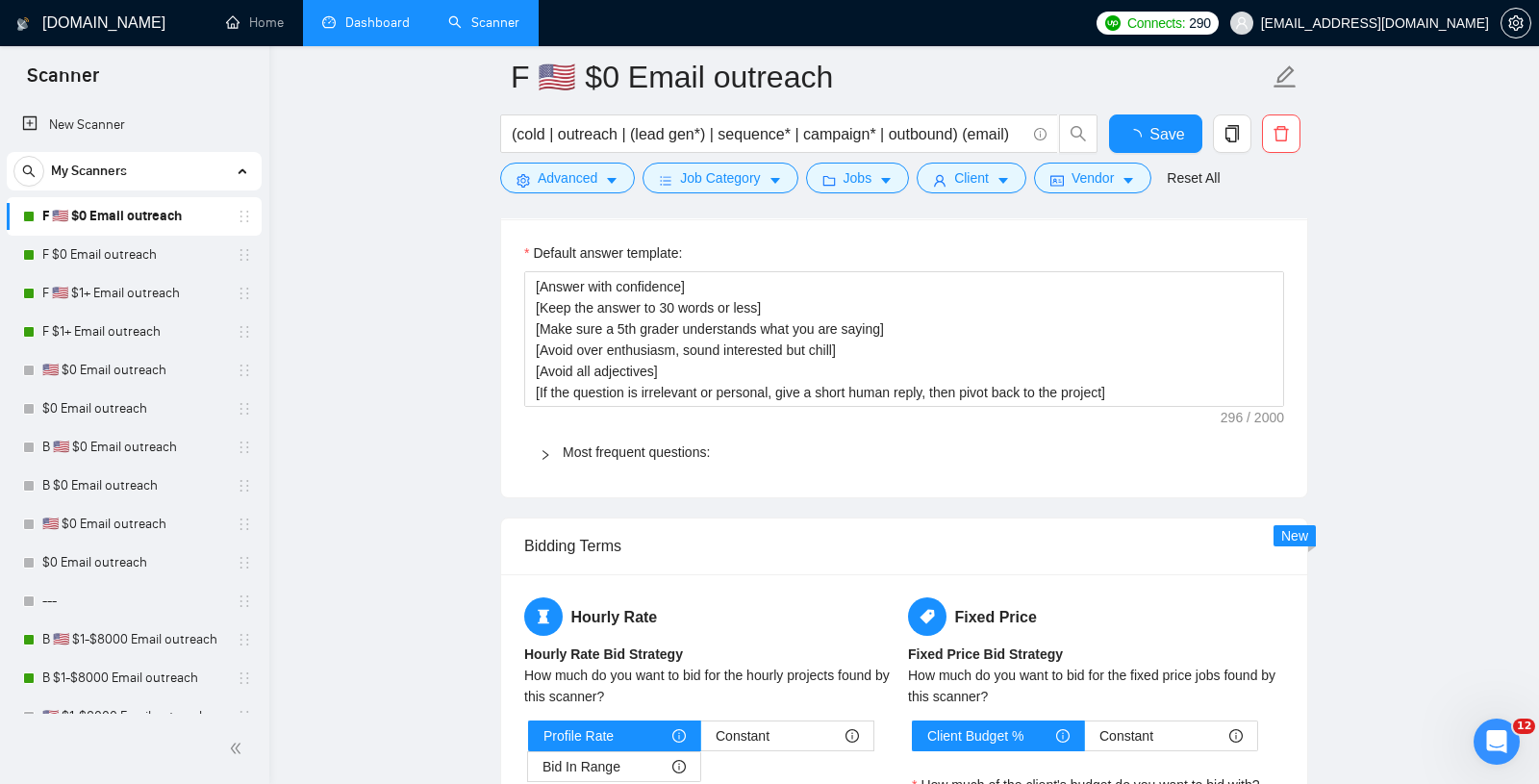
click at [1054, 549] on div "Bidding Terms" at bounding box center [905, 545] width 760 height 55
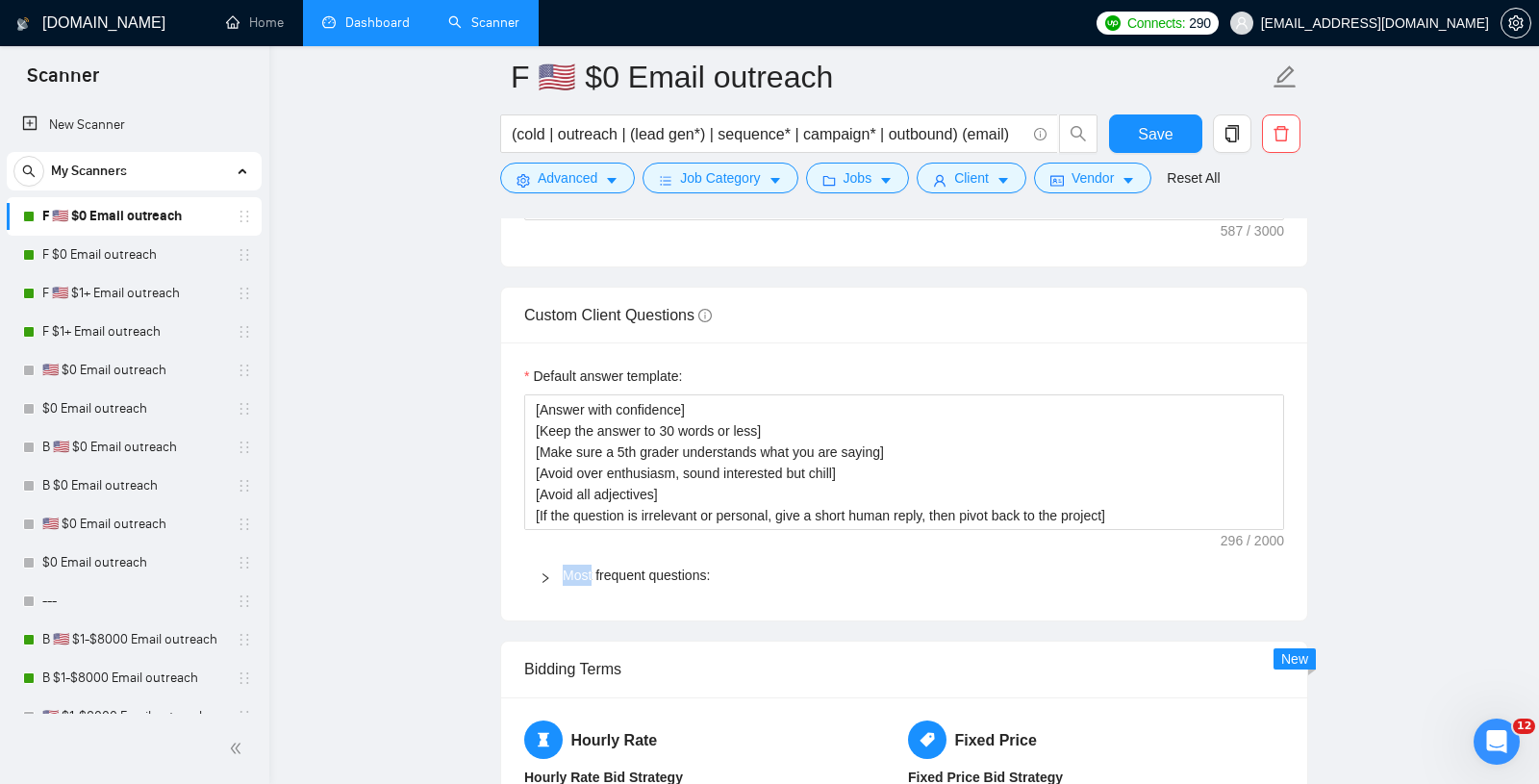
click at [1054, 549] on div "Default answer template: [Answer with confidence] [Keep the answer to 30 words …" at bounding box center [905, 481] width 807 height 278
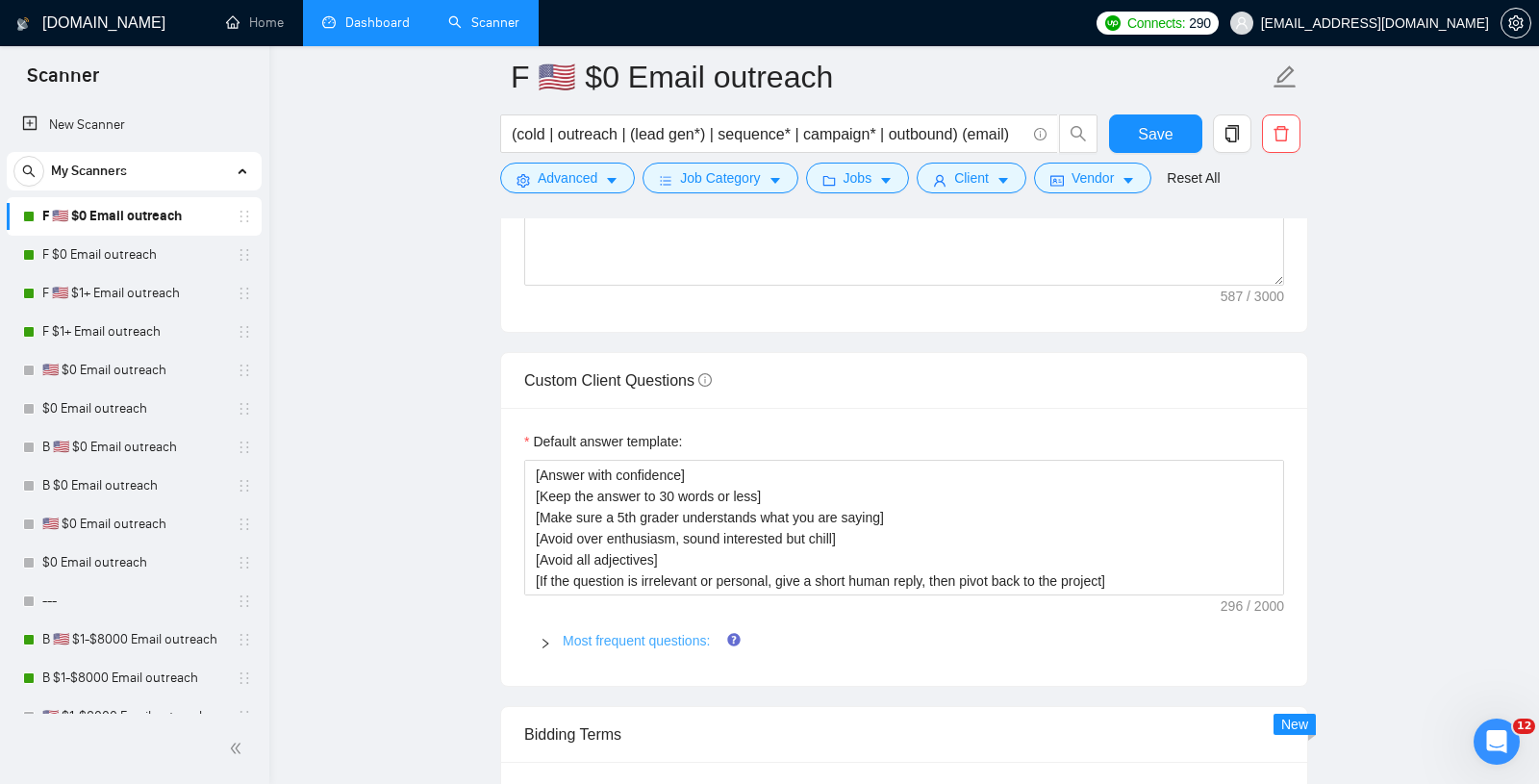
click at [609, 633] on link "Most frequent questions:" at bounding box center [636, 641] width 147 height 15
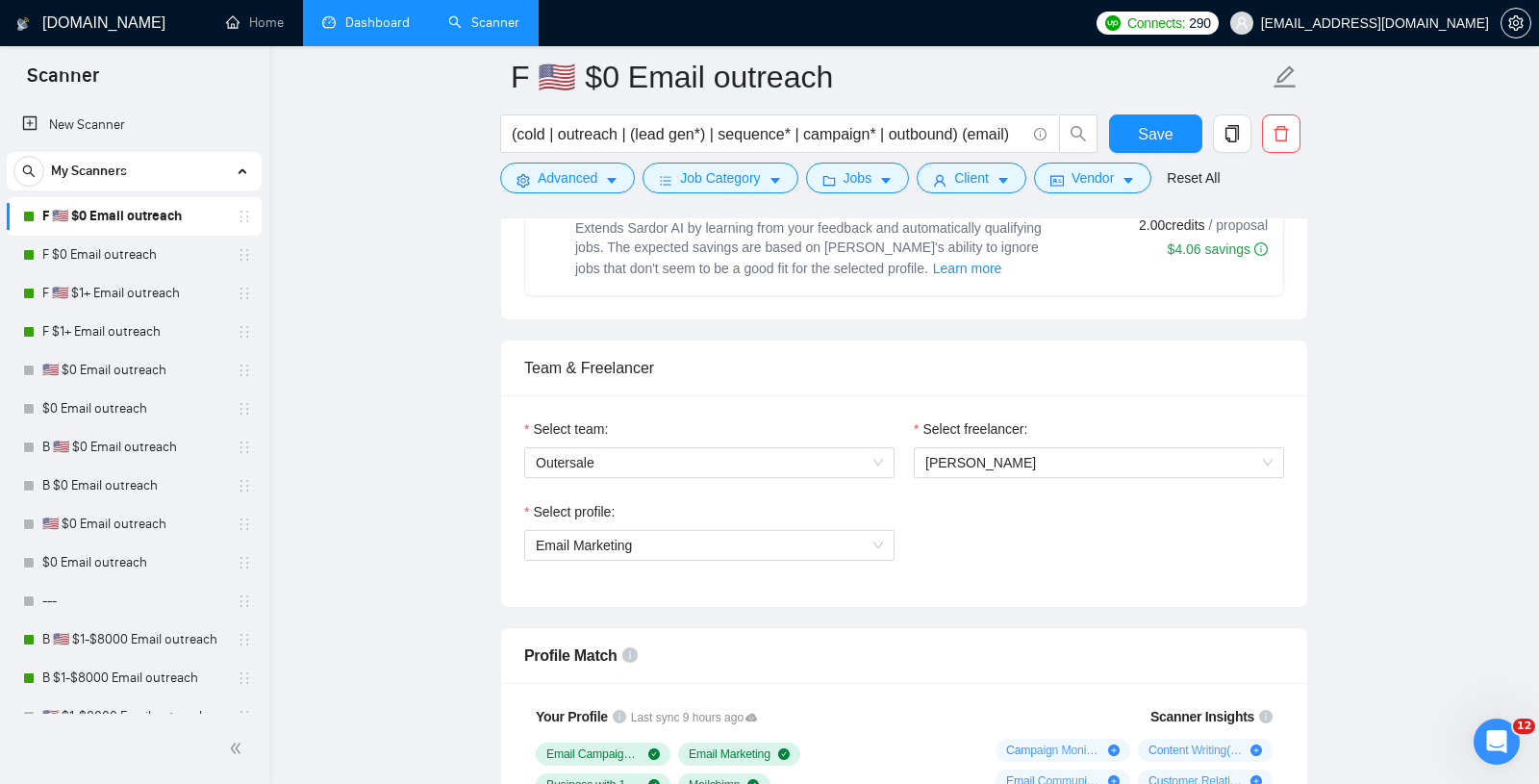
scroll to position [794, 0]
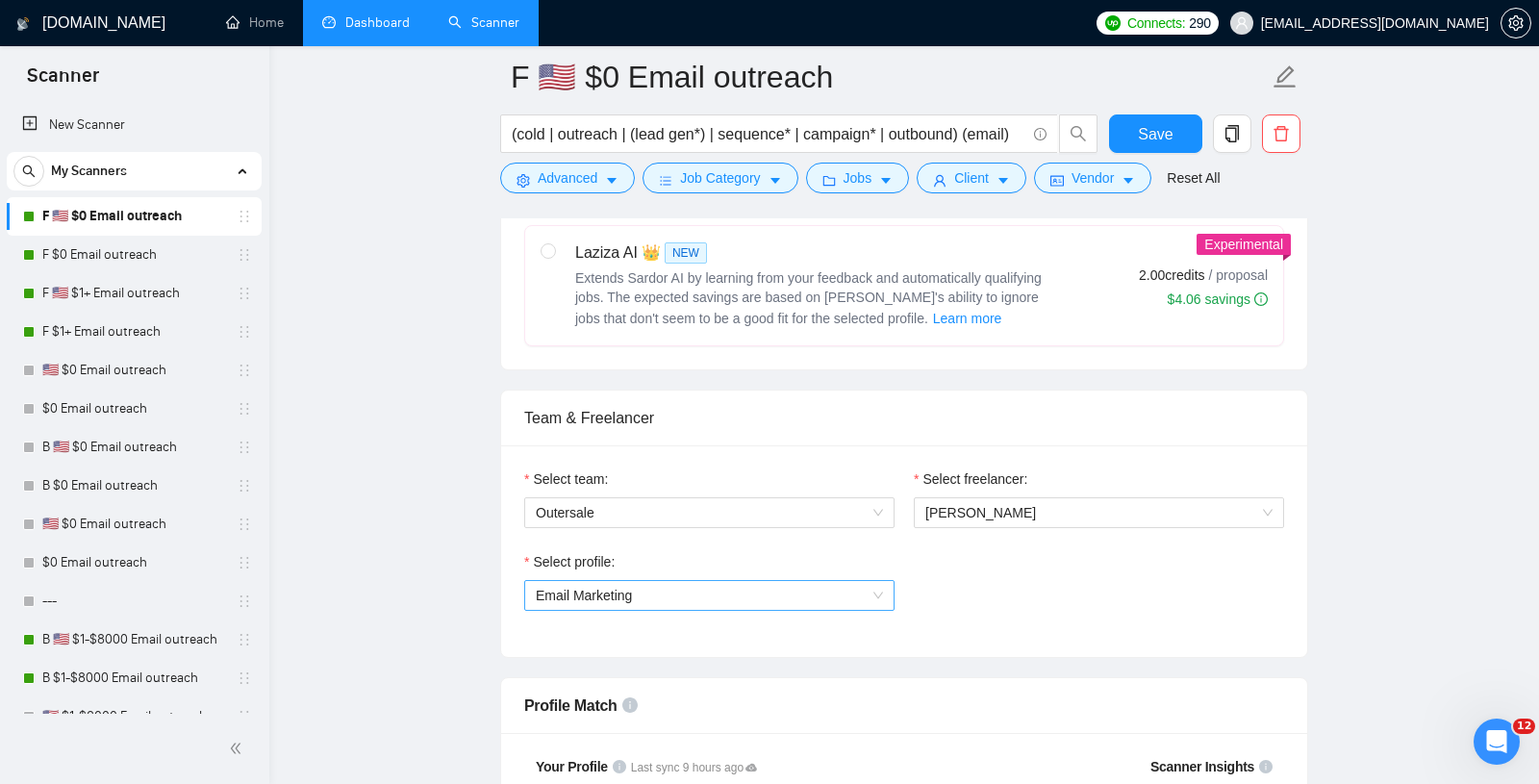
click at [750, 598] on span "Email Marketing" at bounding box center [709, 595] width 347 height 29
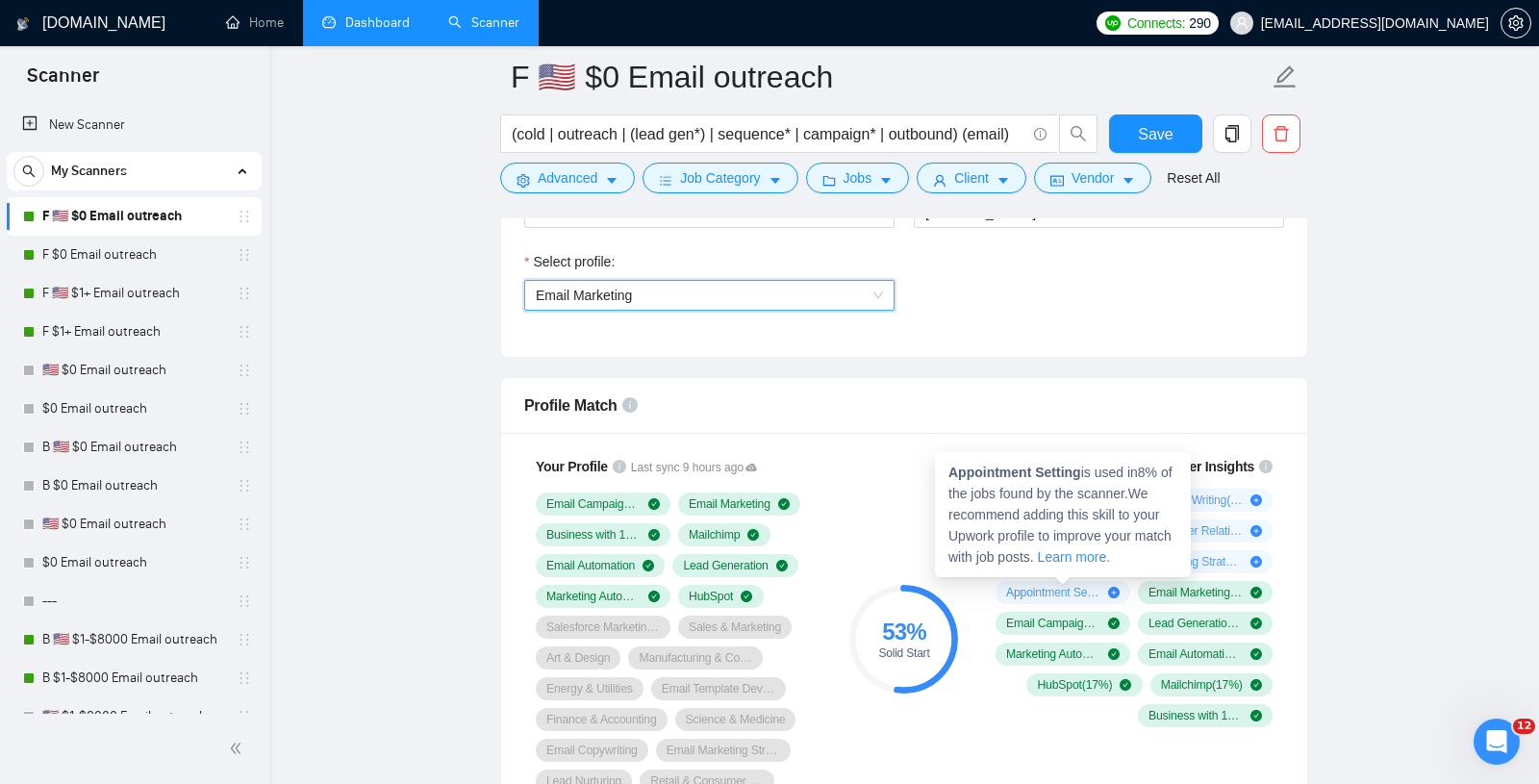
scroll to position [1098, 0]
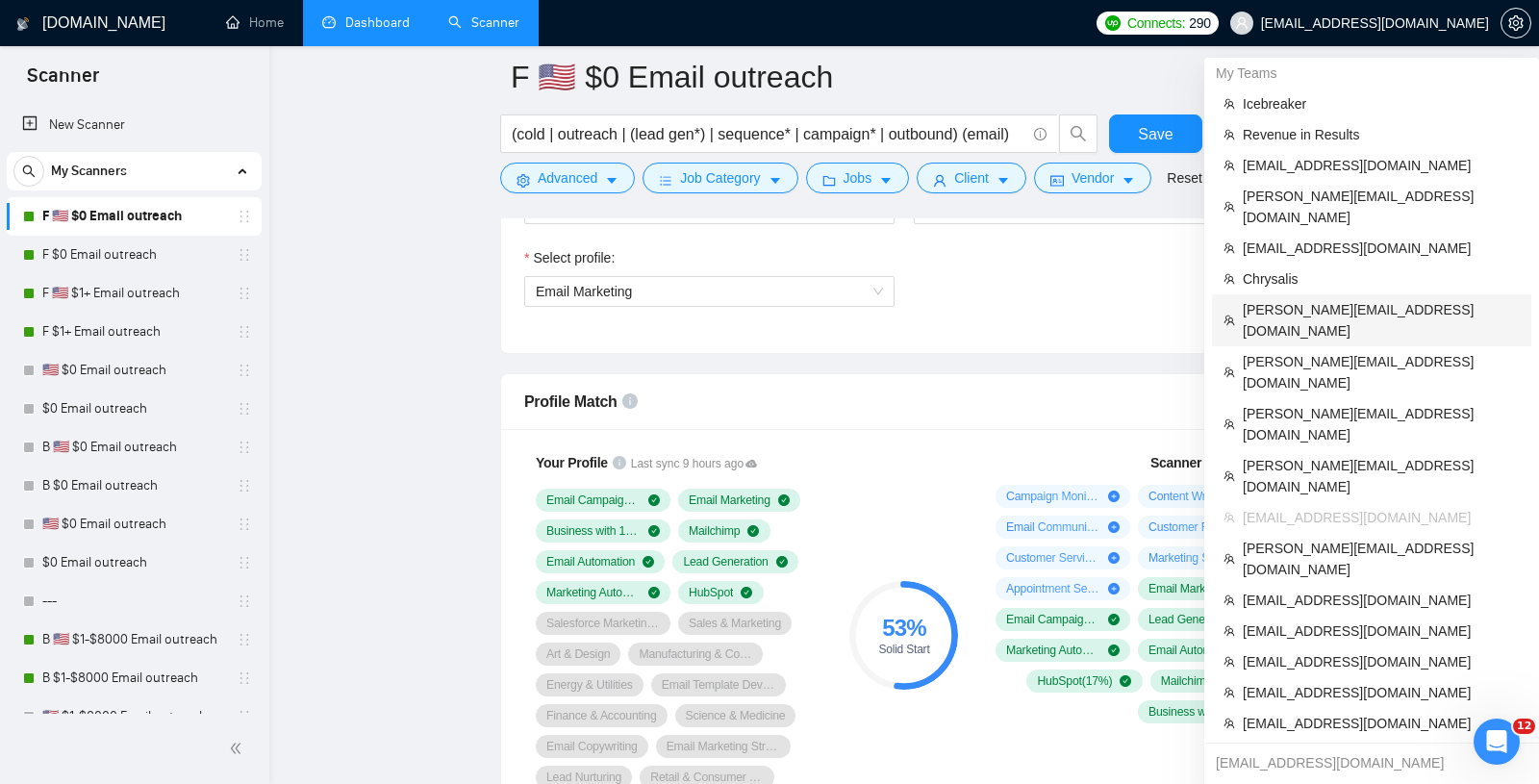
click at [1322, 299] on span "[PERSON_NAME][EMAIL_ADDRESS][DOMAIN_NAME]" at bounding box center [1382, 320] width 277 height 42
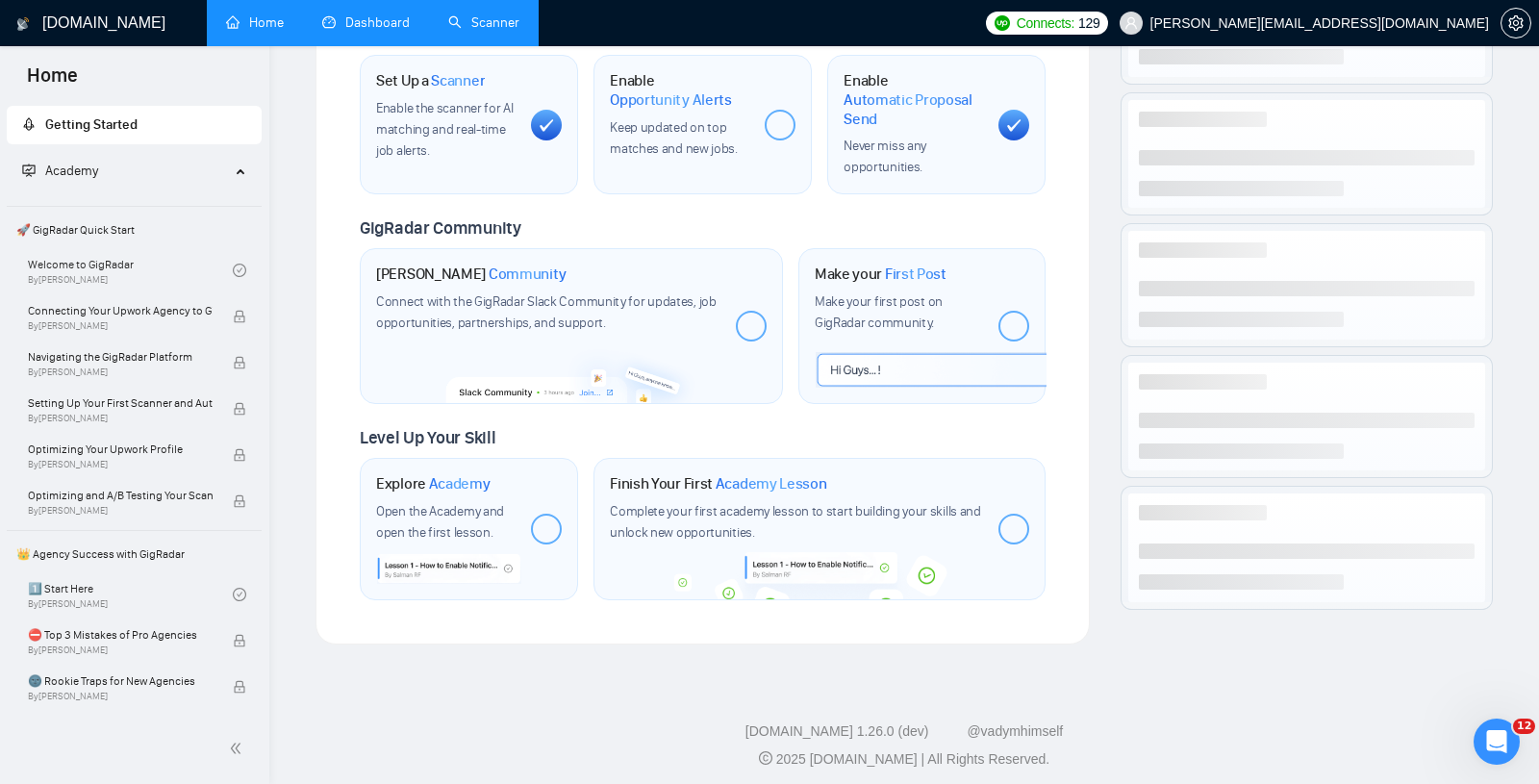
click at [364, 16] on link "Dashboard" at bounding box center [366, 22] width 88 height 16
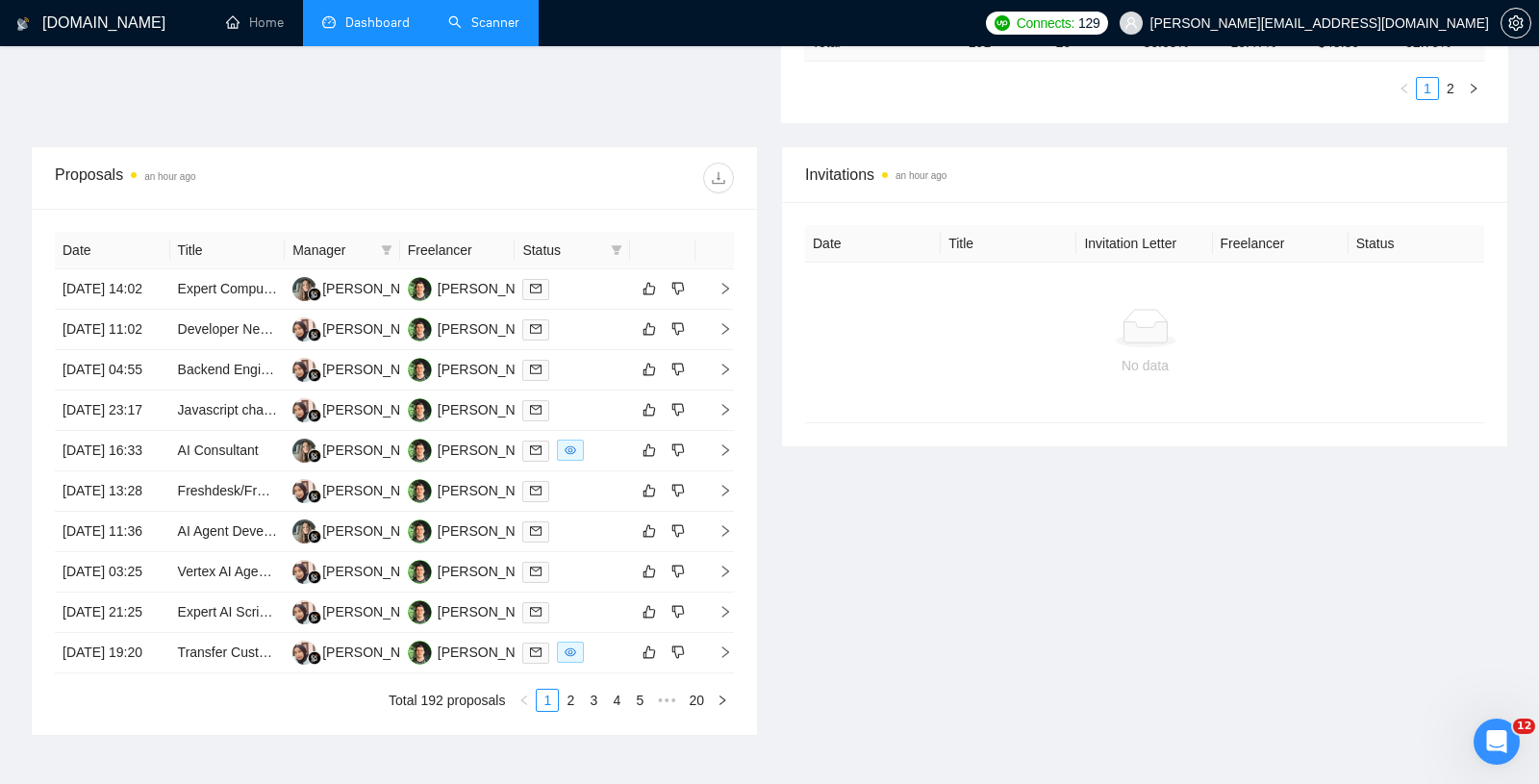
scroll to position [608, 0]
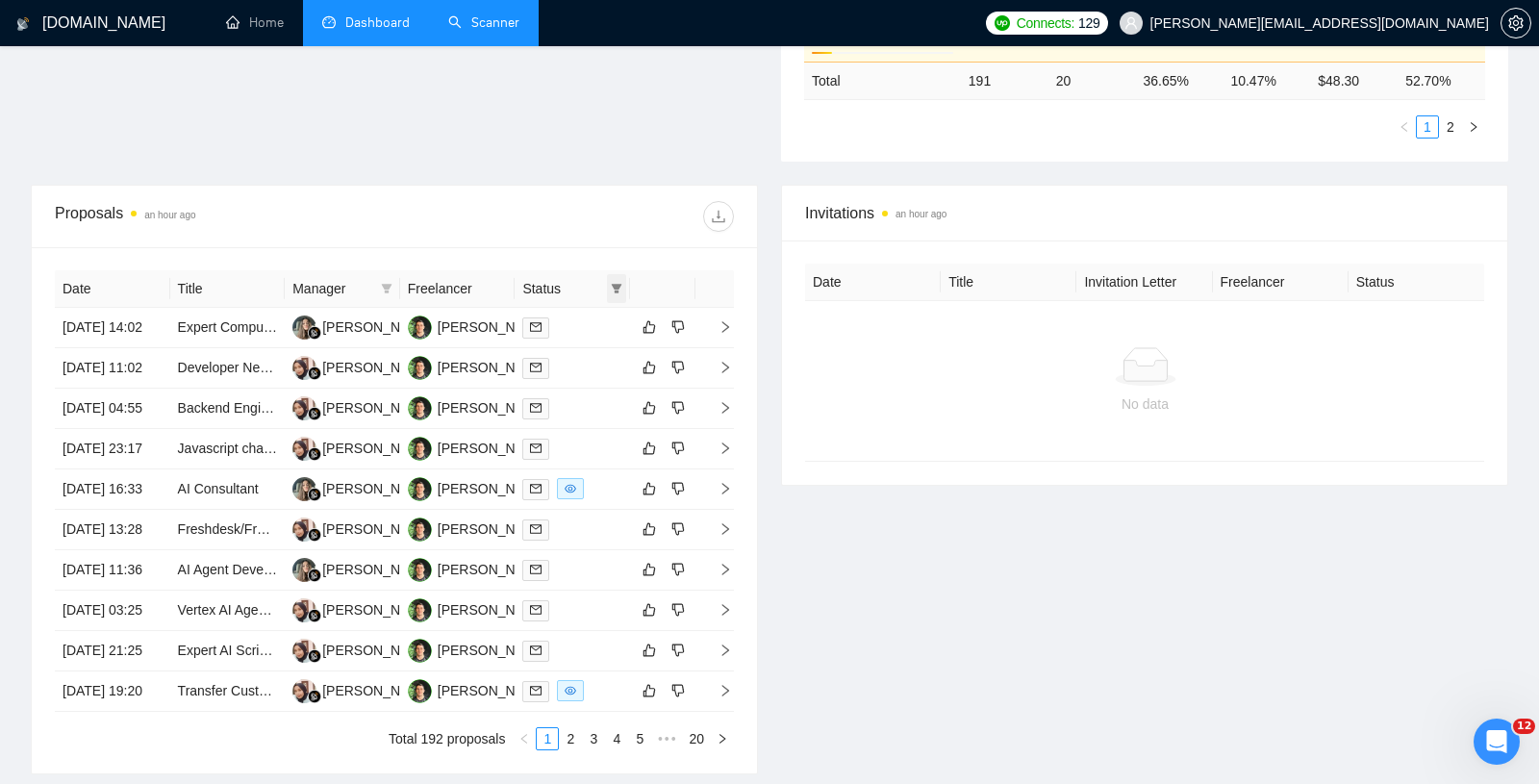
click at [612, 283] on icon "filter" at bounding box center [617, 289] width 12 height 12
click at [550, 318] on span "Chat" at bounding box center [555, 319] width 37 height 15
click at [606, 385] on span "OK" at bounding box center [601, 389] width 19 height 21
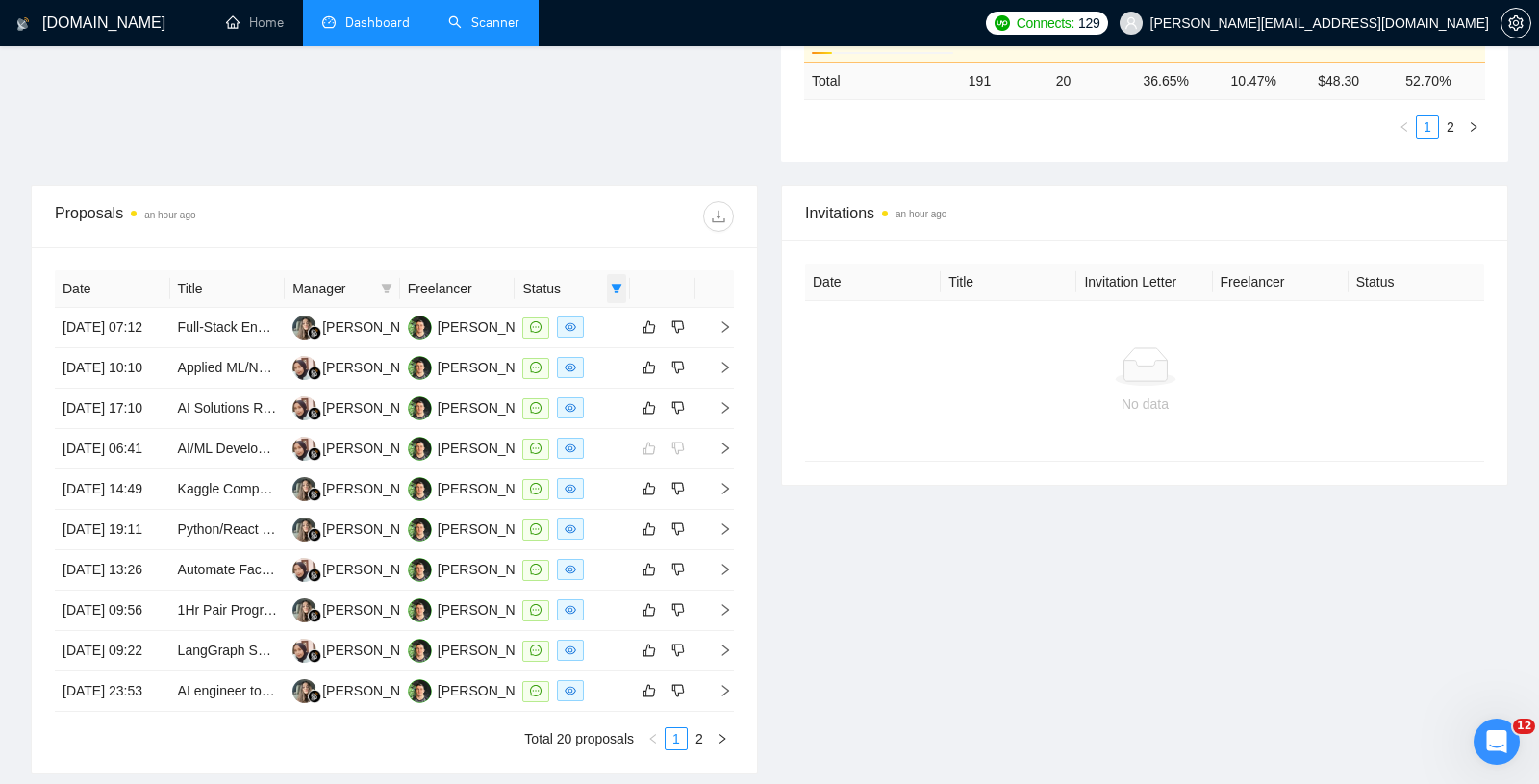
click at [614, 284] on icon "filter" at bounding box center [617, 289] width 12 height 12
click at [542, 386] on span "Reset" at bounding box center [543, 389] width 36 height 21
checkbox input "false"
click at [599, 382] on span "OK" at bounding box center [601, 389] width 19 height 21
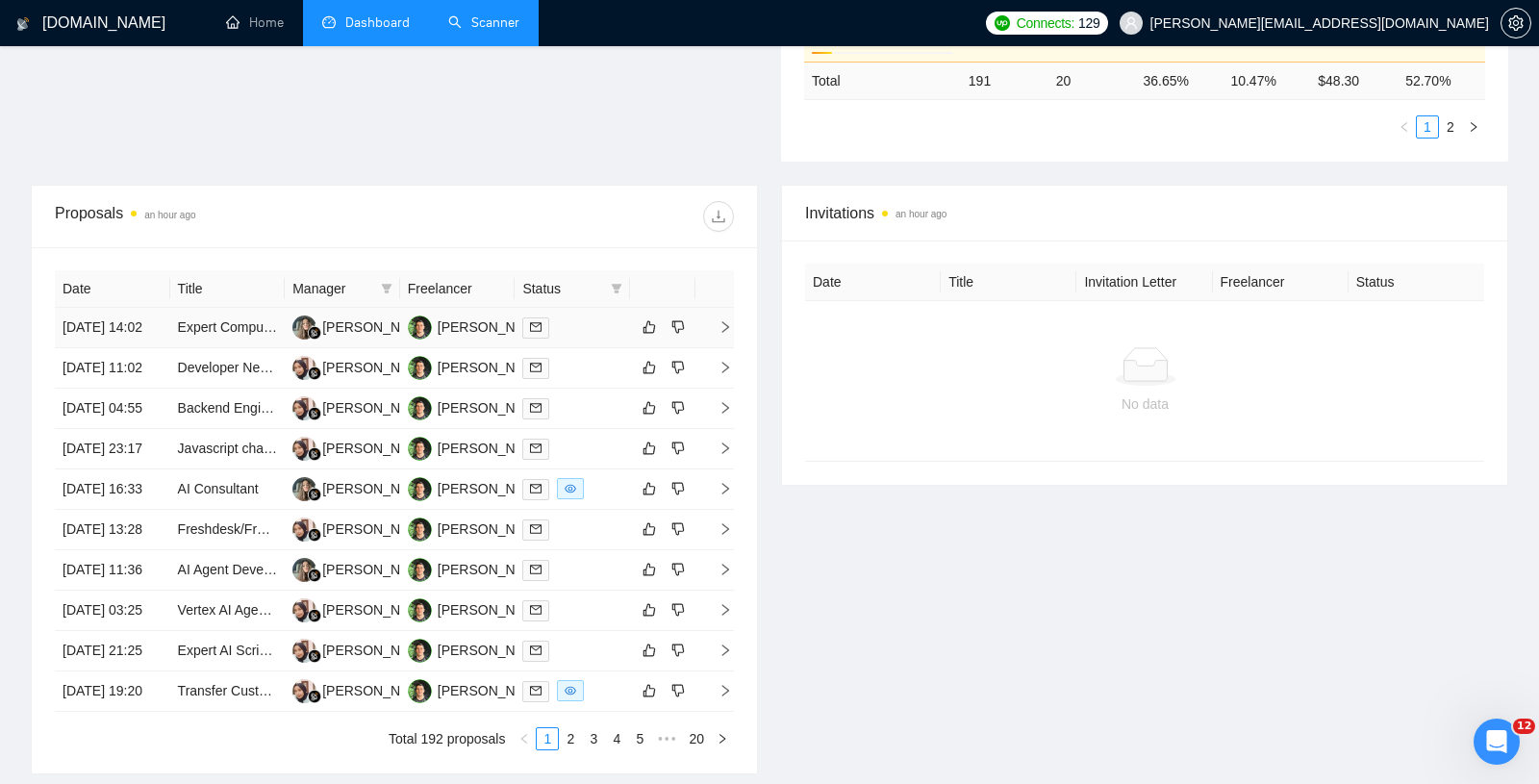
click at [141, 344] on td "[DATE] 14:02" at bounding box center [113, 328] width 115 height 40
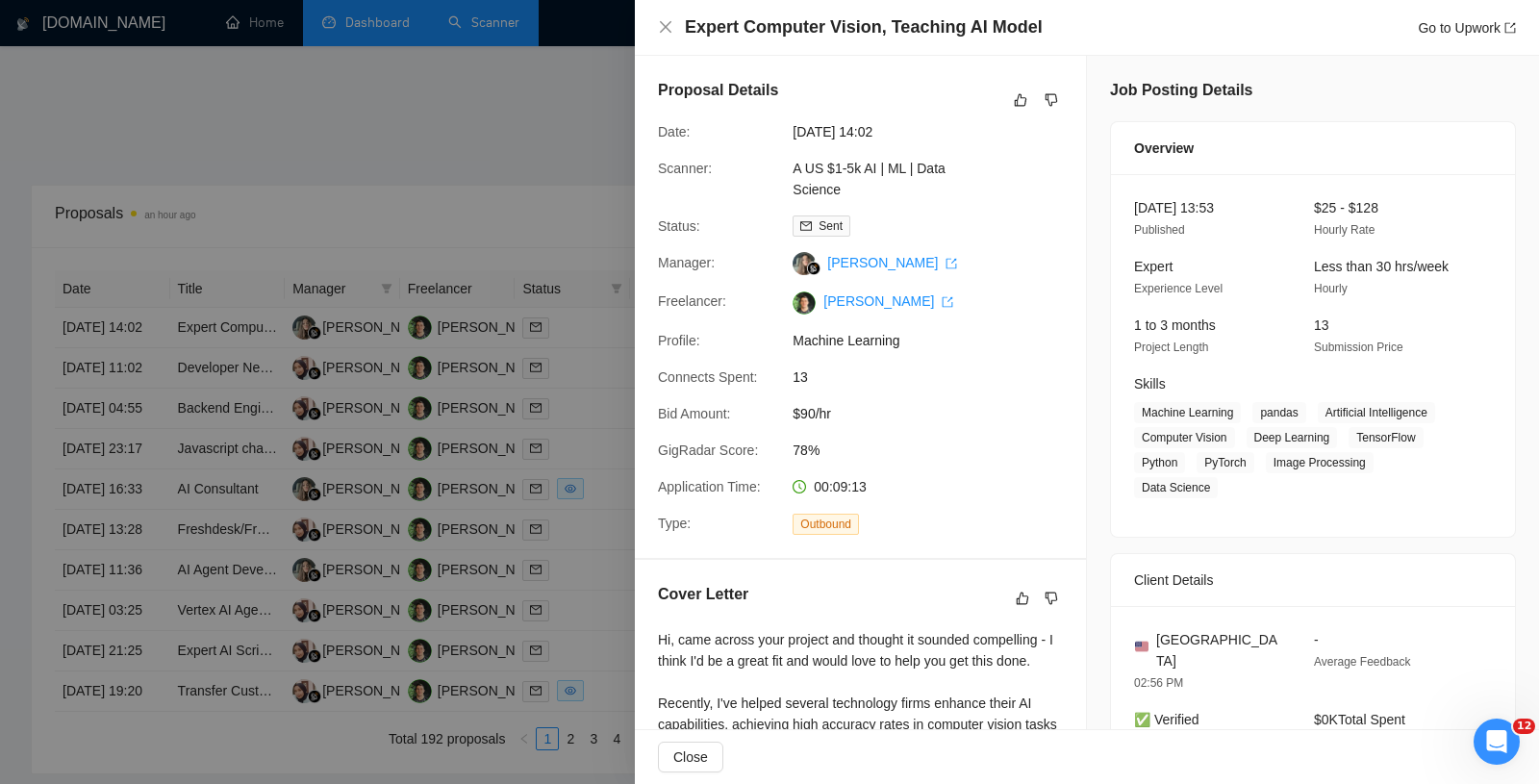
click at [346, 392] on div at bounding box center [769, 392] width 1539 height 784
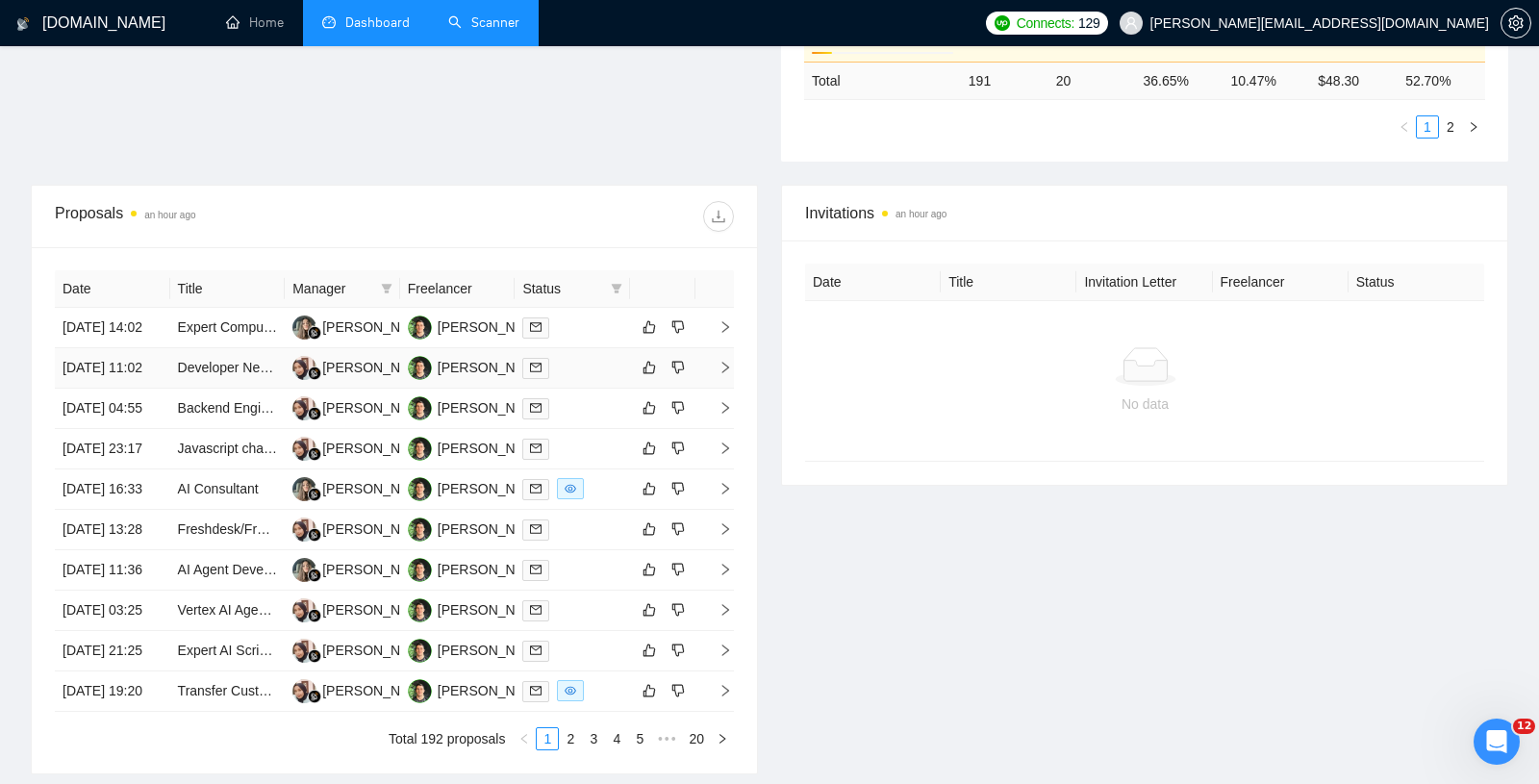
click at [162, 389] on td "[DATE] 11:02" at bounding box center [113, 368] width 115 height 40
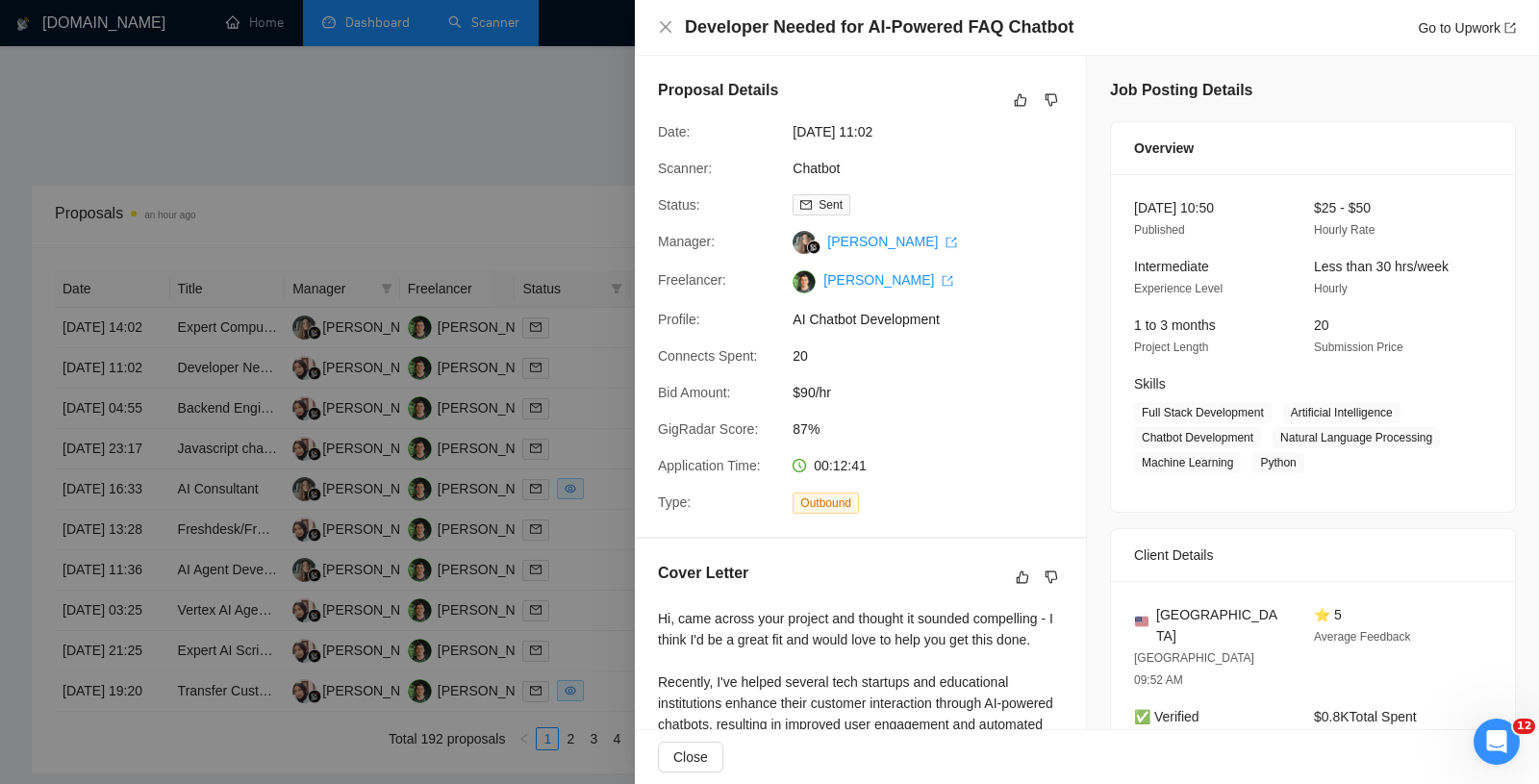
click at [295, 405] on div at bounding box center [769, 392] width 1539 height 784
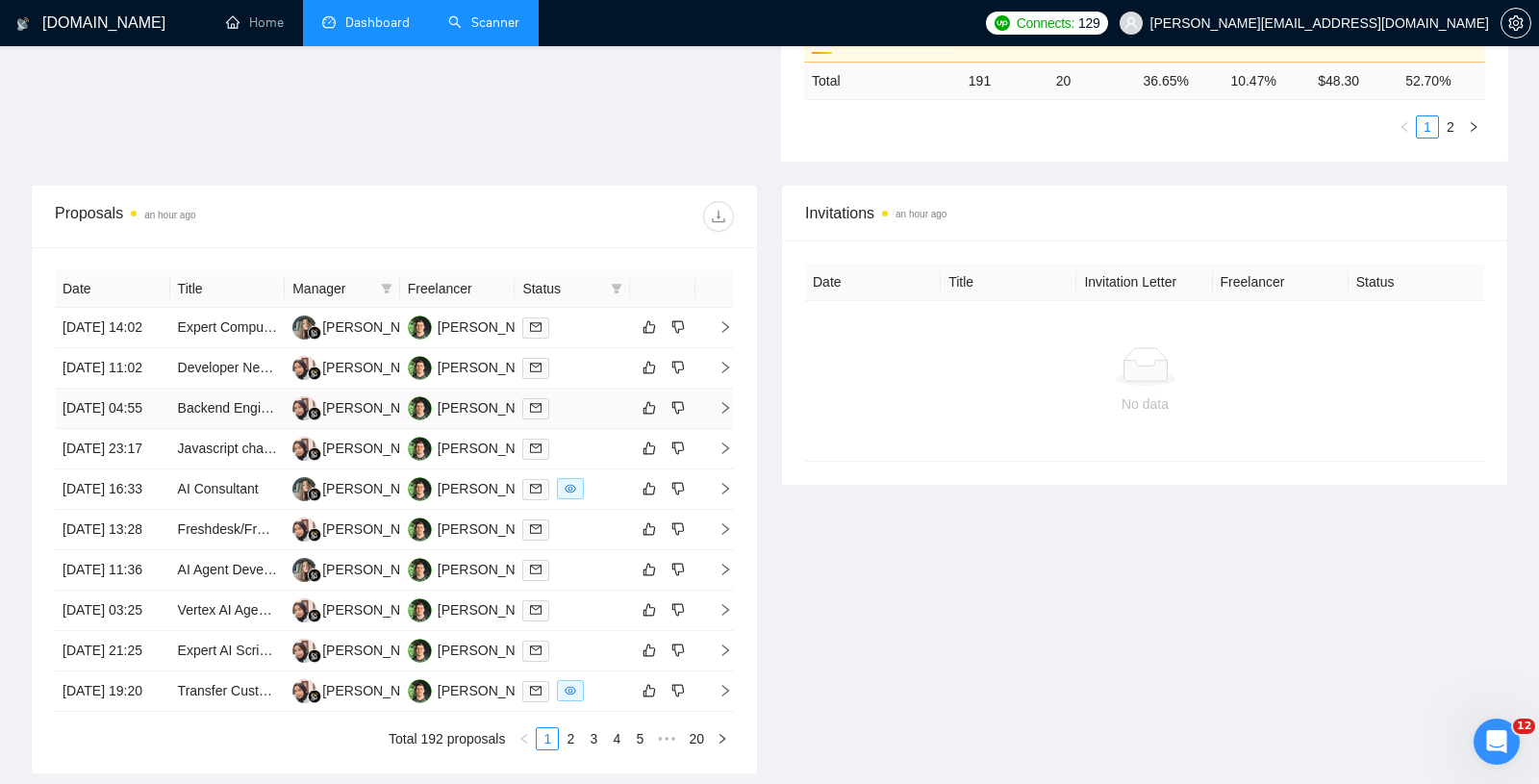
click at [159, 429] on td "[DATE] 04:55" at bounding box center [113, 409] width 115 height 40
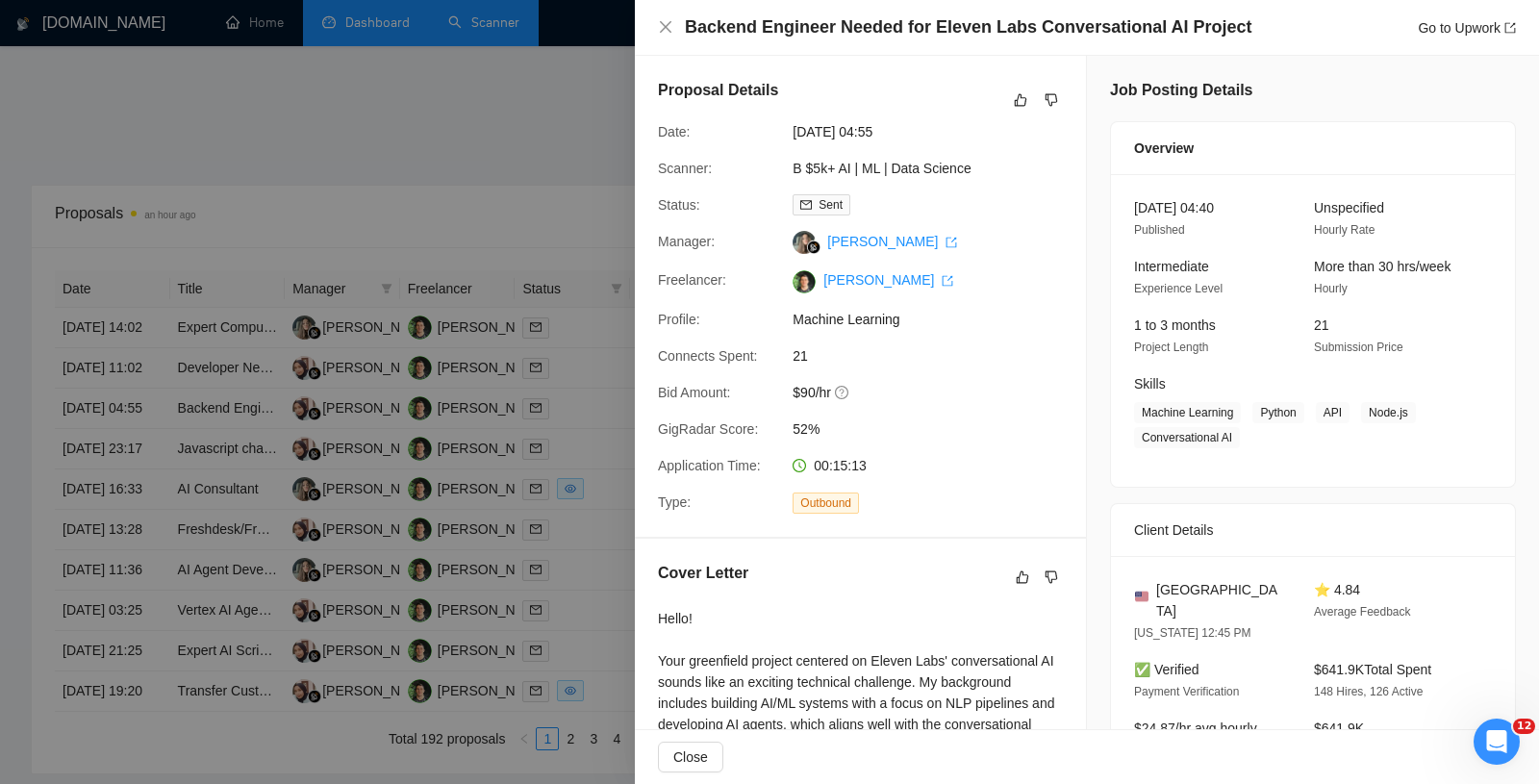
click at [372, 410] on div at bounding box center [769, 392] width 1539 height 784
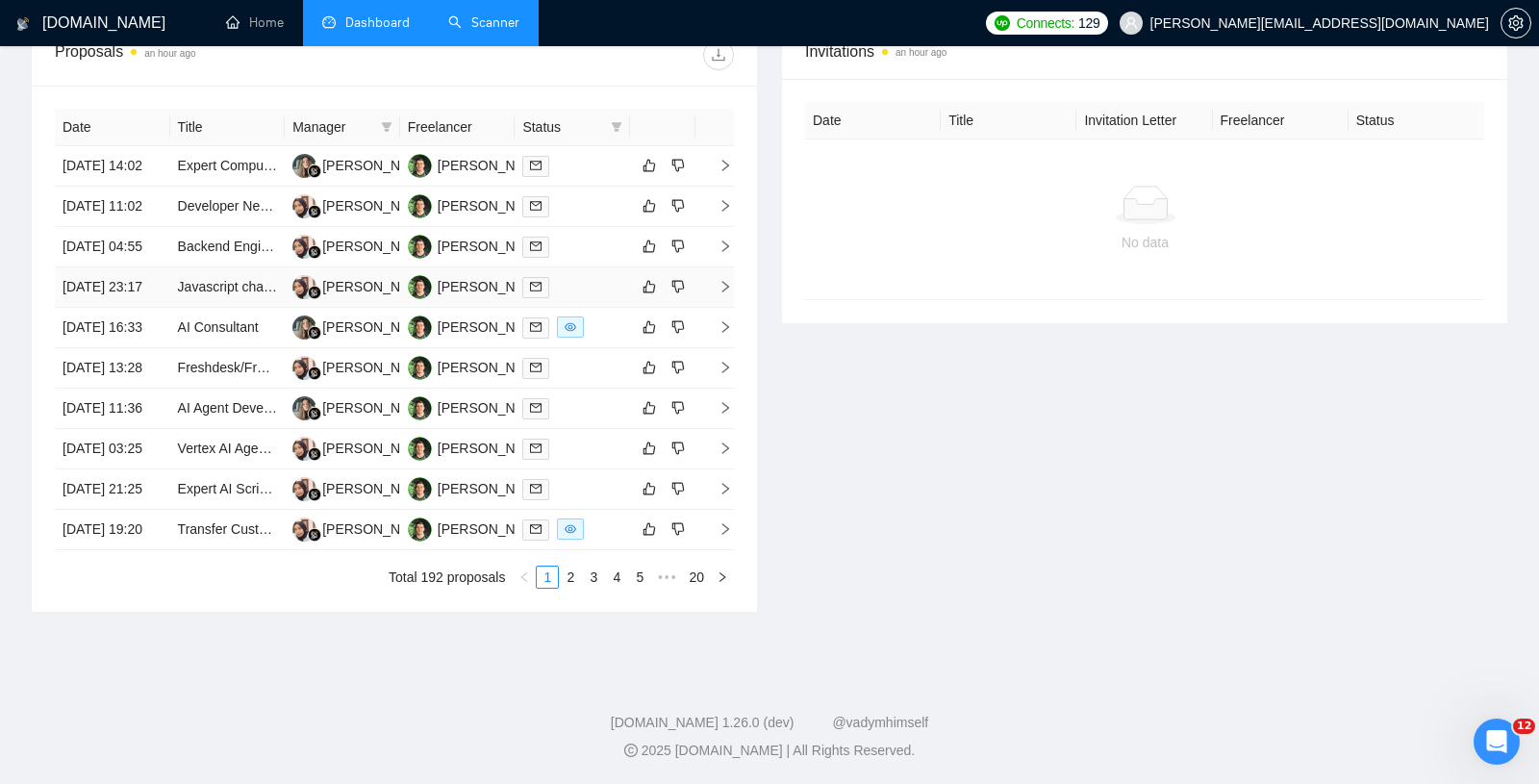
scroll to position [807, 0]
click at [150, 308] on td "[DATE] 23:17" at bounding box center [113, 288] width 115 height 40
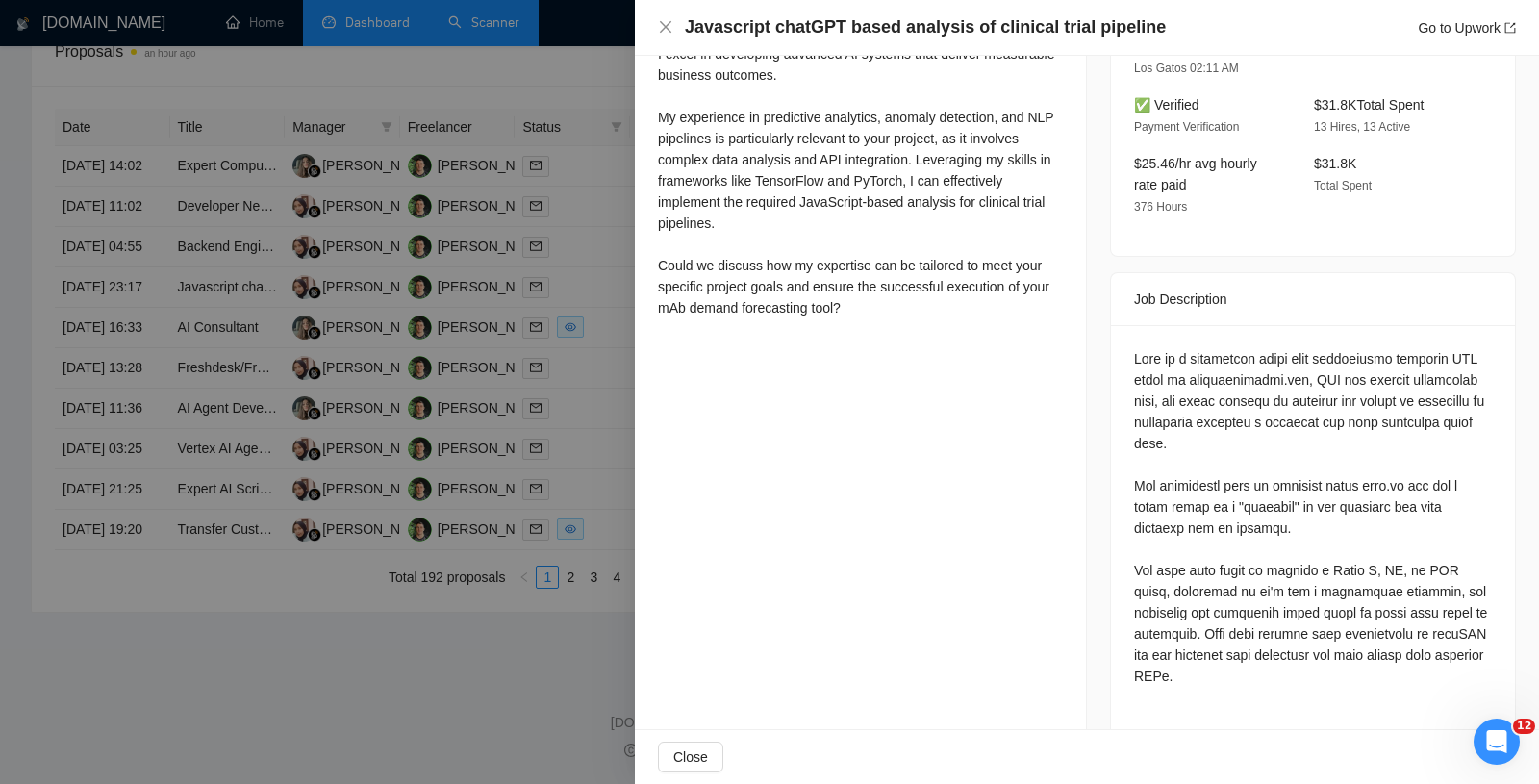
scroll to position [566, 0]
click at [440, 447] on div at bounding box center [769, 392] width 1539 height 784
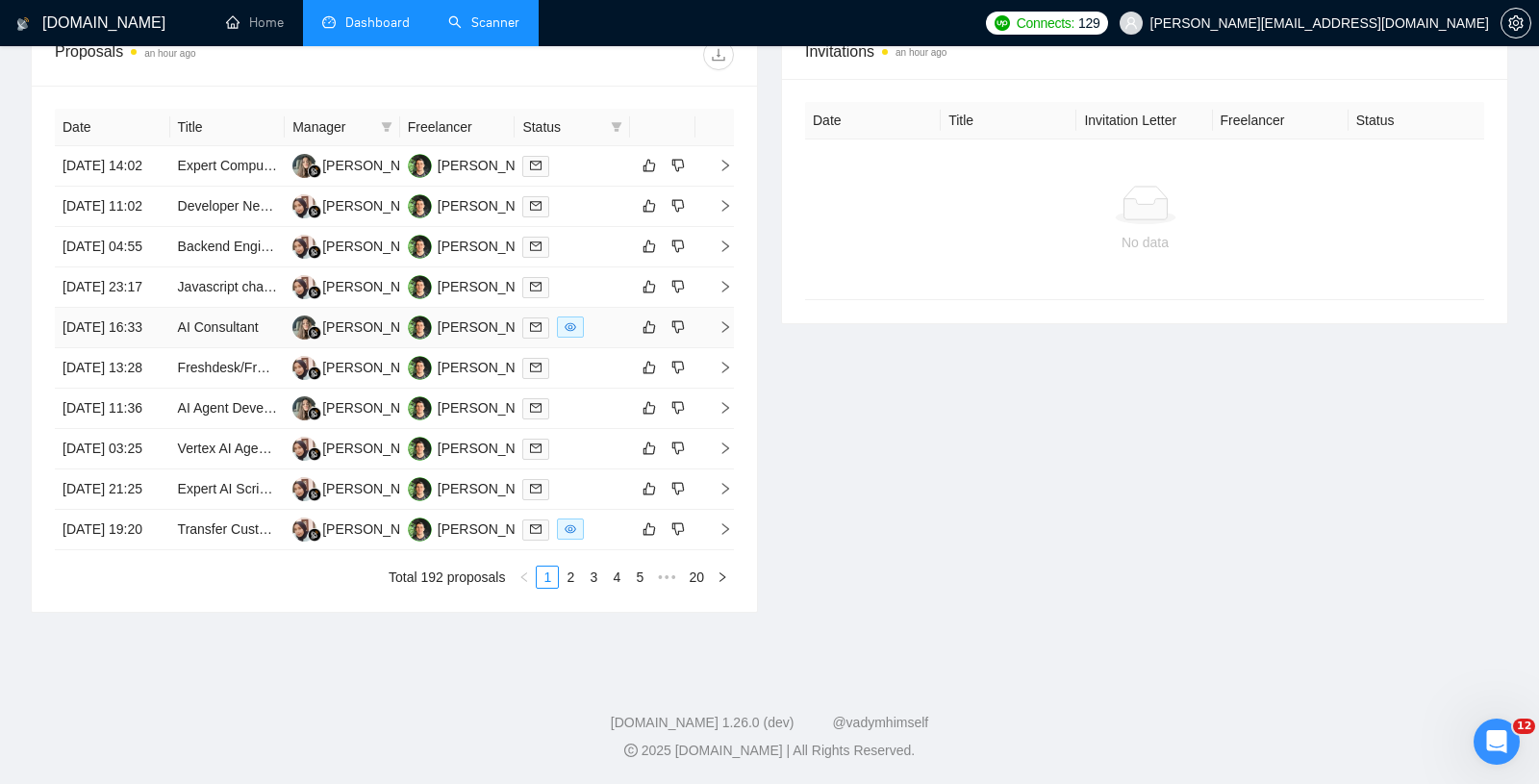
click at [154, 348] on td "[DATE] 16:33" at bounding box center [113, 328] width 115 height 40
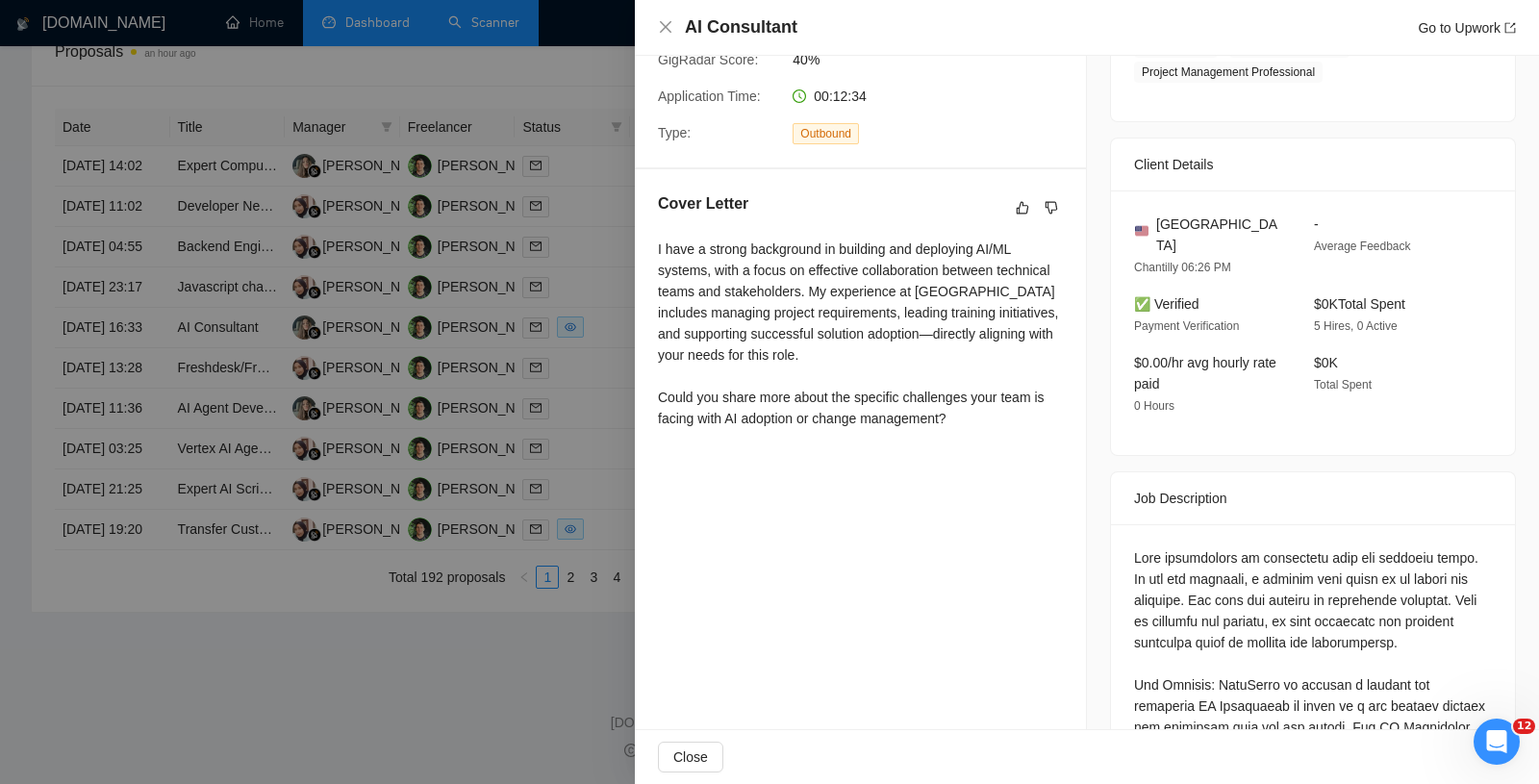
scroll to position [388, 0]
click at [461, 528] on div at bounding box center [769, 392] width 1539 height 784
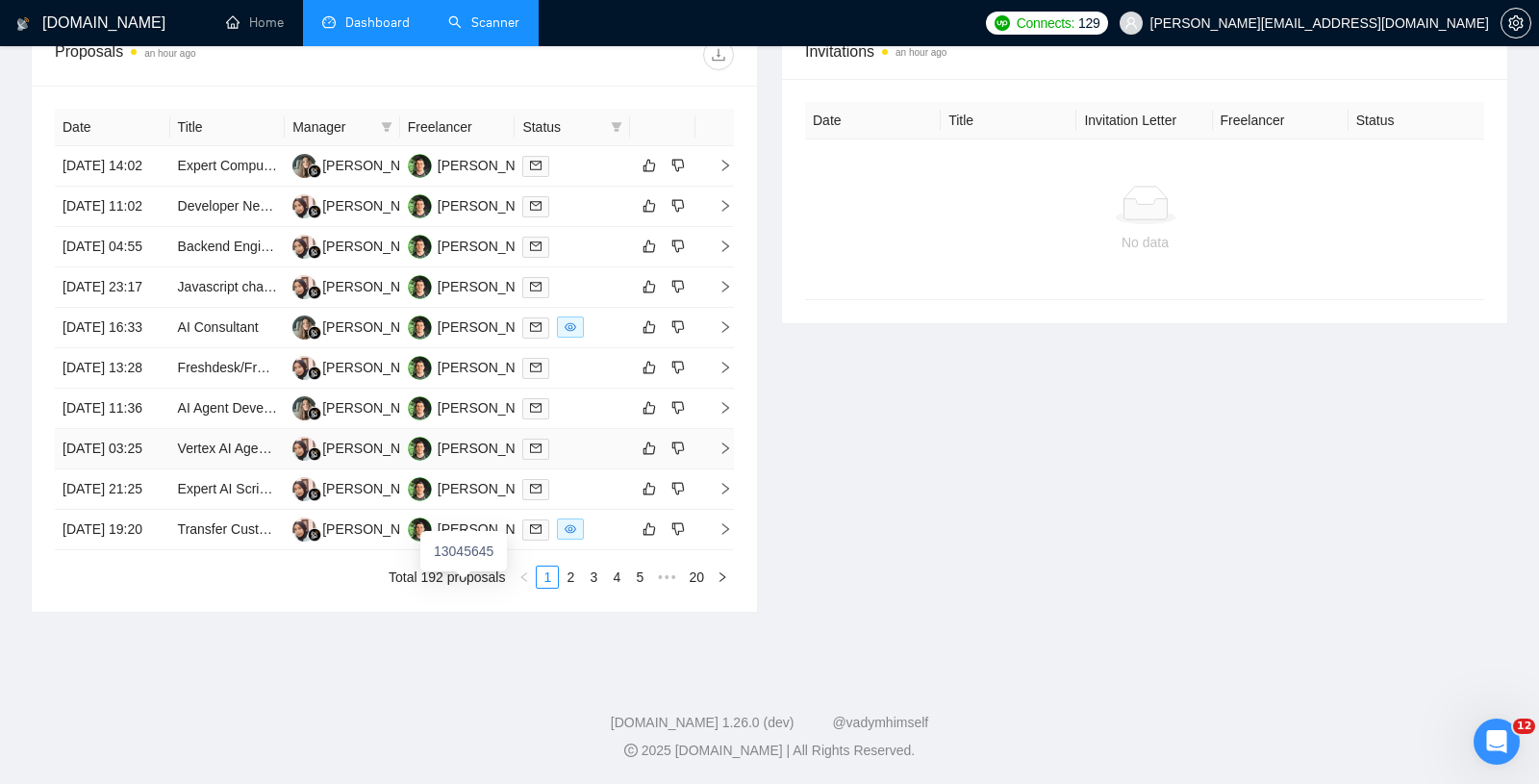
scroll to position [873, 0]
click at [153, 510] on td "[DATE] 21:25" at bounding box center [113, 490] width 115 height 40
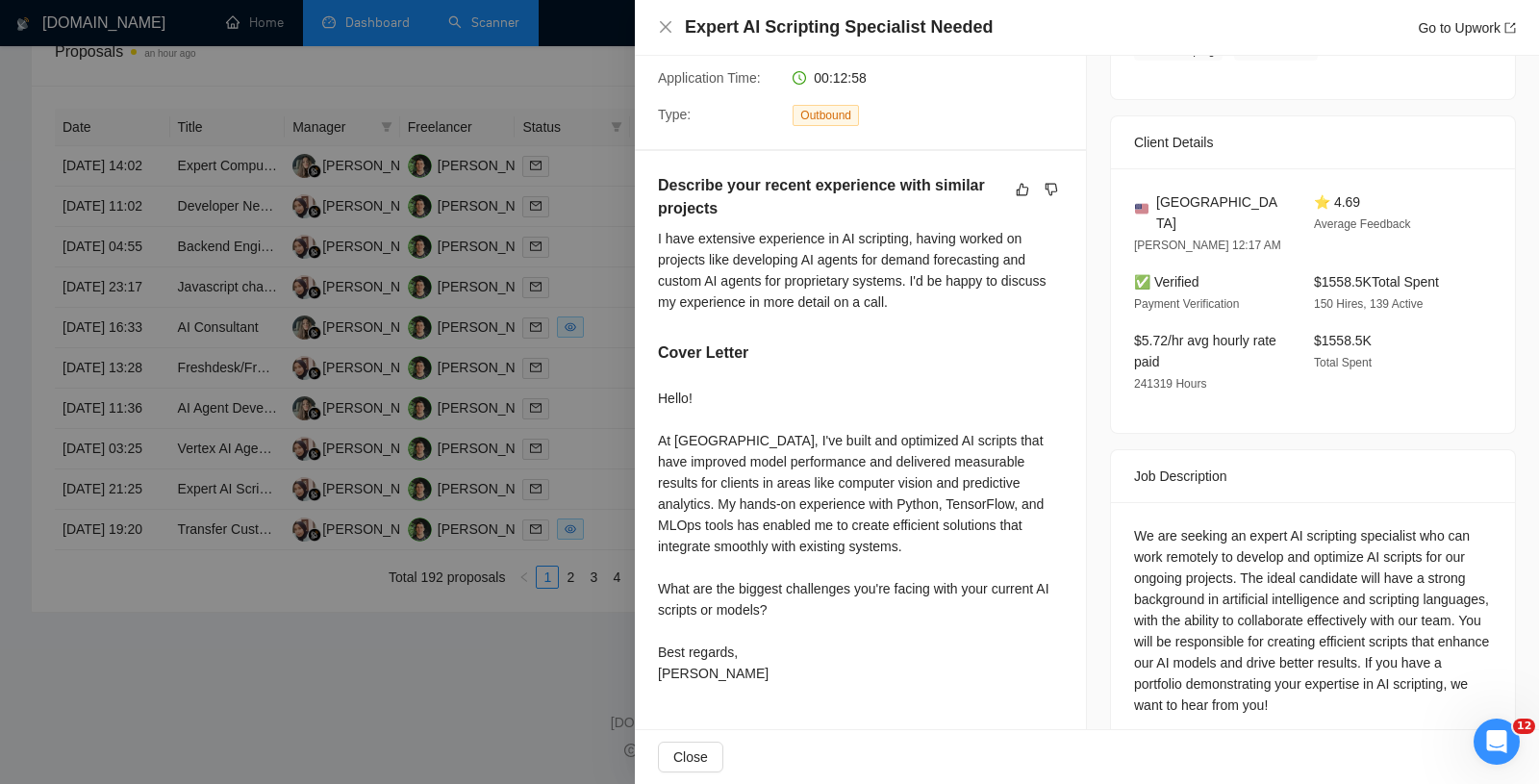
click at [185, 448] on div at bounding box center [769, 392] width 1539 height 784
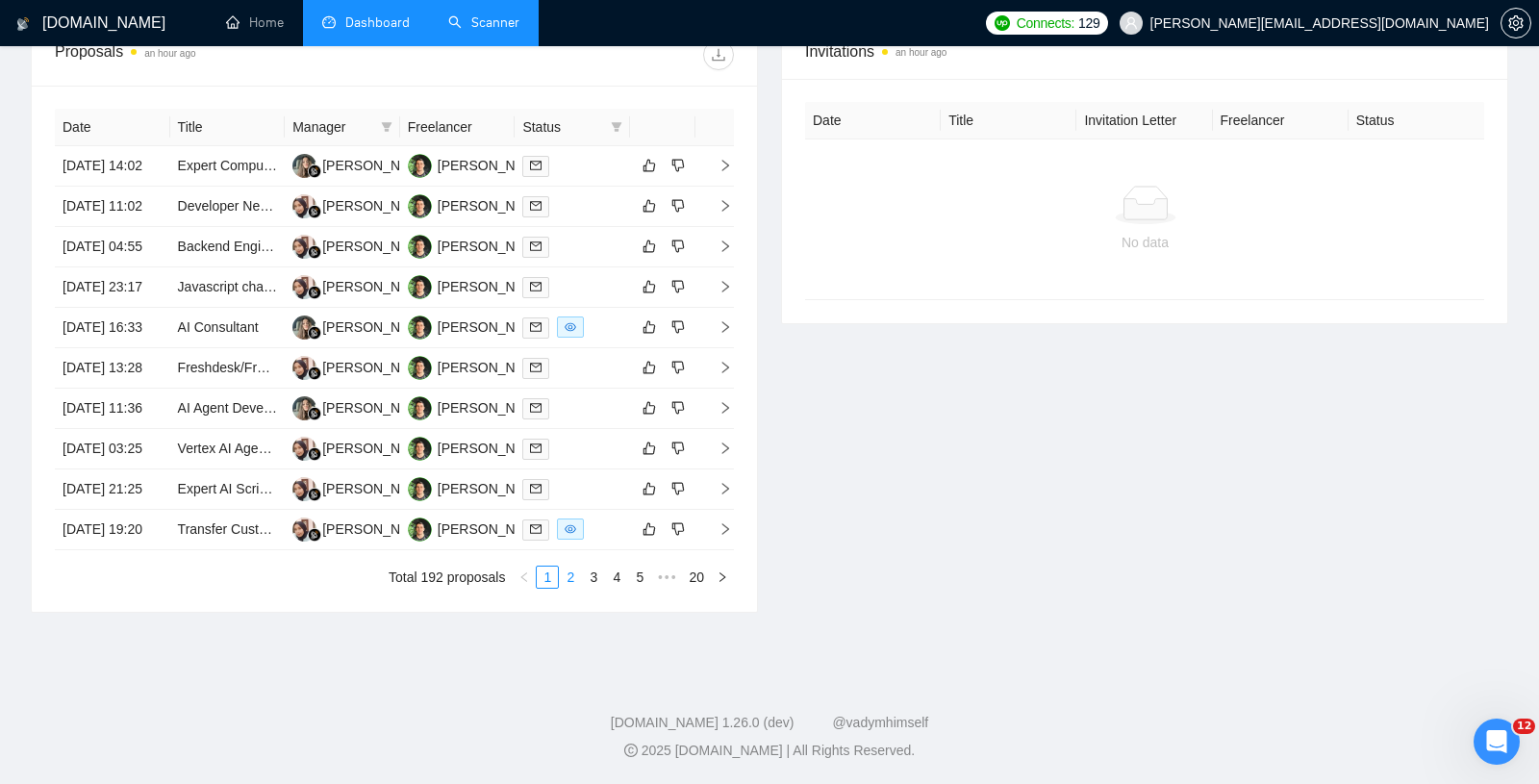
click at [575, 588] on link "2" at bounding box center [571, 577] width 21 height 21
click at [597, 588] on link "3" at bounding box center [594, 577] width 21 height 21
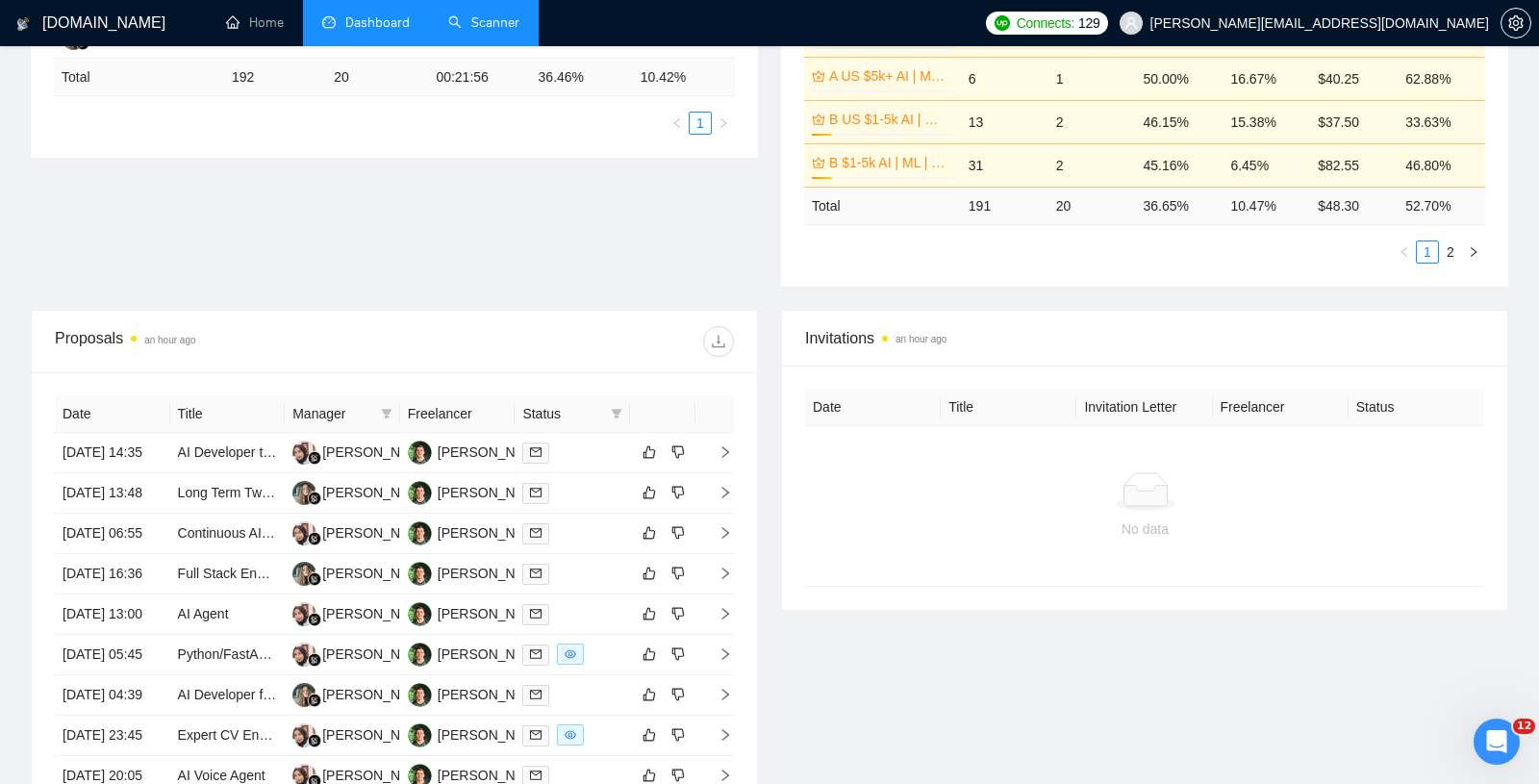
scroll to position [569, 0]
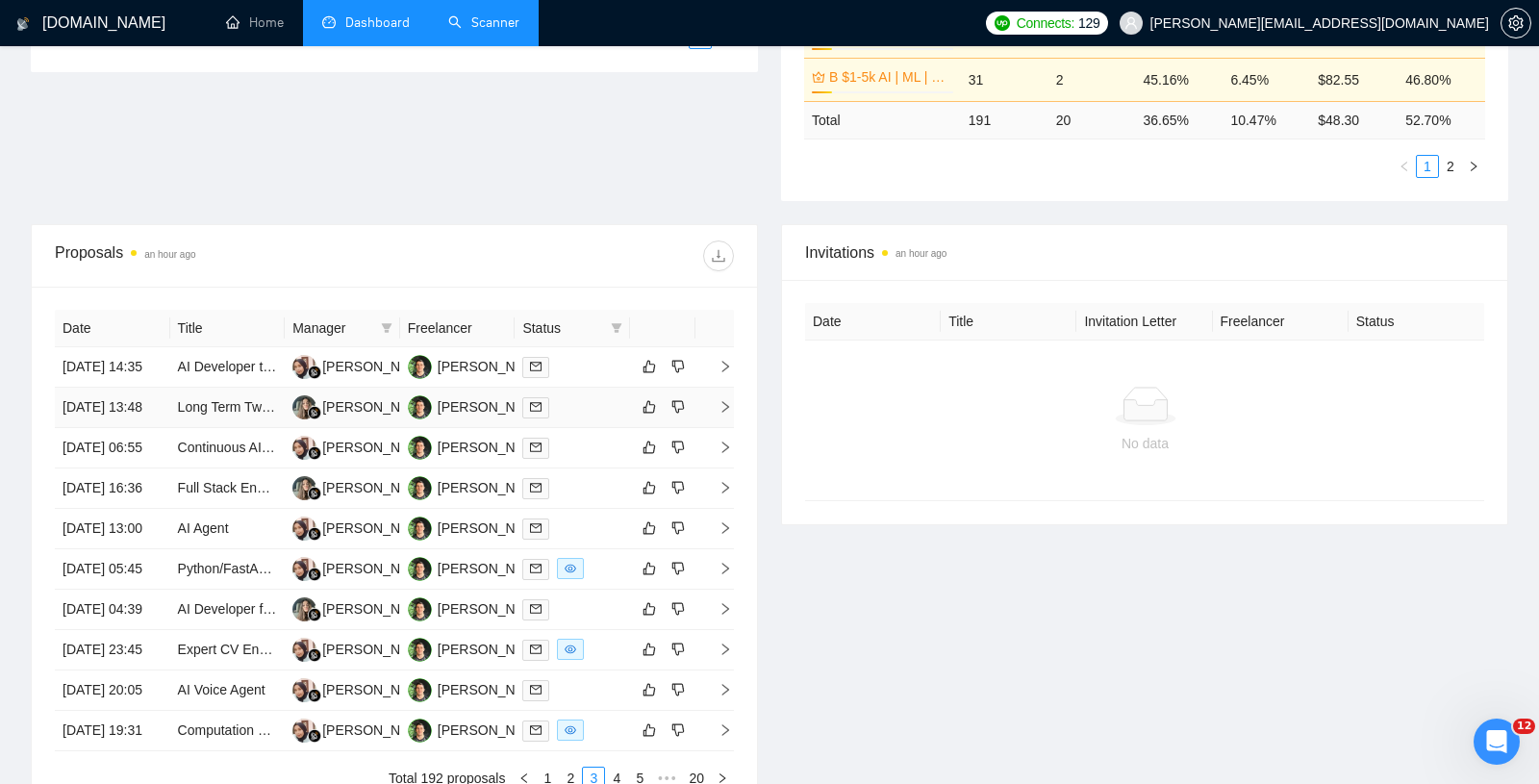
click at [155, 428] on td "[DATE] 13:48" at bounding box center [113, 408] width 115 height 40
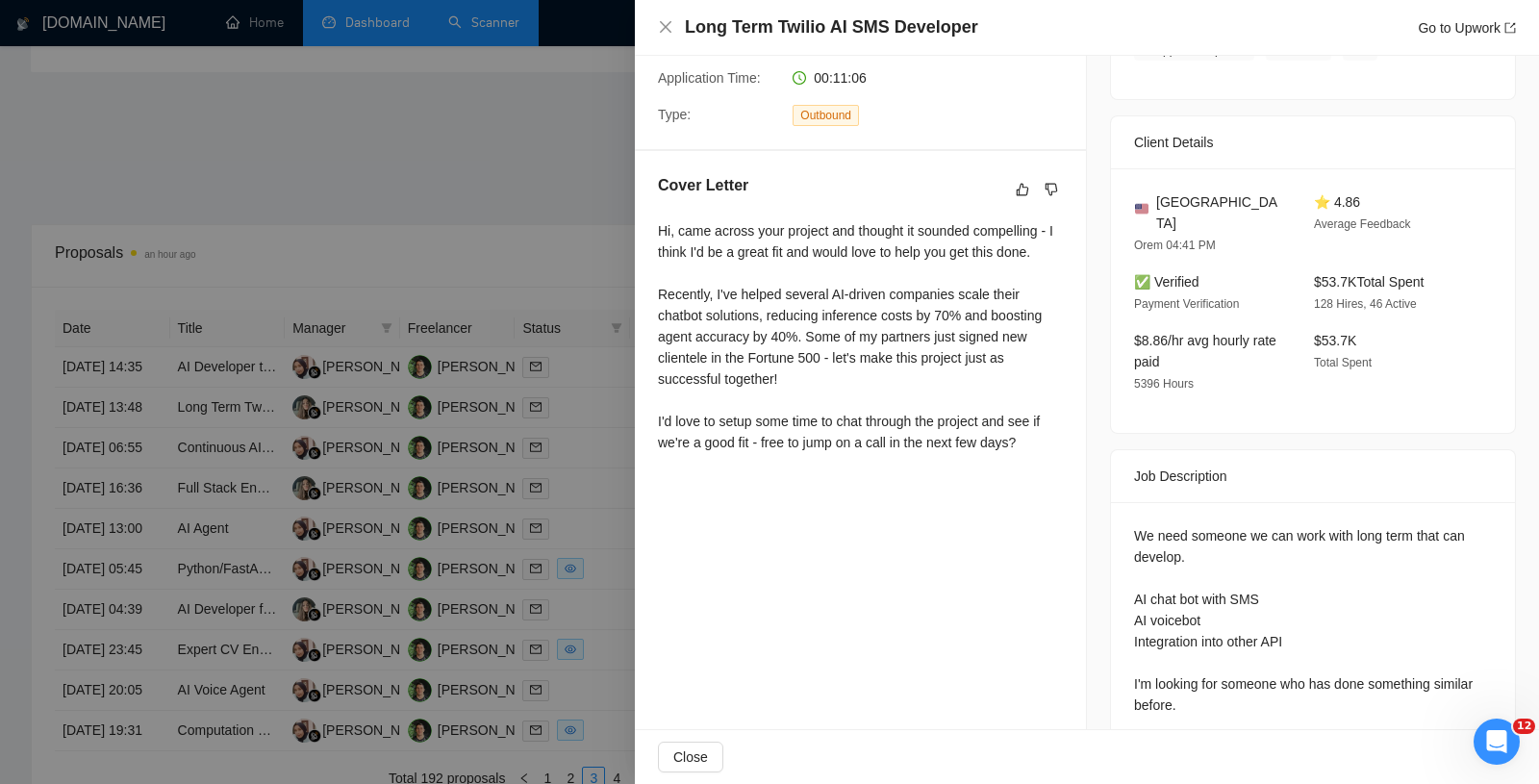
click at [269, 379] on div at bounding box center [769, 392] width 1539 height 784
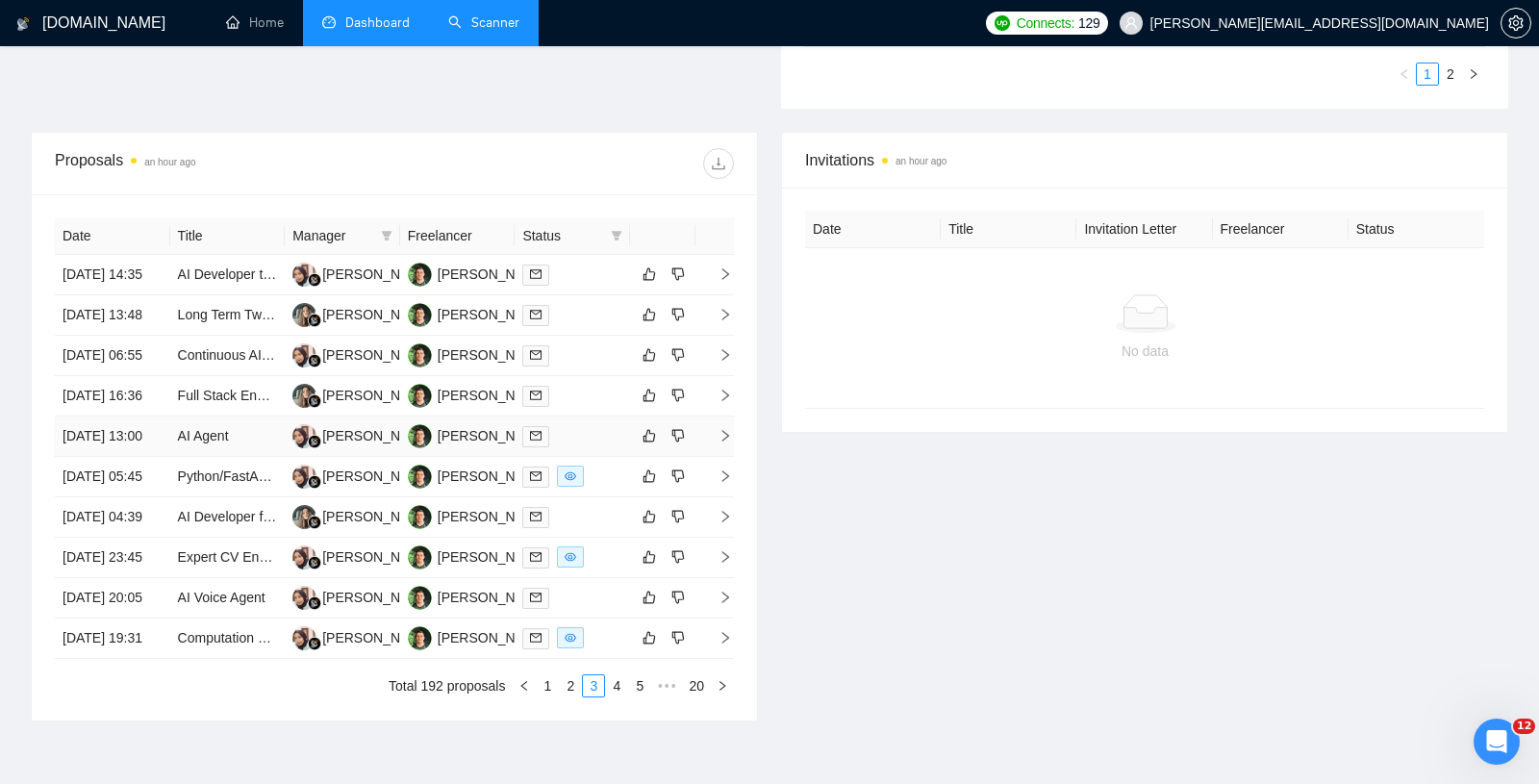
scroll to position [695, 0]
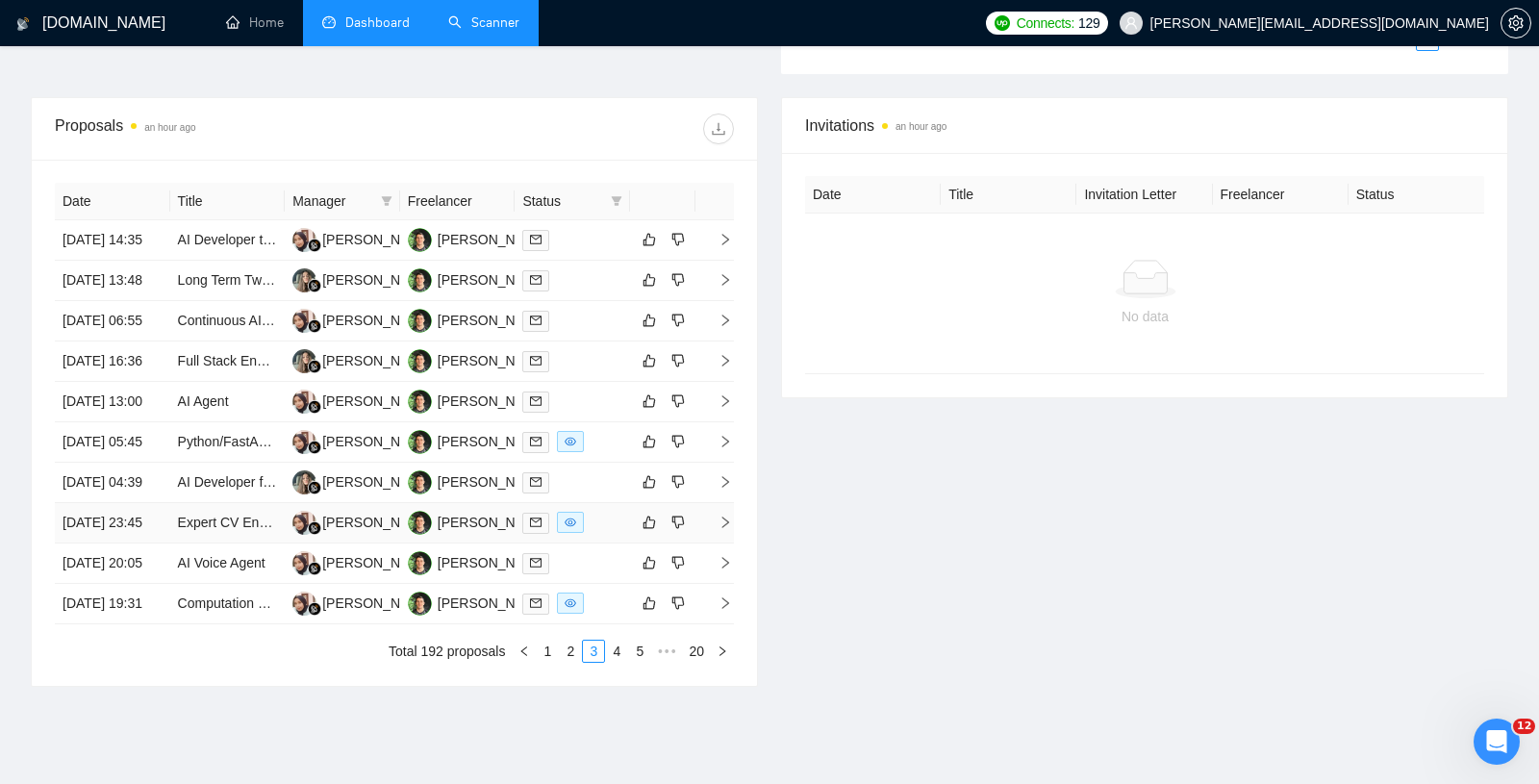
click at [217, 544] on td "Expert CV Engineer Needed for Image Processing and Mesh Generation" at bounding box center [228, 523] width 115 height 40
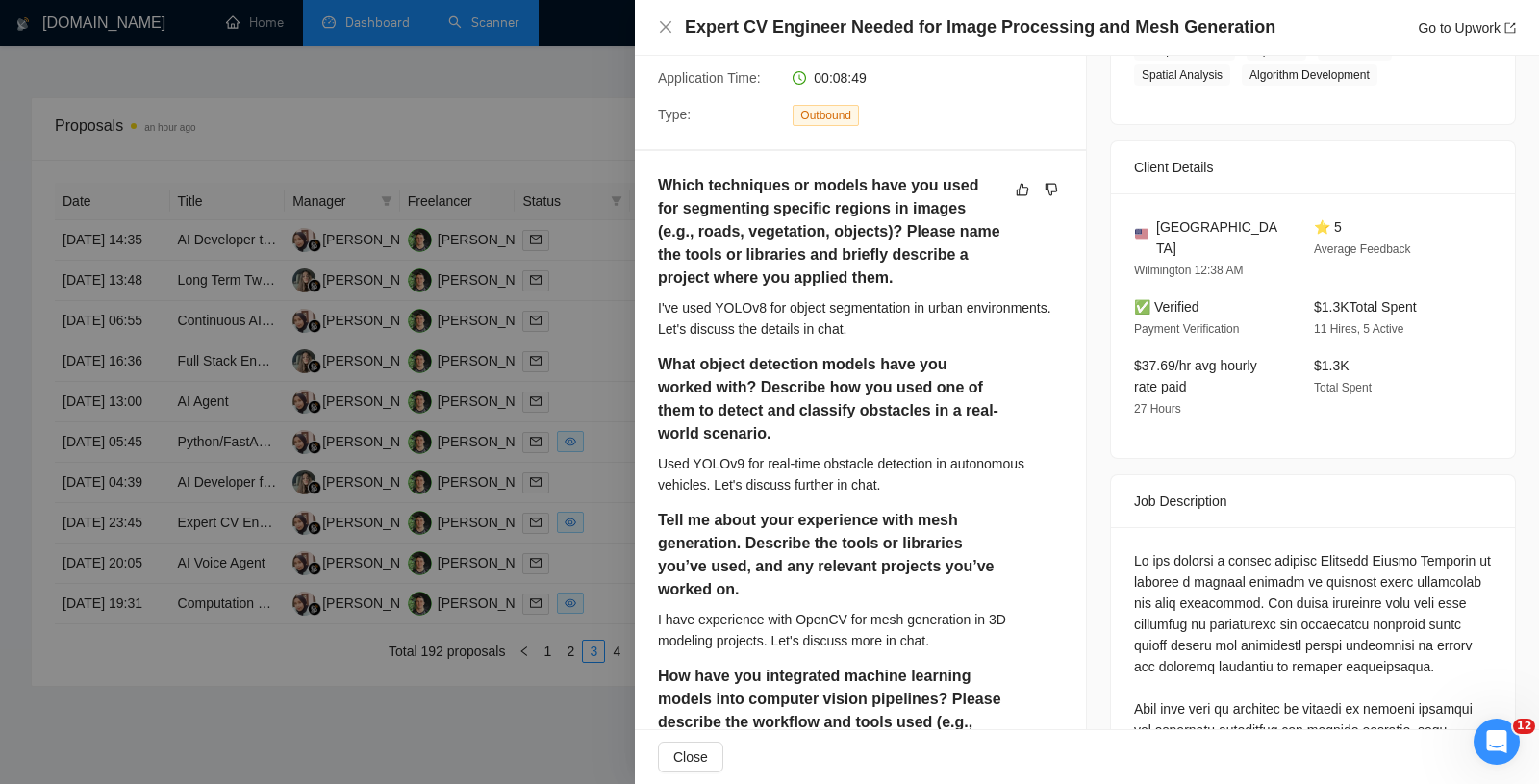
click at [446, 503] on div at bounding box center [769, 392] width 1539 height 784
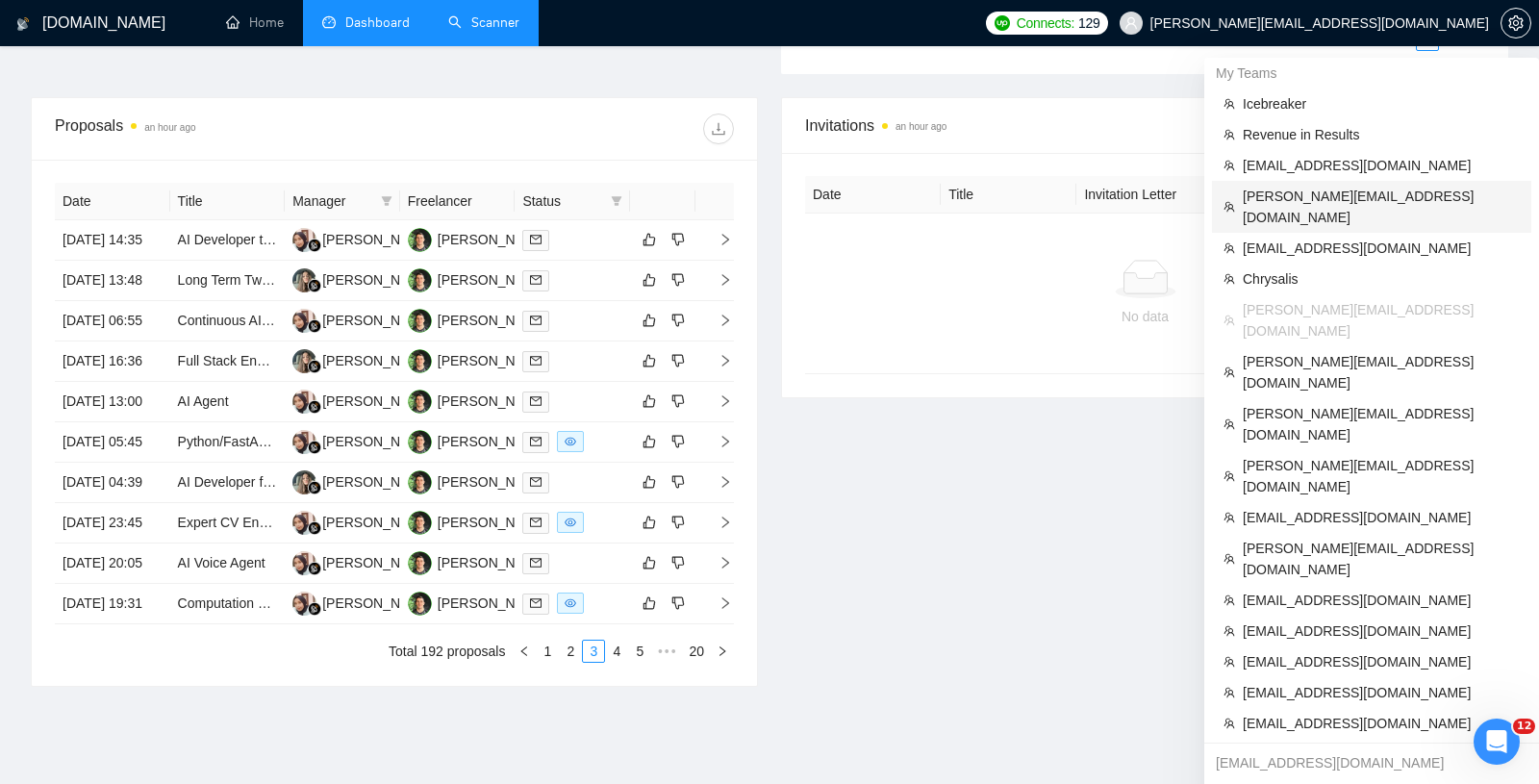
click at [1320, 195] on span "[PERSON_NAME][EMAIL_ADDRESS][DOMAIN_NAME]" at bounding box center [1382, 207] width 277 height 42
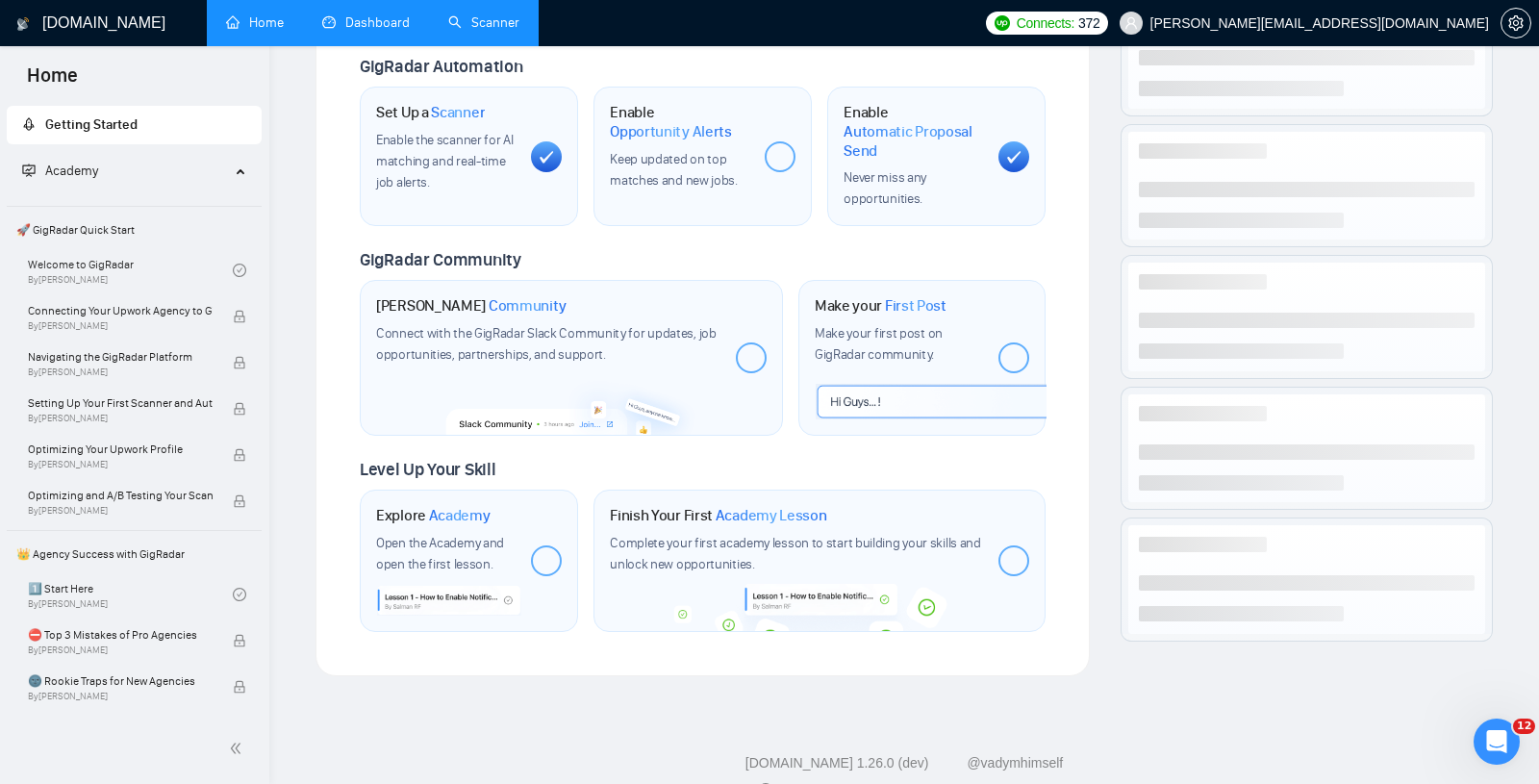
click at [378, 22] on link "Dashboard" at bounding box center [366, 22] width 88 height 16
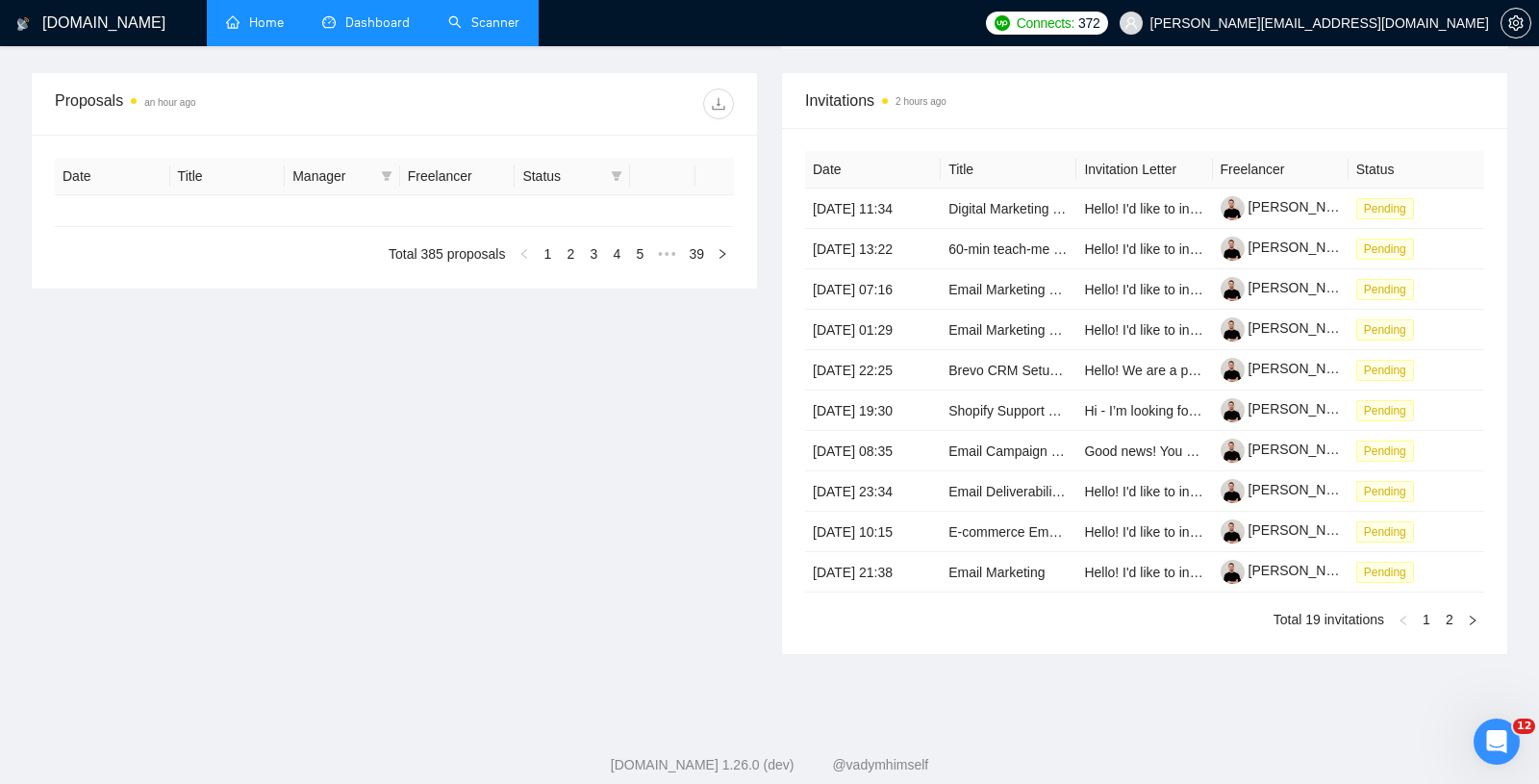
type input "[DATE]"
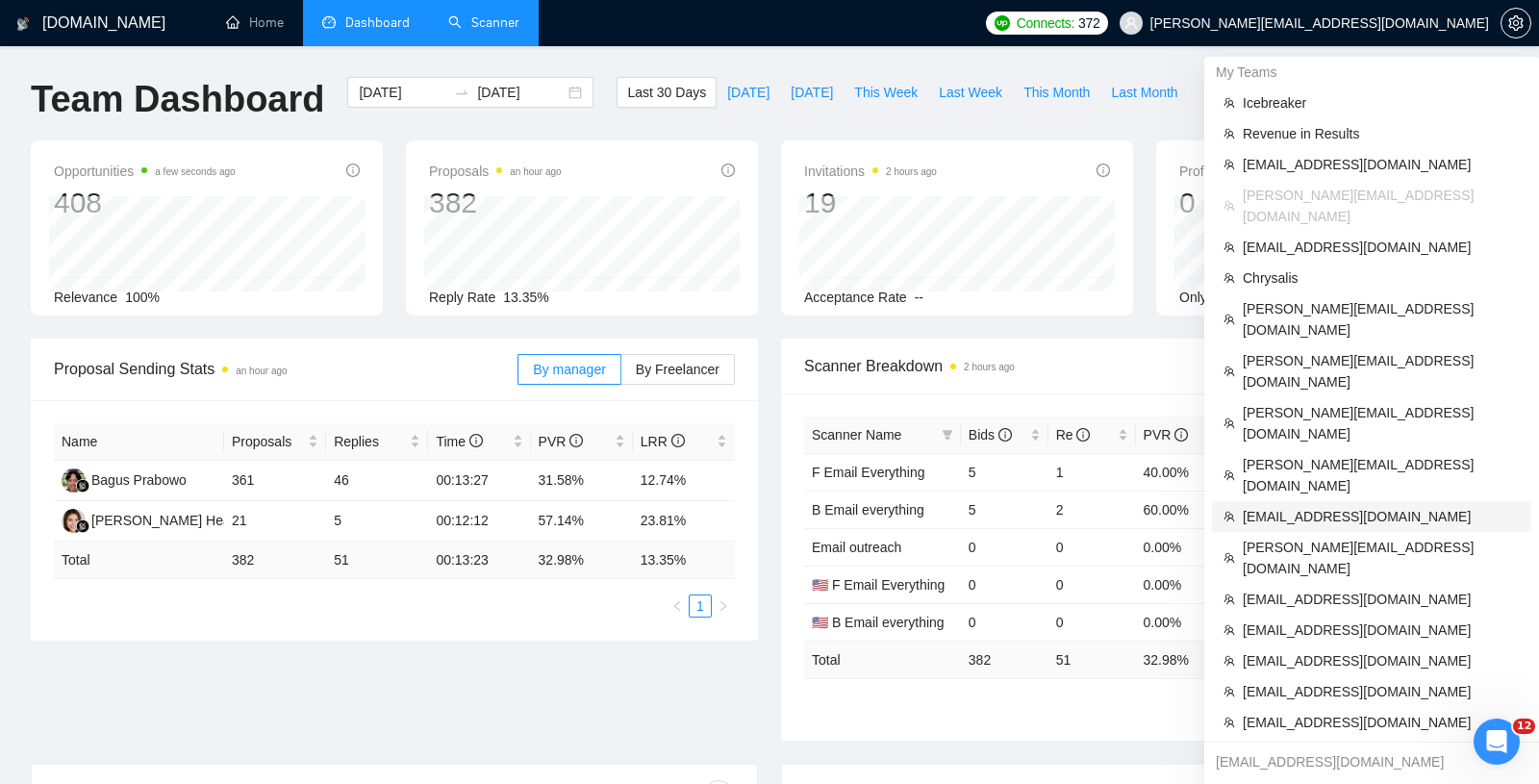
click at [1324, 506] on span "[EMAIL_ADDRESS][DOMAIN_NAME]" at bounding box center [1382, 517] width 277 height 21
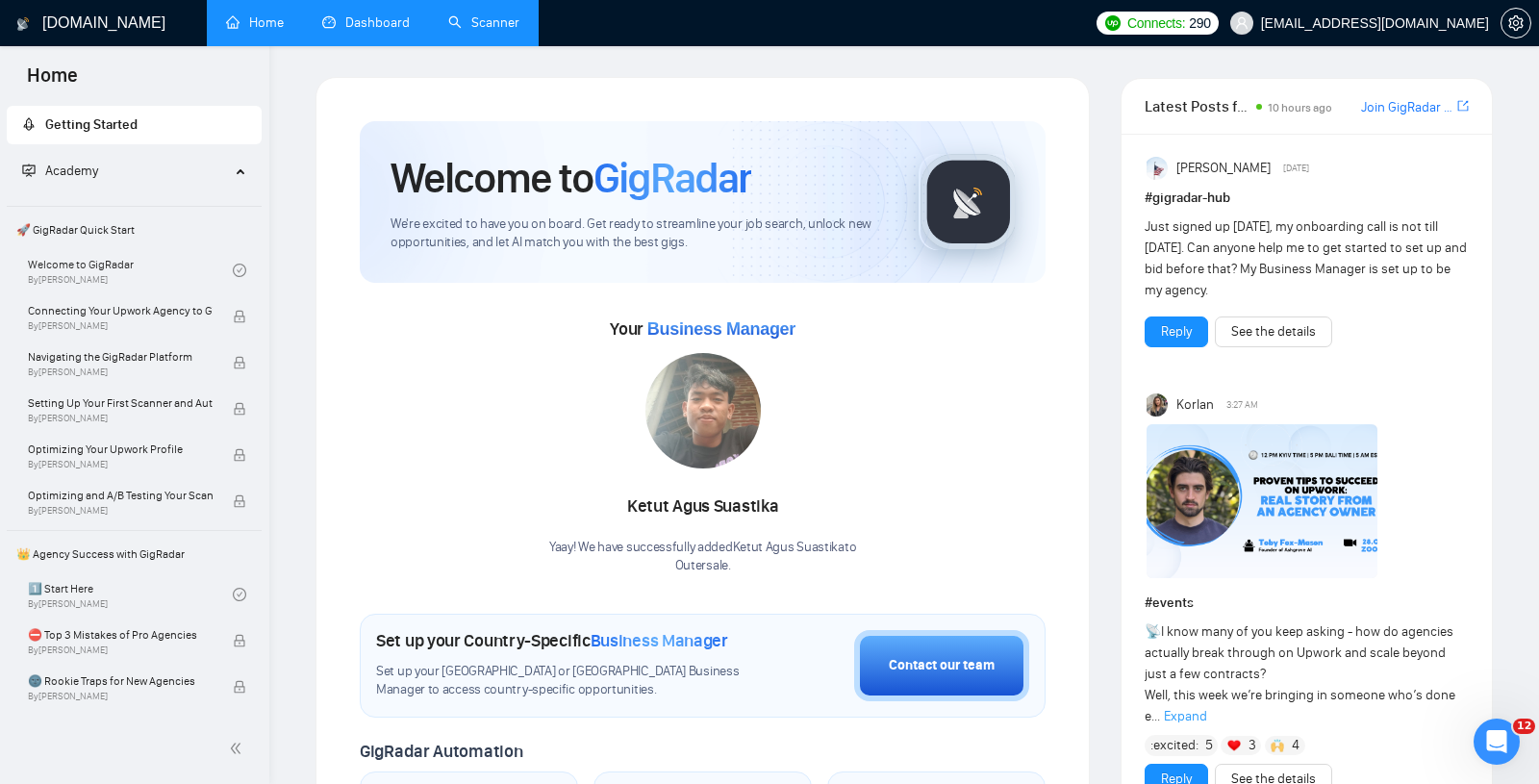
click at [353, 19] on link "Dashboard" at bounding box center [366, 22] width 88 height 16
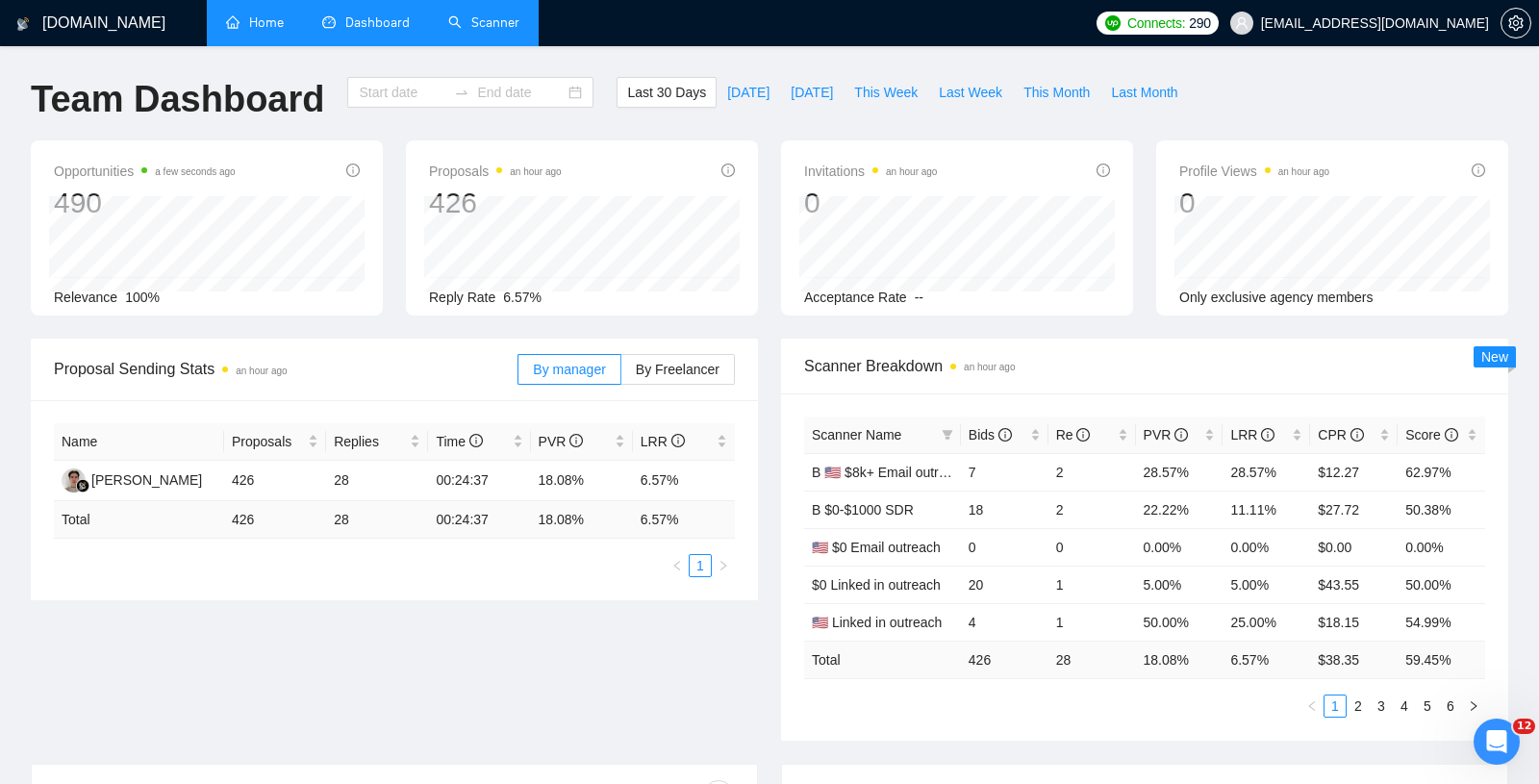
type input "[DATE]"
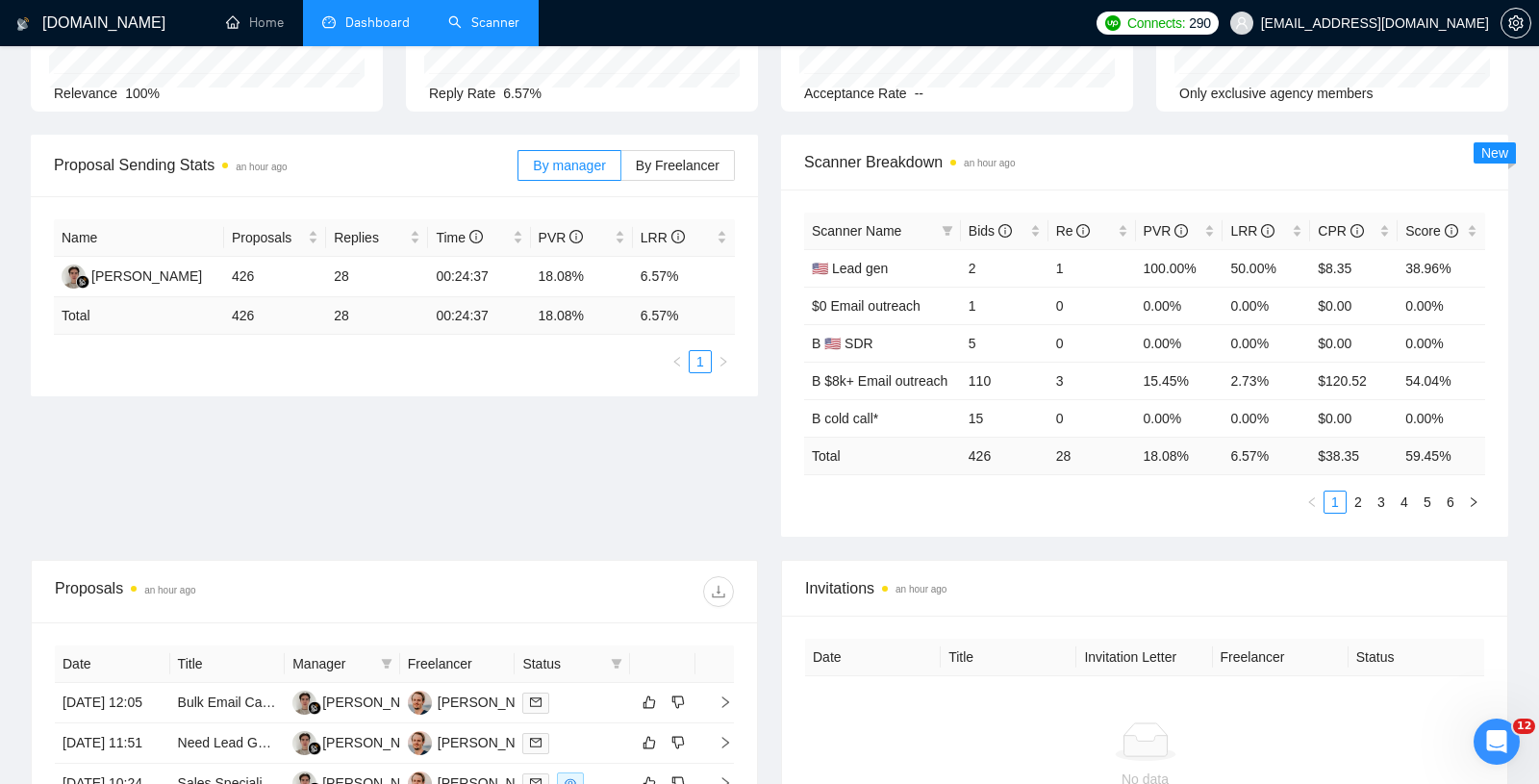
scroll to position [317, 0]
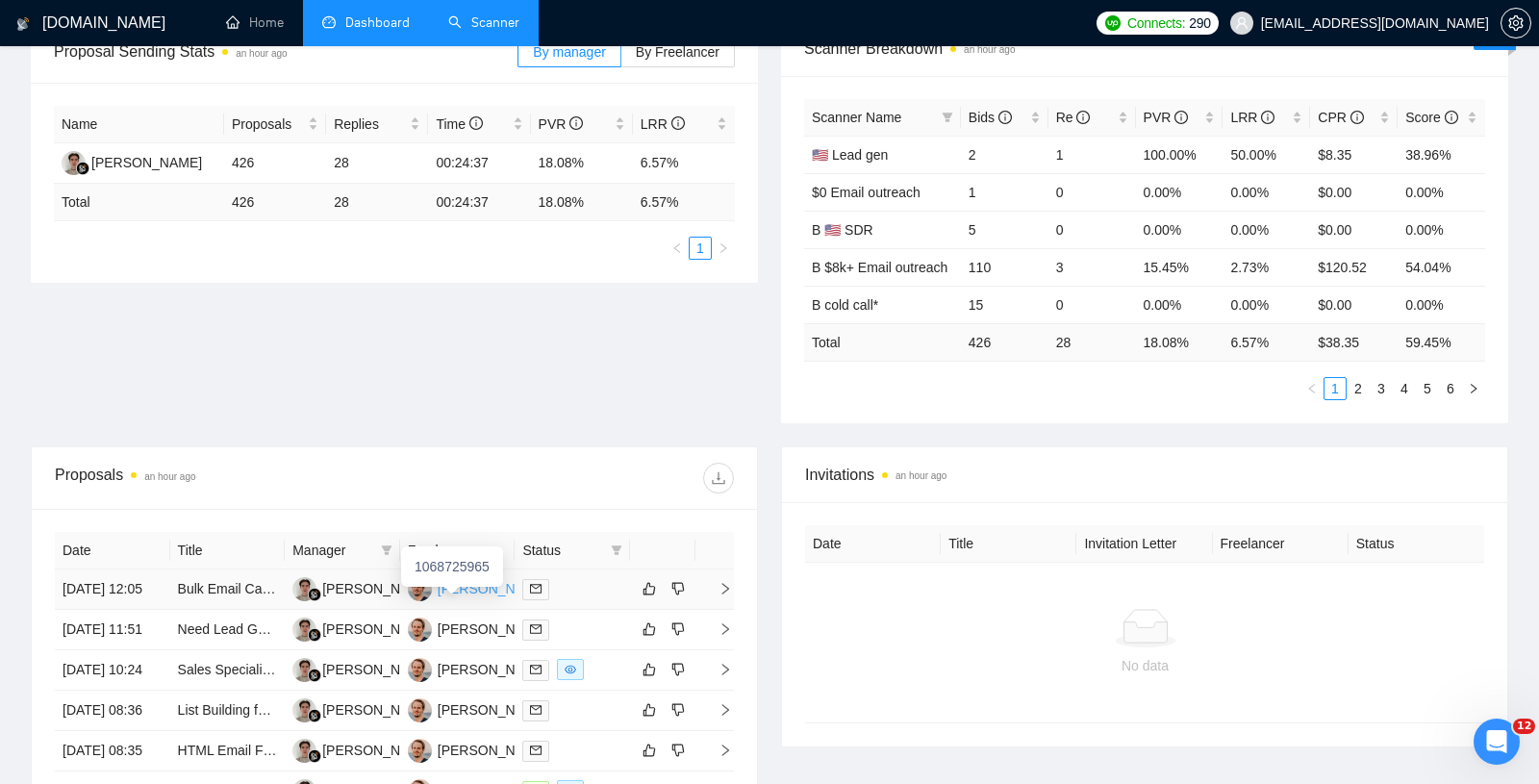
click at [469, 591] on div "[PERSON_NAME]" at bounding box center [493, 589] width 111 height 21
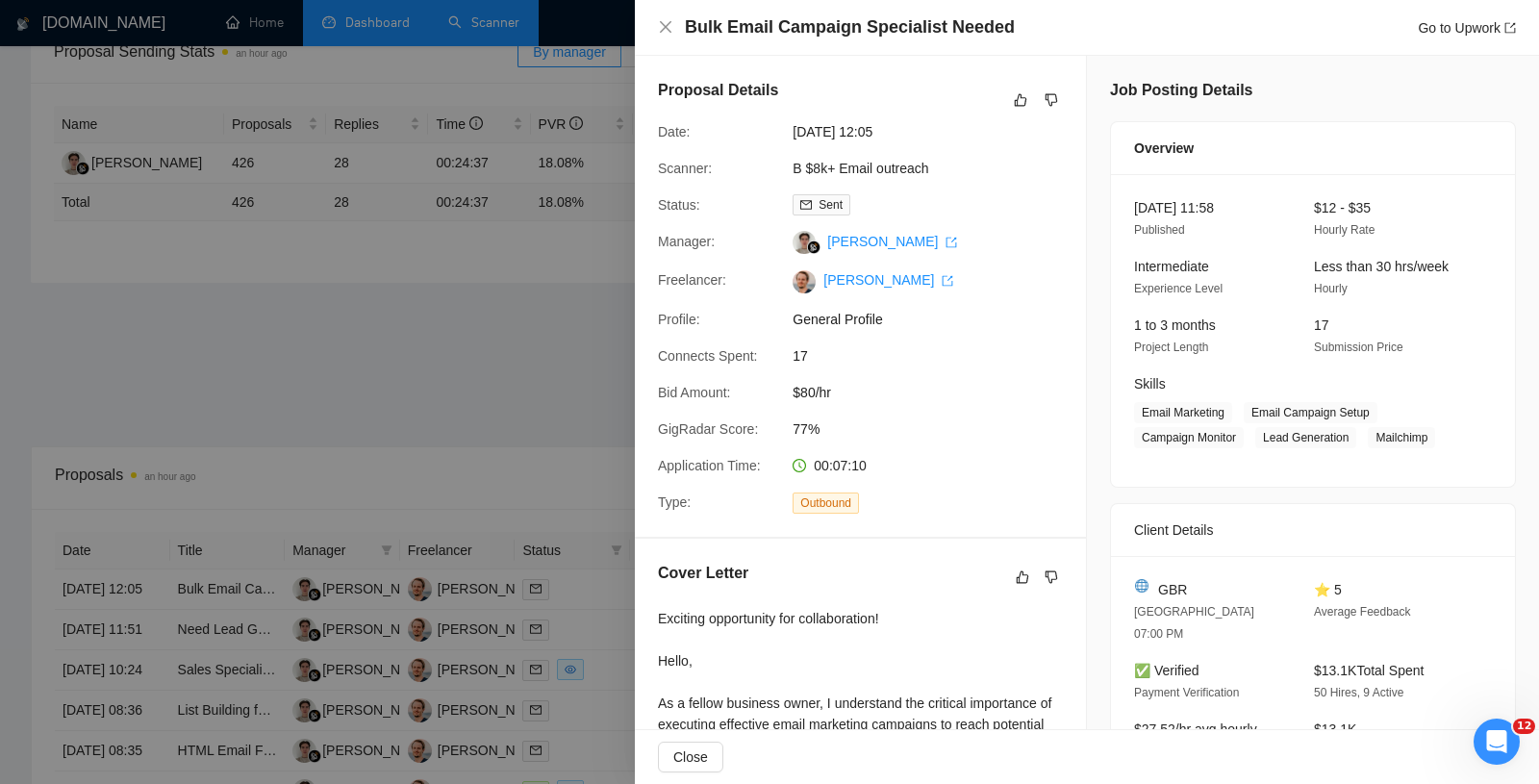
click at [459, 370] on div at bounding box center [769, 392] width 1539 height 784
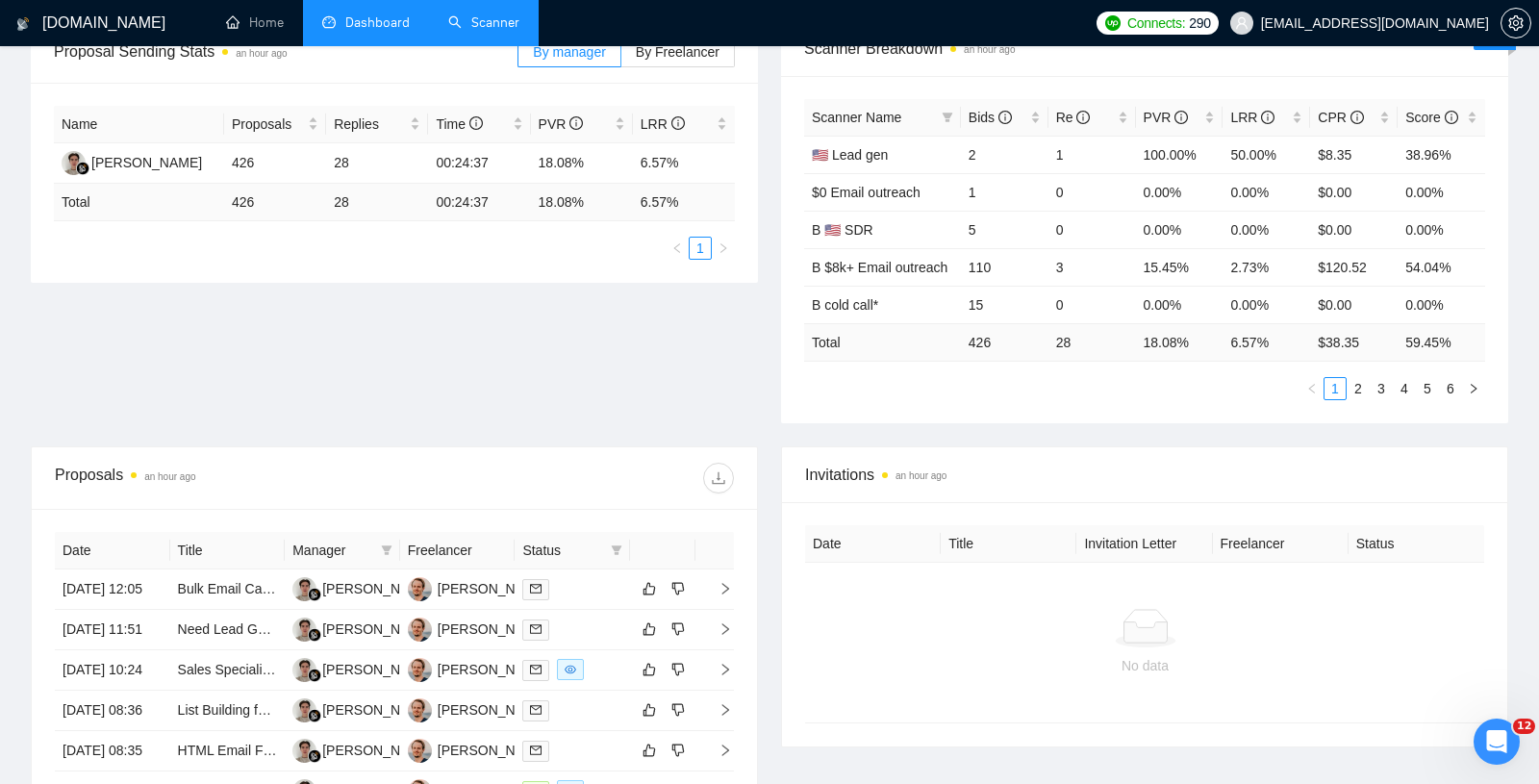
click at [462, 21] on link "Scanner" at bounding box center [484, 22] width 71 height 16
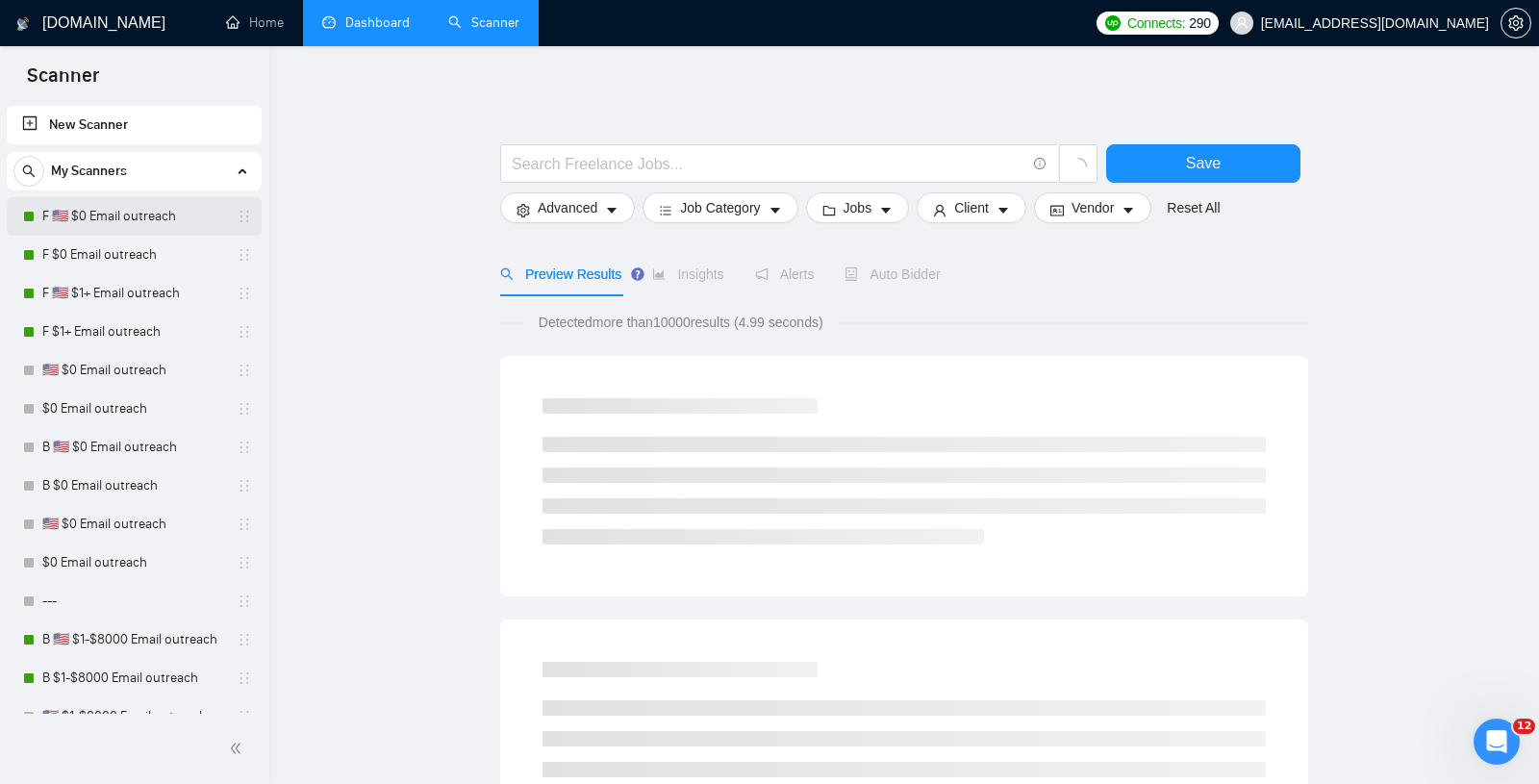
click at [91, 216] on link "F 🇺🇸 $0 Email outreach" at bounding box center [134, 216] width 183 height 38
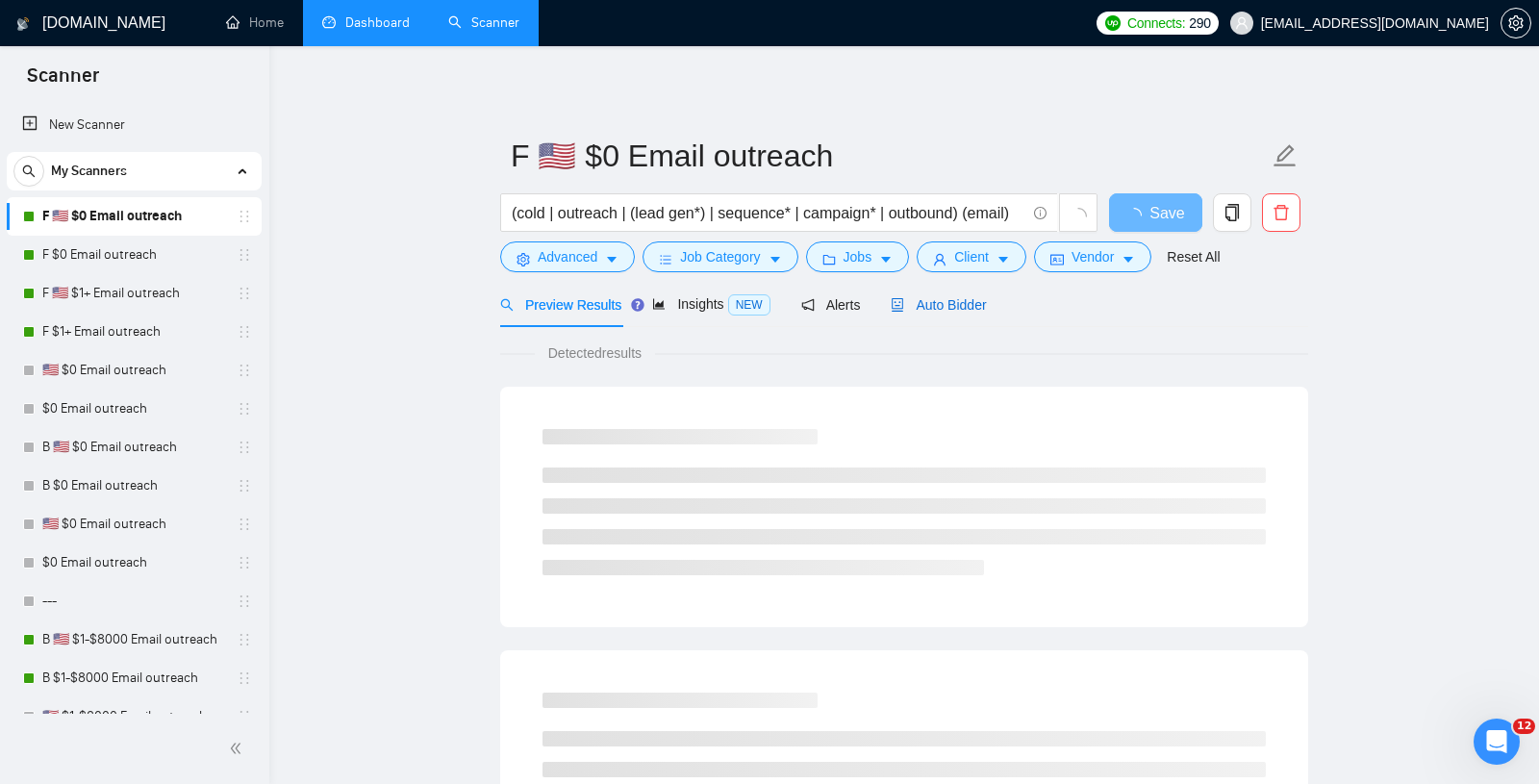
click at [955, 304] on span "Auto Bidder" at bounding box center [938, 305] width 95 height 15
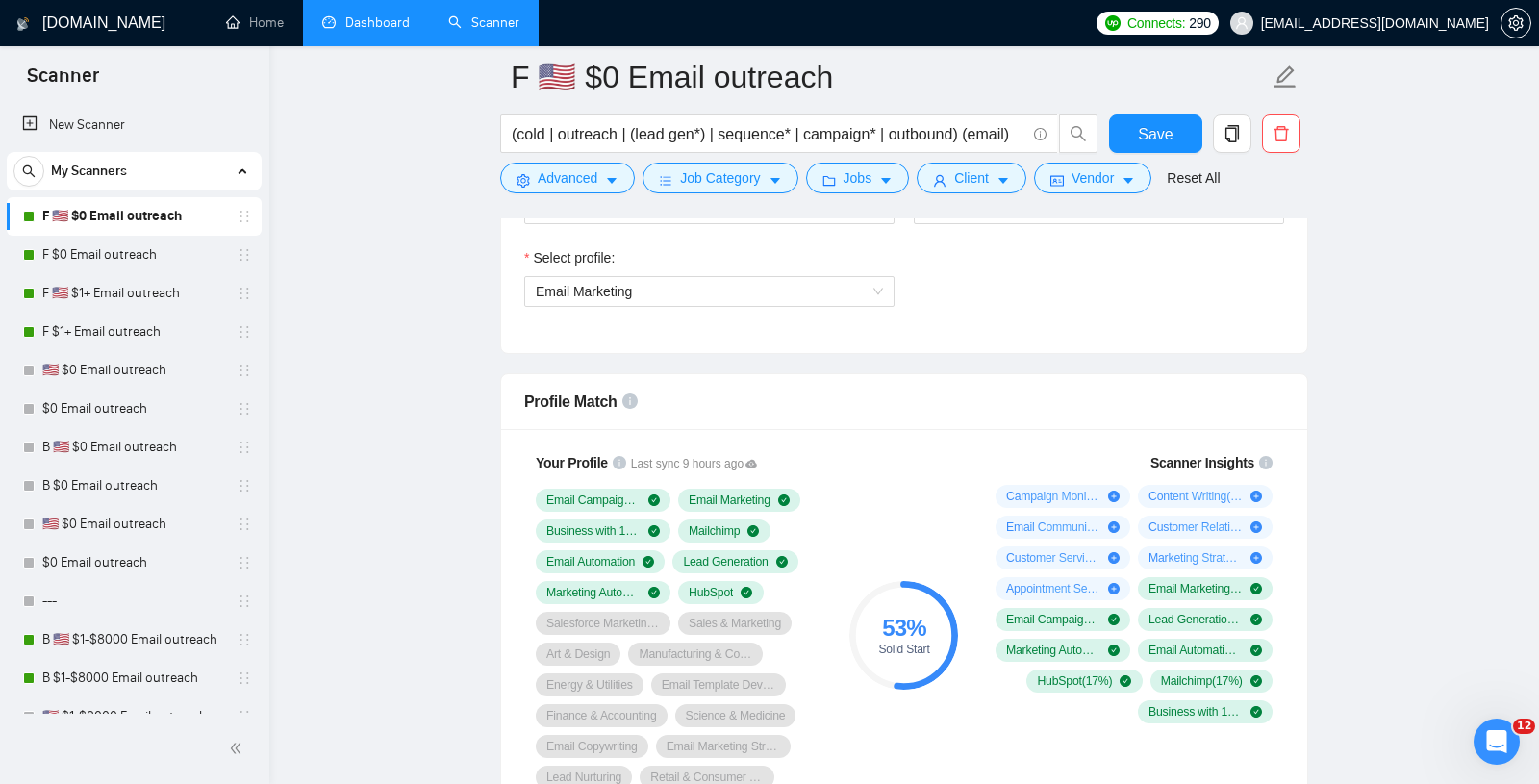
scroll to position [1083, 0]
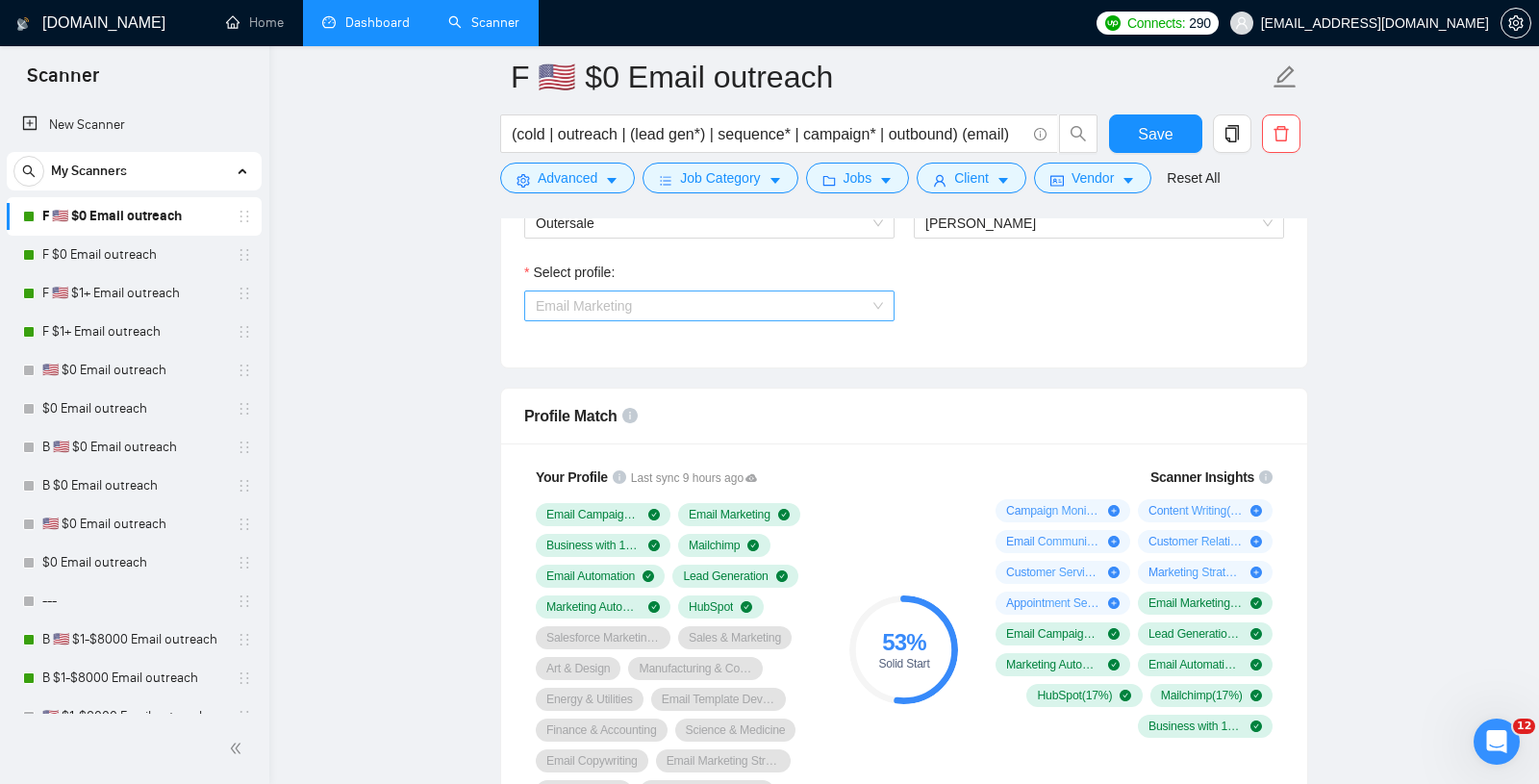
click at [638, 306] on span "Email Marketing" at bounding box center [709, 306] width 347 height 29
click at [648, 291] on span "Email Marketing" at bounding box center [709, 306] width 347 height 29
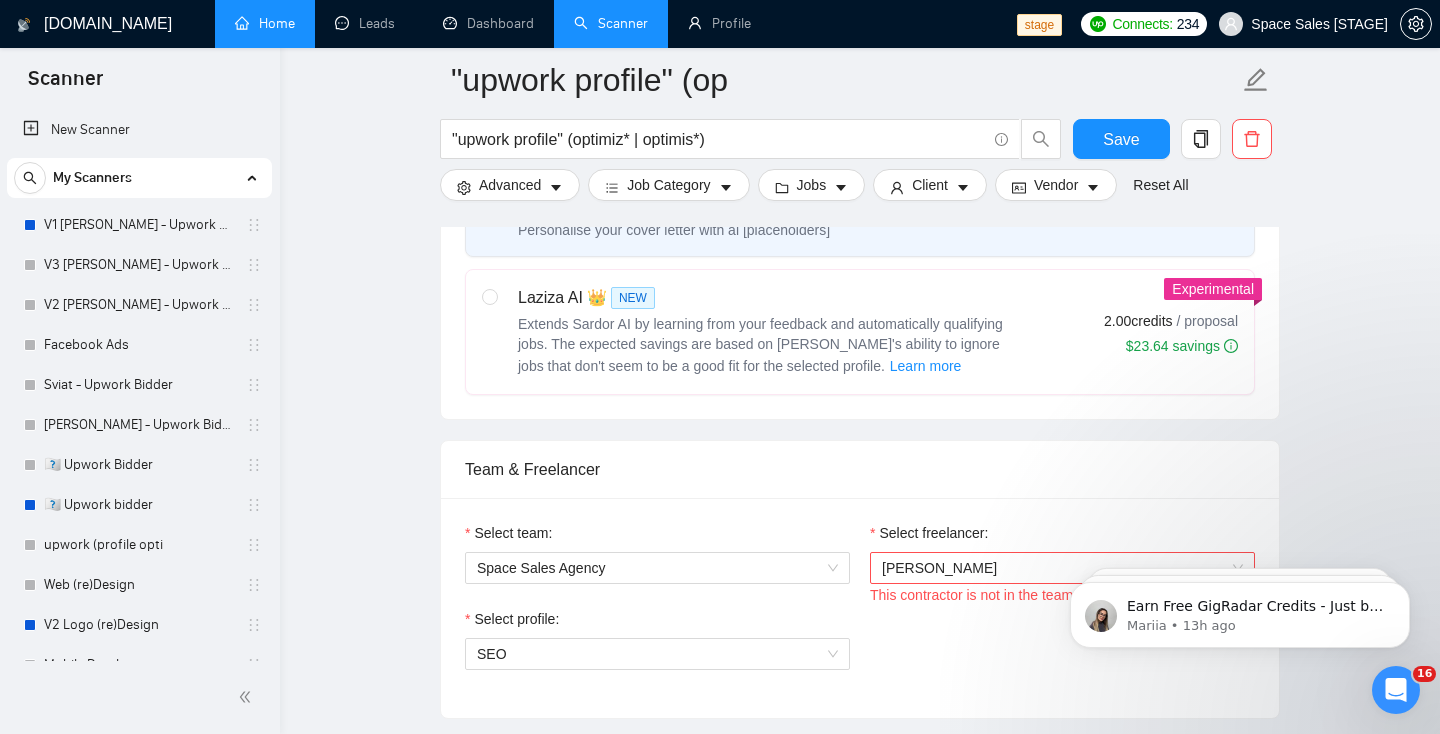
click at [275, 30] on link "Home" at bounding box center [265, 23] width 60 height 17
